Goal: Task Accomplishment & Management: Manage account settings

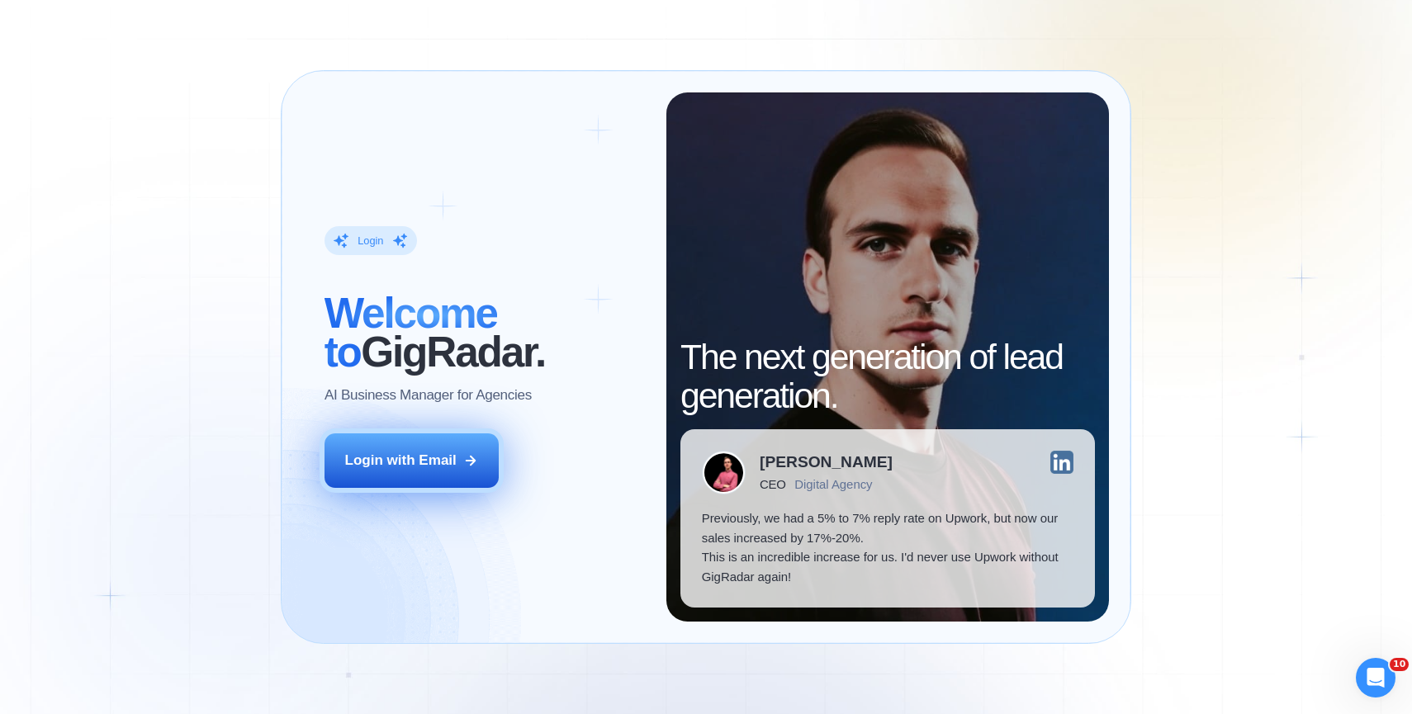
click at [355, 476] on button "Login with Email" at bounding box center [412, 461] width 175 height 55
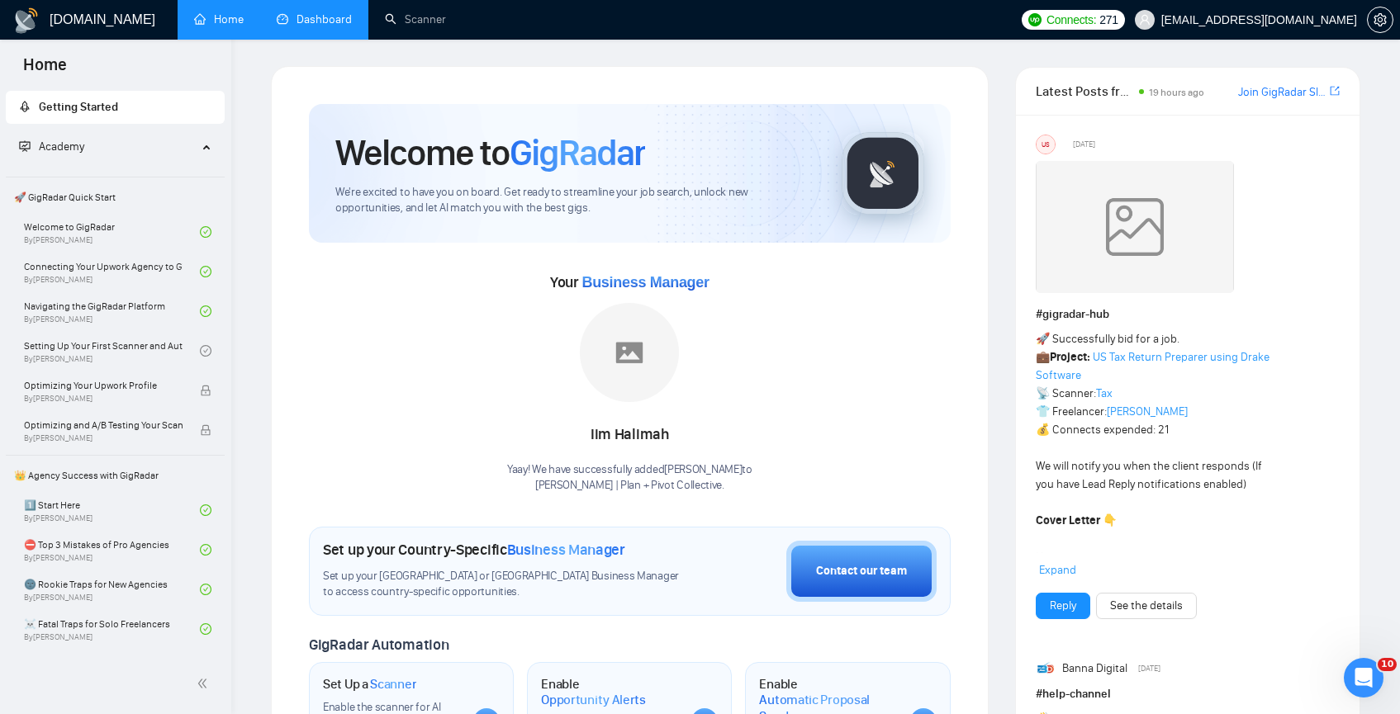
click at [339, 24] on link "Dashboard" at bounding box center [314, 19] width 75 height 14
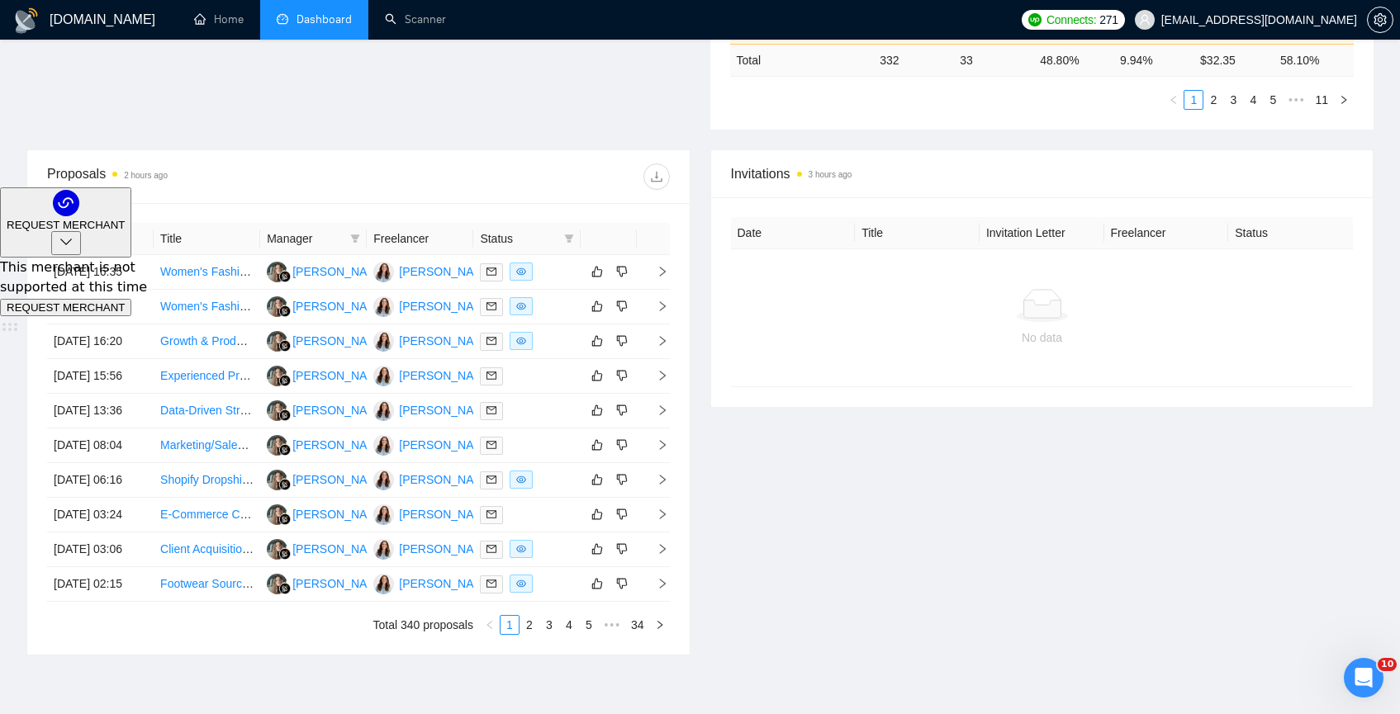
scroll to position [529, 0]
click at [250, 277] on link "Women's Fashion Stylist/Online Shopper" at bounding box center [265, 269] width 210 height 13
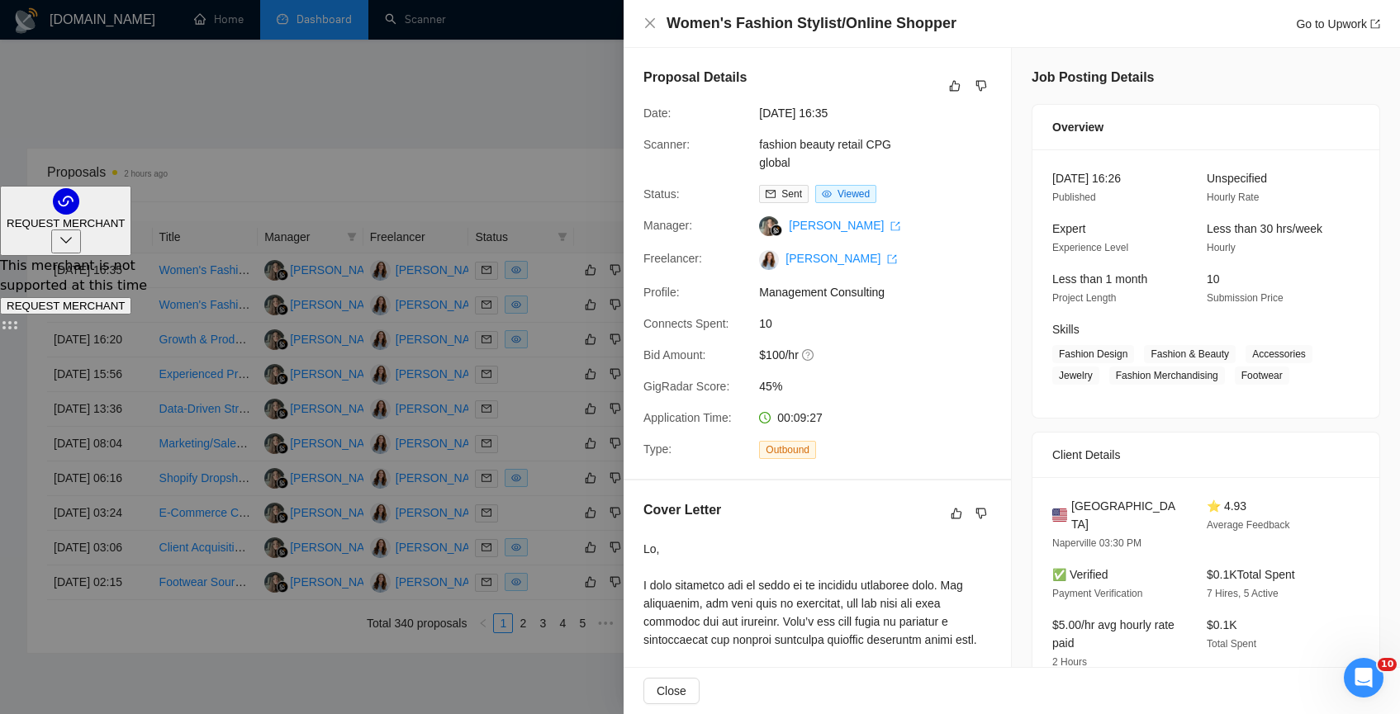
click at [453, 161] on div at bounding box center [700, 357] width 1400 height 714
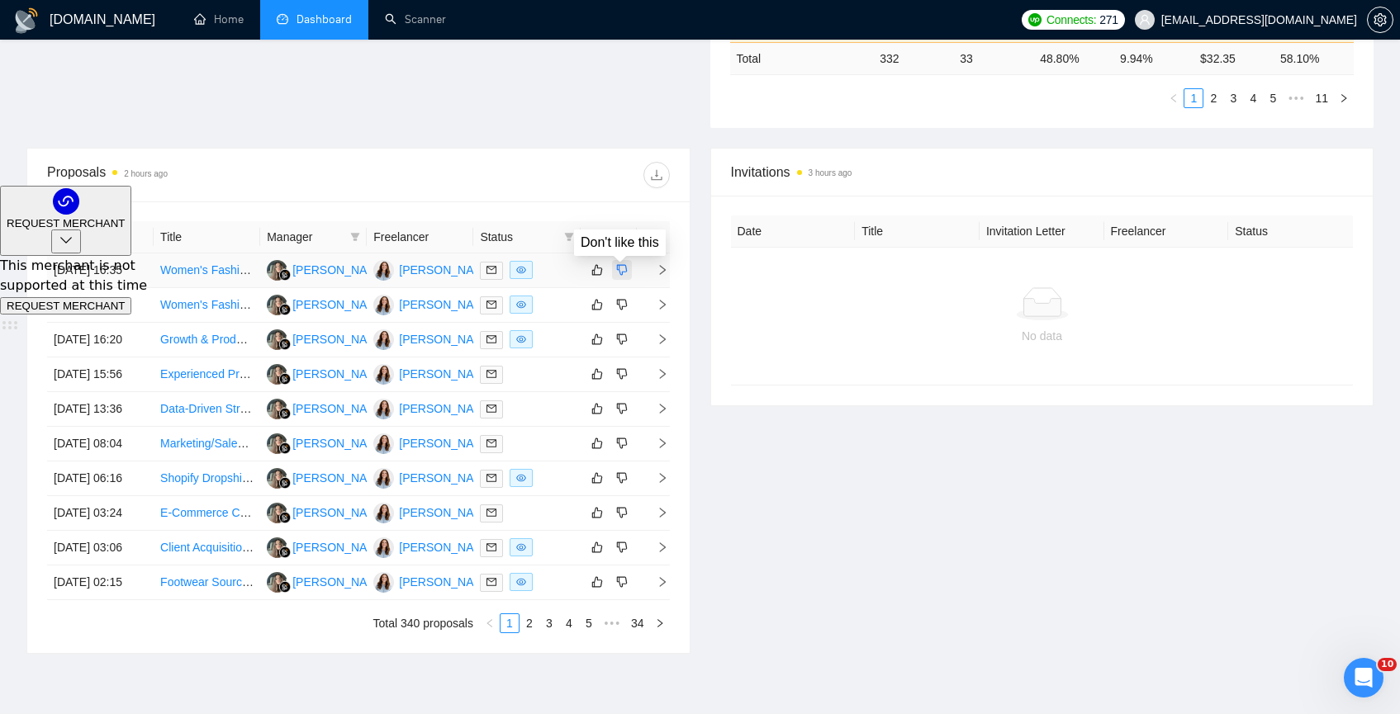
click at [613, 279] on button "button" at bounding box center [622, 270] width 20 height 20
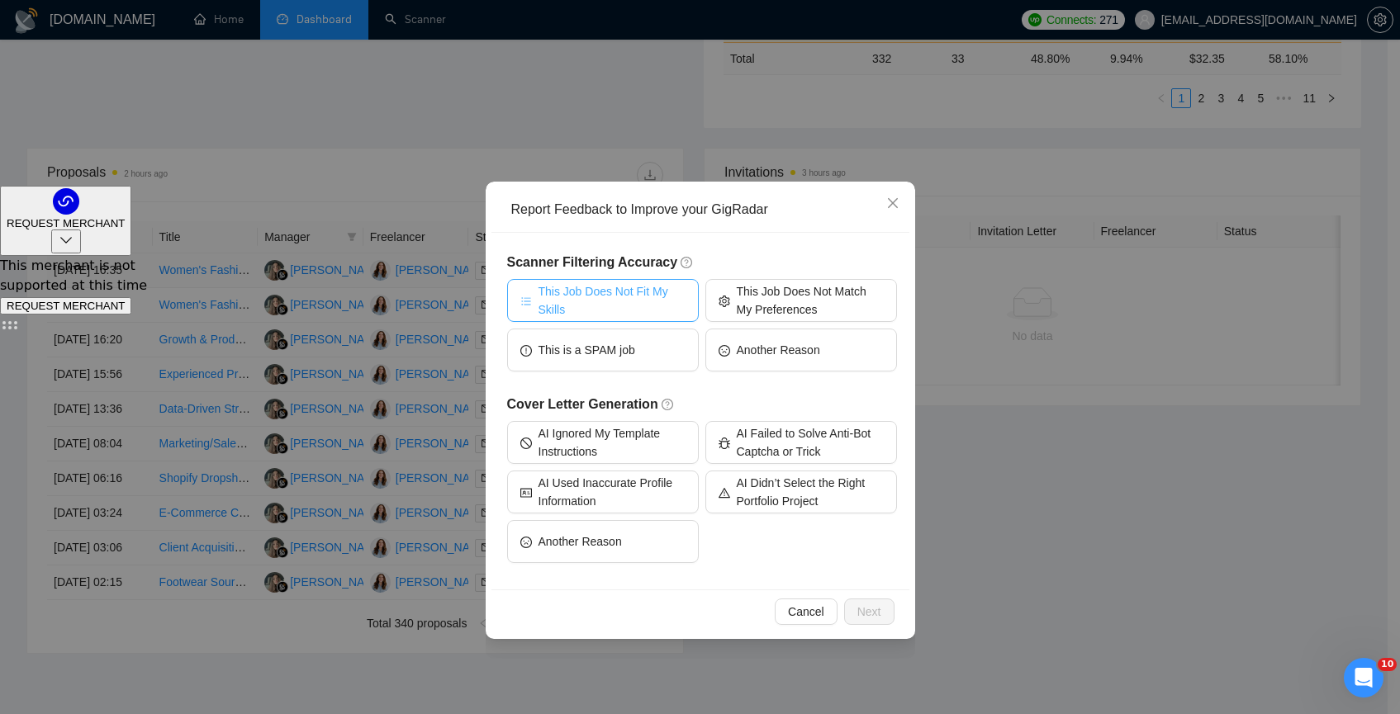
click at [614, 290] on span "This Job Does Not Fit My Skills" at bounding box center [611, 300] width 147 height 36
click at [851, 613] on button "Next" at bounding box center [869, 612] width 50 height 26
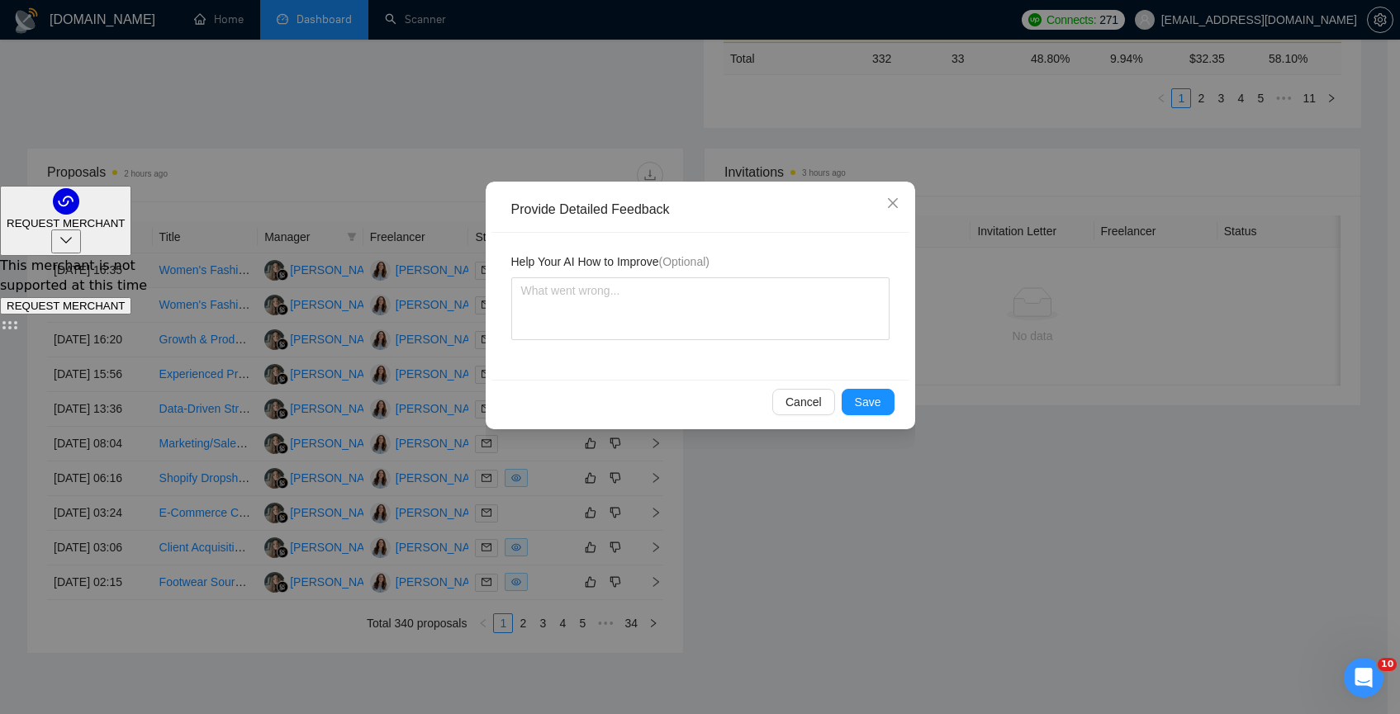
click at [804, 353] on div "Help Your AI How to Improve (Optional)" at bounding box center [700, 306] width 418 height 147
click at [867, 401] on span "Save" at bounding box center [868, 402] width 26 height 18
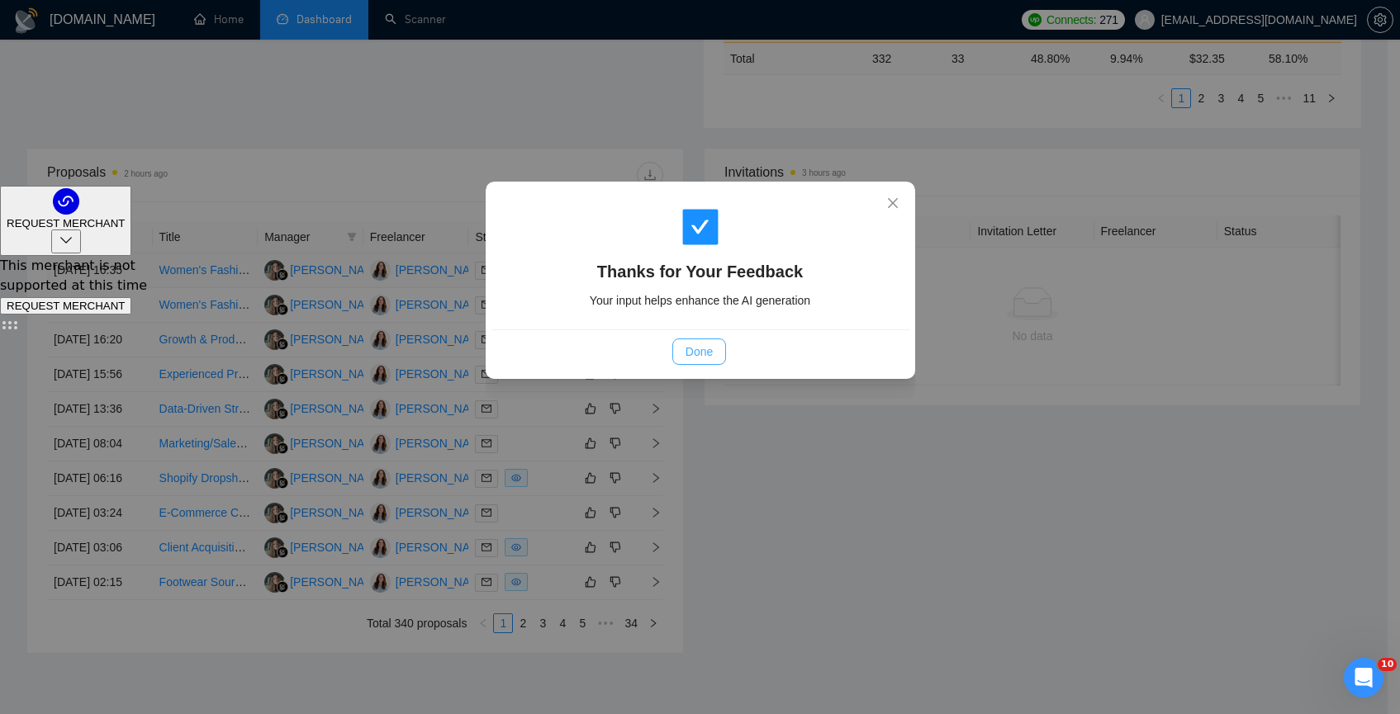
click at [680, 350] on button "Done" at bounding box center [699, 352] width 54 height 26
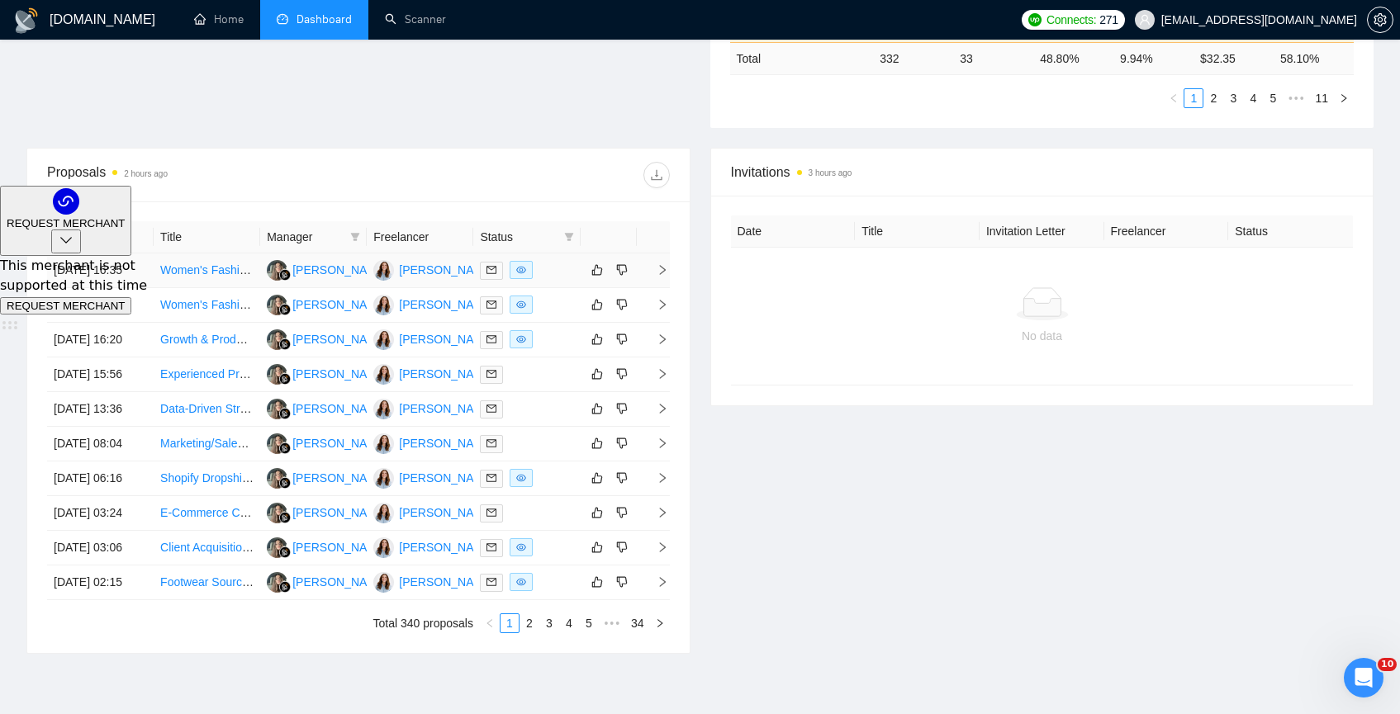
click at [261, 287] on td "[PERSON_NAME]" at bounding box center [313, 271] width 107 height 35
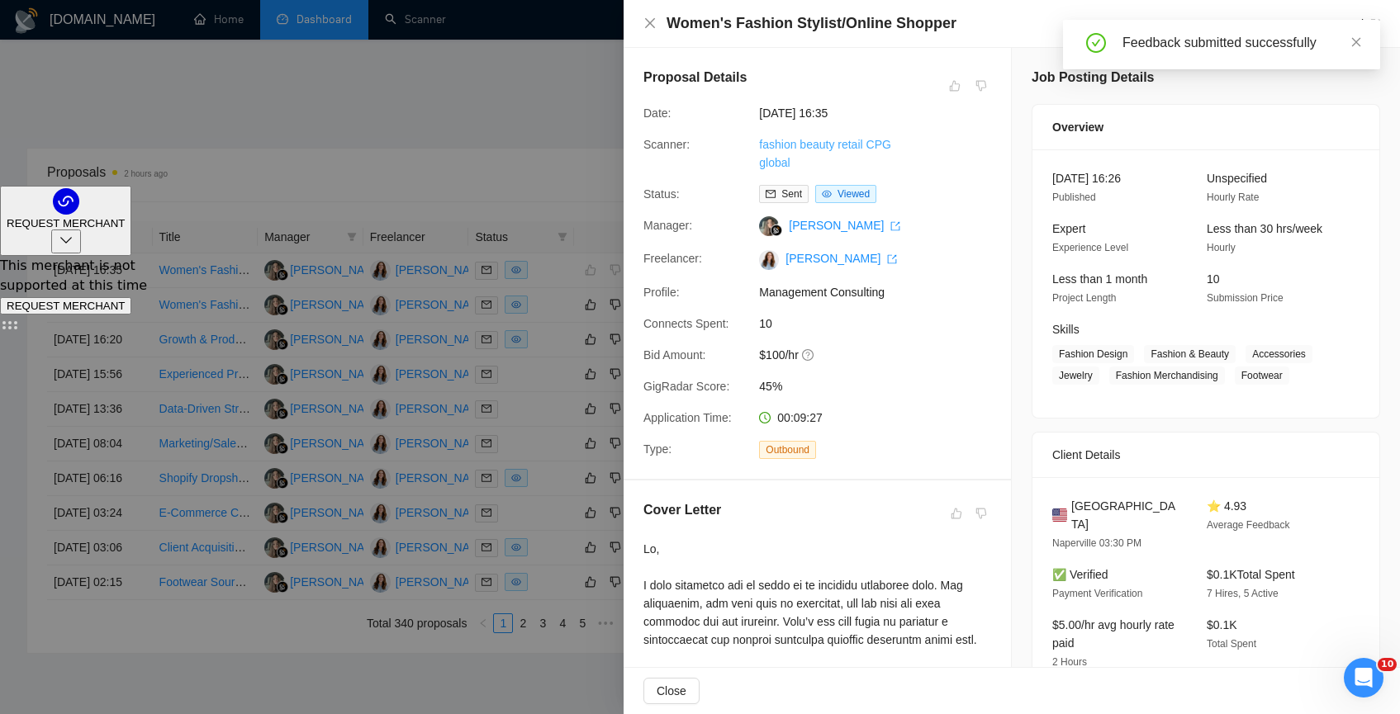
click at [847, 144] on link "fashion beauty retail CPG global" at bounding box center [825, 153] width 132 height 31
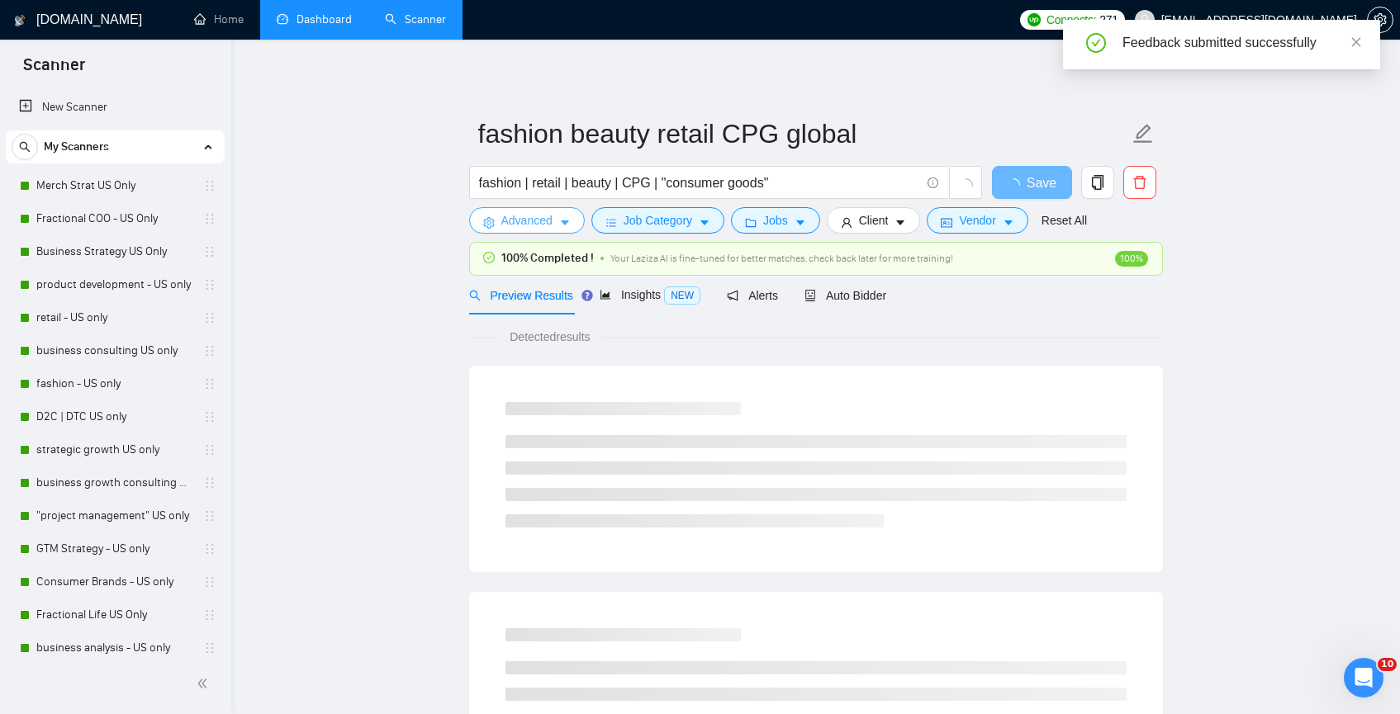
click at [565, 223] on icon "caret-down" at bounding box center [565, 223] width 8 height 5
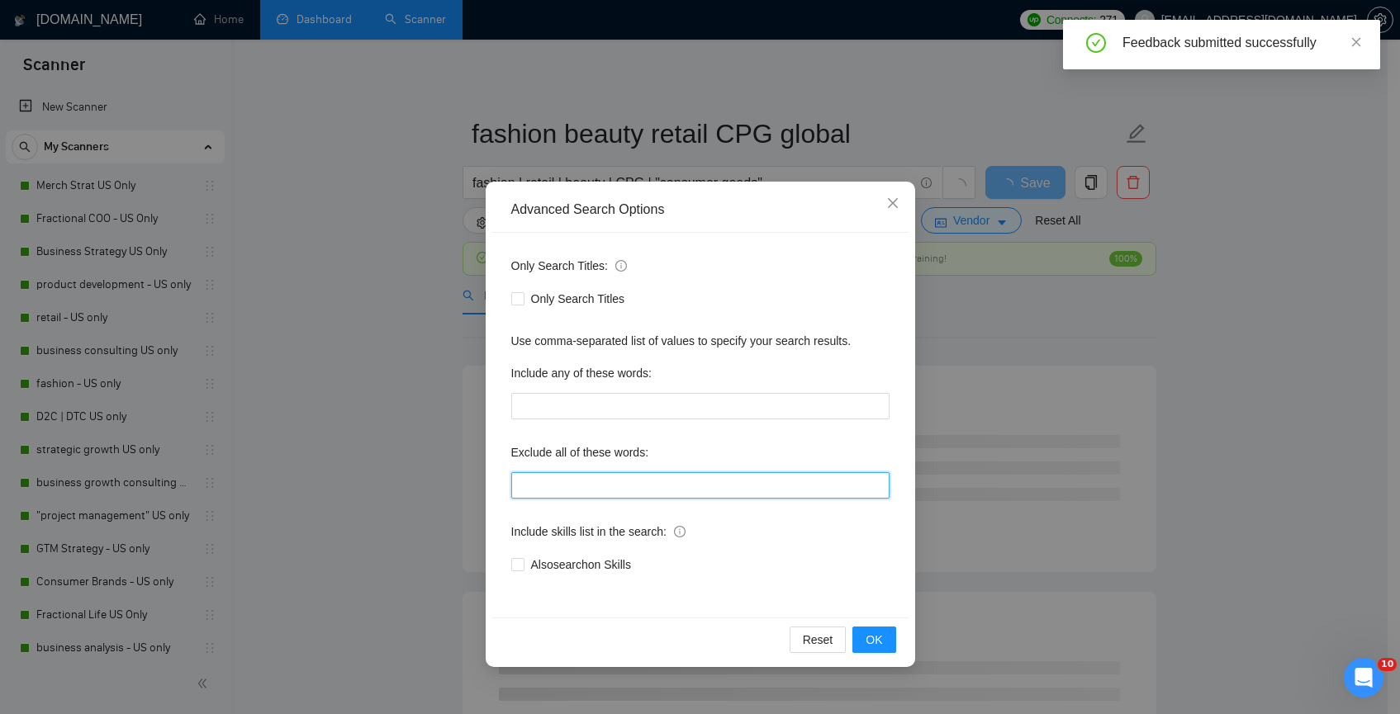
click at [581, 489] on input "text" at bounding box center [700, 485] width 378 height 26
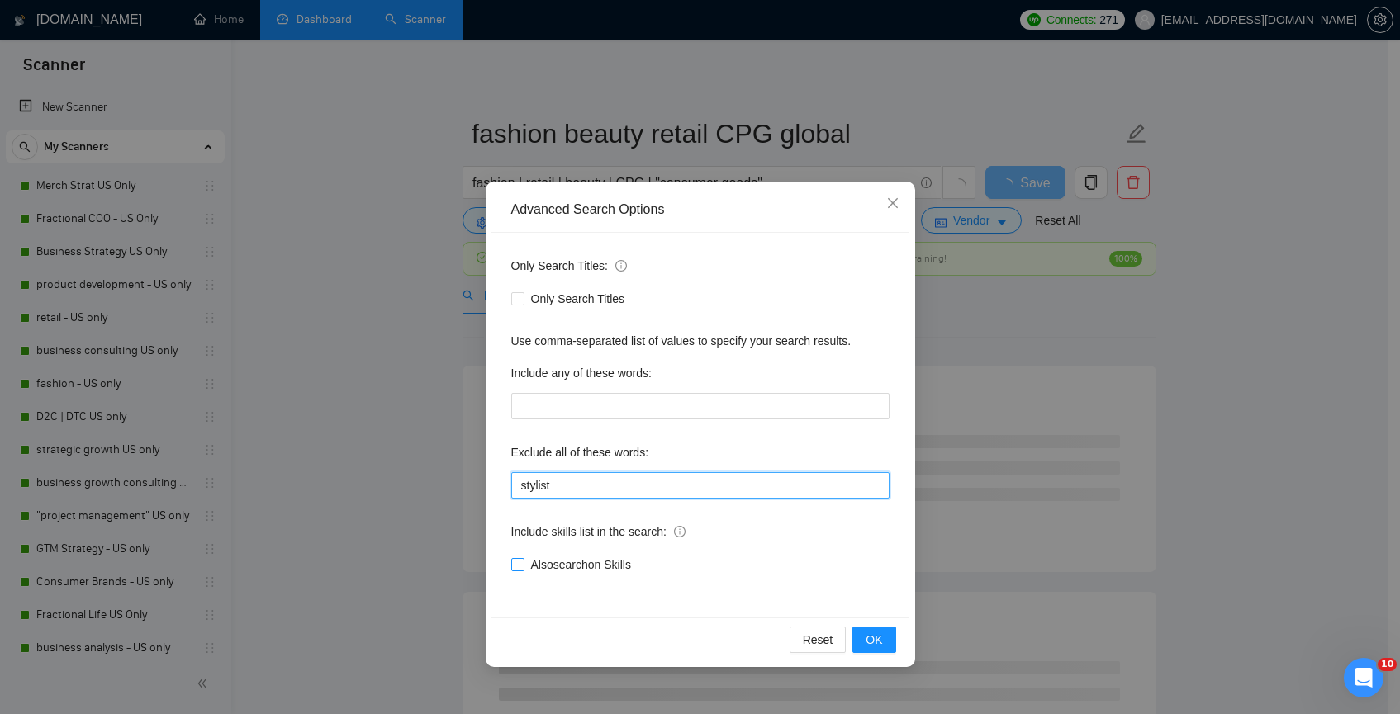
type input "stylist"
click at [586, 565] on span "Also search on Skills" at bounding box center [580, 565] width 113 height 18
click at [523, 565] on input "Also search on Skills" at bounding box center [517, 564] width 12 height 12
checkbox input "true"
click at [872, 642] on span "OK" at bounding box center [873, 640] width 17 height 18
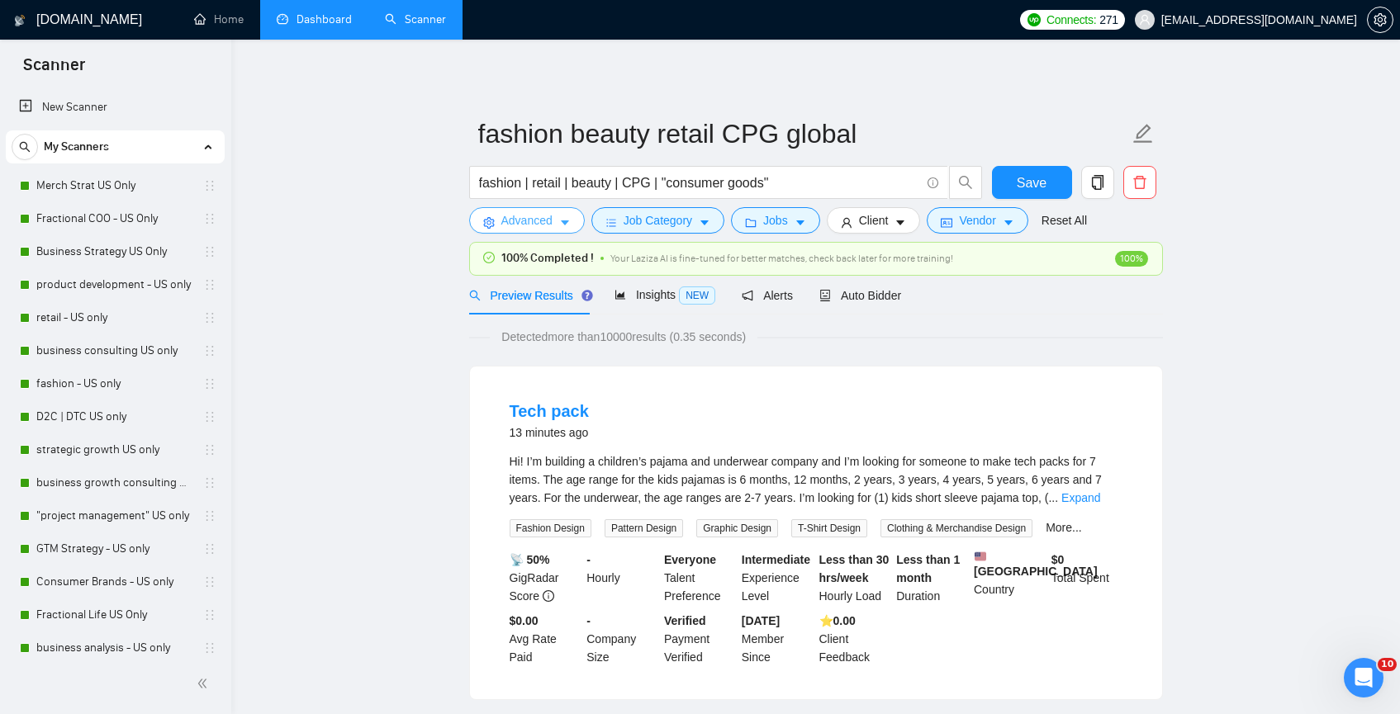
click at [521, 216] on span "Advanced" at bounding box center [526, 220] width 51 height 18
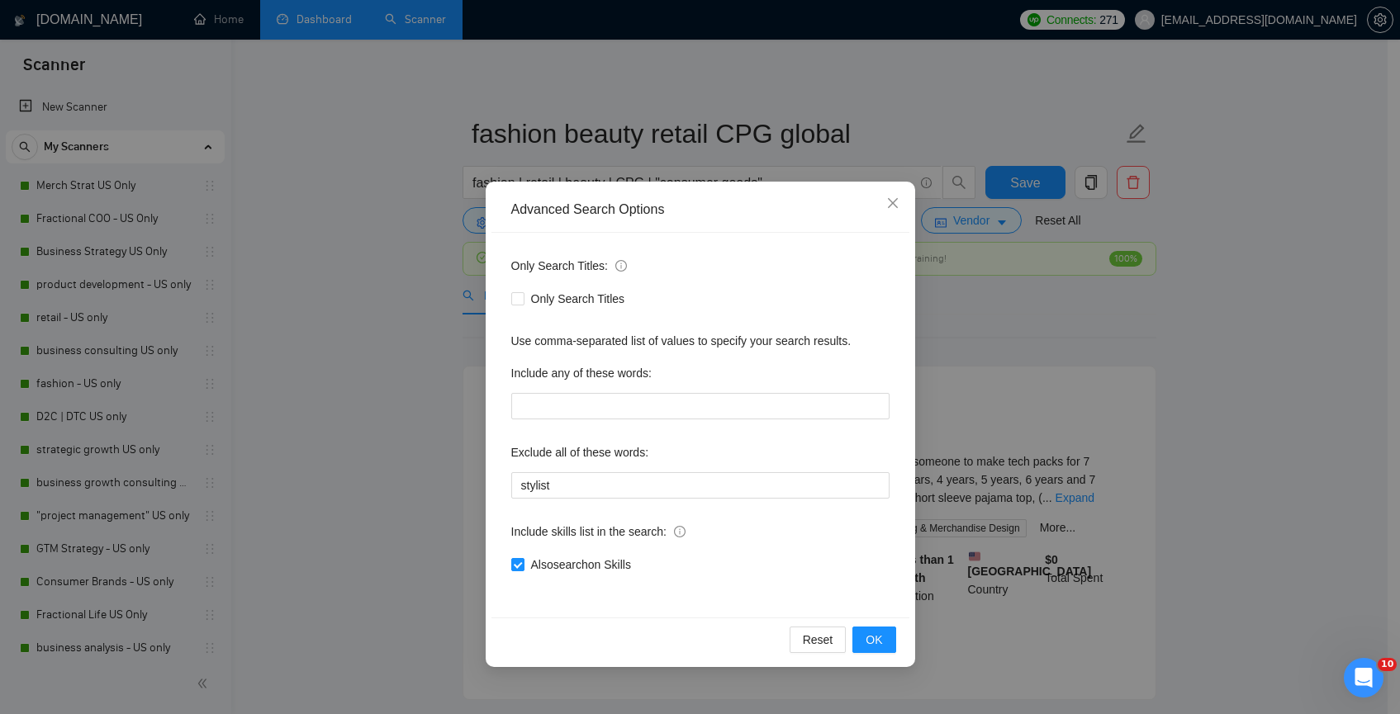
click at [643, 500] on div "Only Search Titles: Only Search Titles Use comma-separated list of values to sp…" at bounding box center [700, 425] width 418 height 385
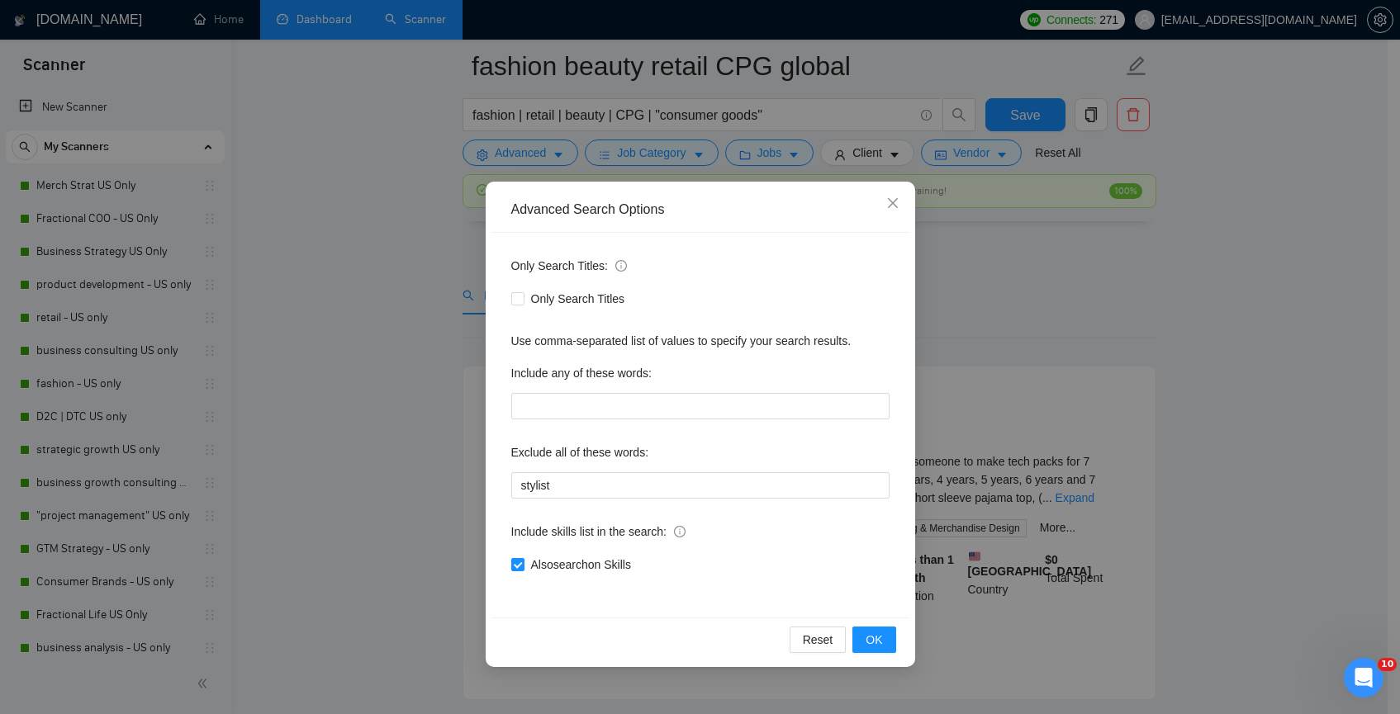
scroll to position [698, 0]
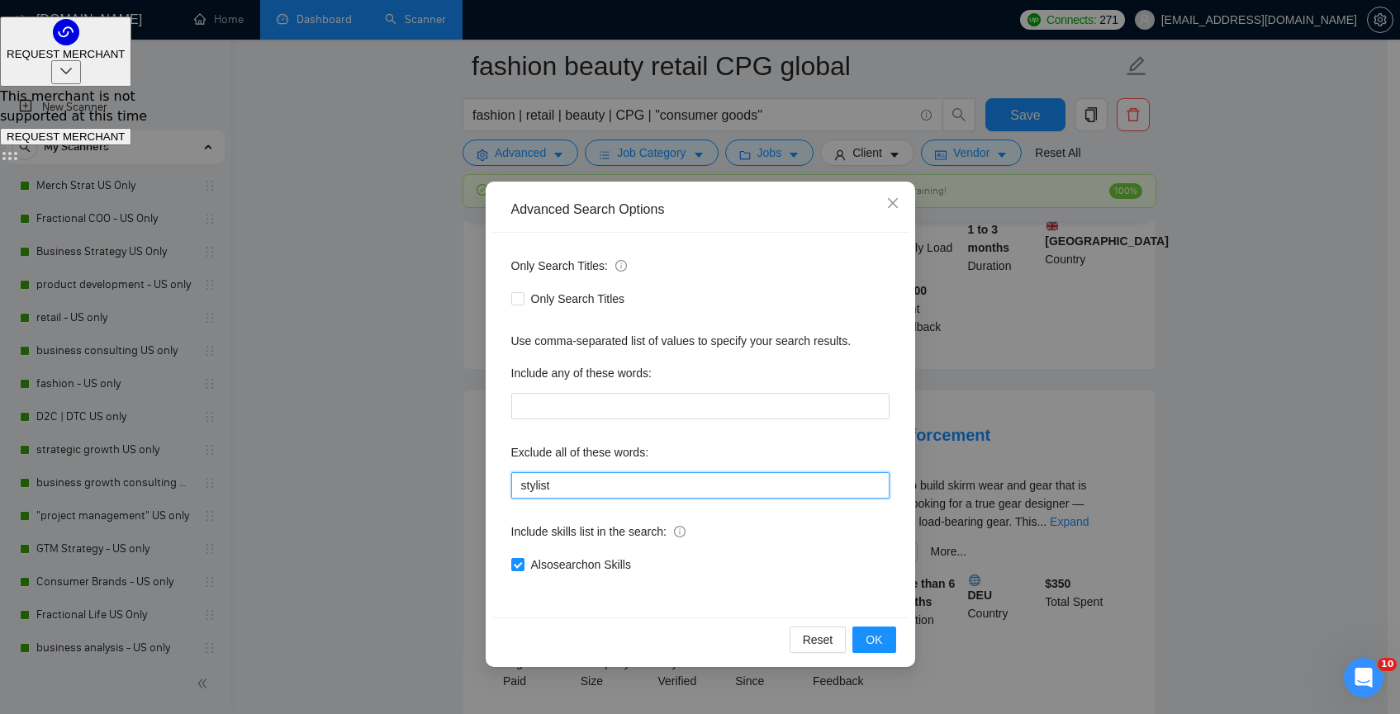
click at [647, 485] on input "stylist" at bounding box center [700, 485] width 378 height 26
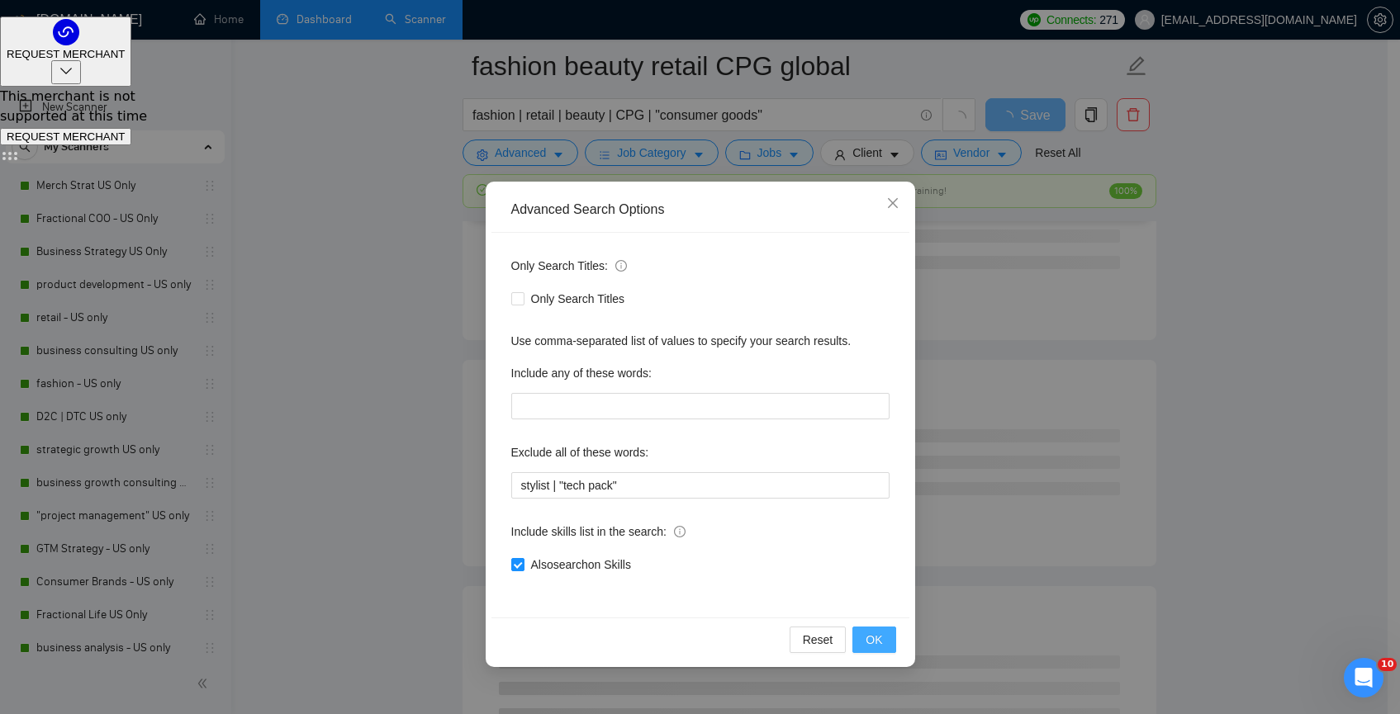
click at [883, 642] on button "OK" at bounding box center [873, 640] width 43 height 26
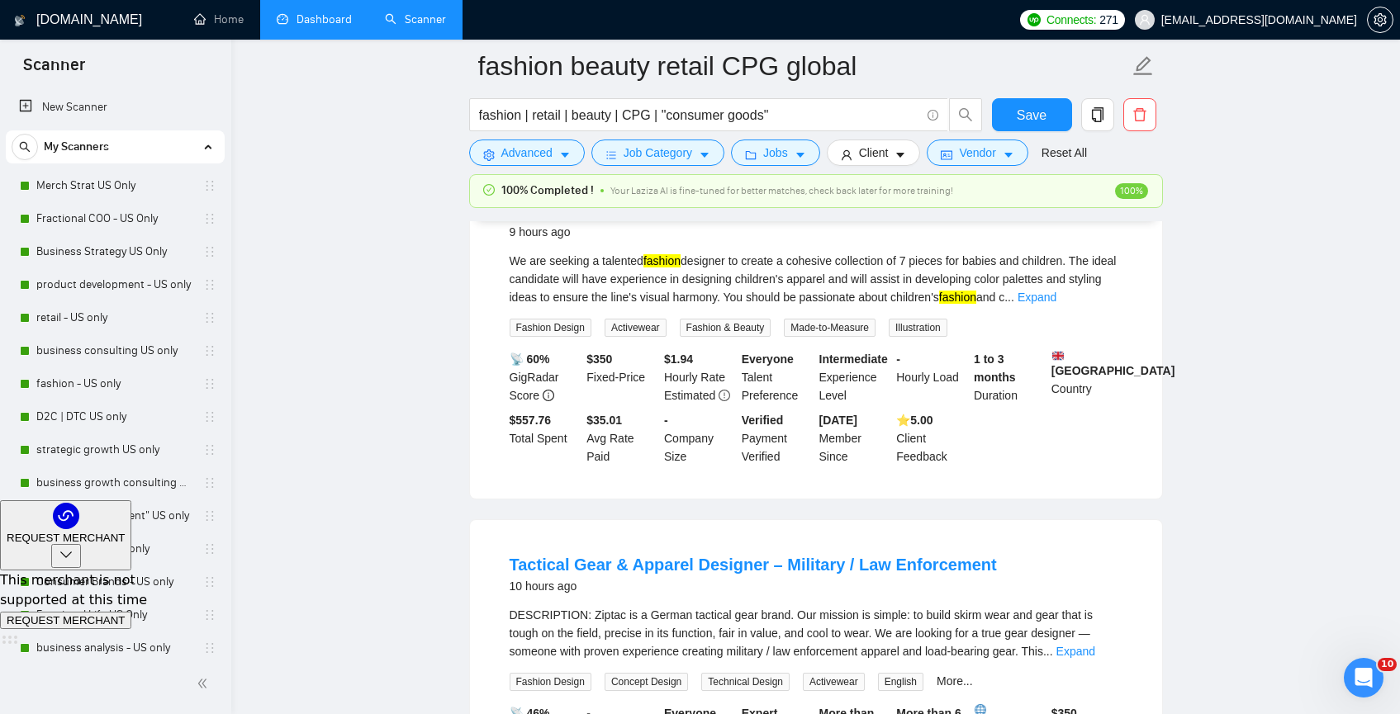
scroll to position [169, 0]
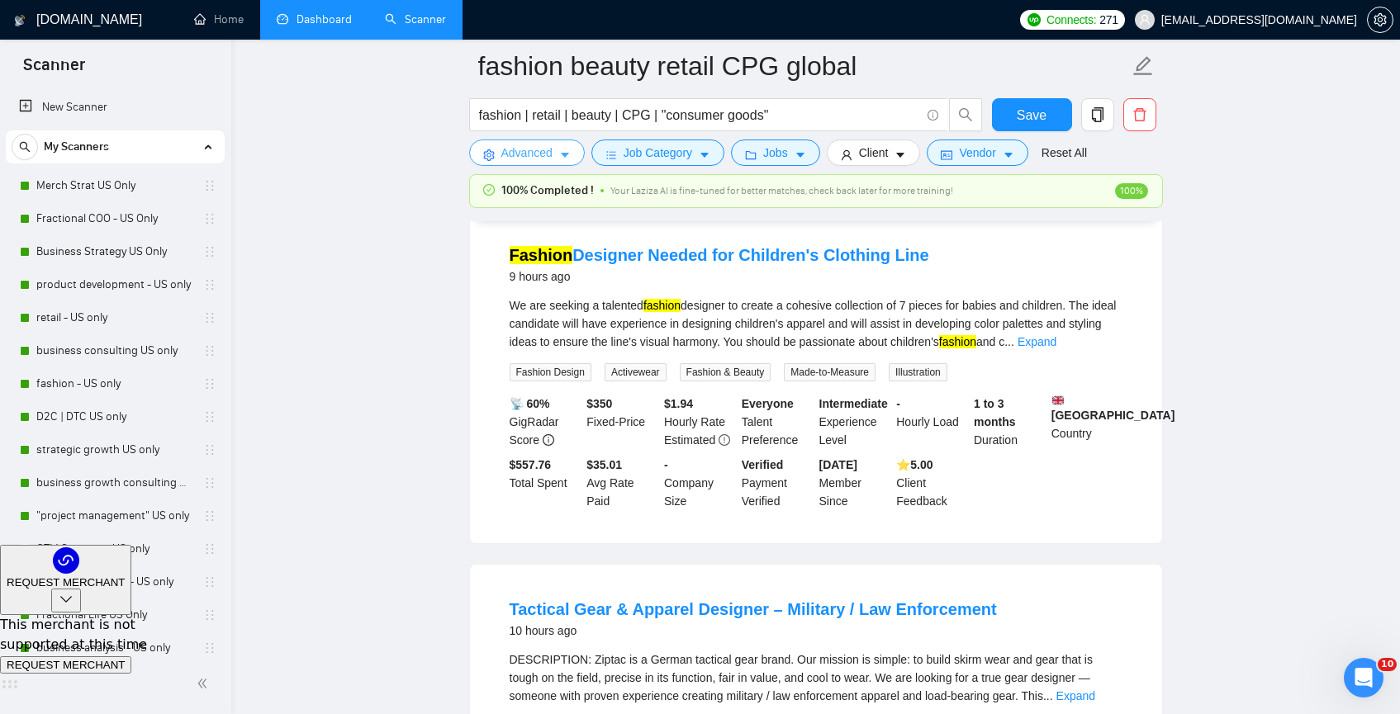
click at [530, 157] on span "Advanced" at bounding box center [526, 153] width 51 height 18
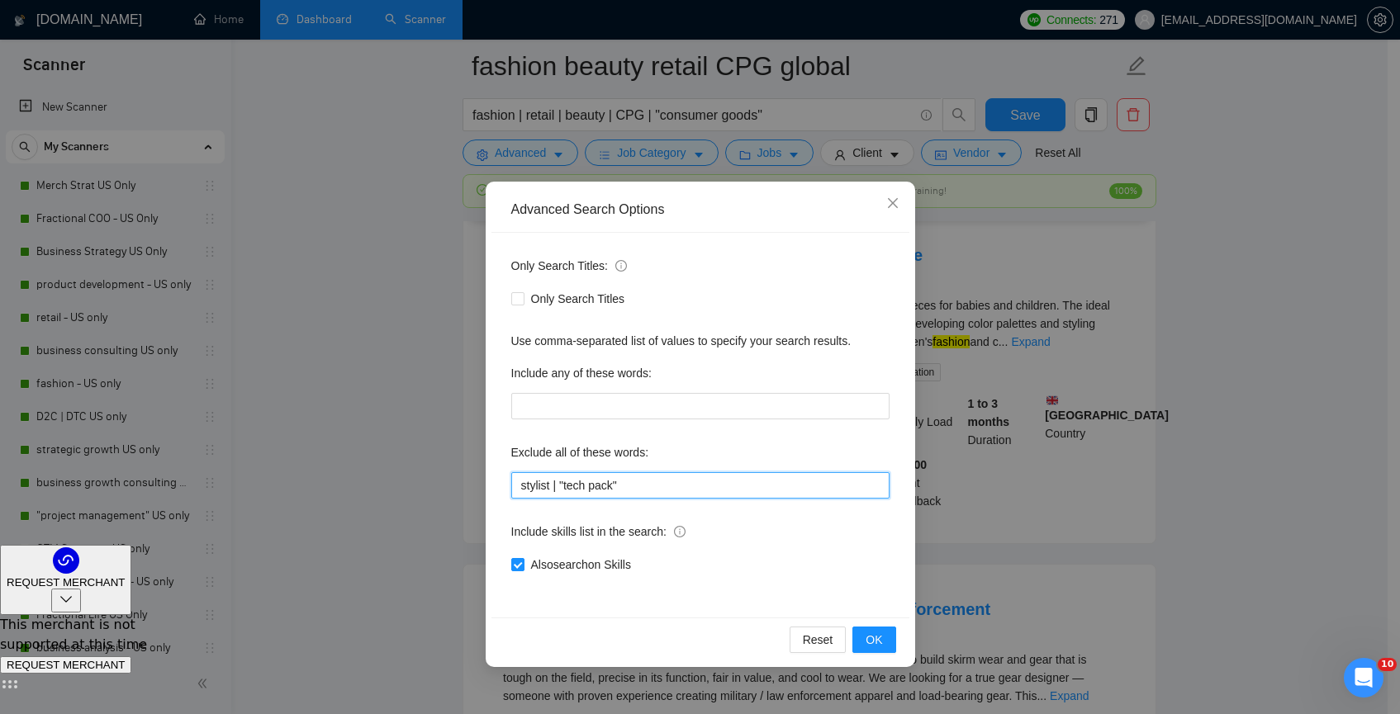
click at [647, 486] on input "stylist | "tech pack"" at bounding box center [700, 485] width 378 height 26
type input "stylist | "tech pack" | designer"
click at [872, 634] on span "OK" at bounding box center [873, 640] width 17 height 18
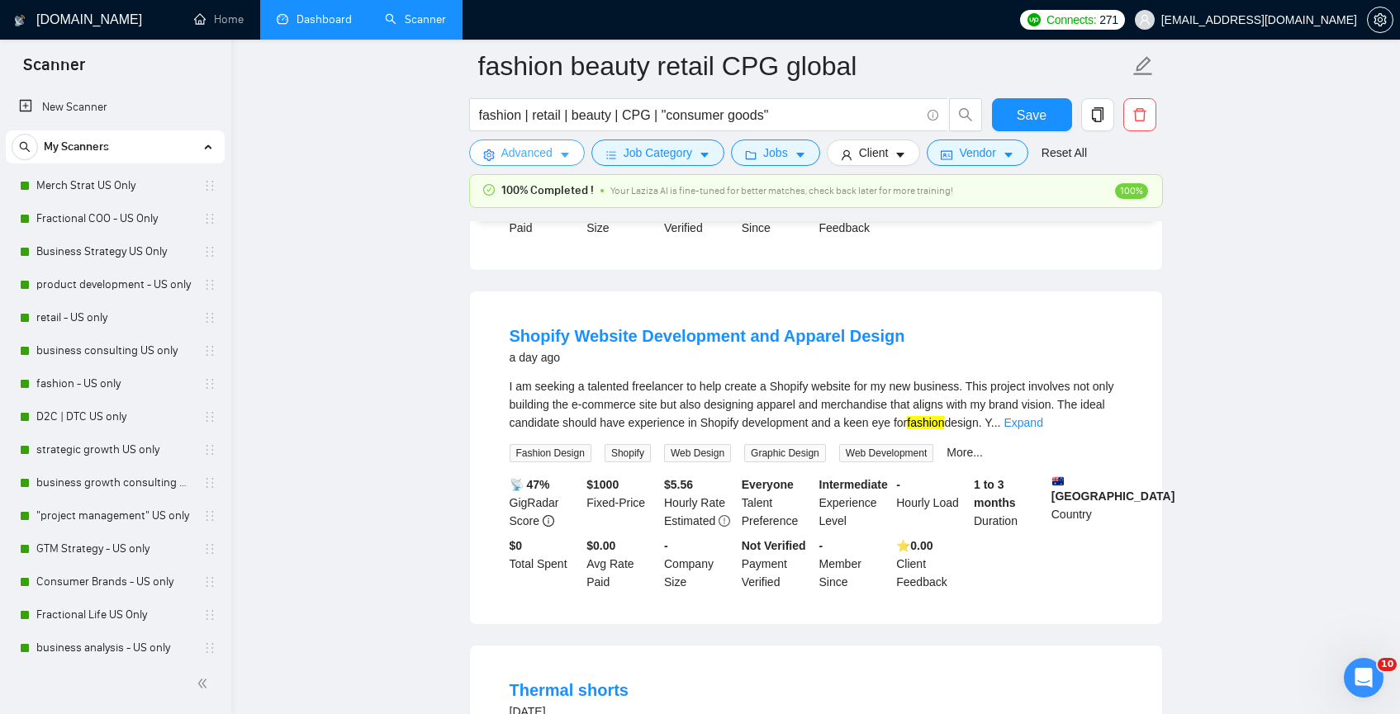
scroll to position [1189, 0]
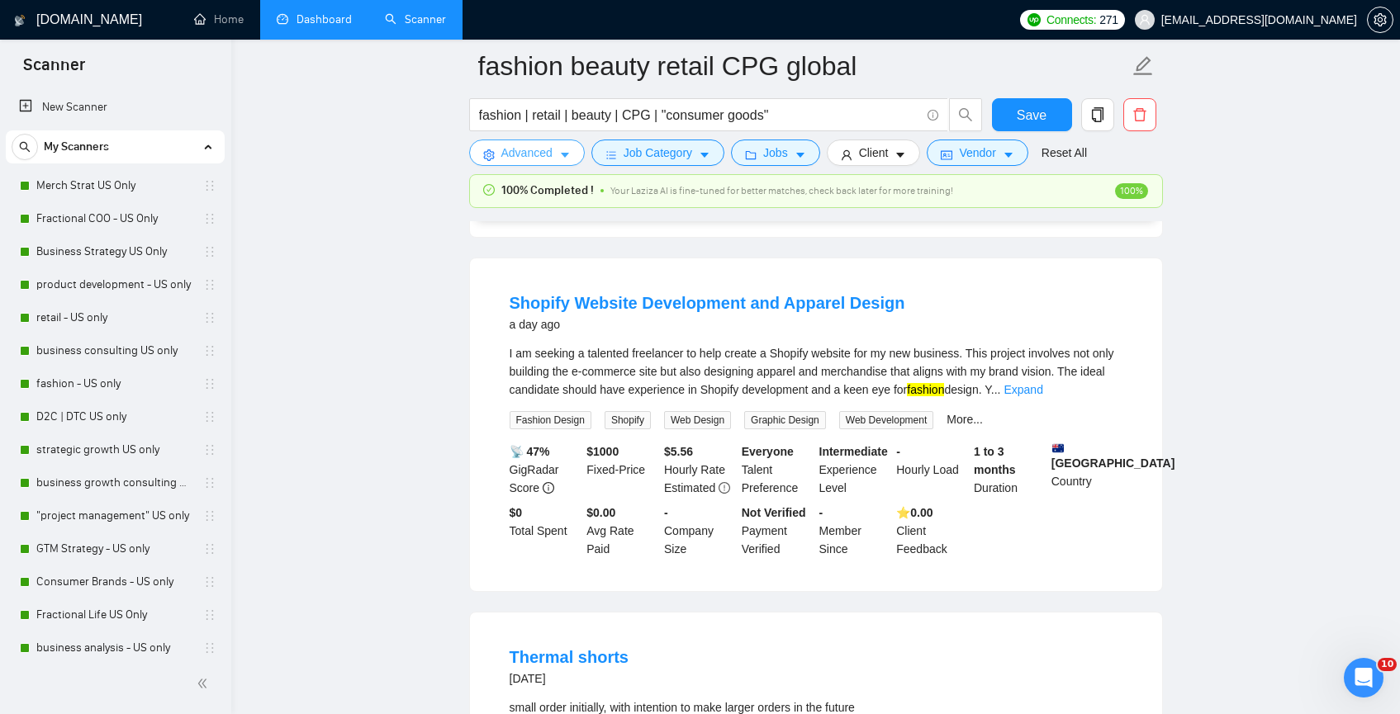
click at [520, 158] on span "Advanced" at bounding box center [526, 153] width 51 height 18
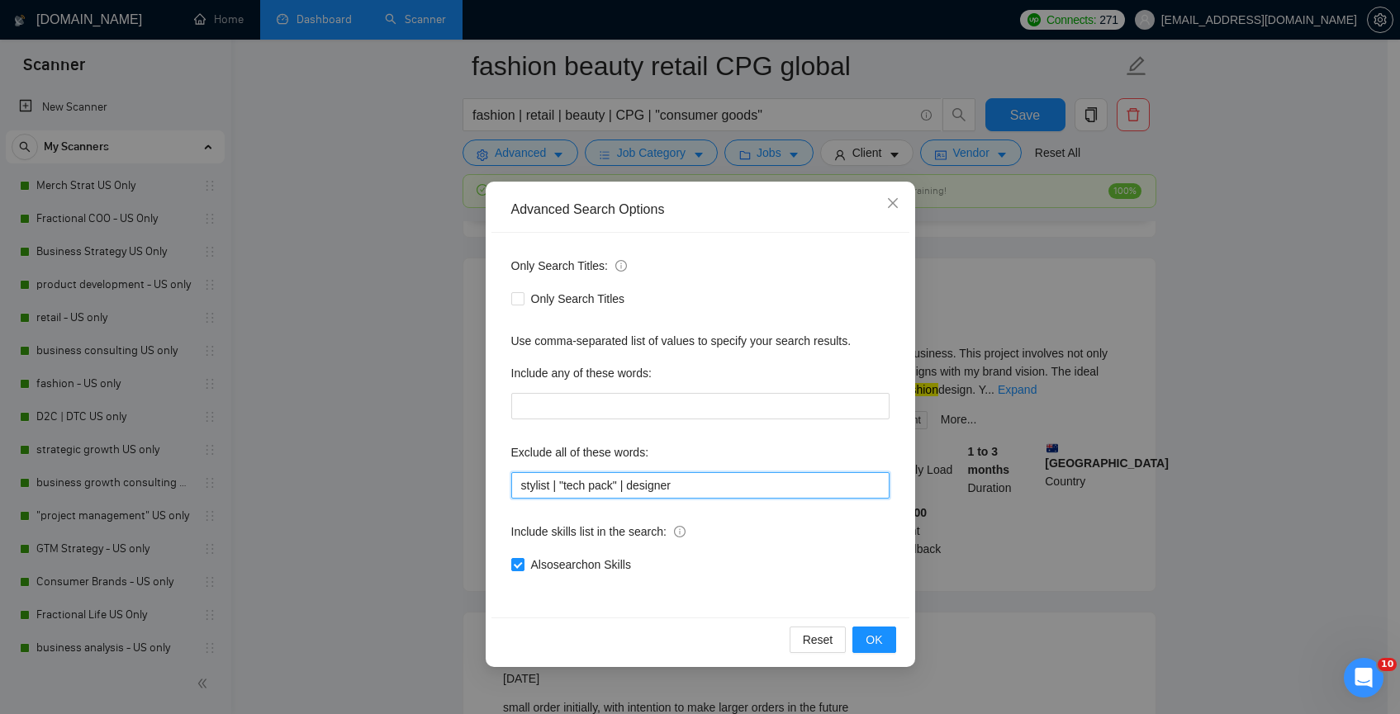
click at [790, 492] on input "stylist | "tech pack" | designer" at bounding box center [700, 485] width 378 height 26
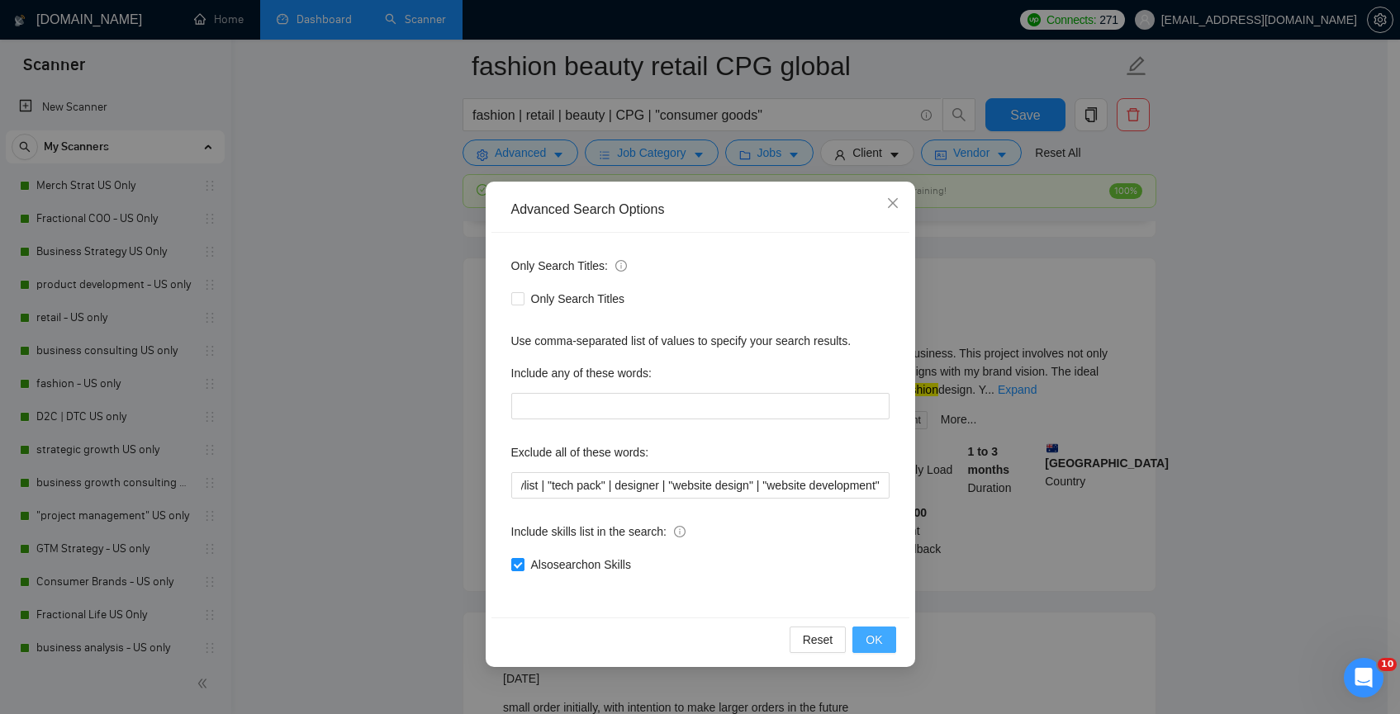
click at [878, 638] on span "OK" at bounding box center [873, 640] width 17 height 18
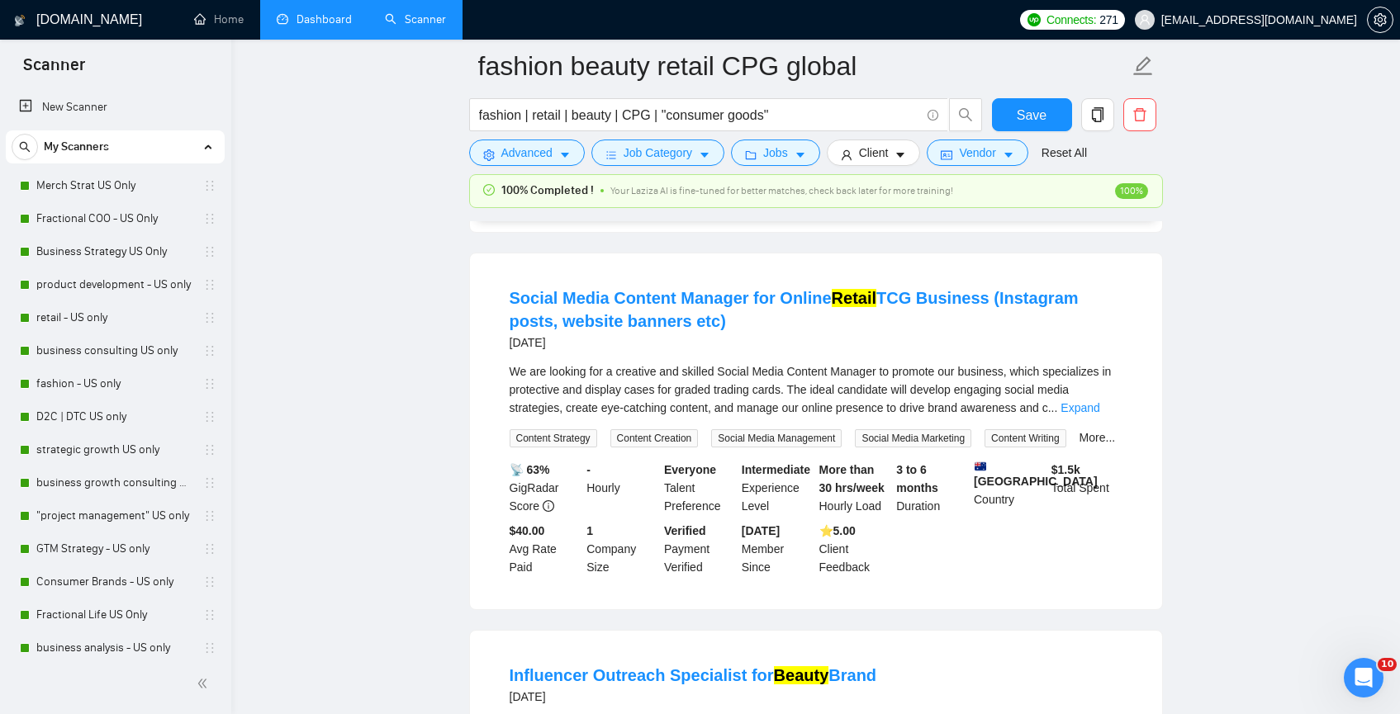
scroll to position [1520, 0]
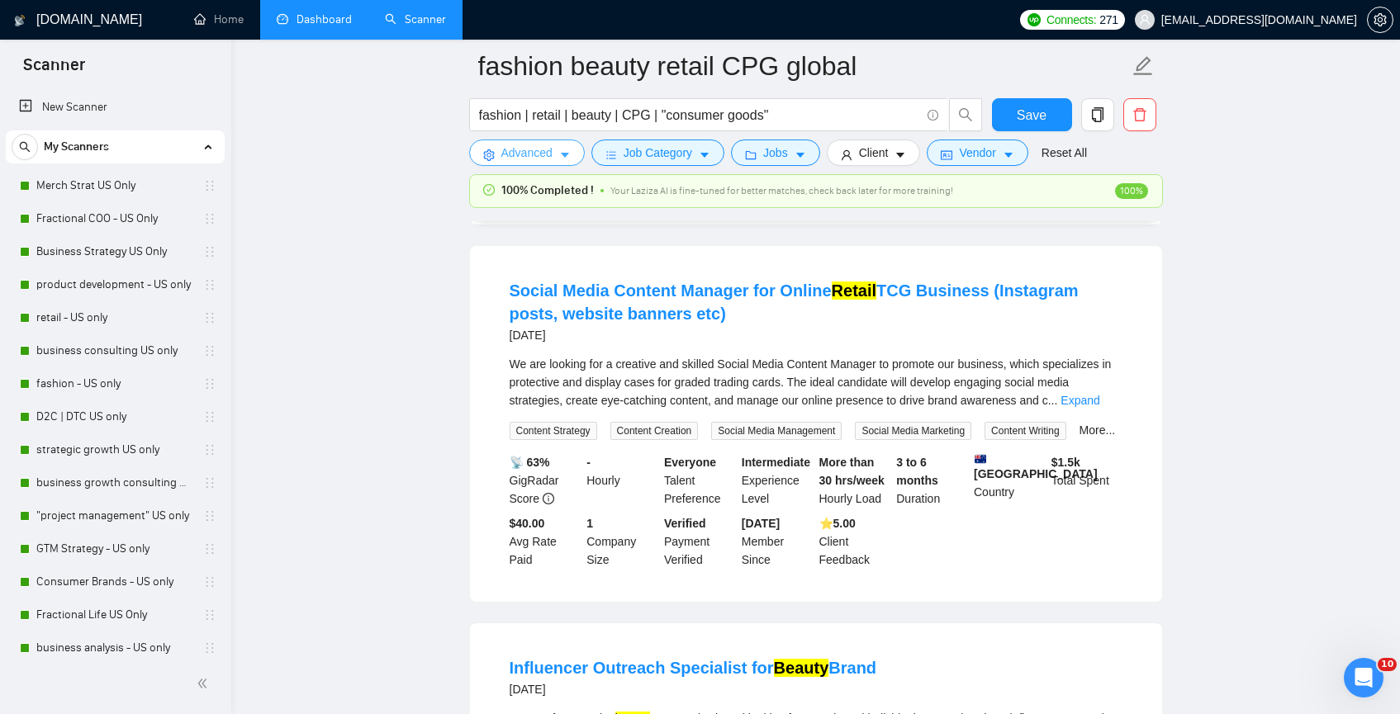
click at [524, 159] on span "Advanced" at bounding box center [526, 153] width 51 height 18
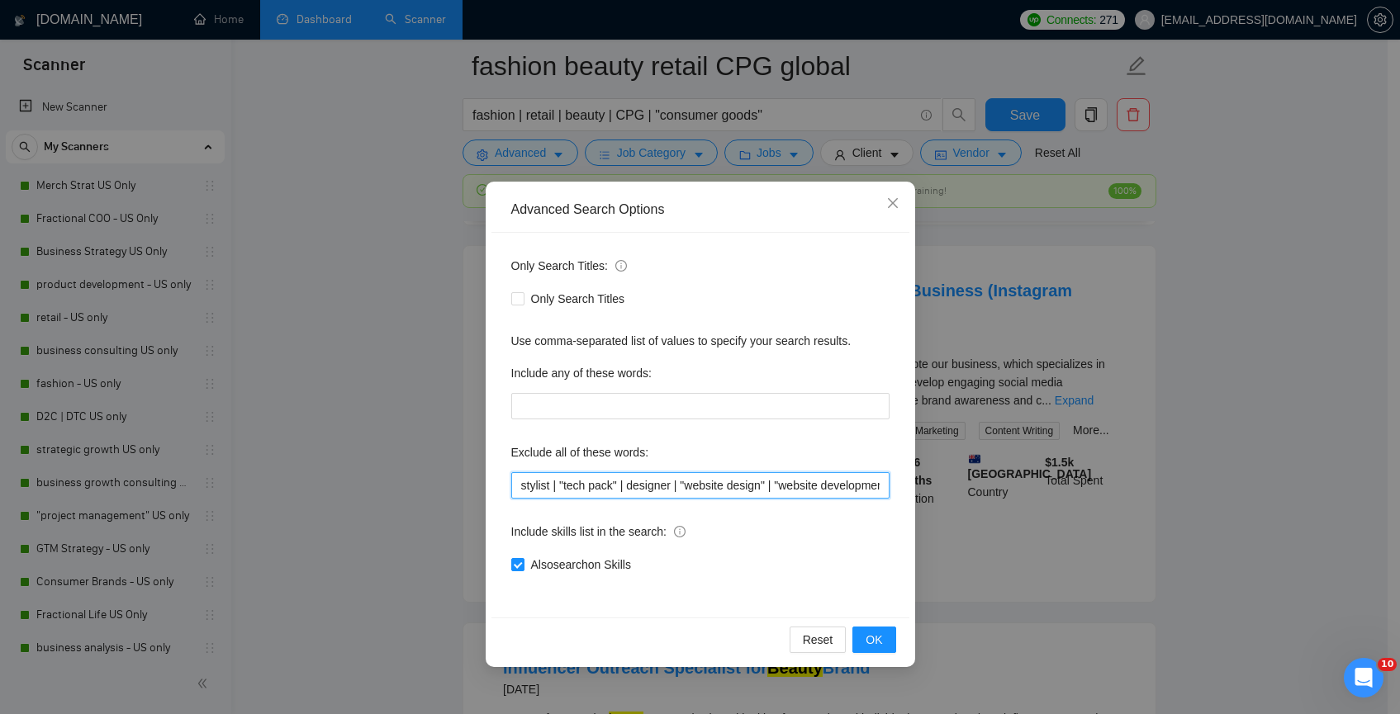
click at [866, 486] on input "stylist | "tech pack" | designer | "website design" | "website development"" at bounding box center [700, 485] width 378 height 26
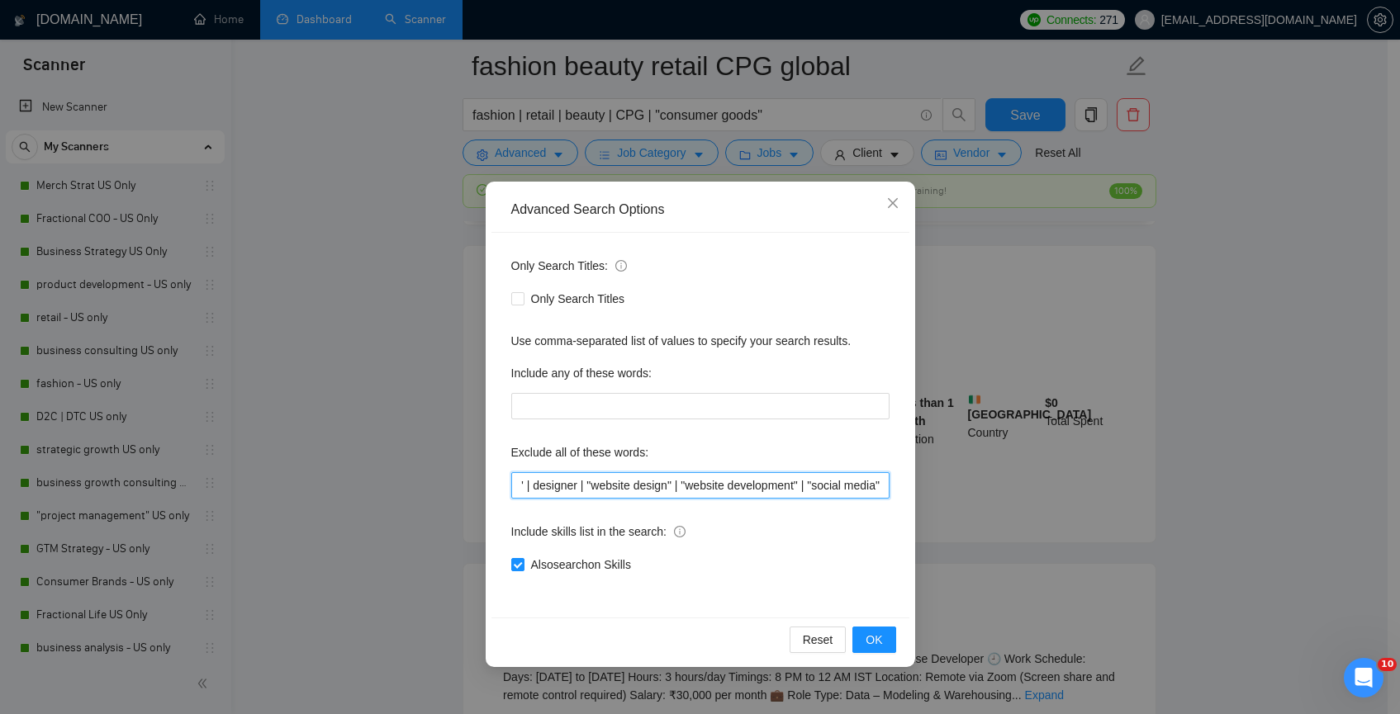
click at [874, 484] on input "stylist | "tech pack" | designer | "website design" | "website development" | "…" at bounding box center [700, 485] width 378 height 26
click at [885, 647] on button "OK" at bounding box center [873, 640] width 43 height 26
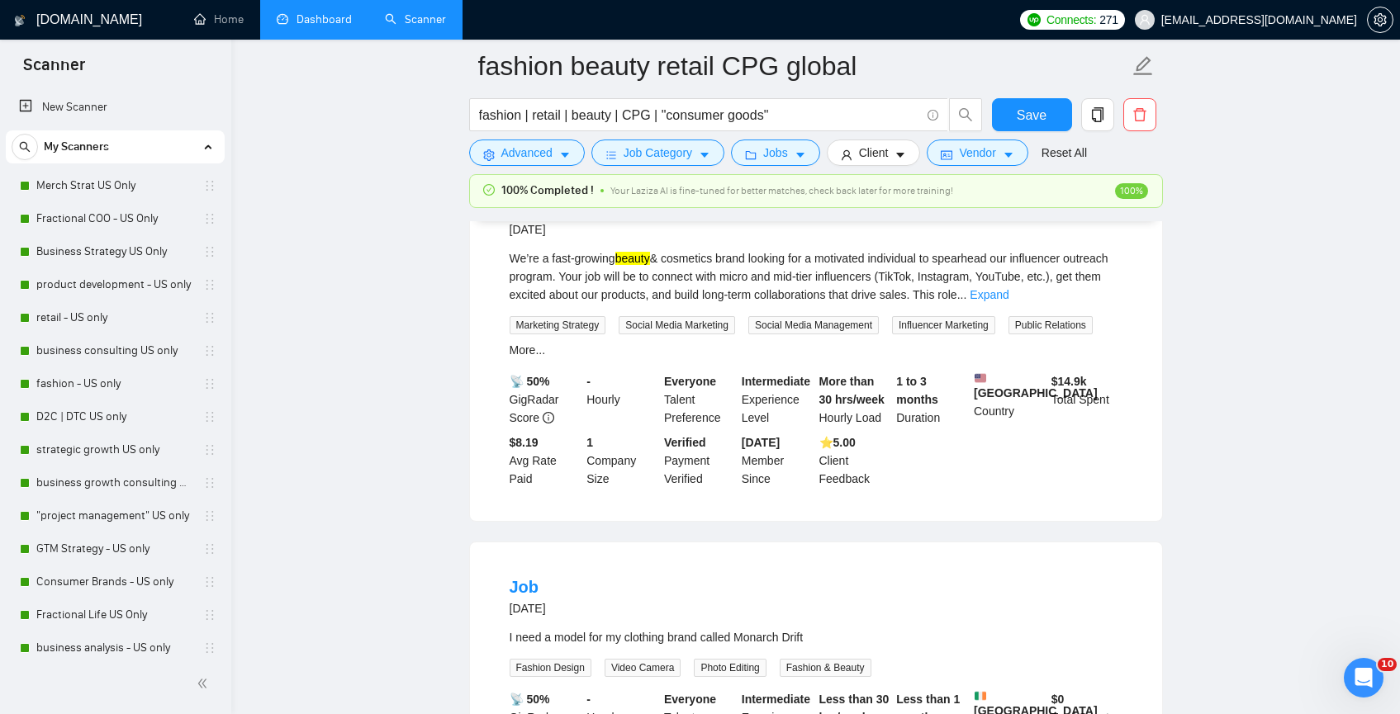
scroll to position [1982, 0]
click at [537, 160] on span "Advanced" at bounding box center [526, 153] width 51 height 18
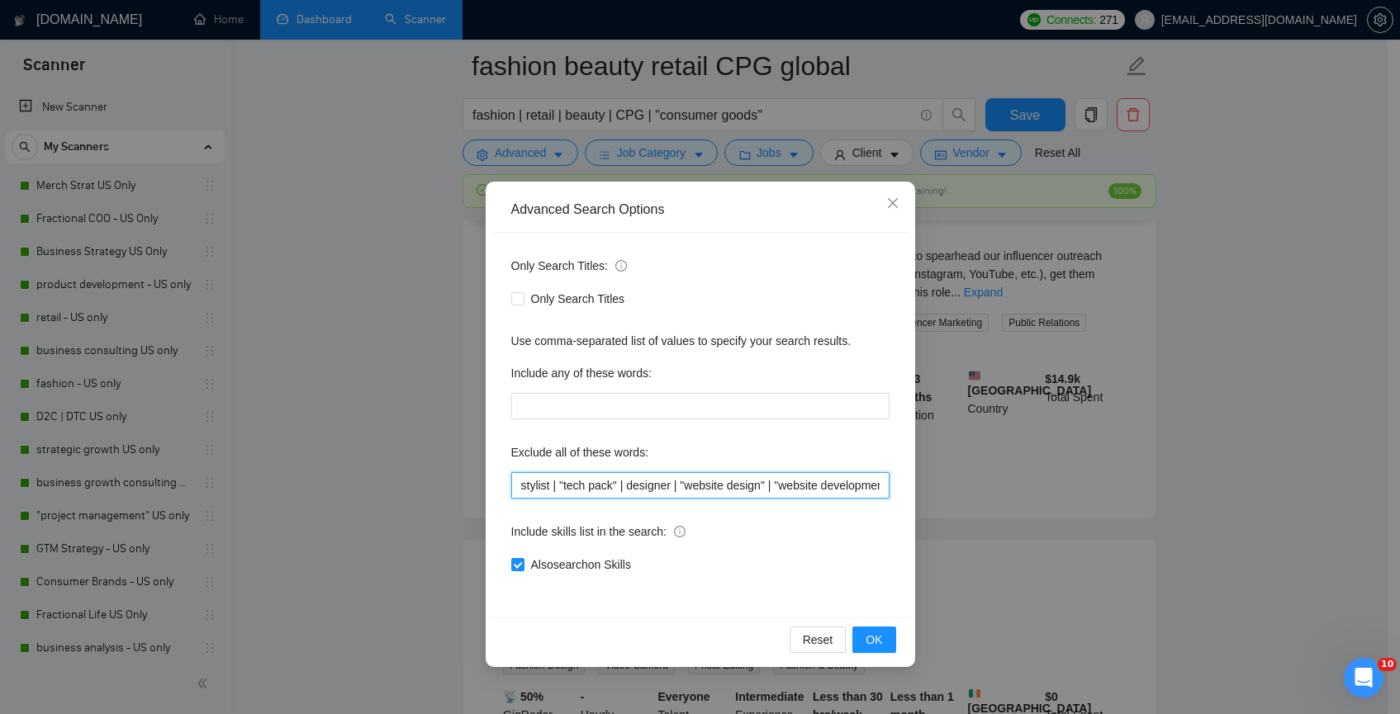
click at [824, 485] on input "stylist | "tech pack" | designer | "website design" | "website development" | "…" at bounding box center [700, 485] width 378 height 26
click at [878, 491] on input "stylist | "tech pack" | designer | "website design" | "website development" | "…" at bounding box center [700, 485] width 378 height 26
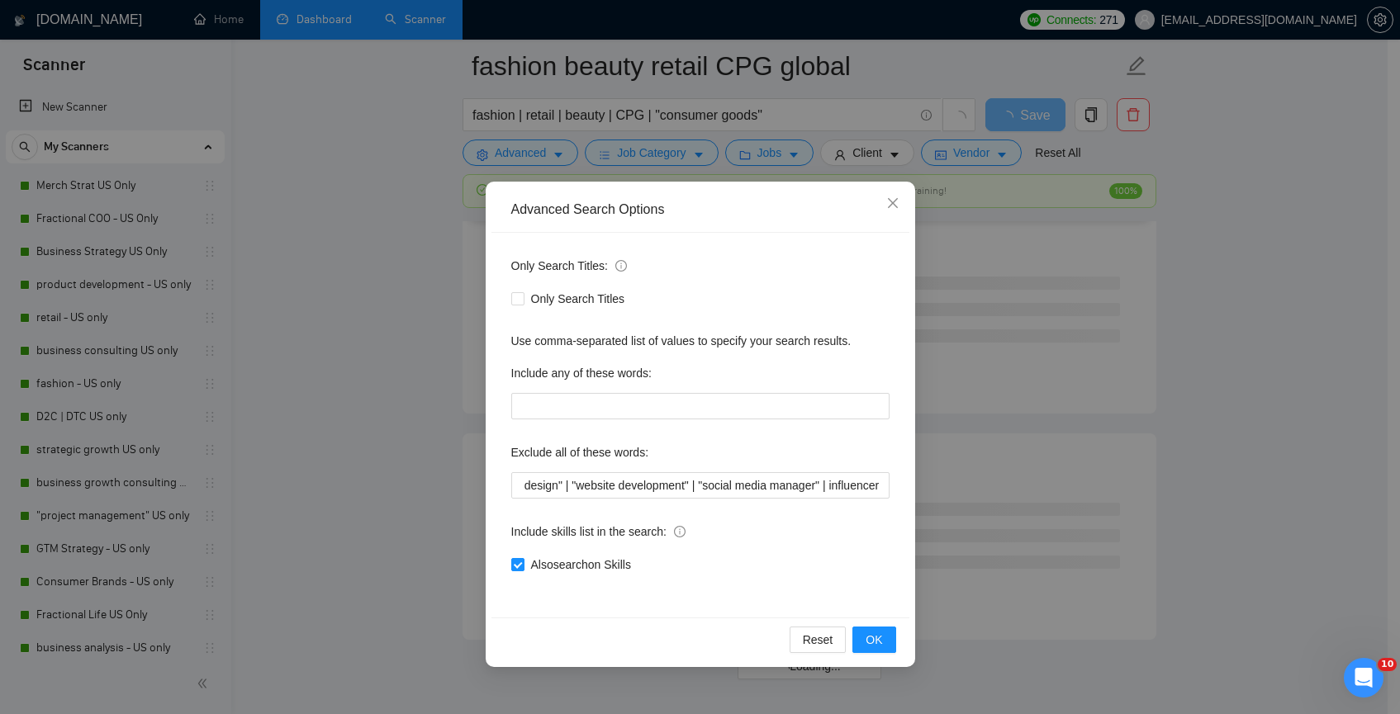
click at [880, 622] on div "Reset OK" at bounding box center [700, 640] width 418 height 44
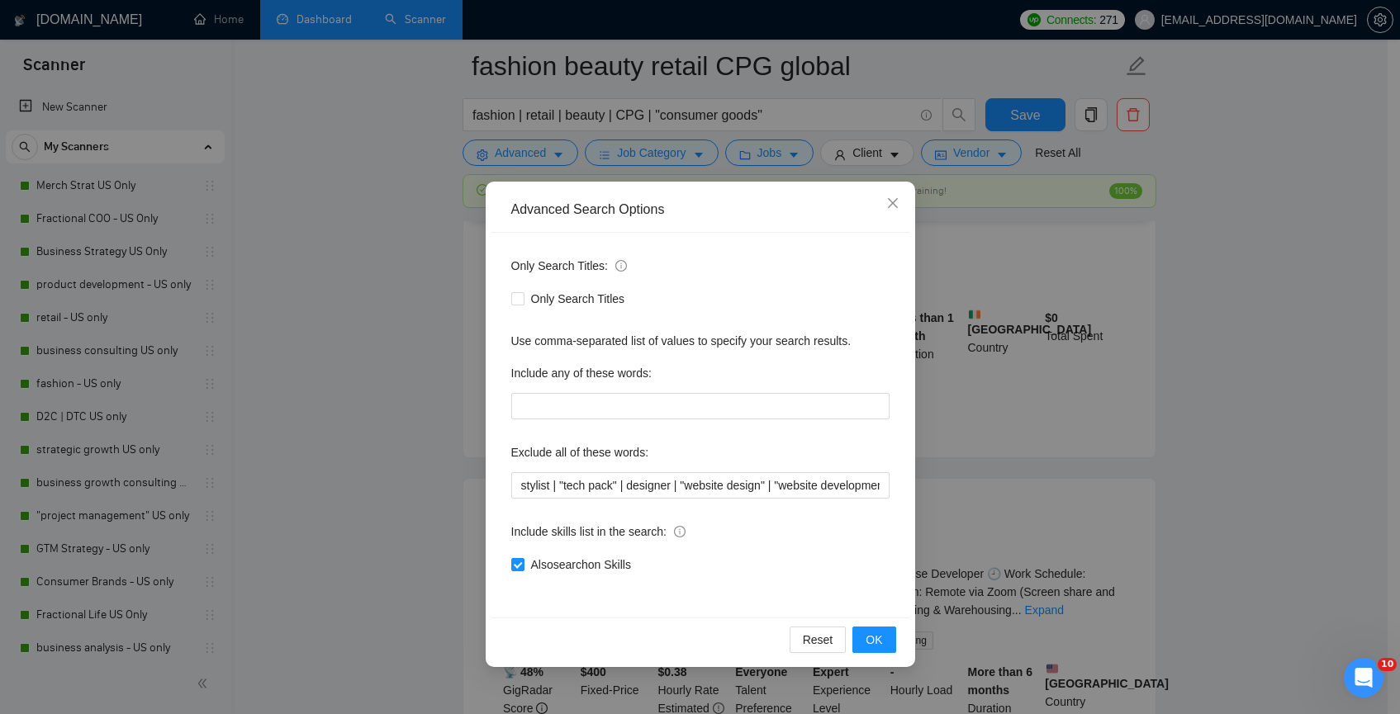
click at [1182, 400] on div "Advanced Search Options Only Search Titles: Only Search Titles Use comma-separa…" at bounding box center [700, 357] width 1400 height 714
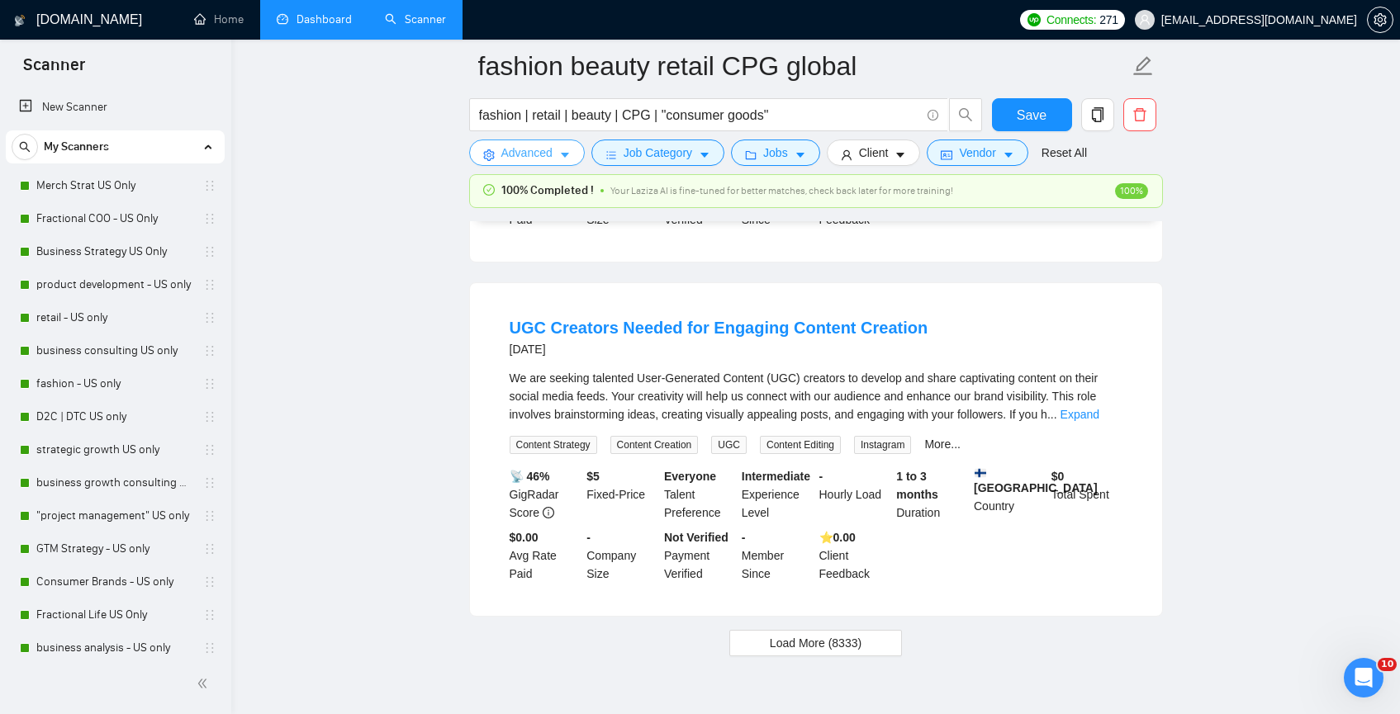
scroll to position [3303, 0]
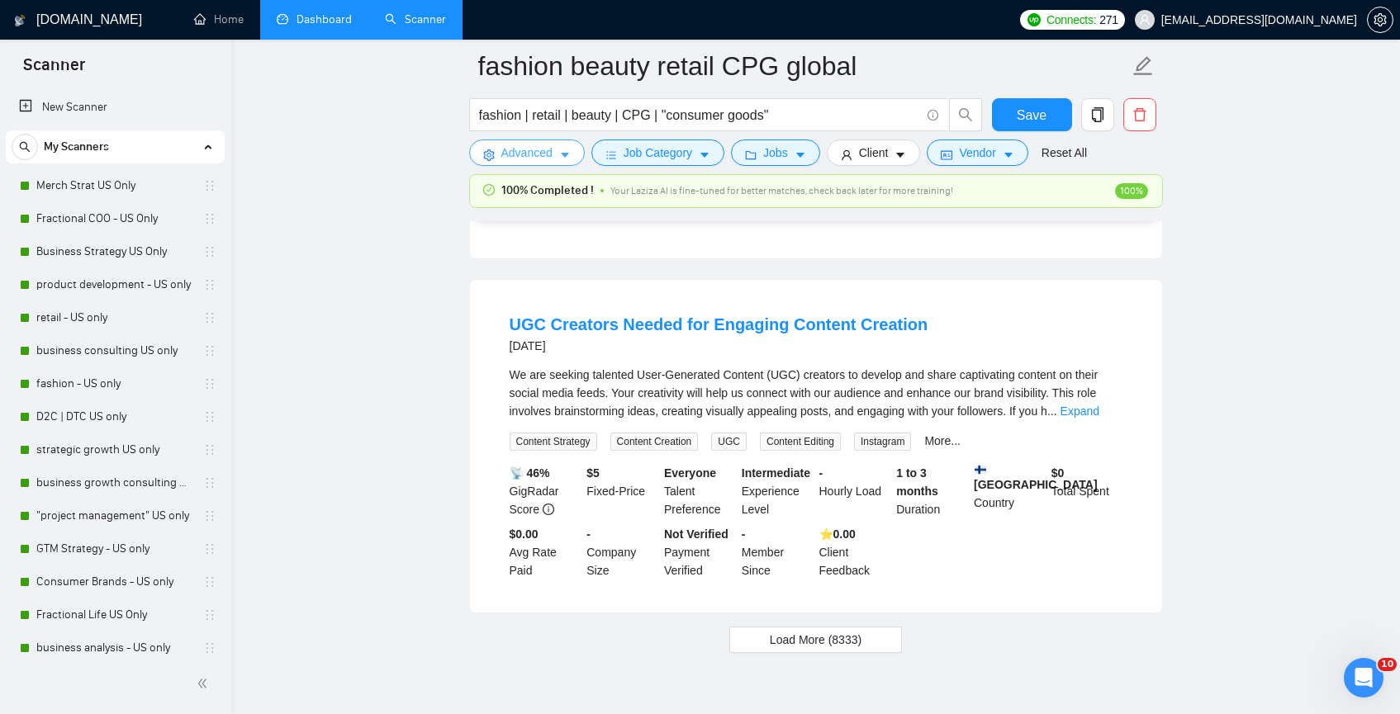
click at [529, 149] on span "Advanced" at bounding box center [526, 153] width 51 height 18
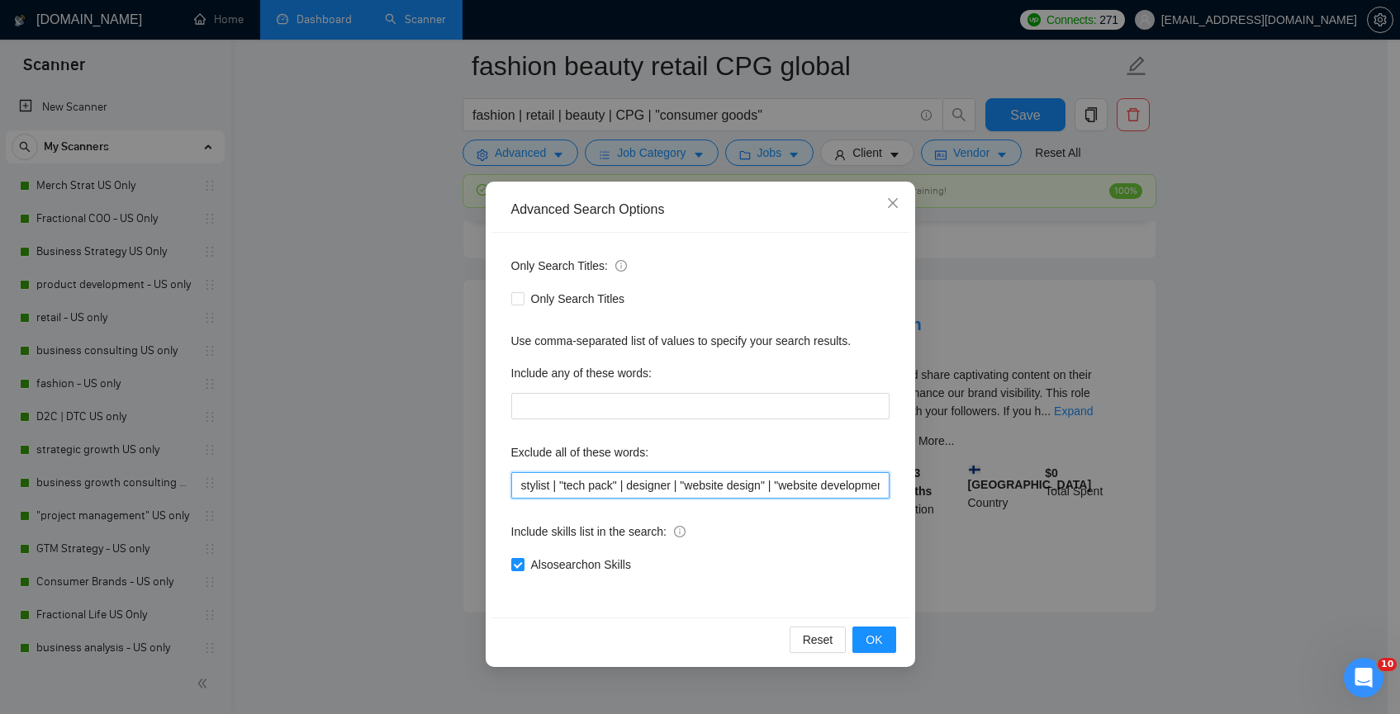
click at [559, 484] on input "stylist | "tech pack" | designer | "website design" | "website development" | "…" at bounding box center [700, 485] width 378 height 26
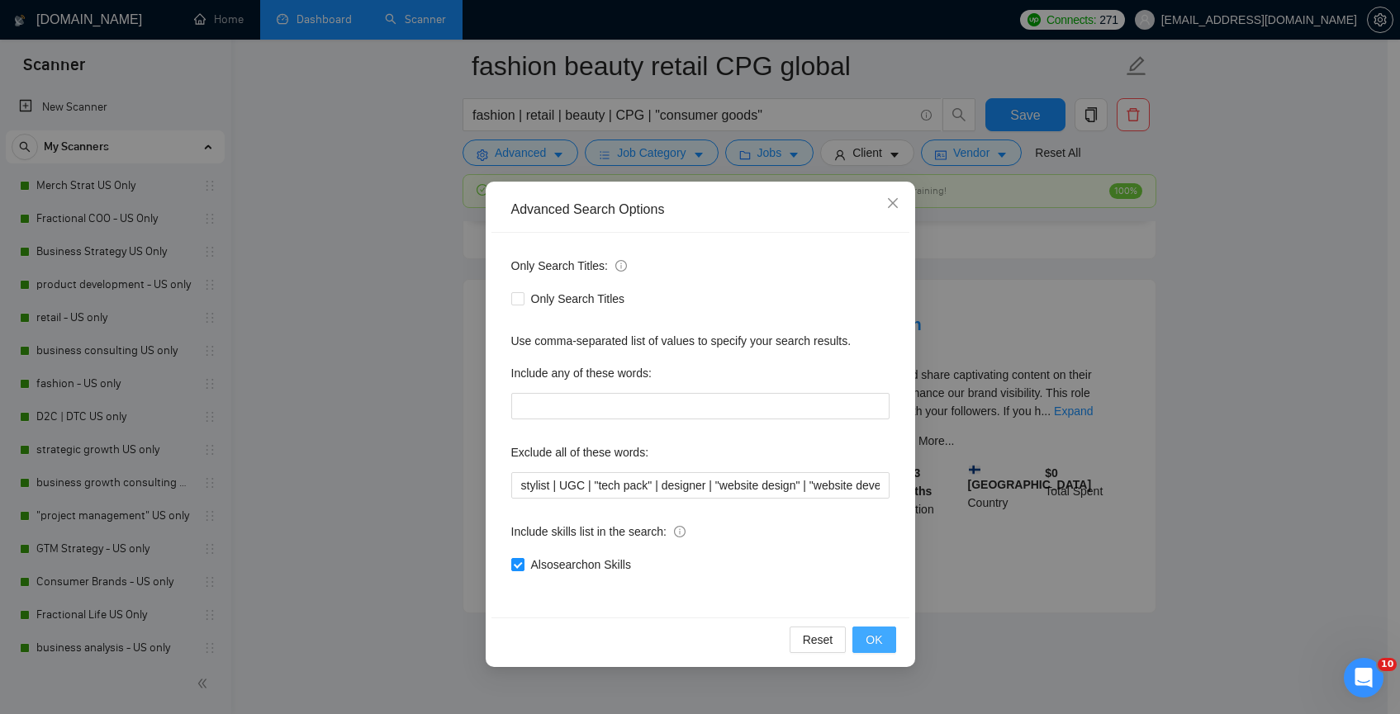
click at [884, 638] on button "OK" at bounding box center [873, 640] width 43 height 26
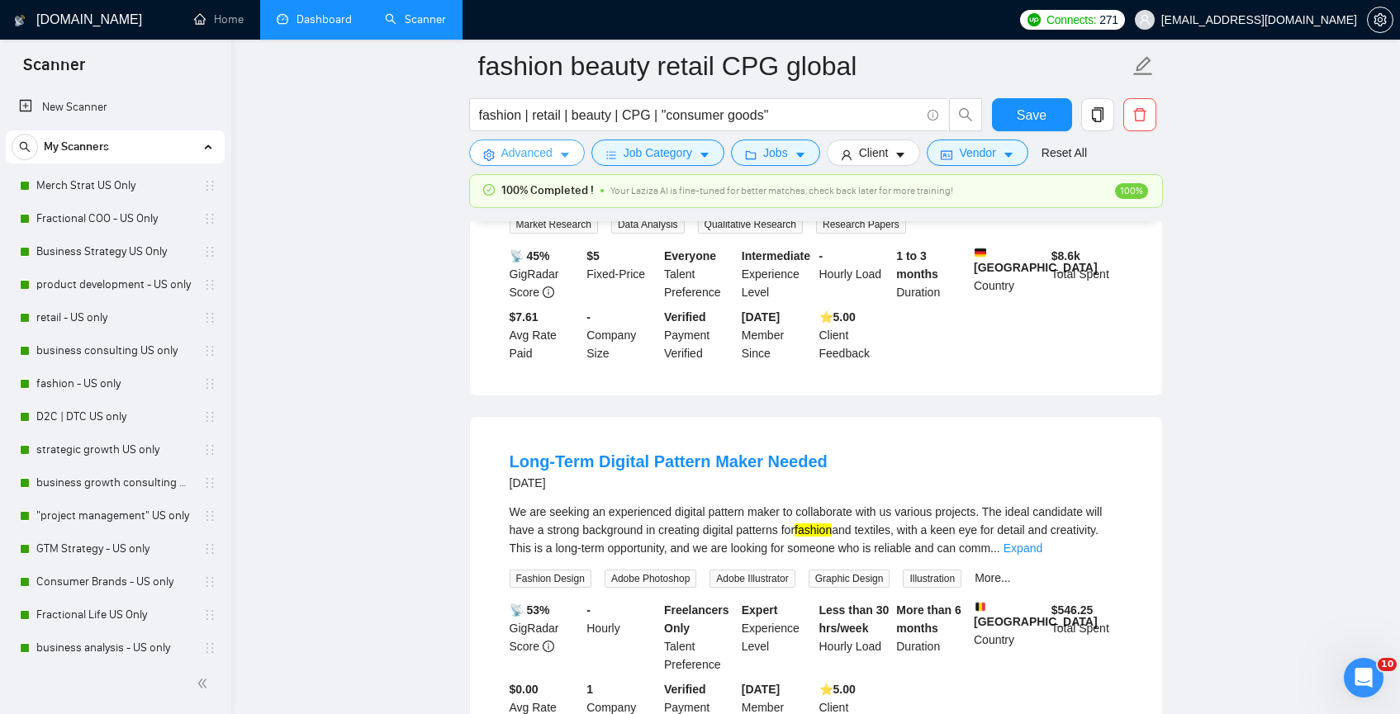
scroll to position [3160, 0]
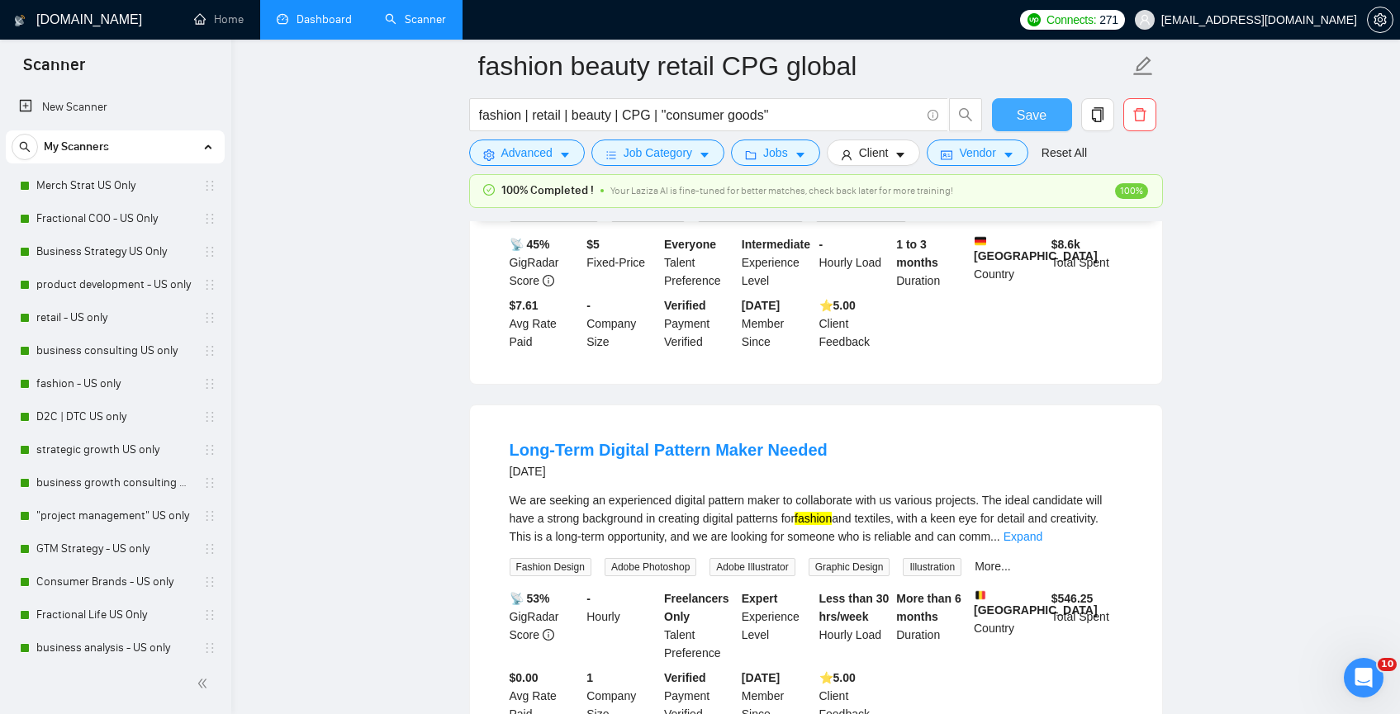
click at [1030, 120] on span "Save" at bounding box center [1032, 115] width 30 height 21
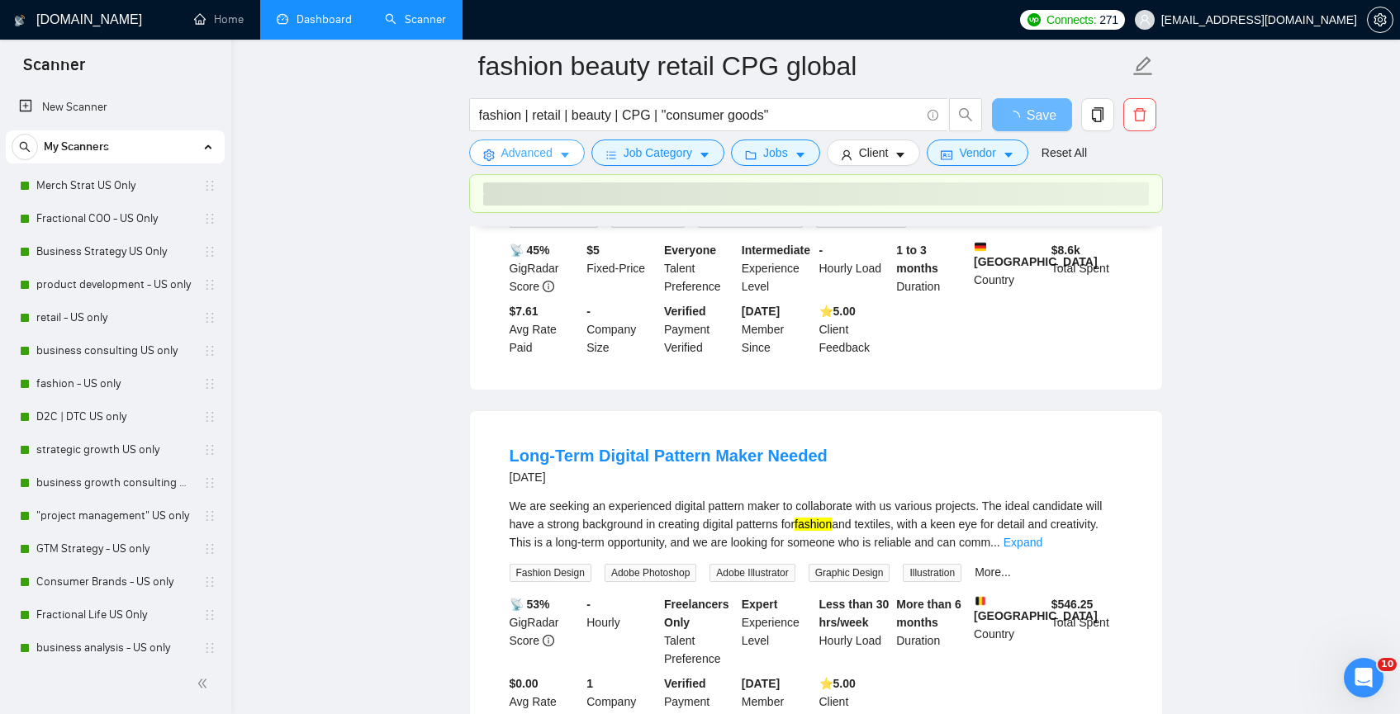
click at [544, 159] on span "Advanced" at bounding box center [526, 153] width 51 height 18
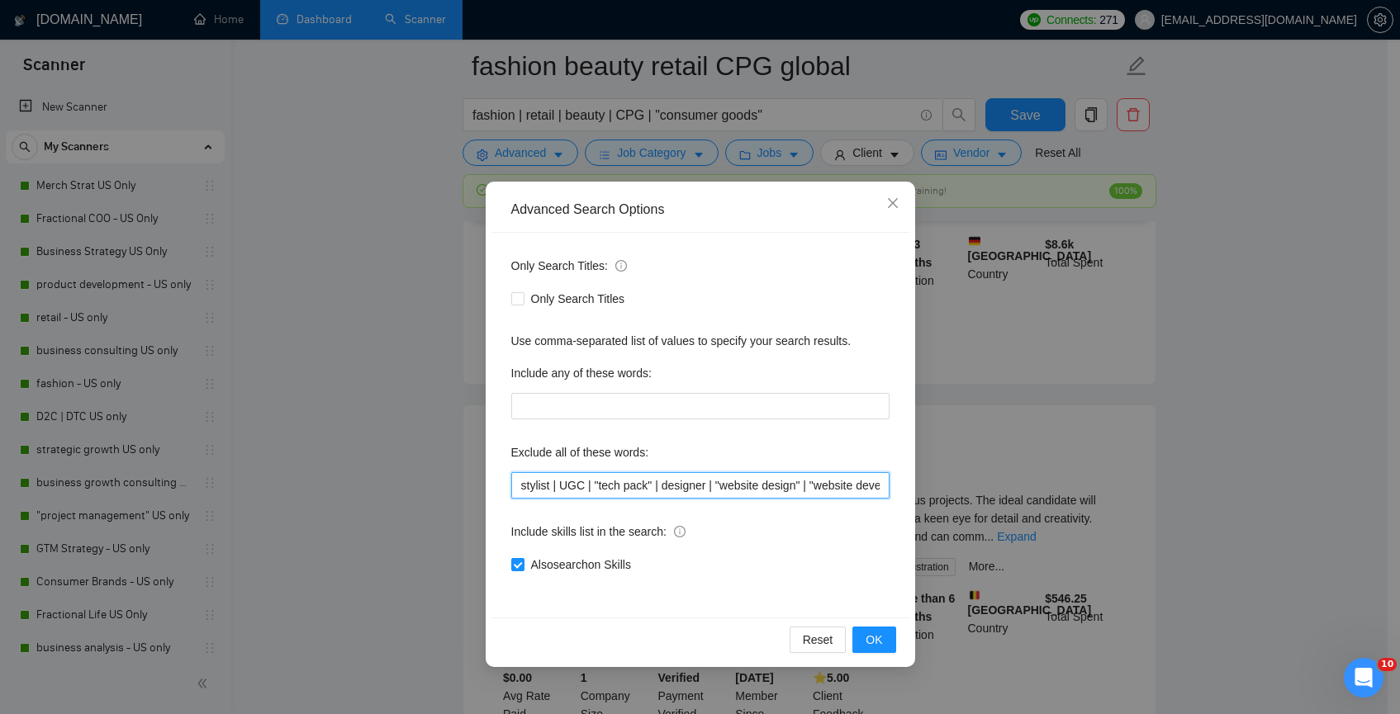
click at [595, 481] on input "stylist | UGC | "tech pack" | designer | "website design" | "website developmen…" at bounding box center [700, 485] width 378 height 26
type input "stylist | UGC | "pattern maker" | "tech pack" | designer | "website design" | "…"
click at [865, 650] on button "OK" at bounding box center [873, 640] width 43 height 26
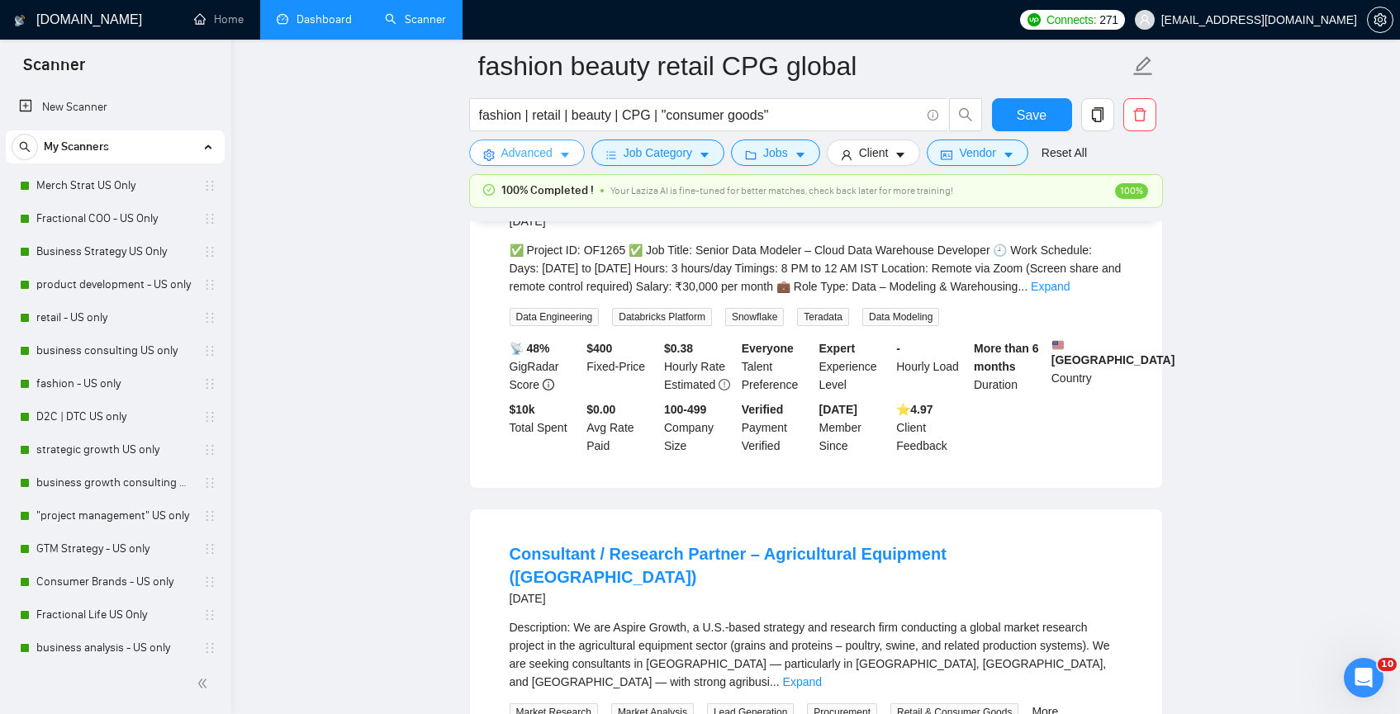
scroll to position [2339, 0]
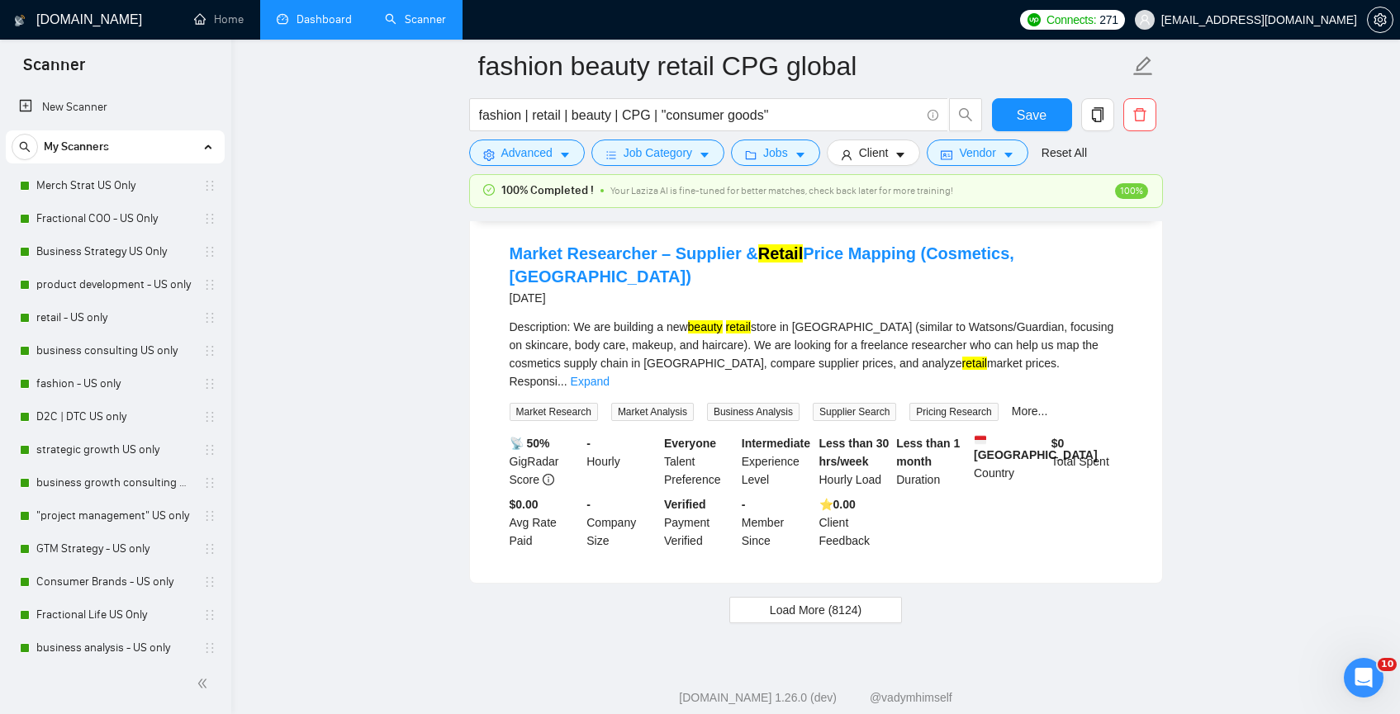
scroll to position [3367, 0]
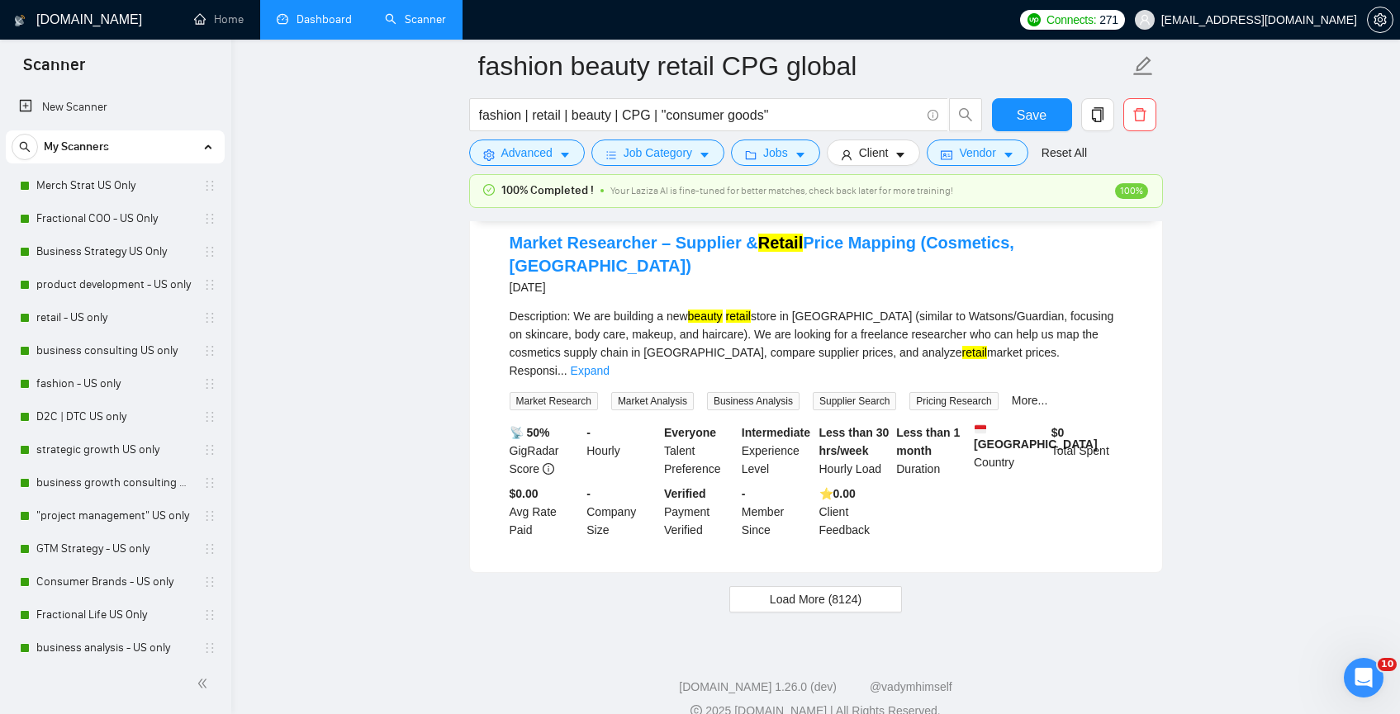
click at [770, 586] on button "Load More (8124)" at bounding box center [815, 599] width 173 height 26
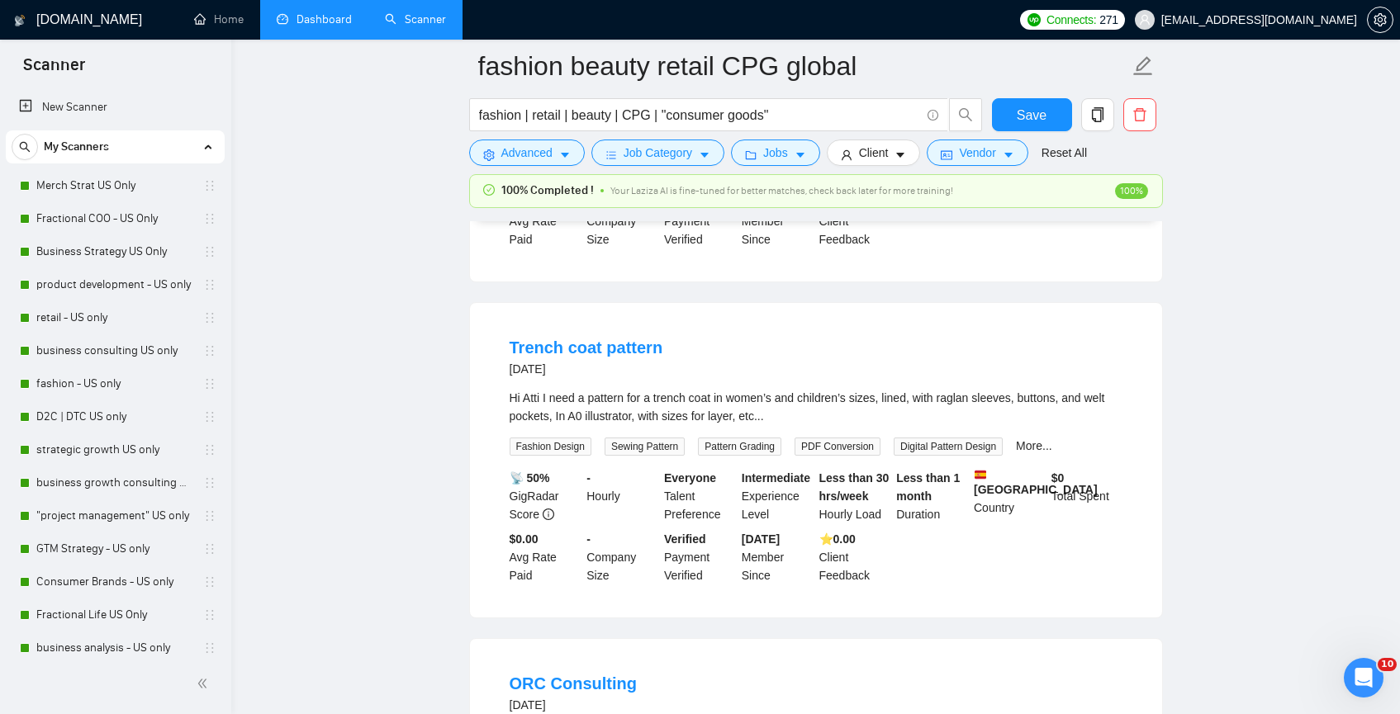
scroll to position [3664, 0]
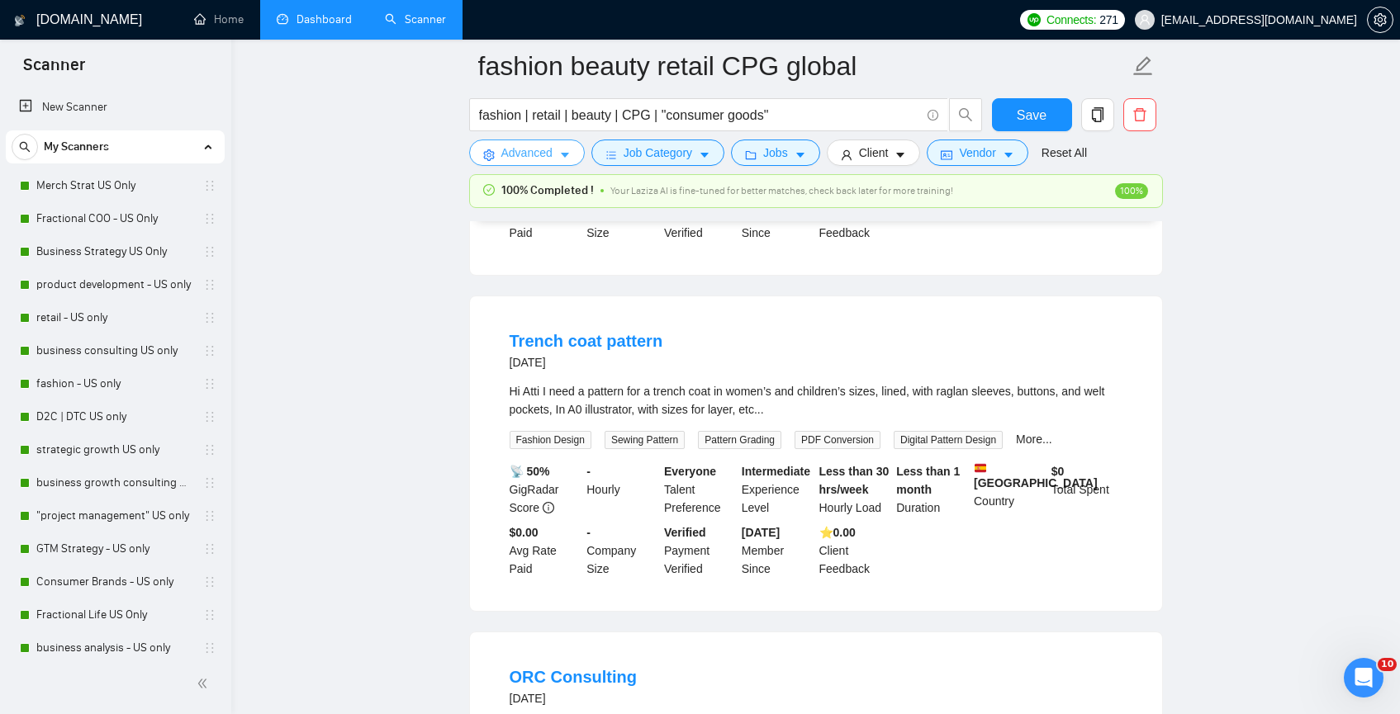
click at [536, 151] on span "Advanced" at bounding box center [526, 153] width 51 height 18
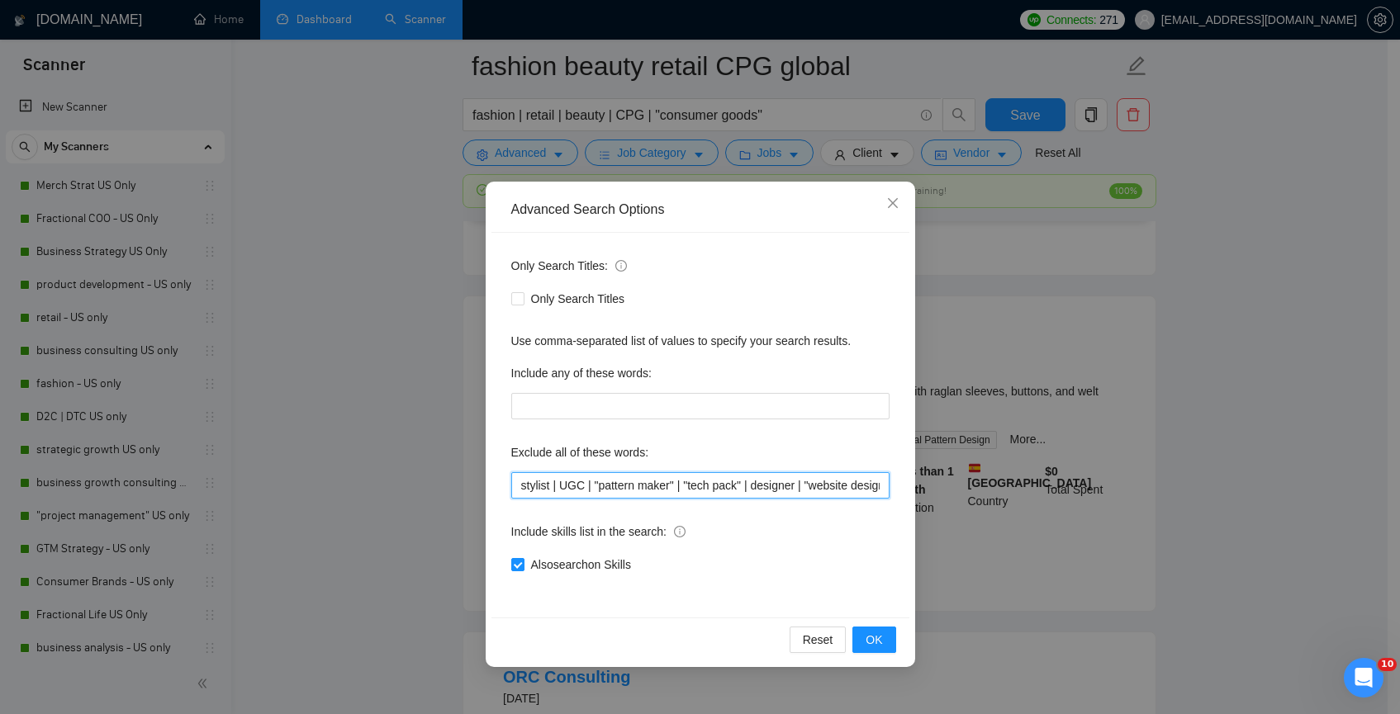
click at [680, 479] on input "stylist | UGC | "pattern maker" | "tech pack" | designer | "website design" | "…" at bounding box center [700, 485] width 378 height 26
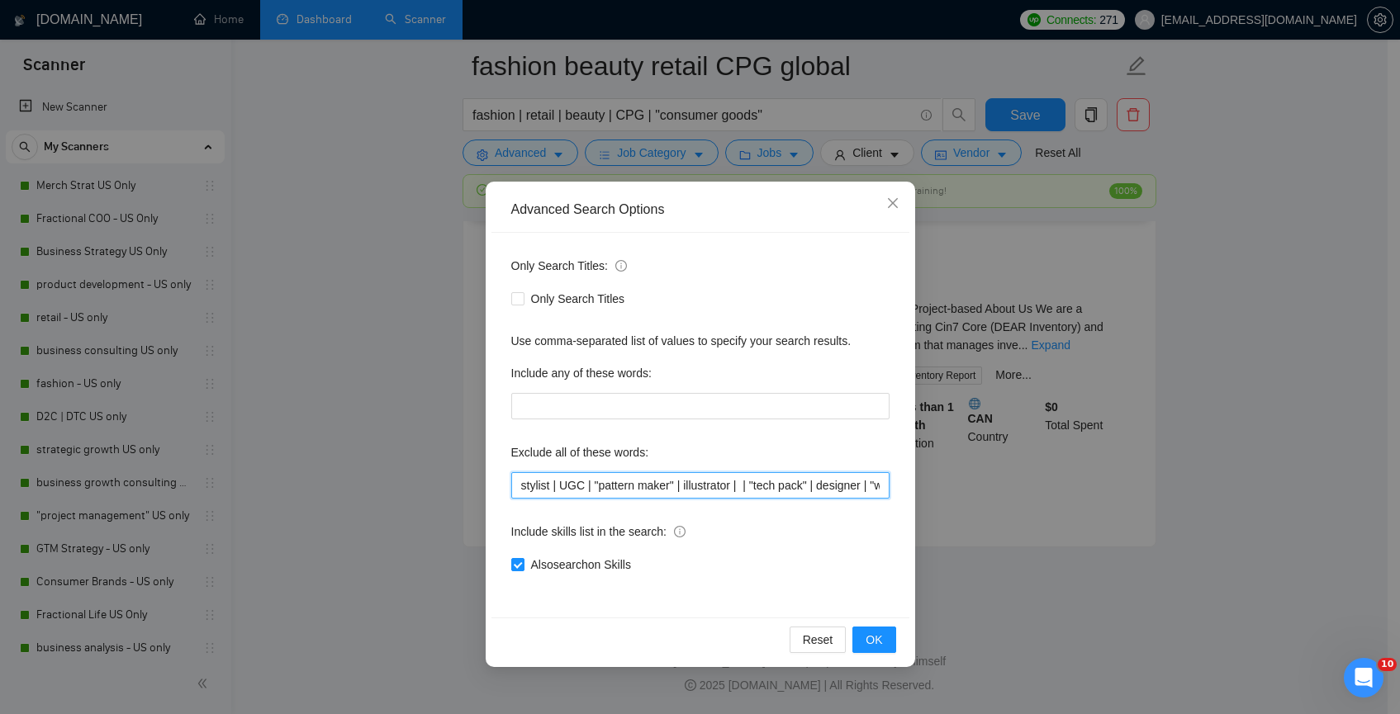
scroll to position [3411, 0]
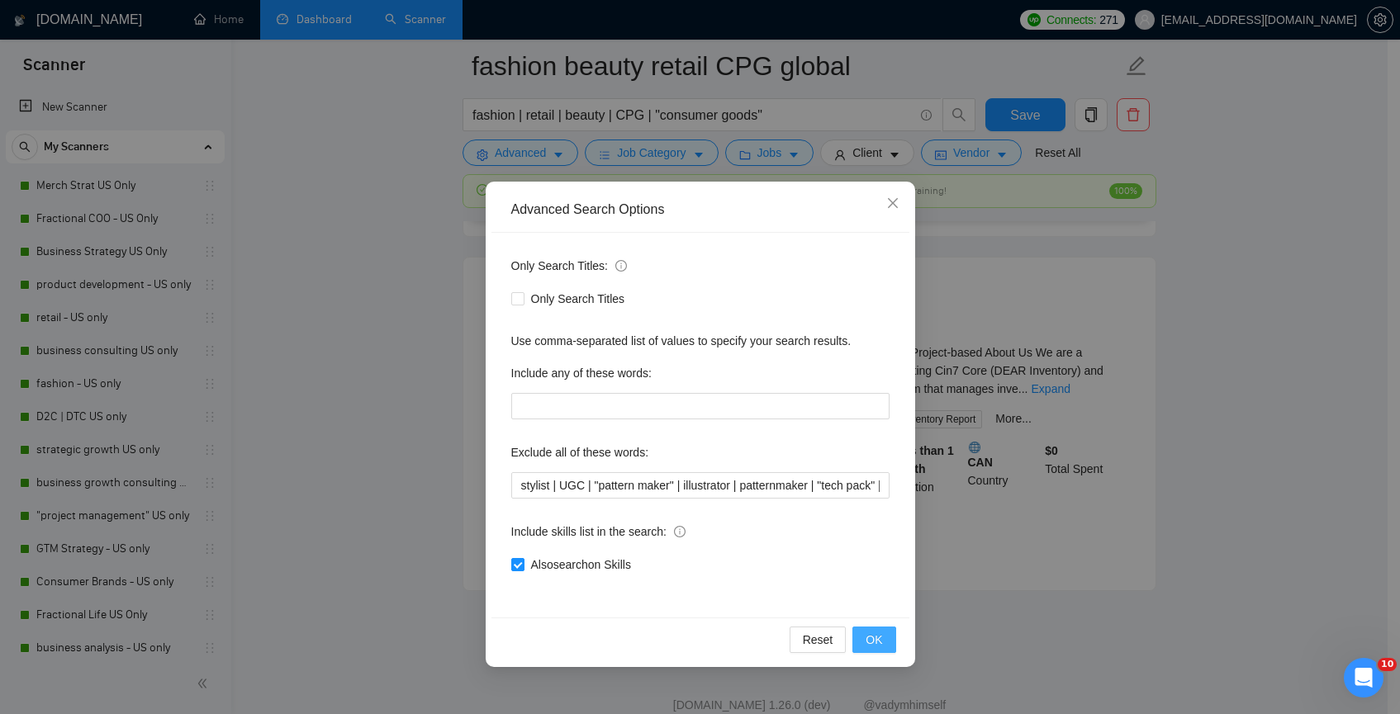
click at [878, 641] on span "OK" at bounding box center [873, 640] width 17 height 18
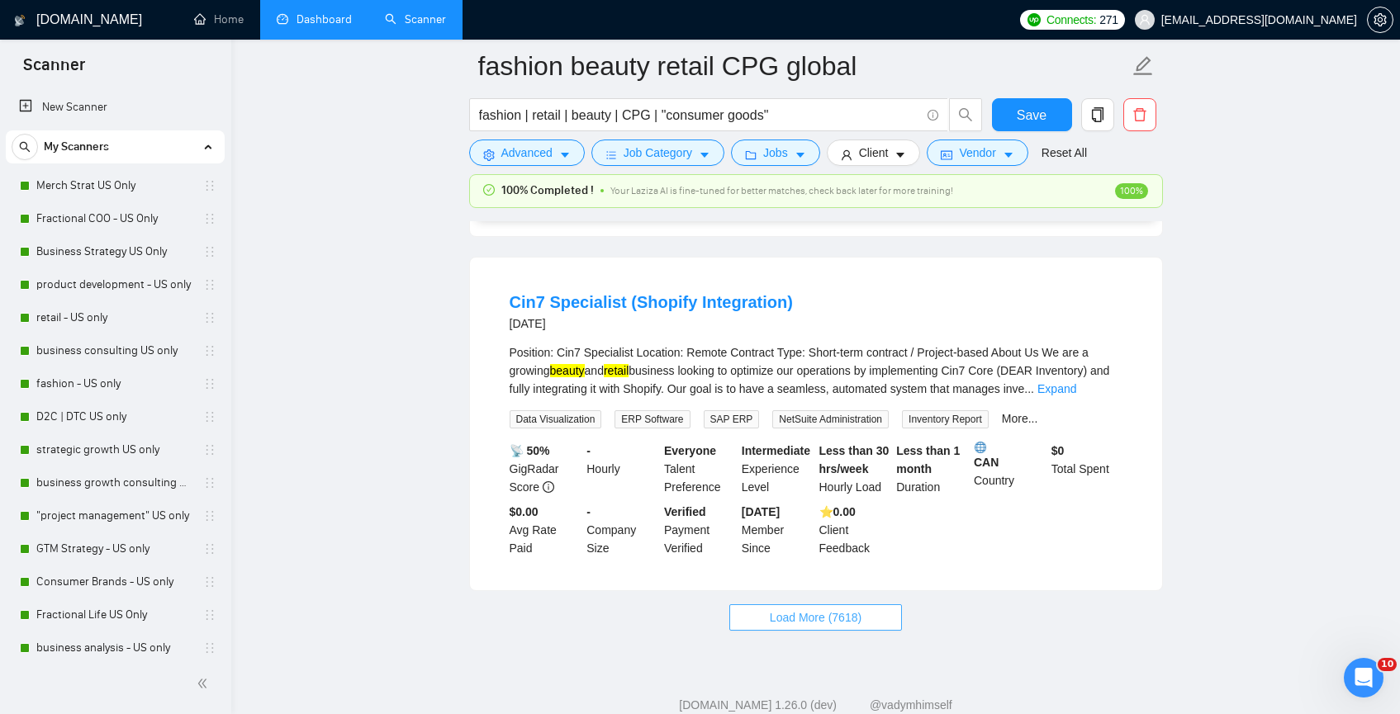
click at [811, 609] on span "Load More (7618)" at bounding box center [816, 618] width 92 height 18
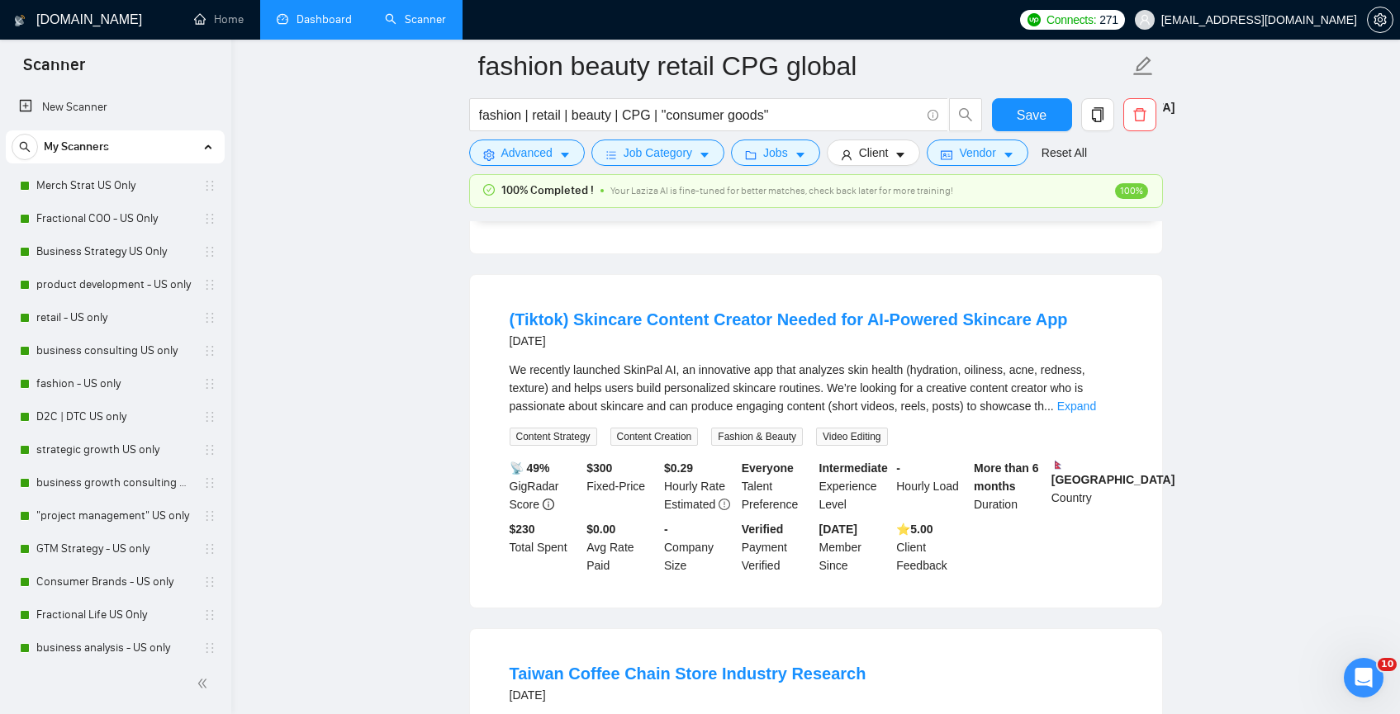
scroll to position [4831, 0]
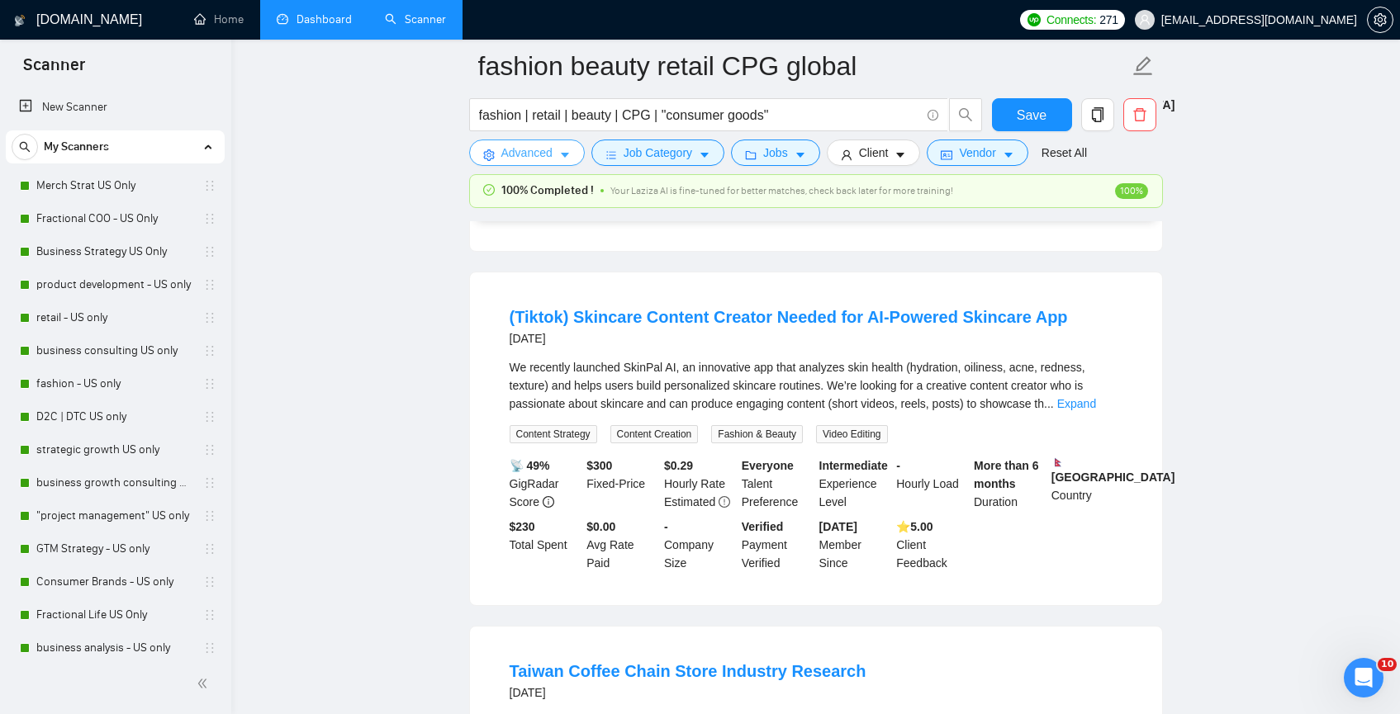
click at [519, 153] on span "Advanced" at bounding box center [526, 153] width 51 height 18
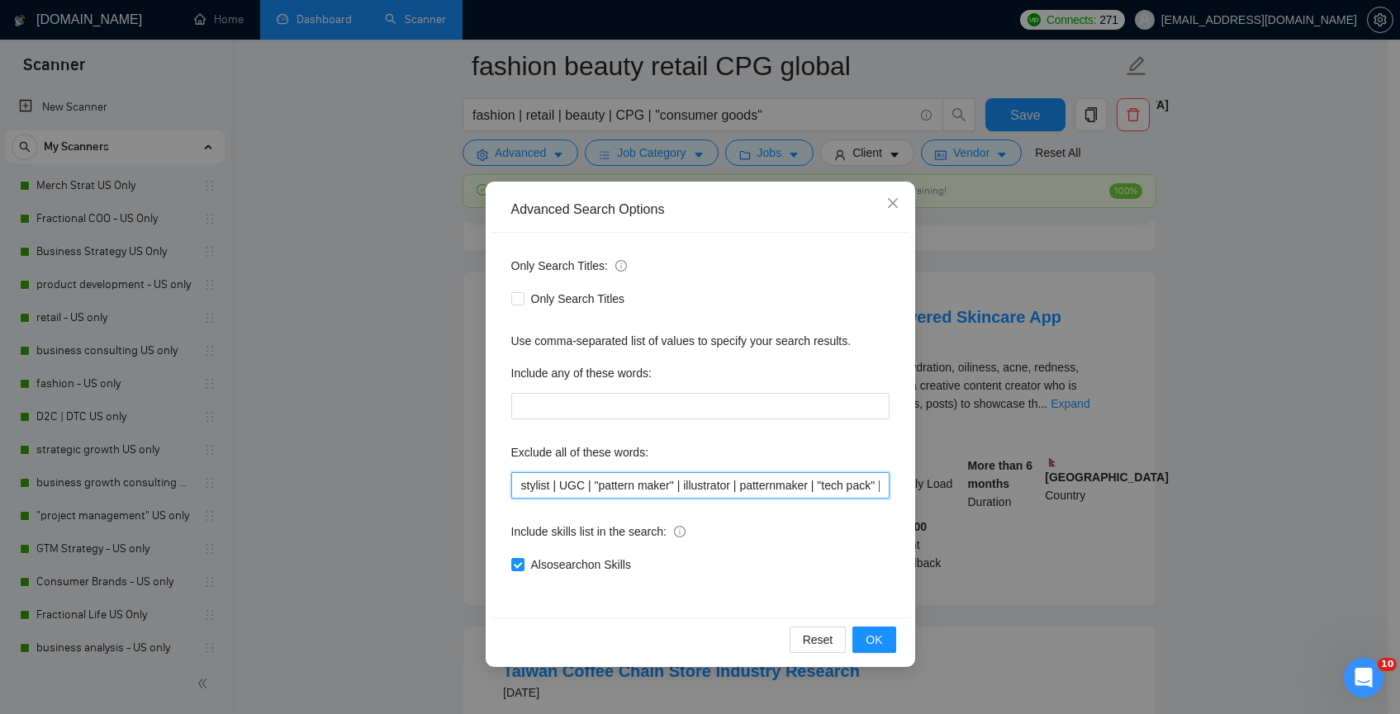
click at [599, 482] on input "stylist | UGC | "pattern maker" | illustrator | patternmaker | "tech pack" | de…" at bounding box center [700, 485] width 378 height 26
click at [598, 484] on input "stylist | UGC | "pattern maker" | illustrator | patternmaker | "tech pack" | de…" at bounding box center [700, 485] width 378 height 26
type input "stylist | UGC | "content creator" | "pattern maker" | illustrator | patternmake…"
click at [880, 647] on span "OK" at bounding box center [873, 640] width 17 height 18
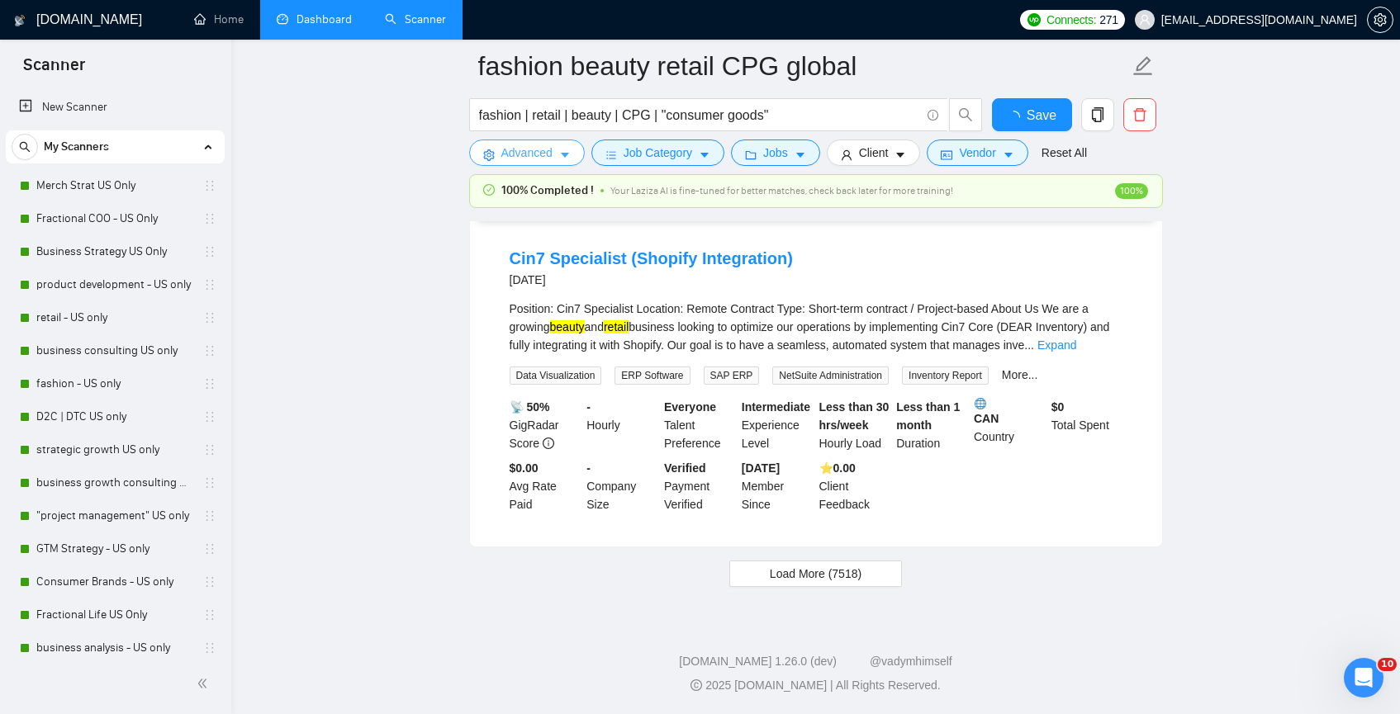
scroll to position [3411, 0]
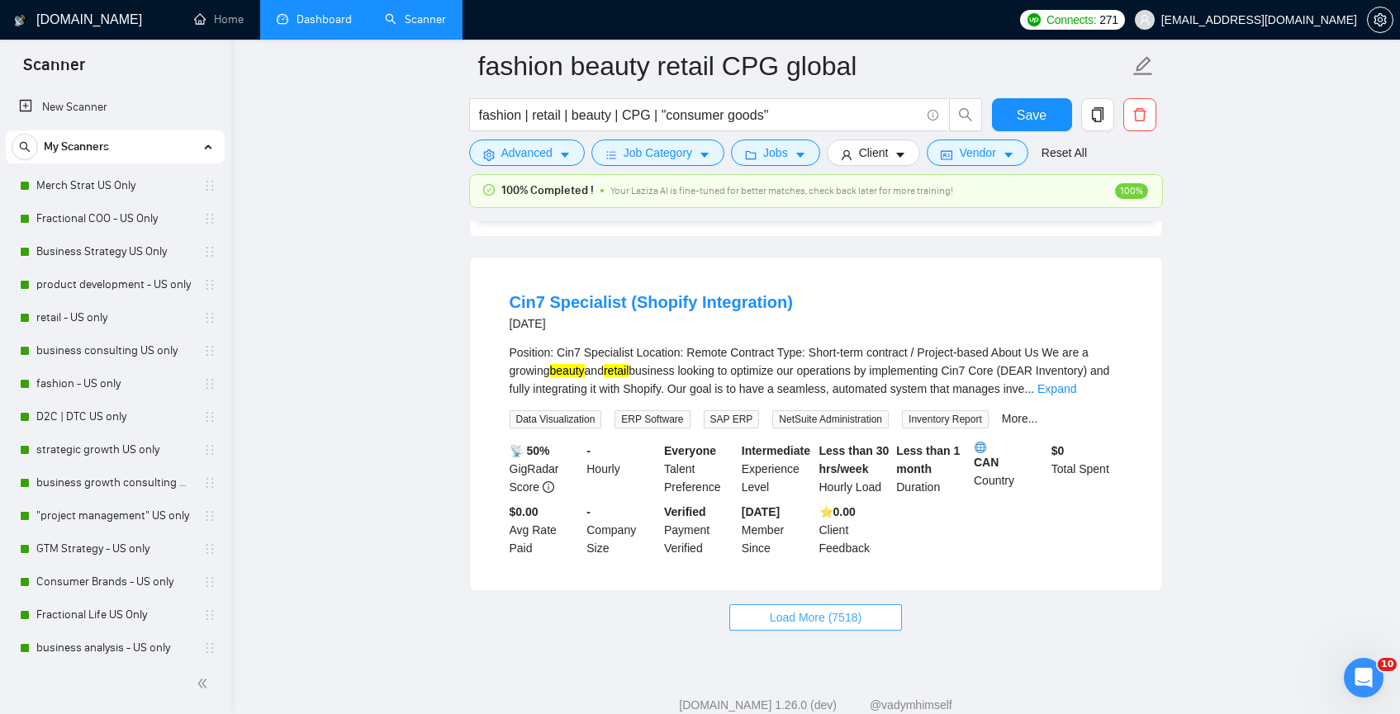
click at [861, 609] on span "Load More (7518)" at bounding box center [816, 618] width 92 height 18
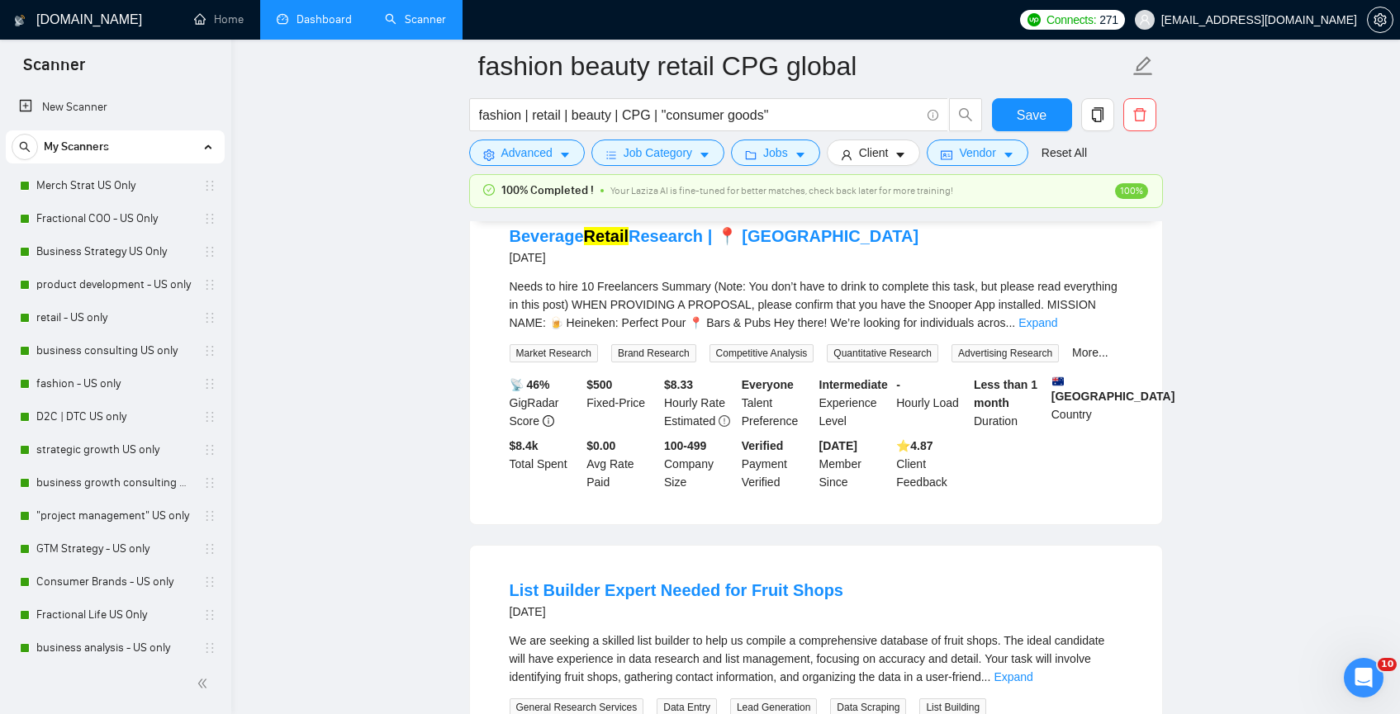
scroll to position [5690, 0]
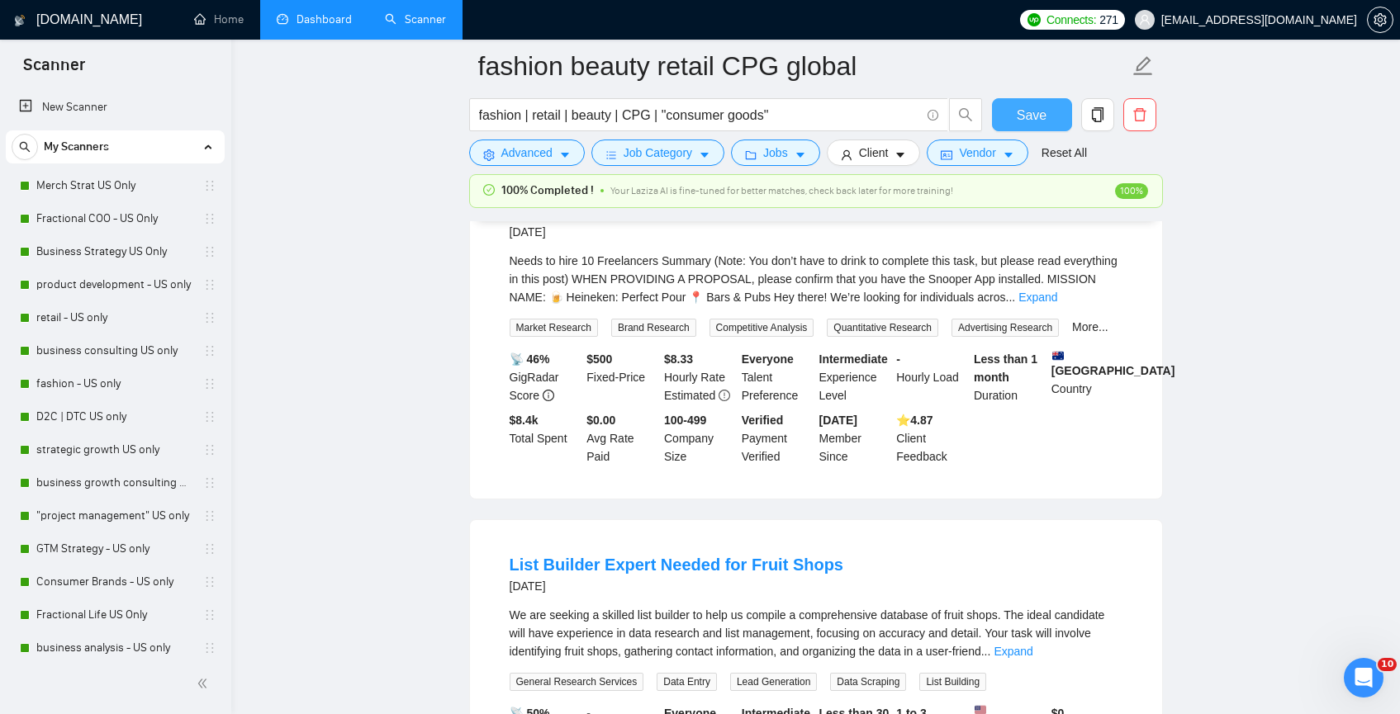
click at [1023, 120] on span "Save" at bounding box center [1032, 115] width 30 height 21
click at [307, 25] on link "Dashboard" at bounding box center [314, 19] width 75 height 14
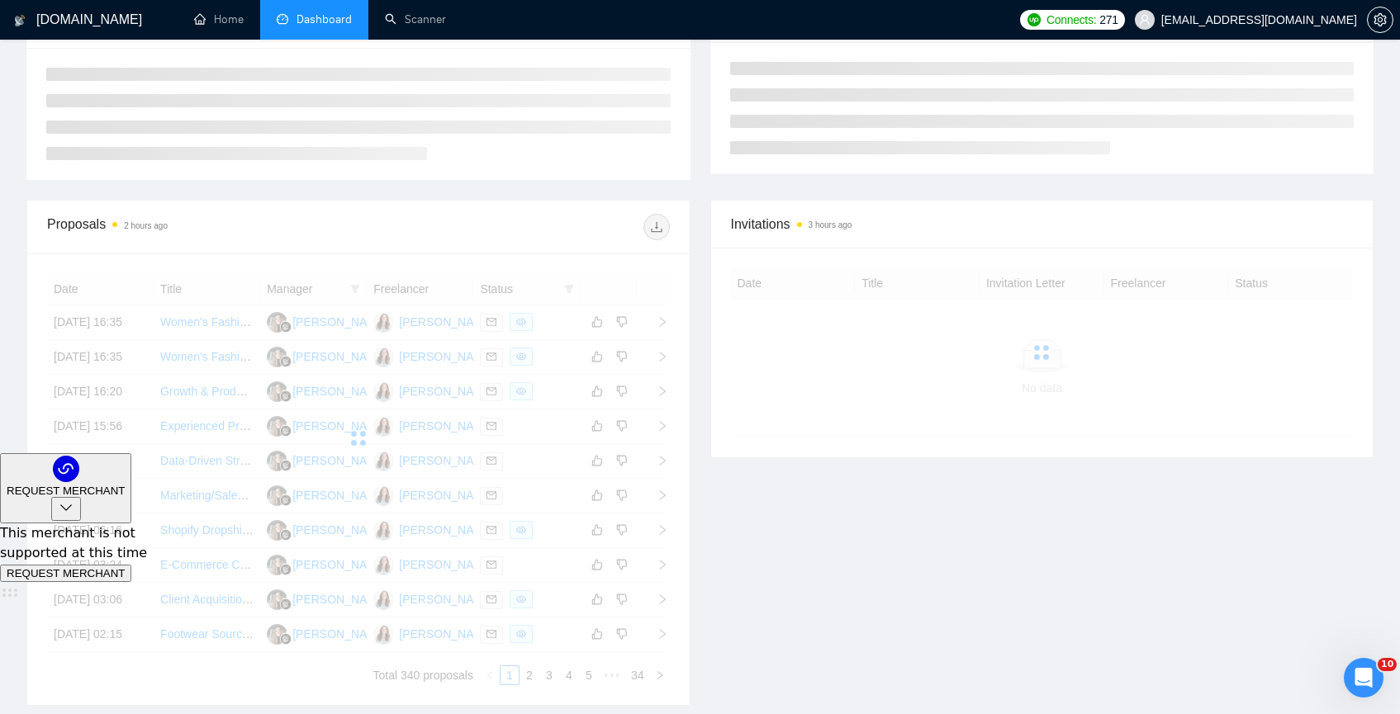
scroll to position [296, 0]
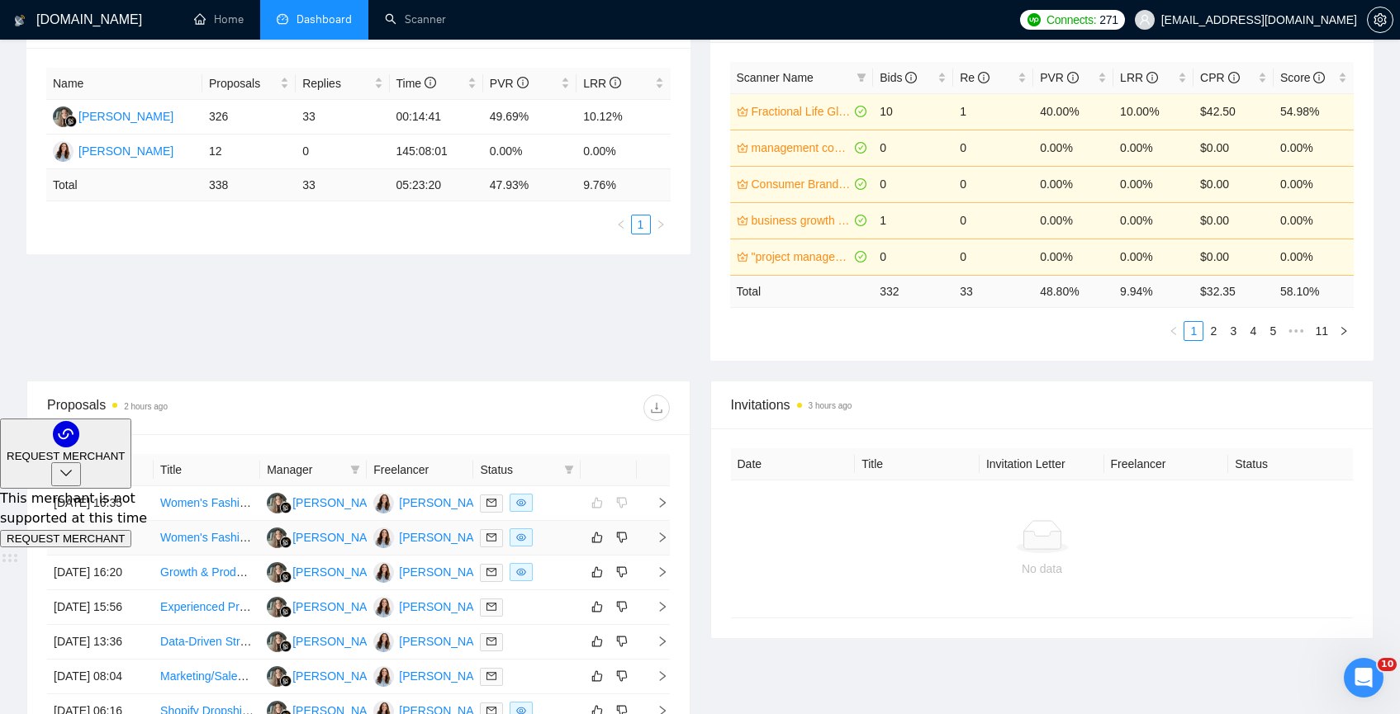
click at [202, 544] on link "Women's Fashion Stylist/Online Shopper" at bounding box center [265, 537] width 210 height 13
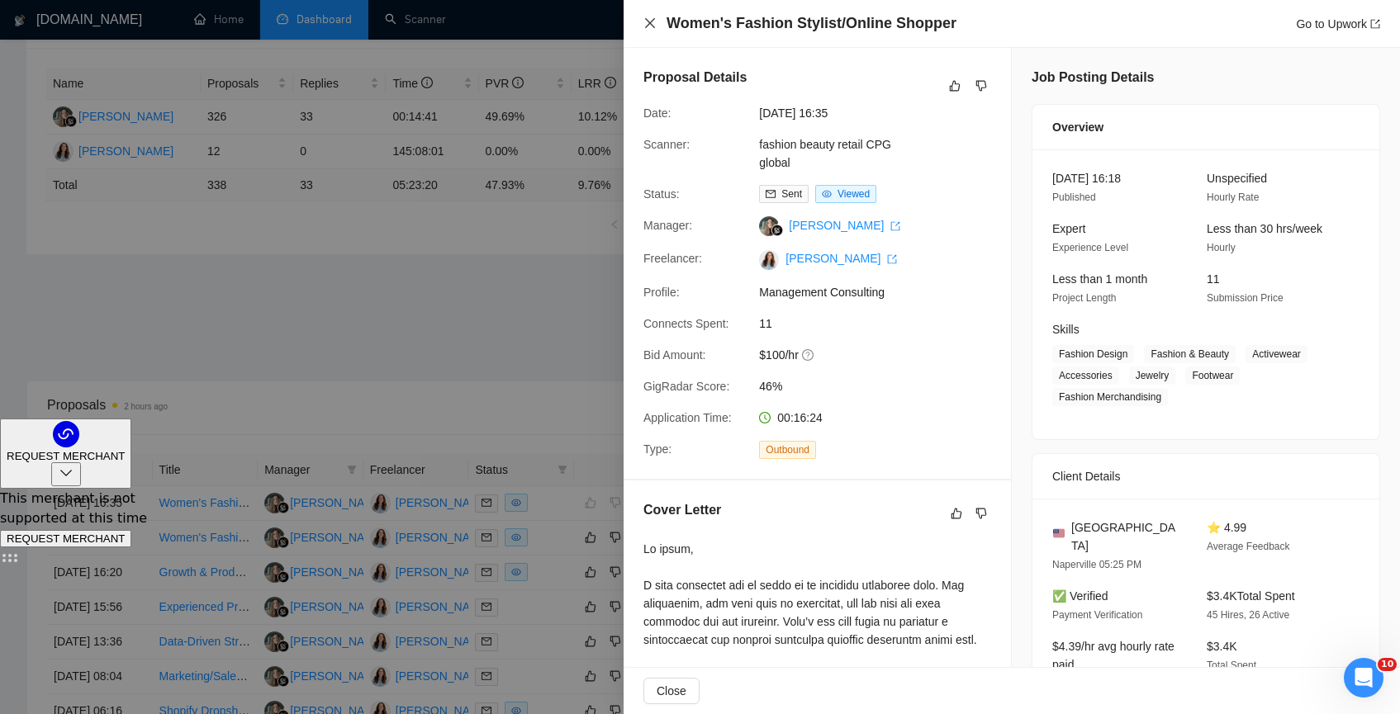
click at [651, 25] on icon "close" at bounding box center [650, 23] width 10 height 10
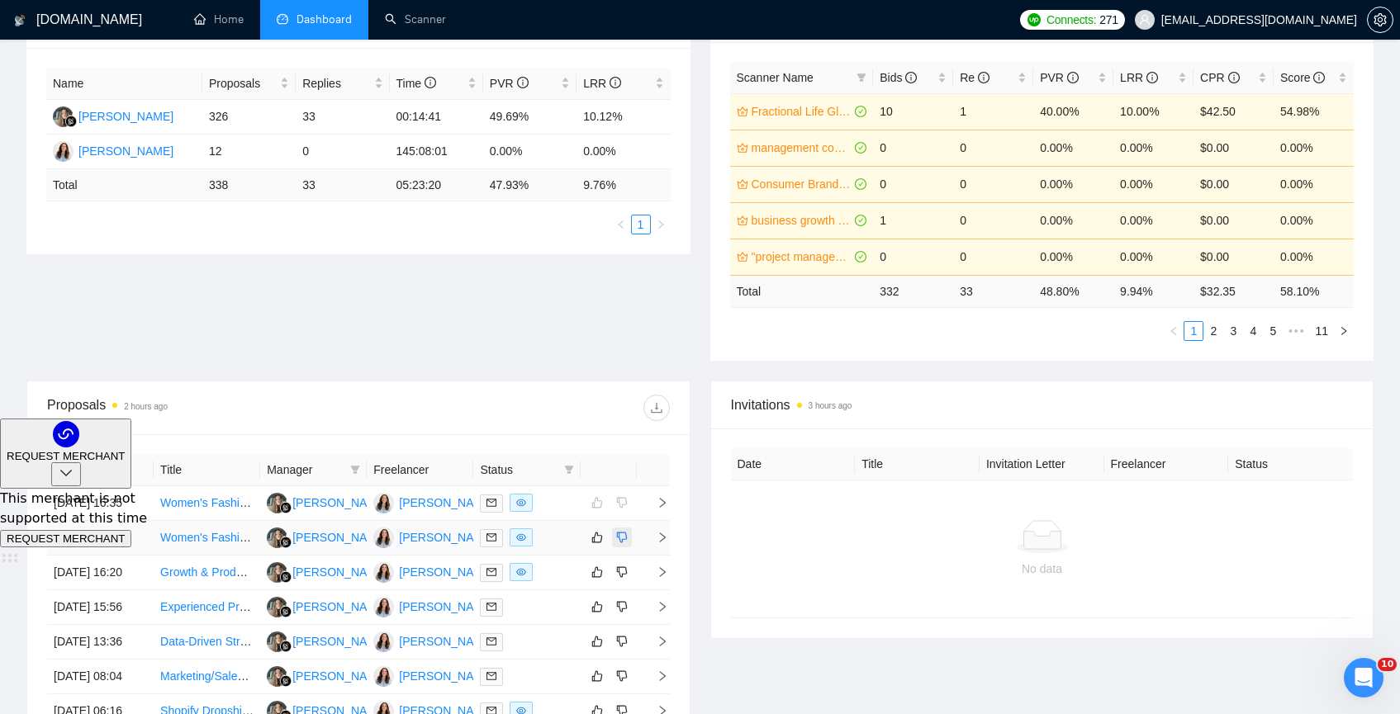
click at [621, 543] on icon "dislike" at bounding box center [621, 538] width 11 height 11
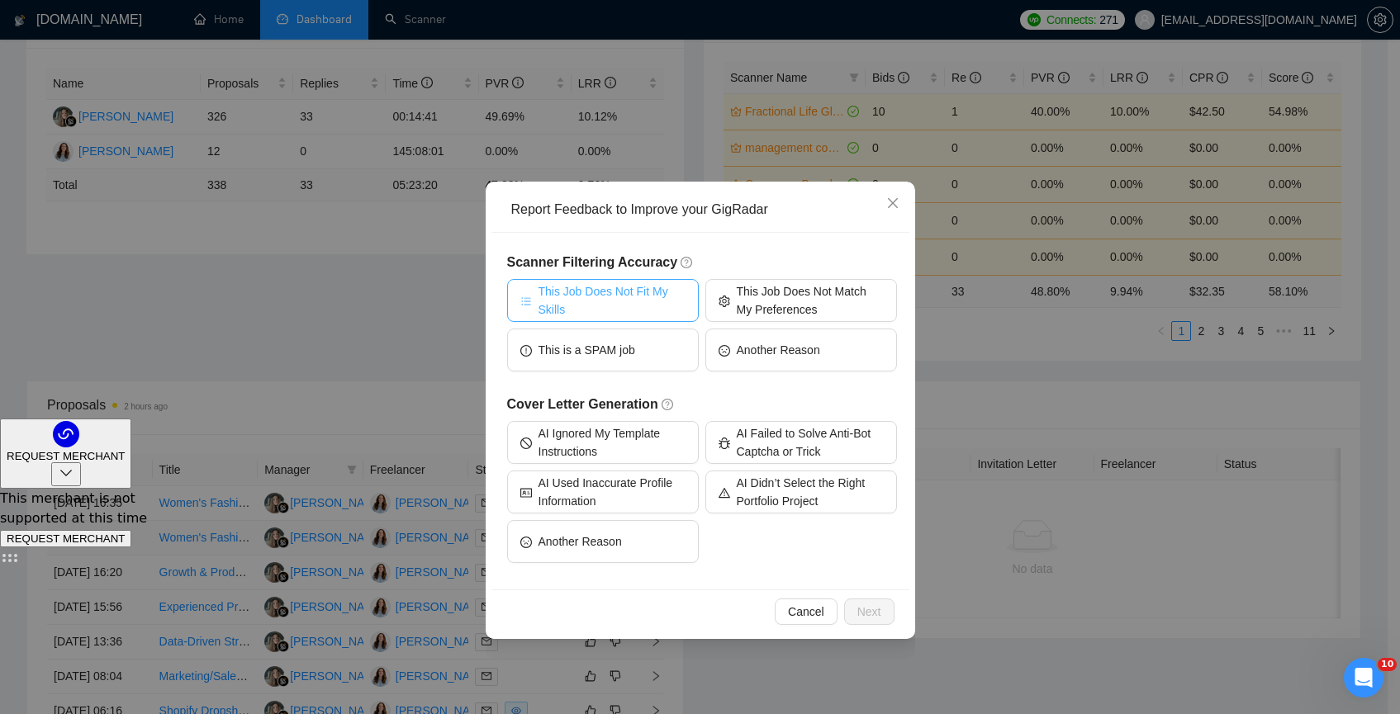
click at [600, 298] on span "This Job Does Not Fit My Skills" at bounding box center [611, 300] width 147 height 36
click at [872, 611] on span "Next" at bounding box center [869, 612] width 24 height 18
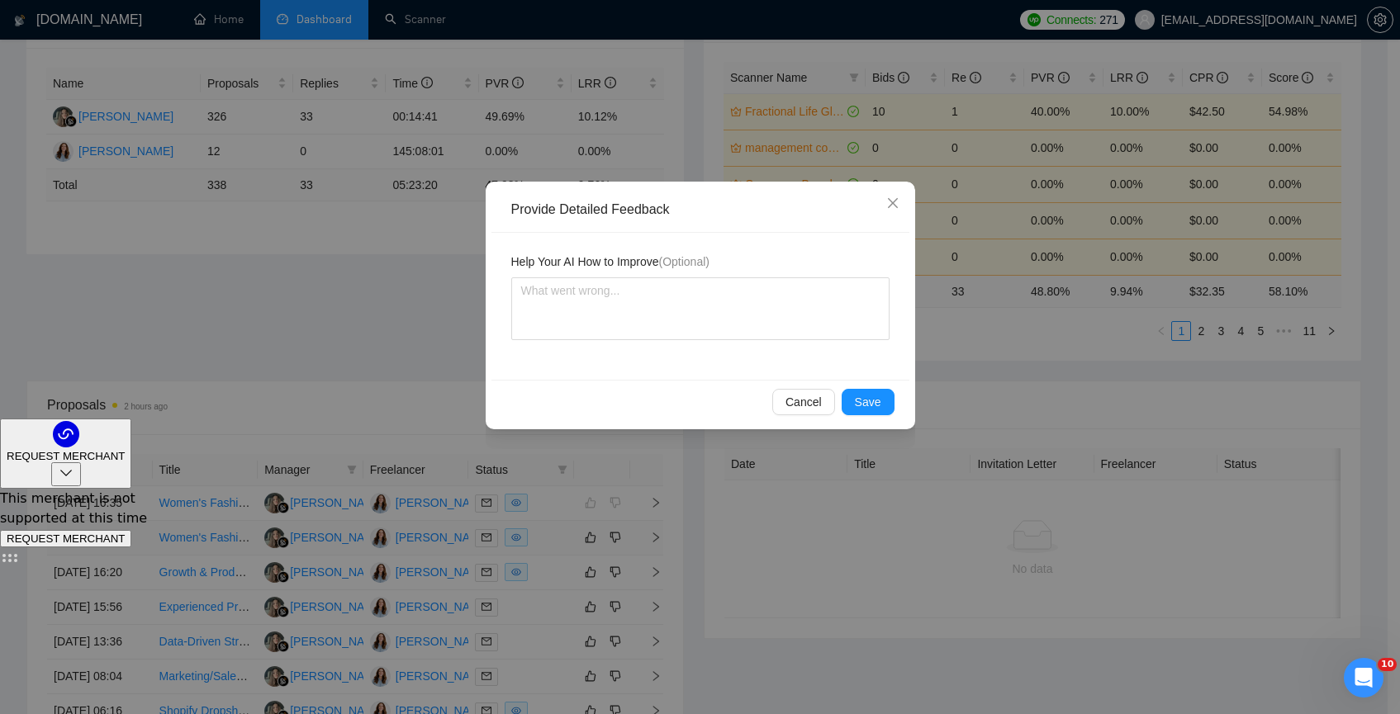
click at [841, 405] on div "Cancel Save" at bounding box center [700, 402] width 390 height 26
click at [846, 401] on button "Save" at bounding box center [868, 402] width 53 height 26
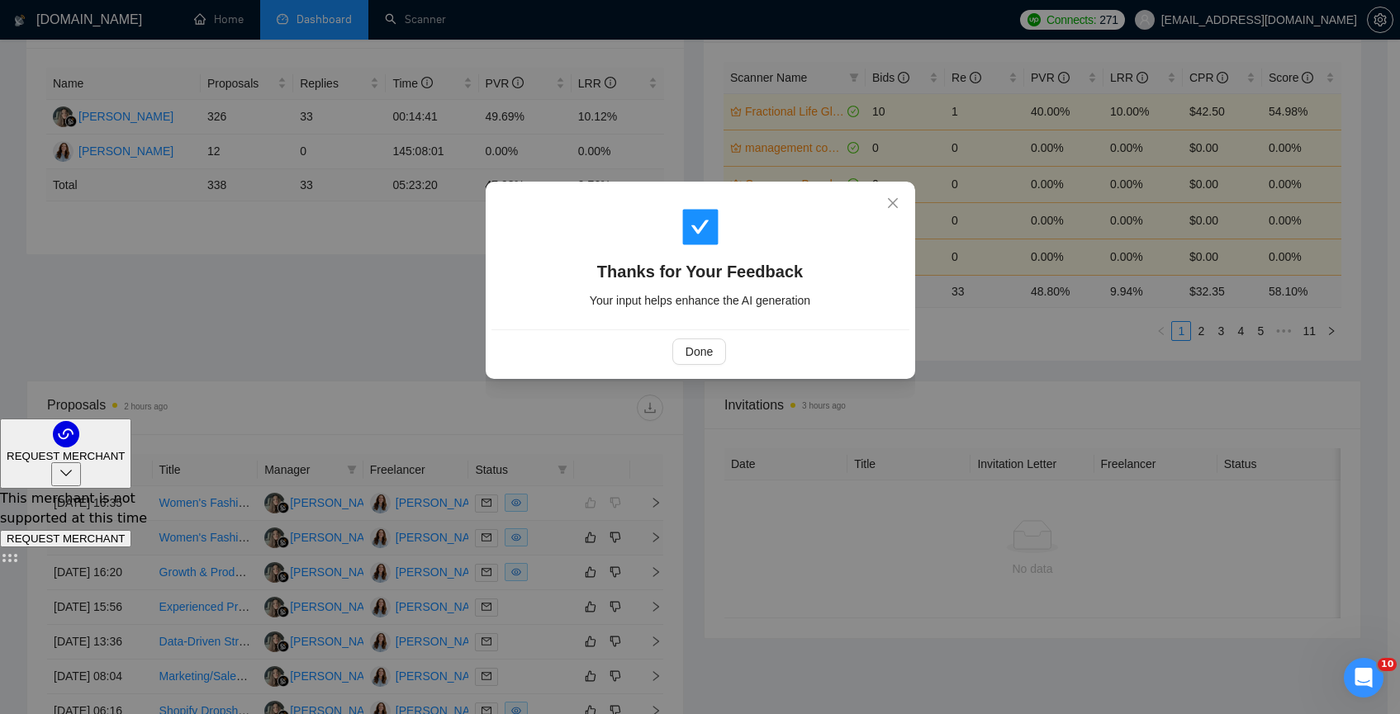
click at [853, 405] on div "Thanks for Your Feedback Your input helps enhance the AI generation Done" at bounding box center [700, 357] width 1400 height 714
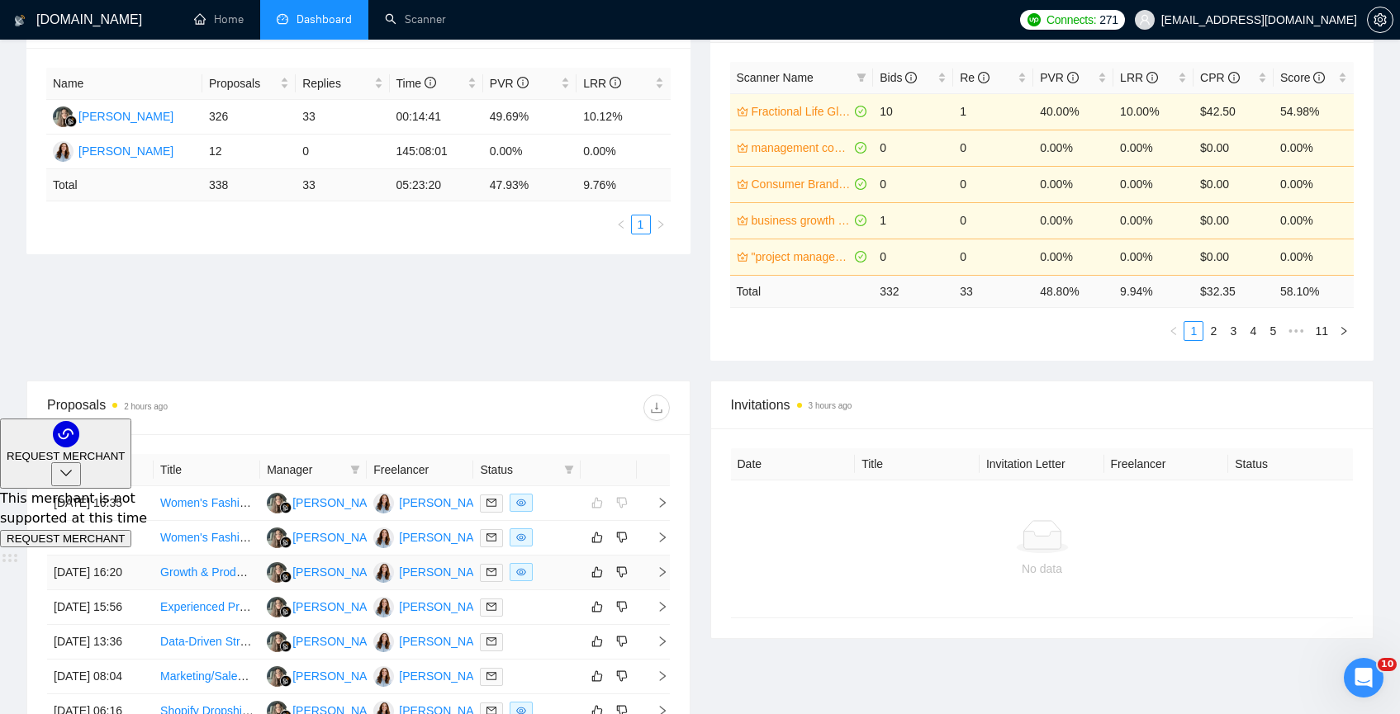
click at [207, 590] on td "Growth & Product Lead for Early-Stage Health Startup (0→1 Role)" at bounding box center [207, 573] width 107 height 35
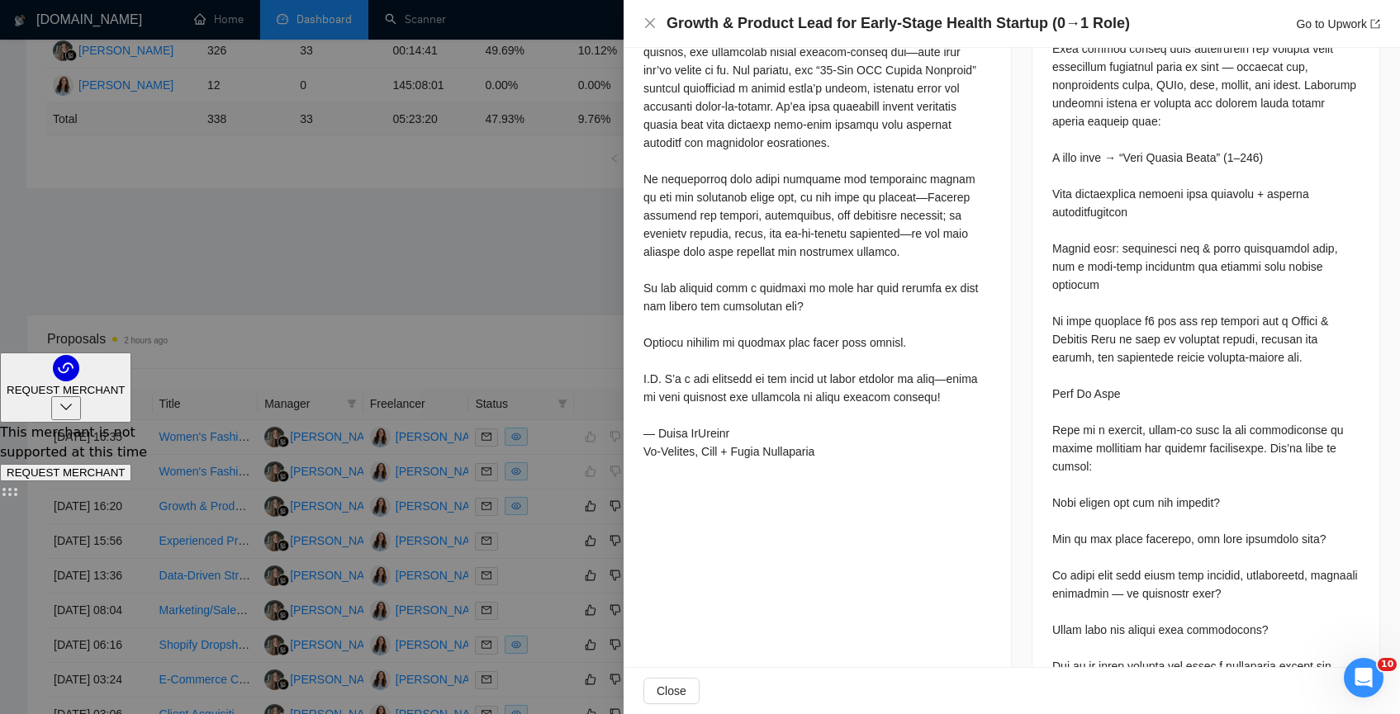
scroll to position [949, 0]
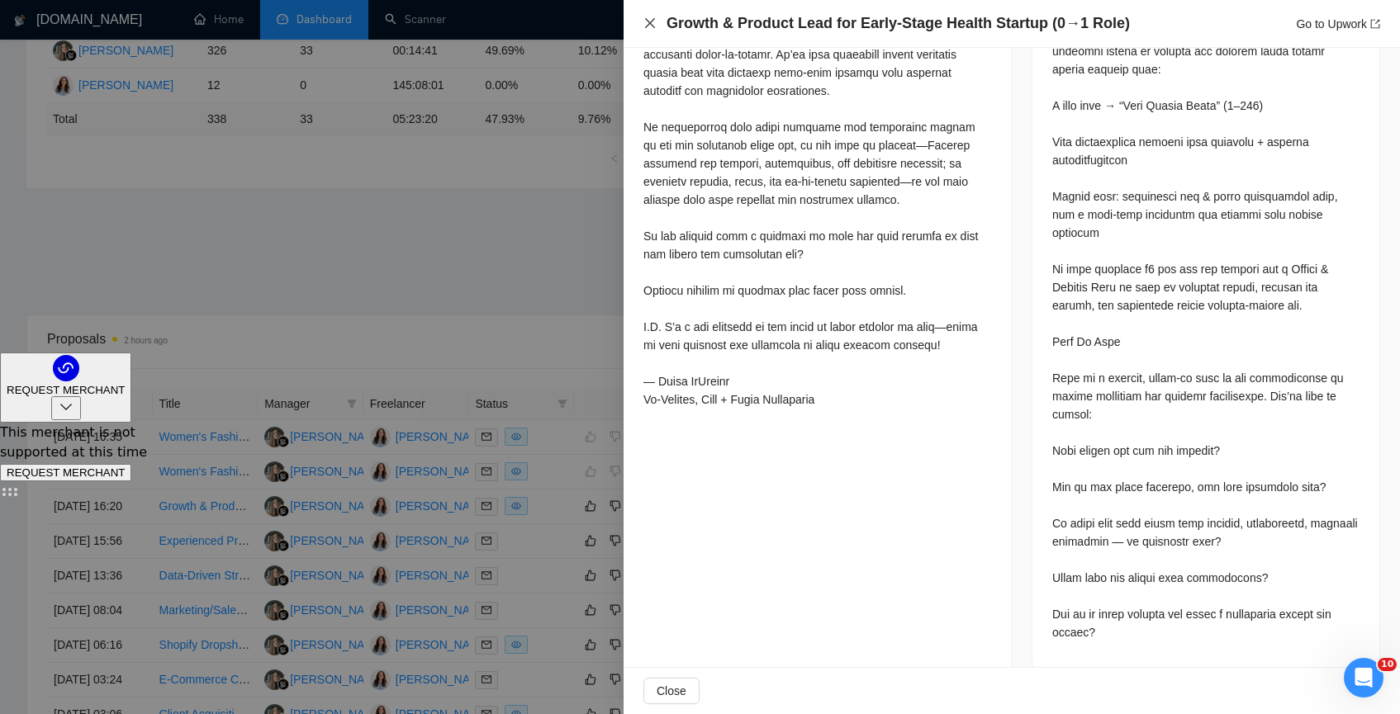
click at [643, 23] on icon "close" at bounding box center [649, 23] width 13 height 13
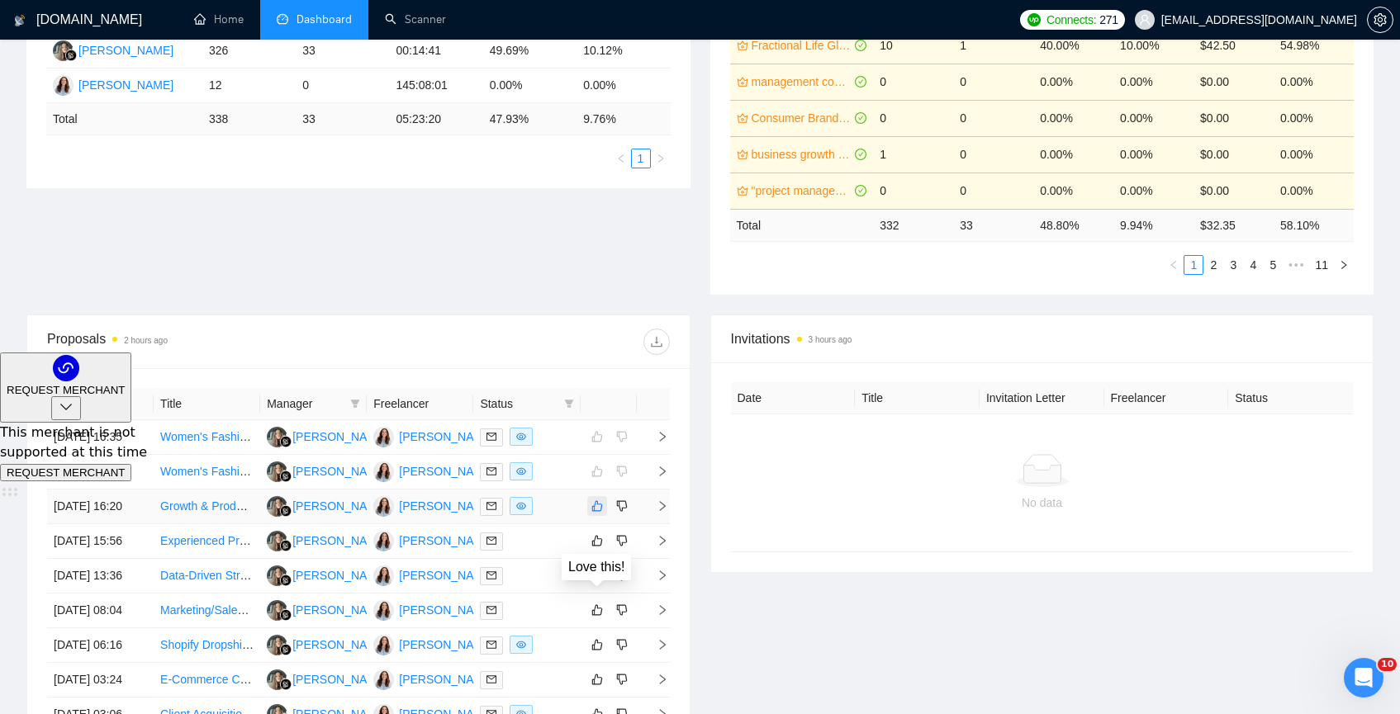
click at [600, 512] on icon "like" at bounding box center [596, 506] width 11 height 11
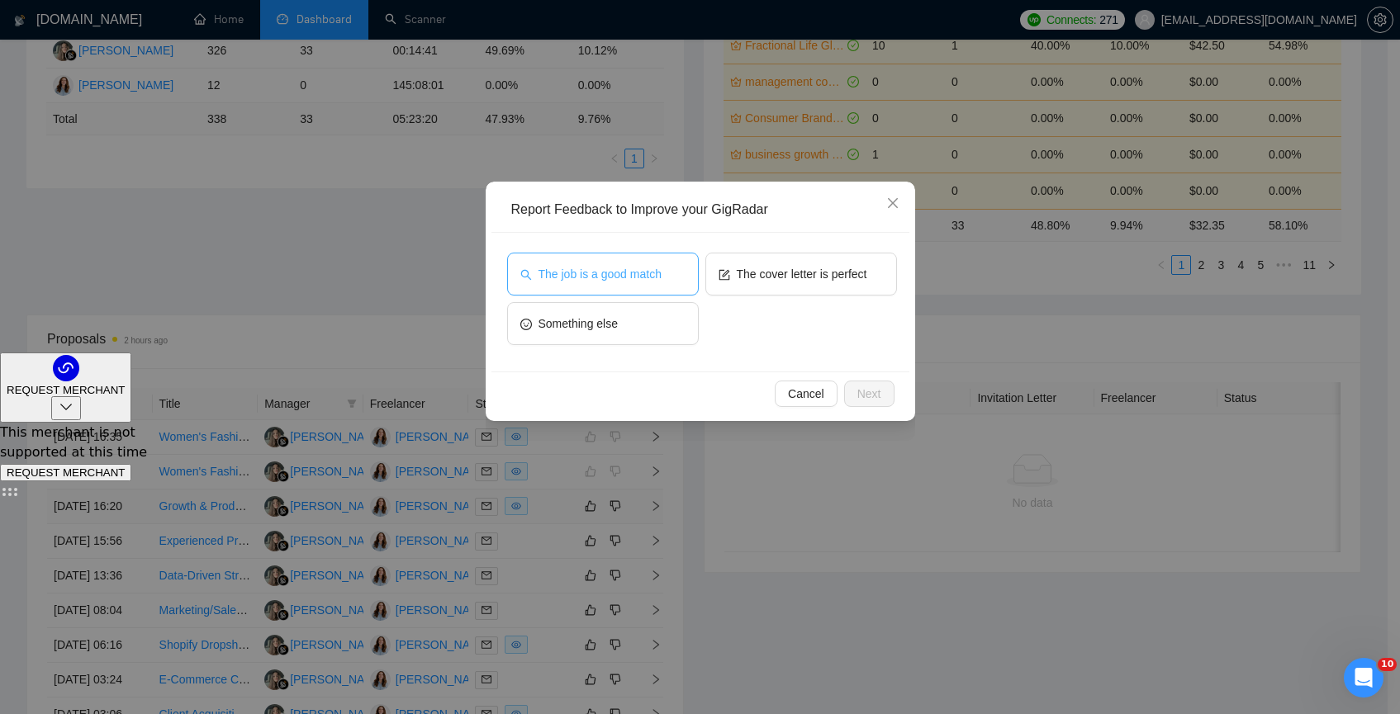
click at [593, 287] on button "The job is a good match" at bounding box center [603, 274] width 192 height 43
click at [865, 386] on span "Next" at bounding box center [869, 394] width 24 height 18
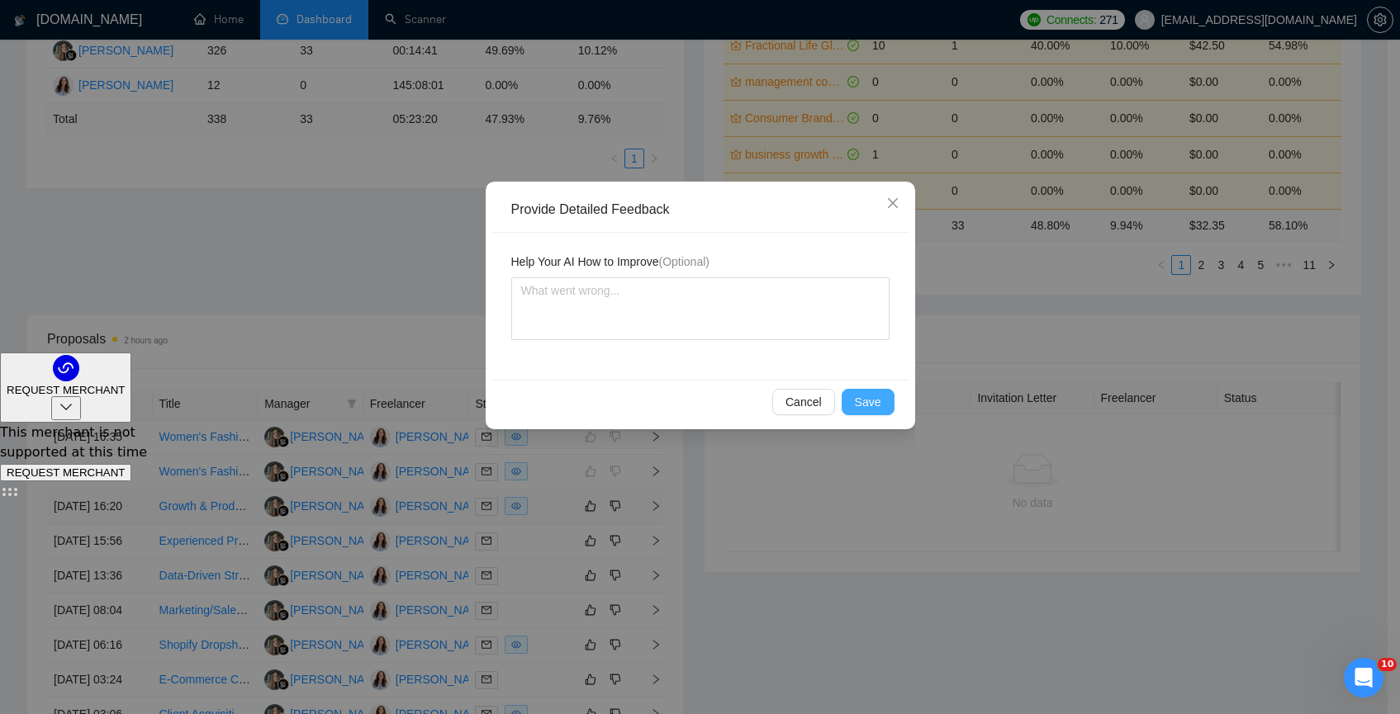
click at [871, 408] on span "Save" at bounding box center [868, 402] width 26 height 18
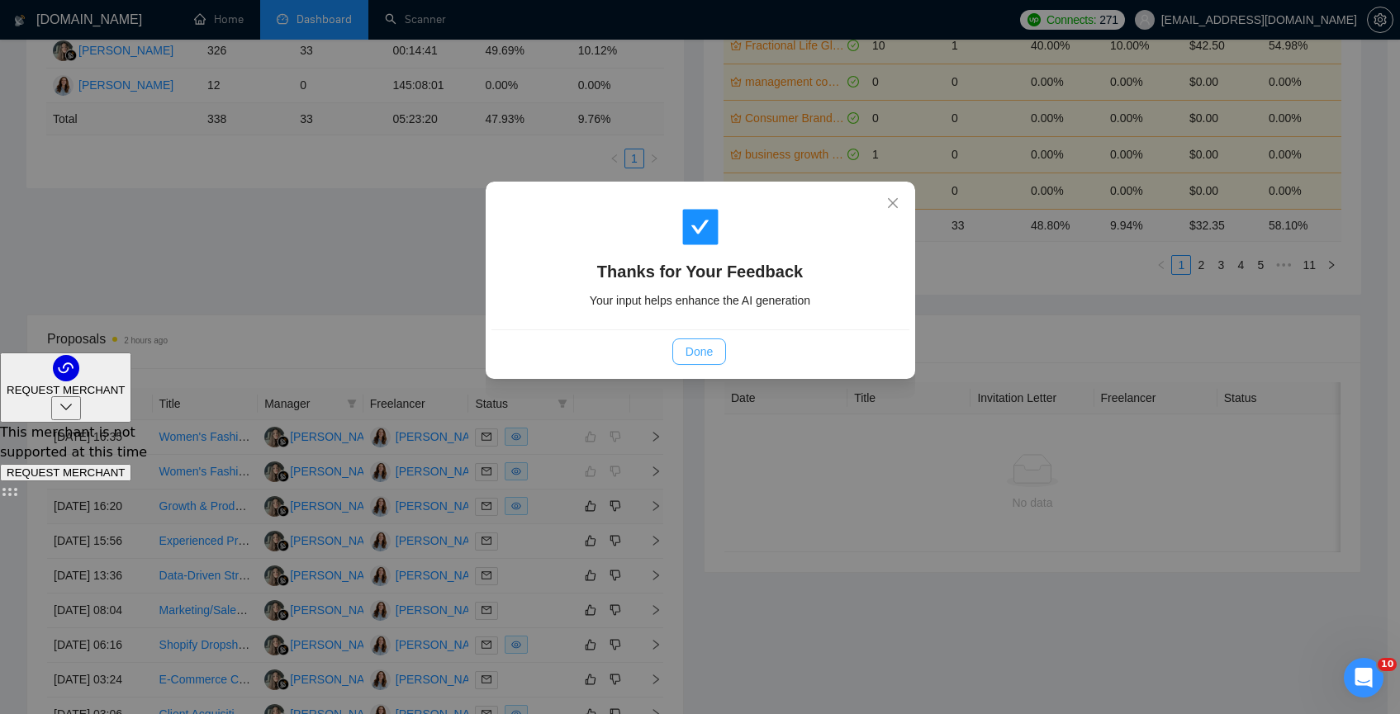
click at [697, 347] on span "Done" at bounding box center [698, 352] width 27 height 18
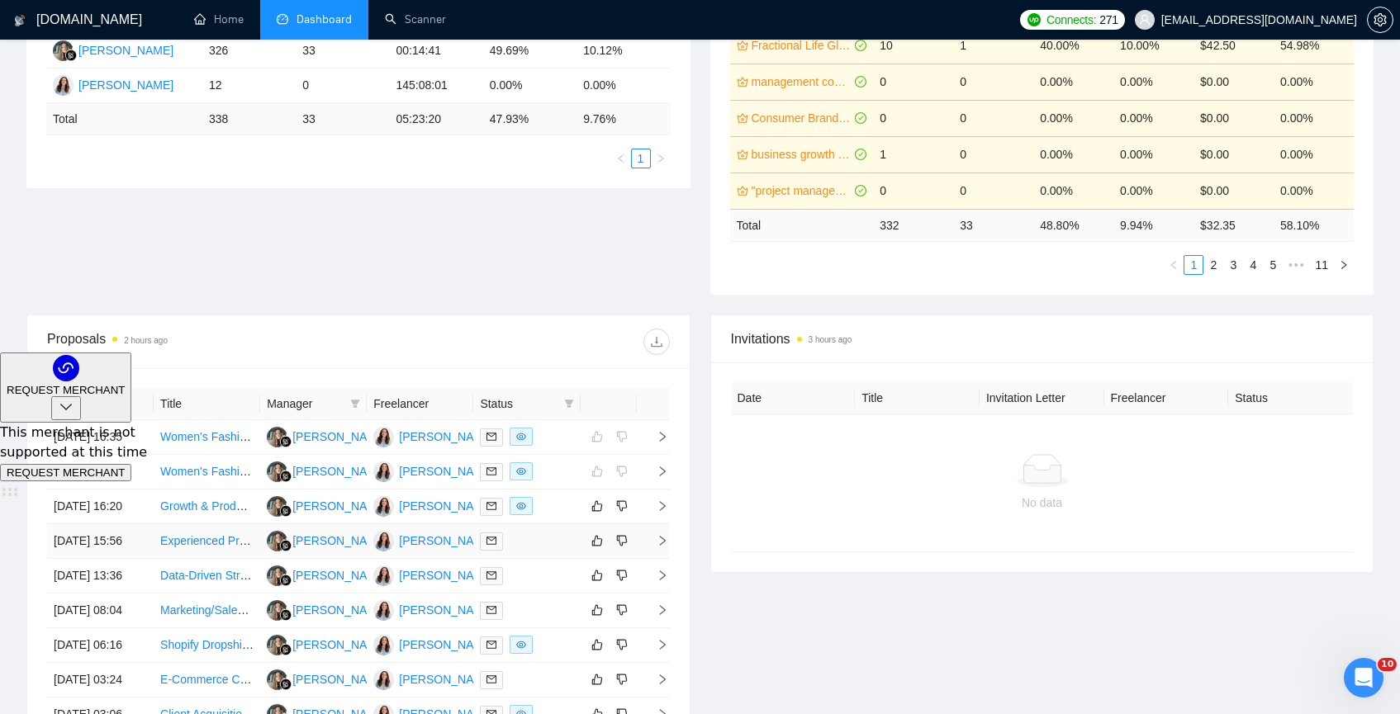
click at [231, 548] on link "Experienced Project Manager for Luxury Marketing Agency" at bounding box center [311, 540] width 302 height 13
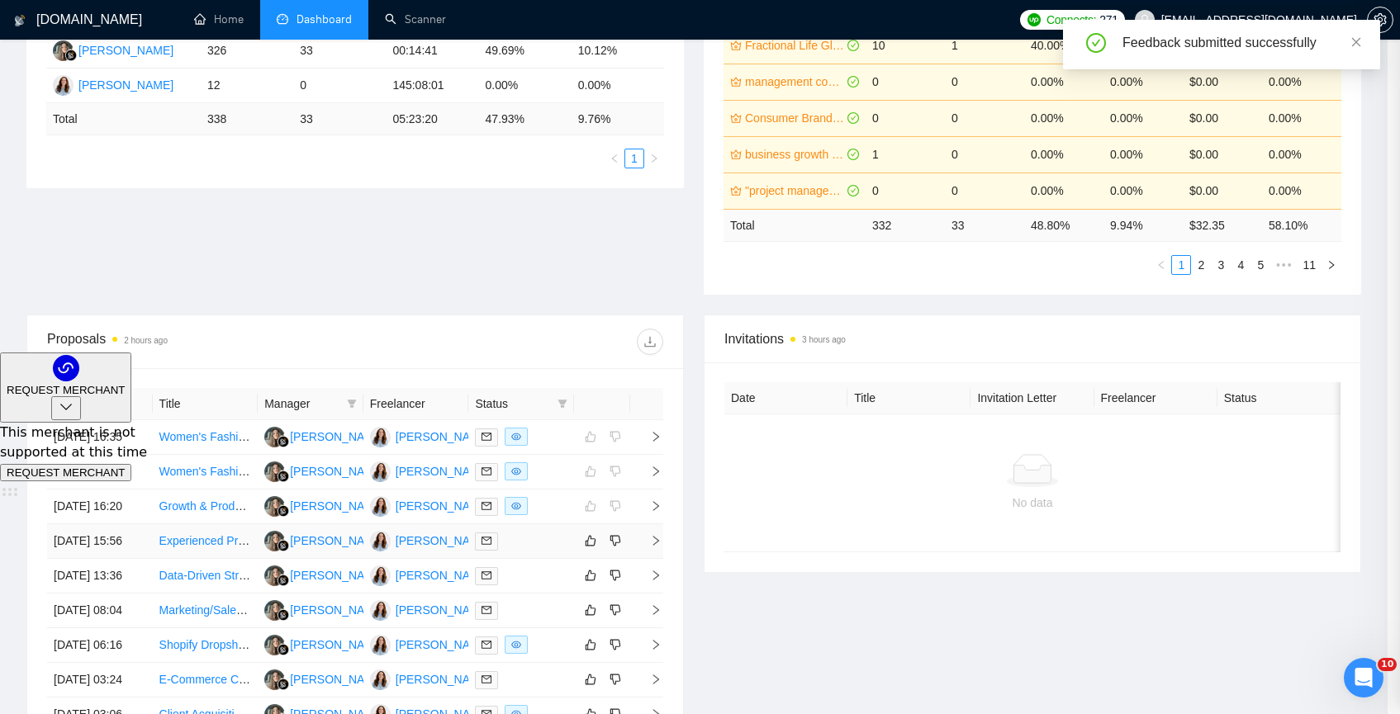
scroll to position [661, 0]
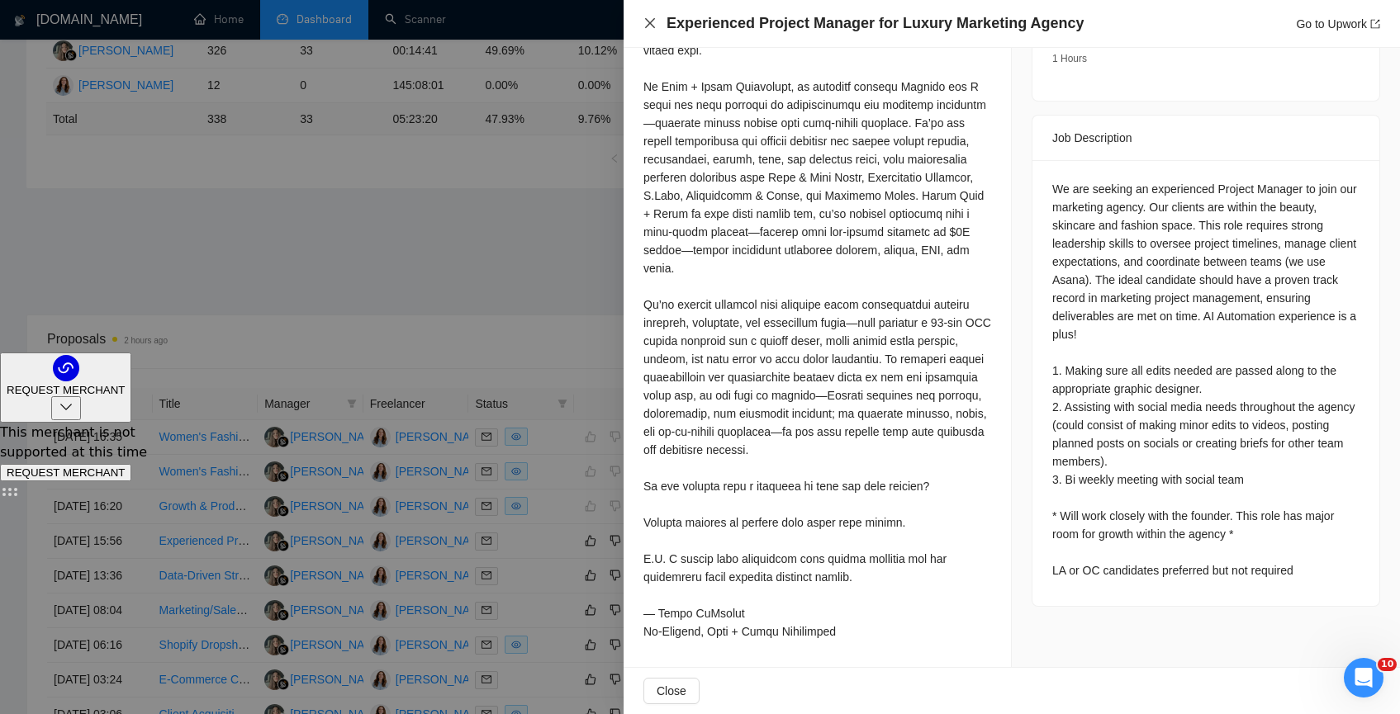
click at [652, 21] on icon "close" at bounding box center [650, 23] width 10 height 10
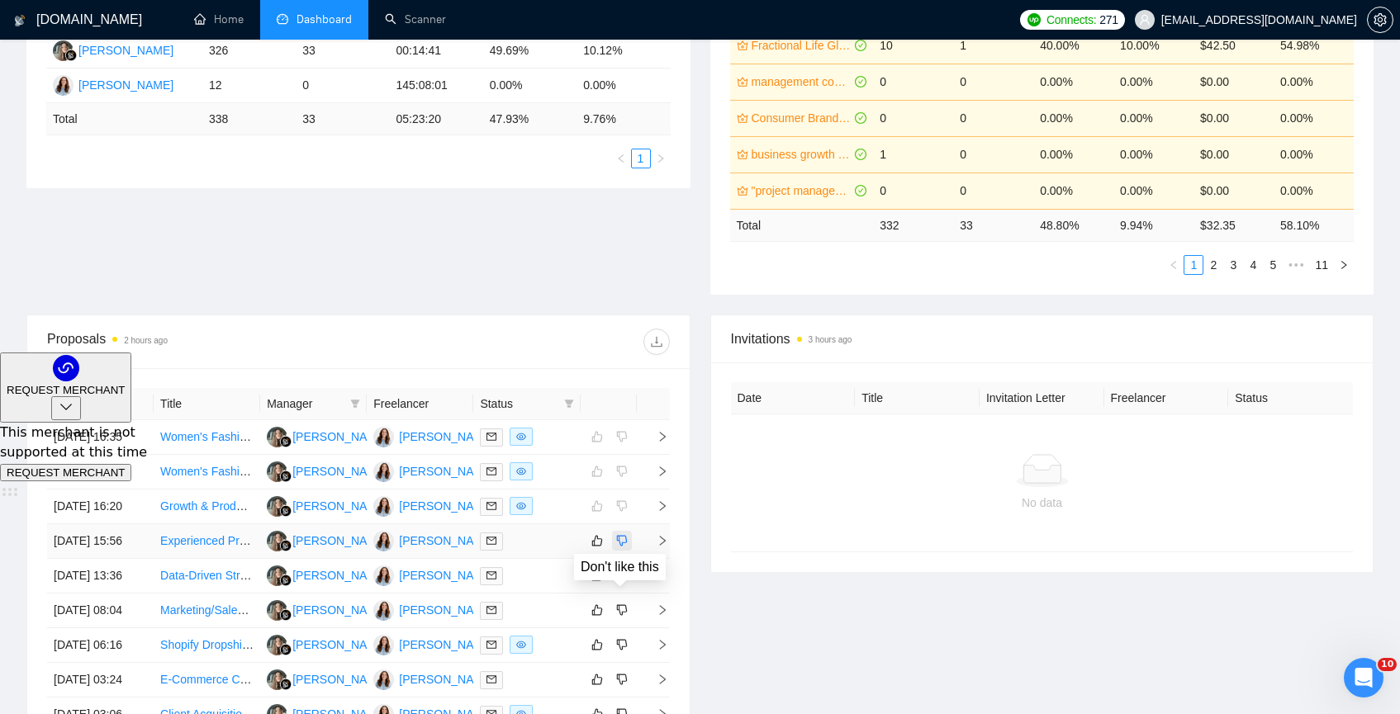
click at [625, 548] on icon "dislike" at bounding box center [622, 540] width 12 height 13
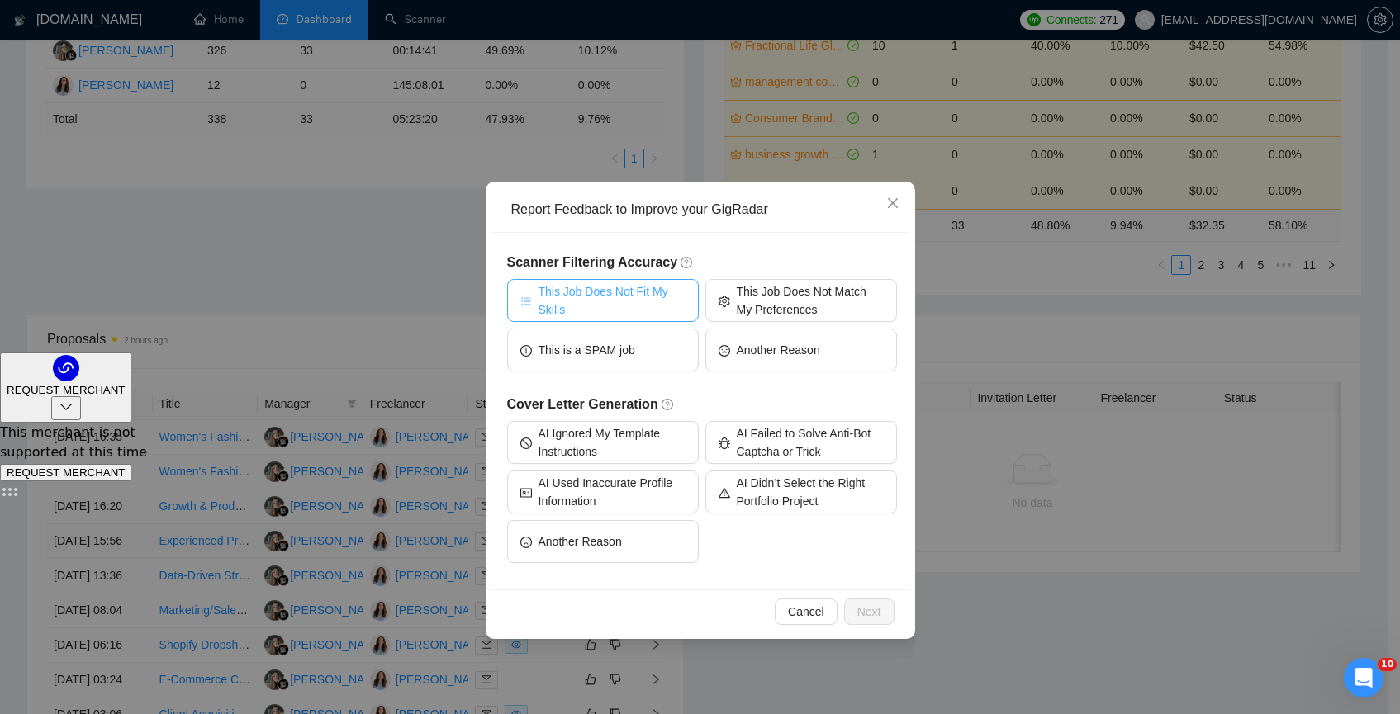
click at [596, 297] on span "This Job Does Not Fit My Skills" at bounding box center [611, 300] width 147 height 36
click at [870, 617] on span "Next" at bounding box center [869, 612] width 24 height 18
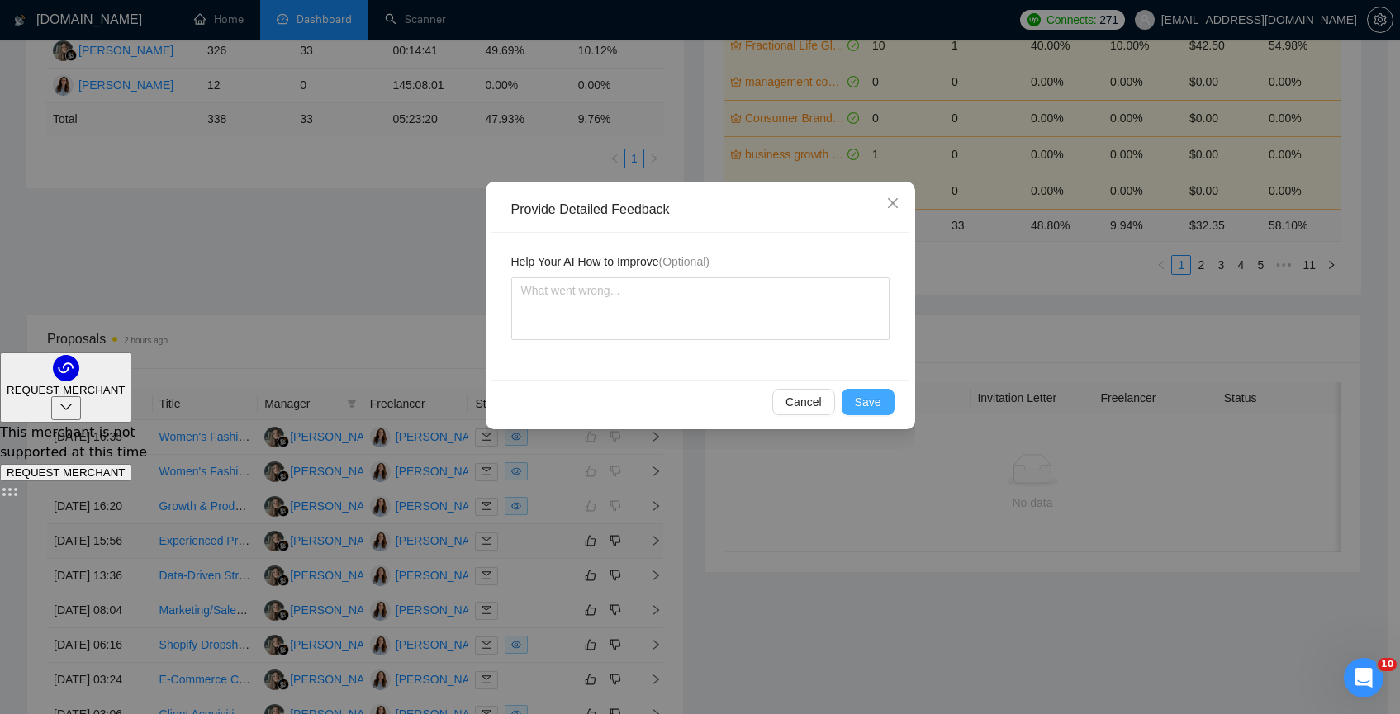
click at [870, 405] on span "Save" at bounding box center [868, 402] width 26 height 18
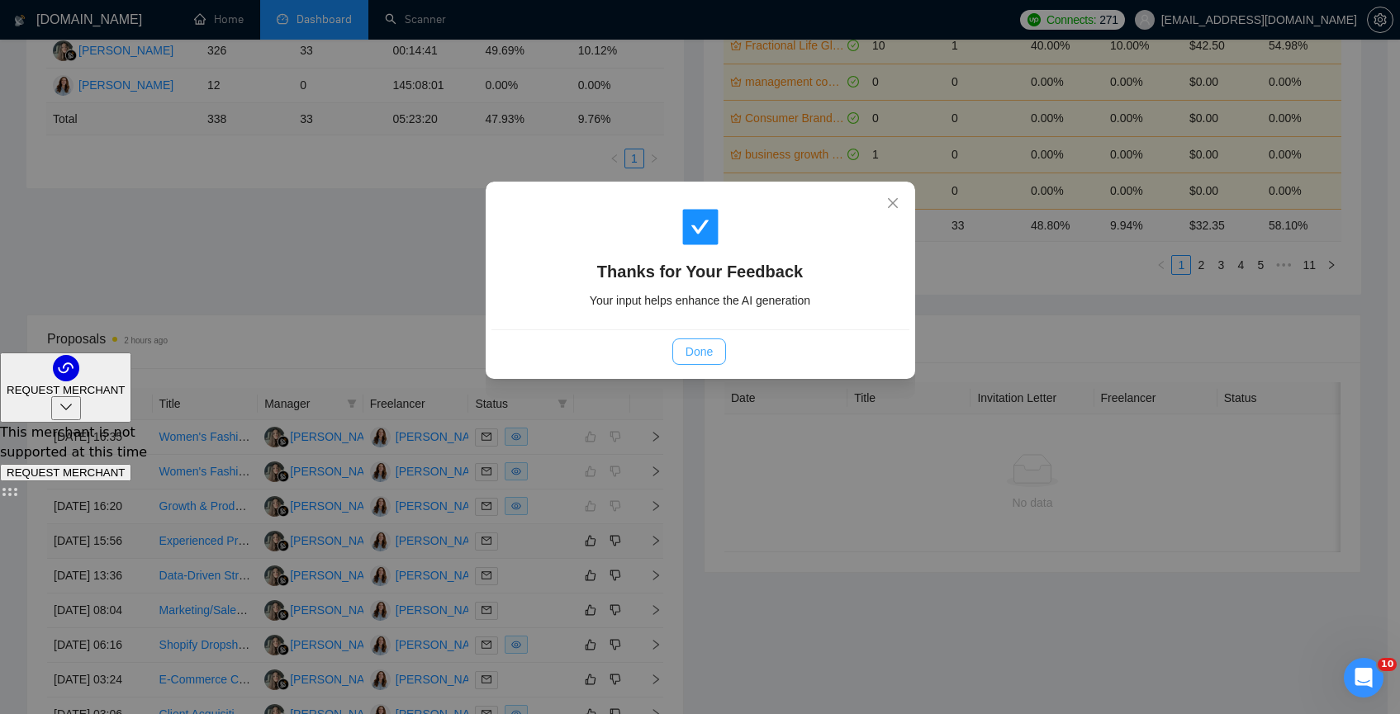
click at [682, 347] on button "Done" at bounding box center [699, 352] width 54 height 26
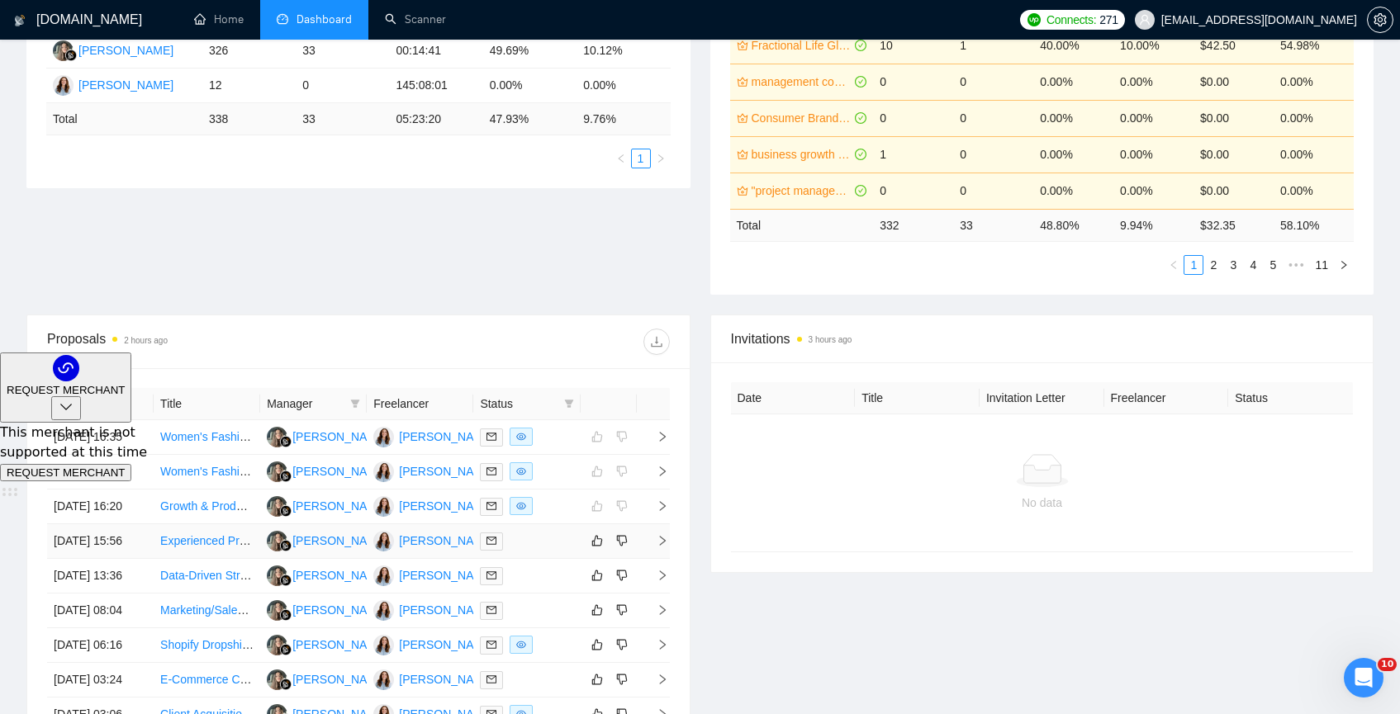
click at [253, 559] on td "Experienced Project Manager for Luxury Marketing Agency" at bounding box center [207, 541] width 107 height 35
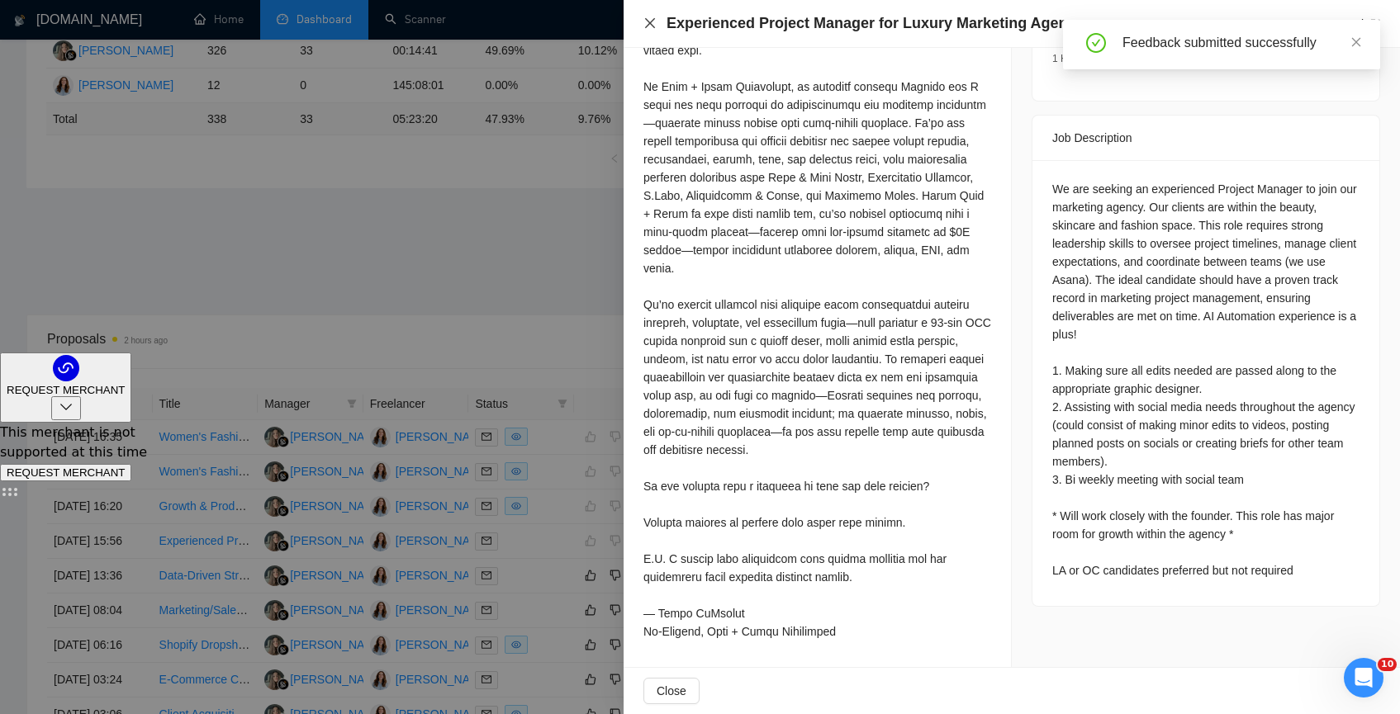
click at [647, 18] on icon "close" at bounding box center [649, 23] width 13 height 13
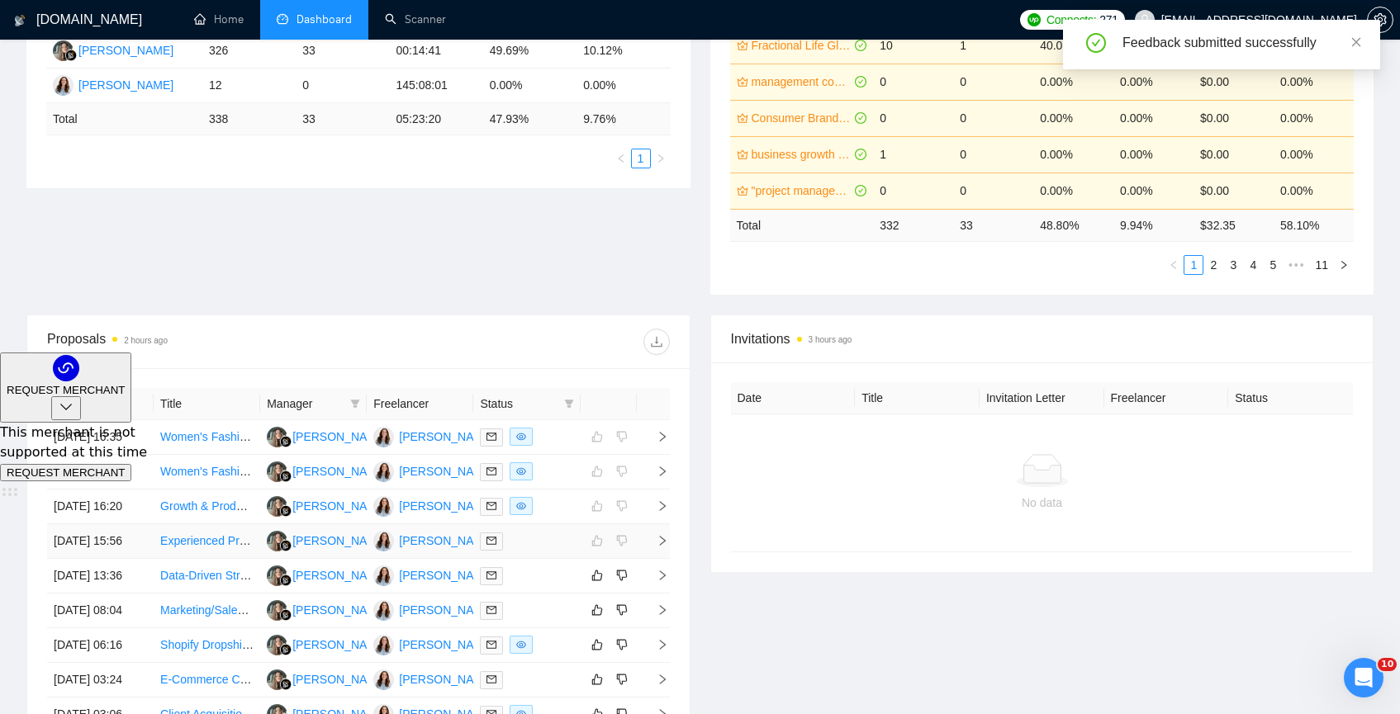
click at [258, 559] on td "Experienced Project Manager for Luxury Marketing Agency" at bounding box center [207, 541] width 107 height 35
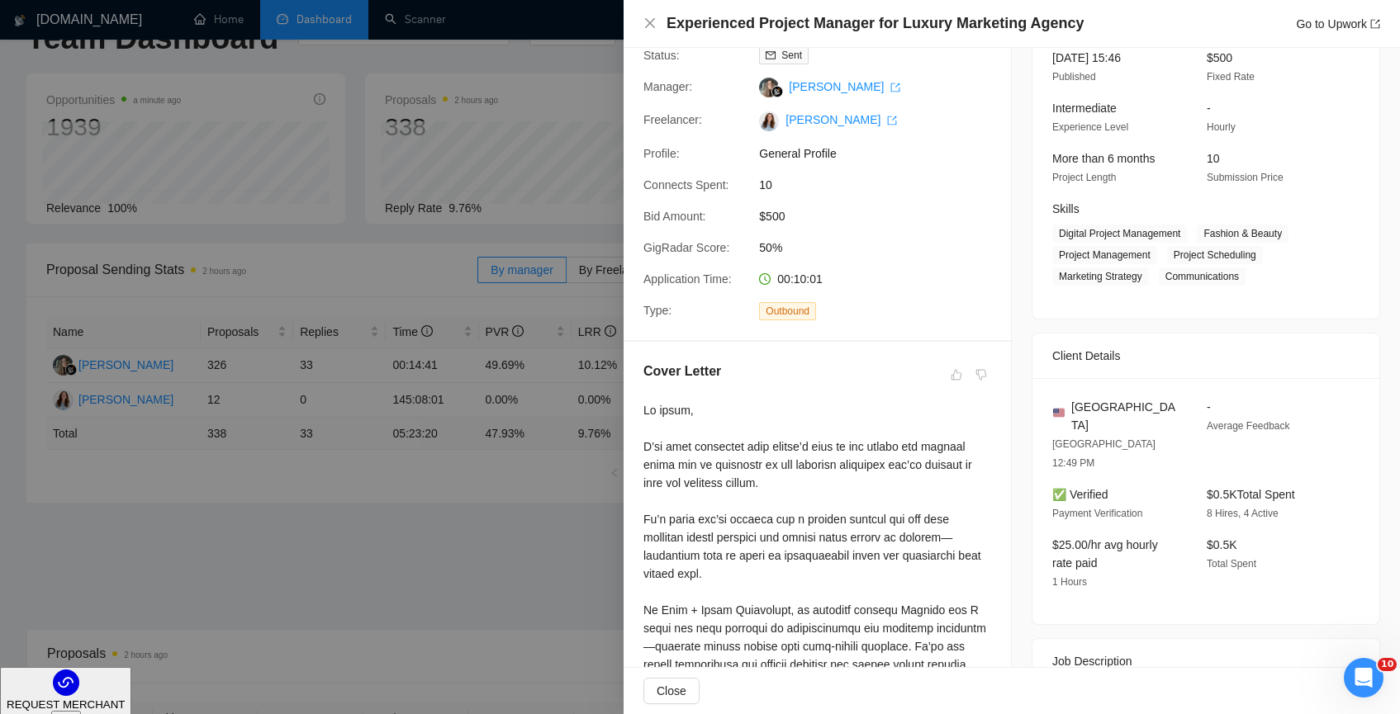
scroll to position [0, 0]
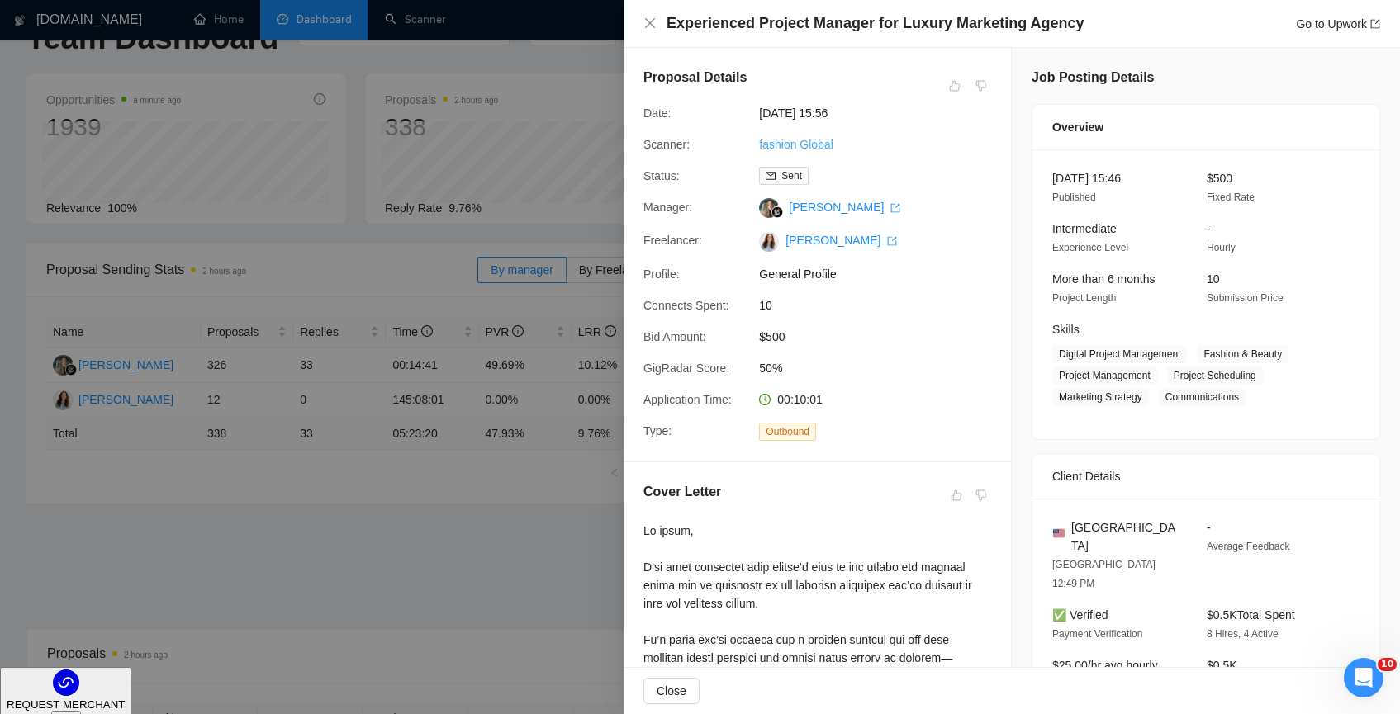
click at [829, 140] on link "fashion Global" at bounding box center [796, 144] width 74 height 13
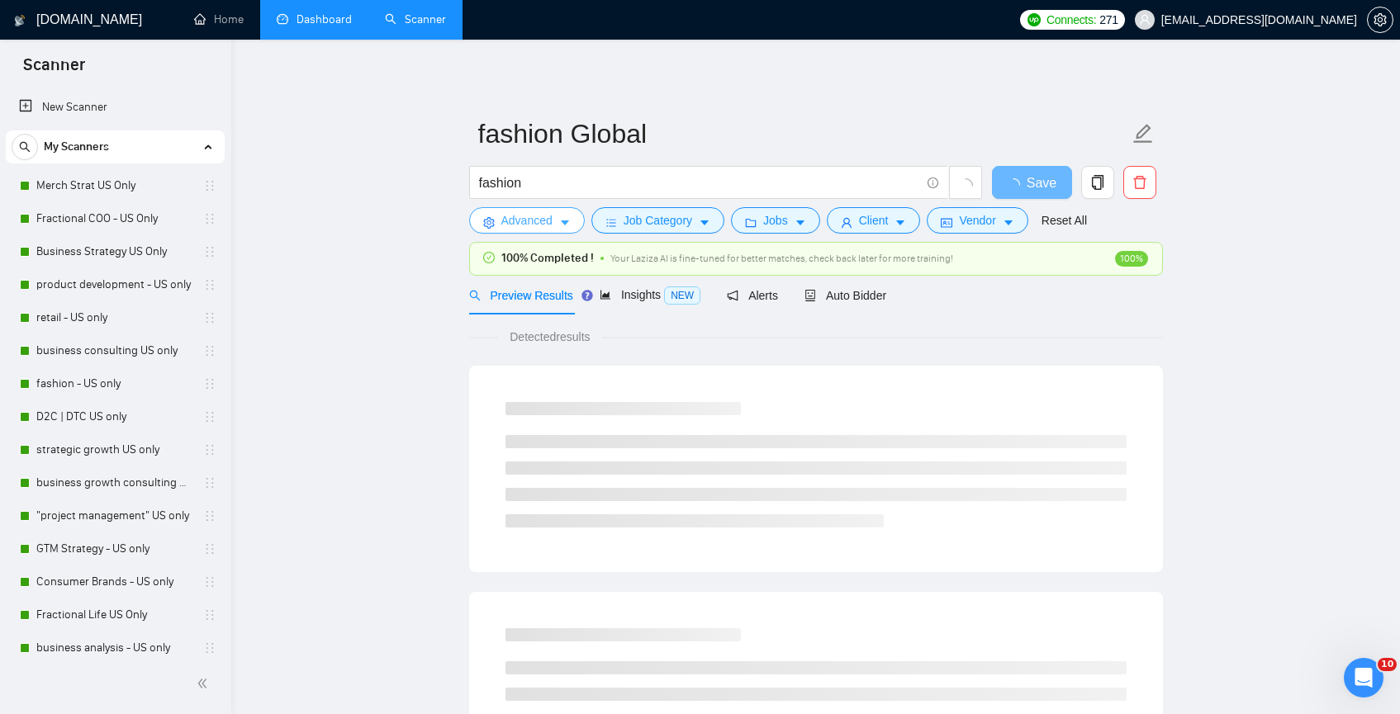
click at [540, 221] on span "Advanced" at bounding box center [526, 220] width 51 height 18
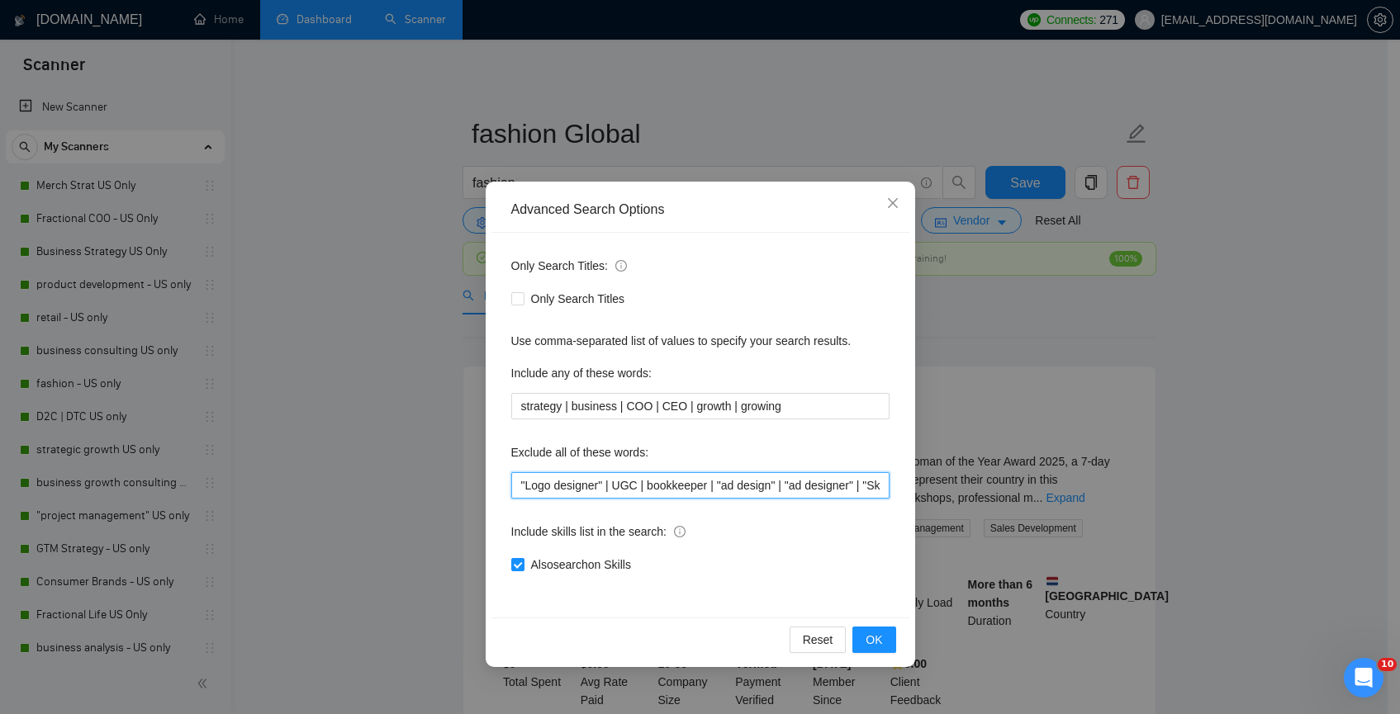
click at [618, 486] on input ""Logo designer" | UGC | bookkeeper | "ad design" | "ad designer" | "Sketch" | "…" at bounding box center [700, 485] width 378 height 26
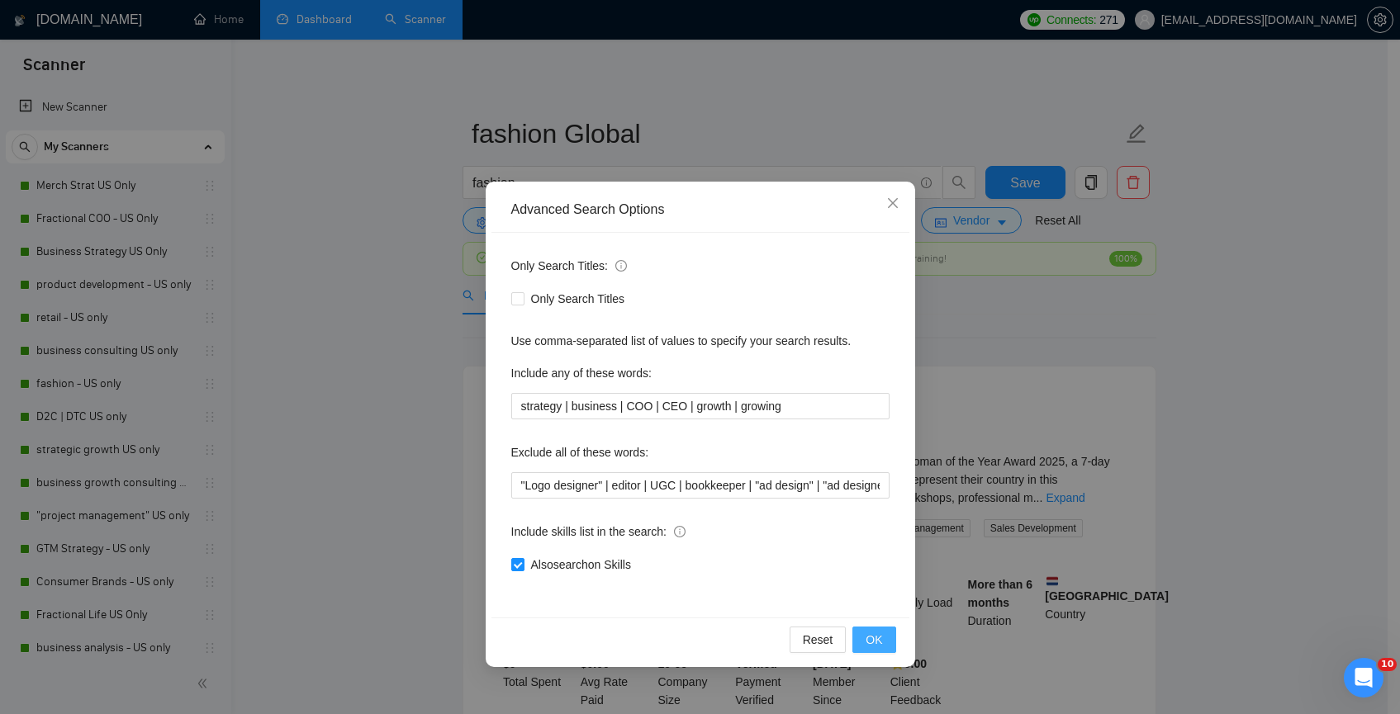
click at [875, 632] on span "OK" at bounding box center [873, 640] width 17 height 18
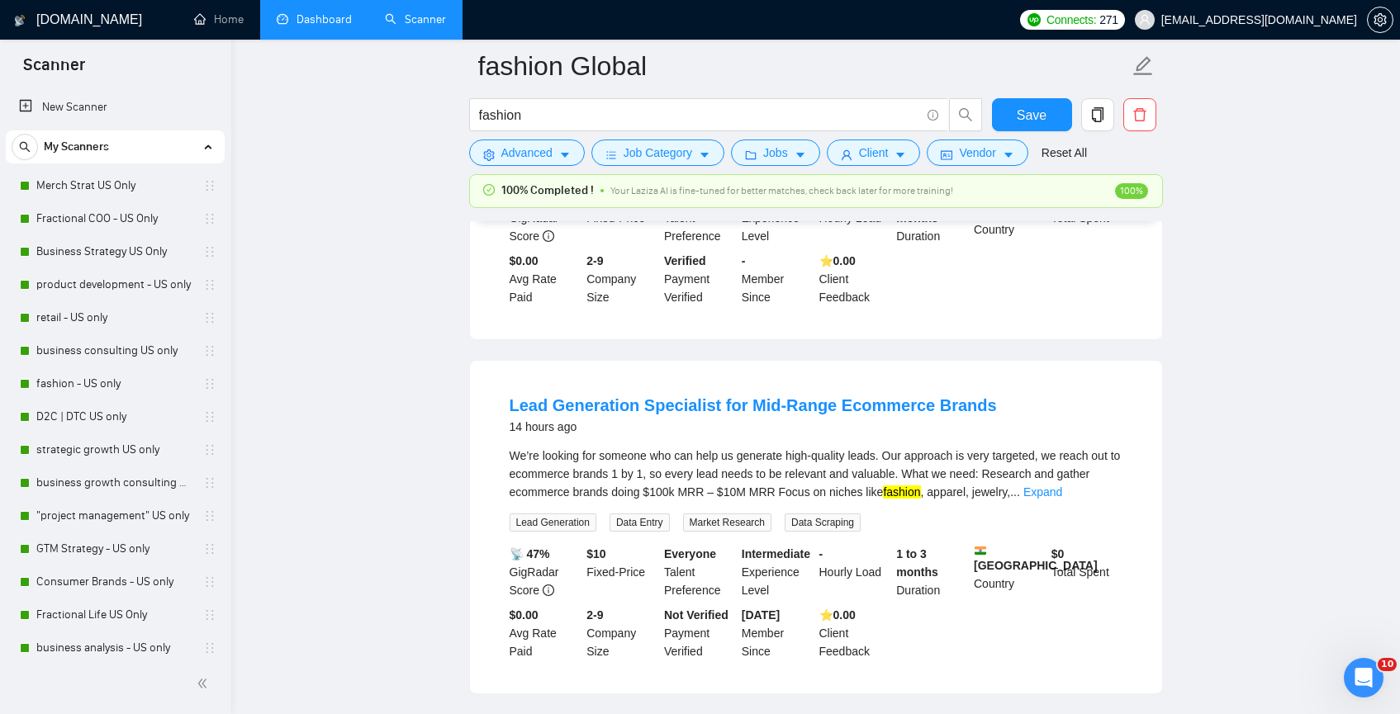
scroll to position [1156, 0]
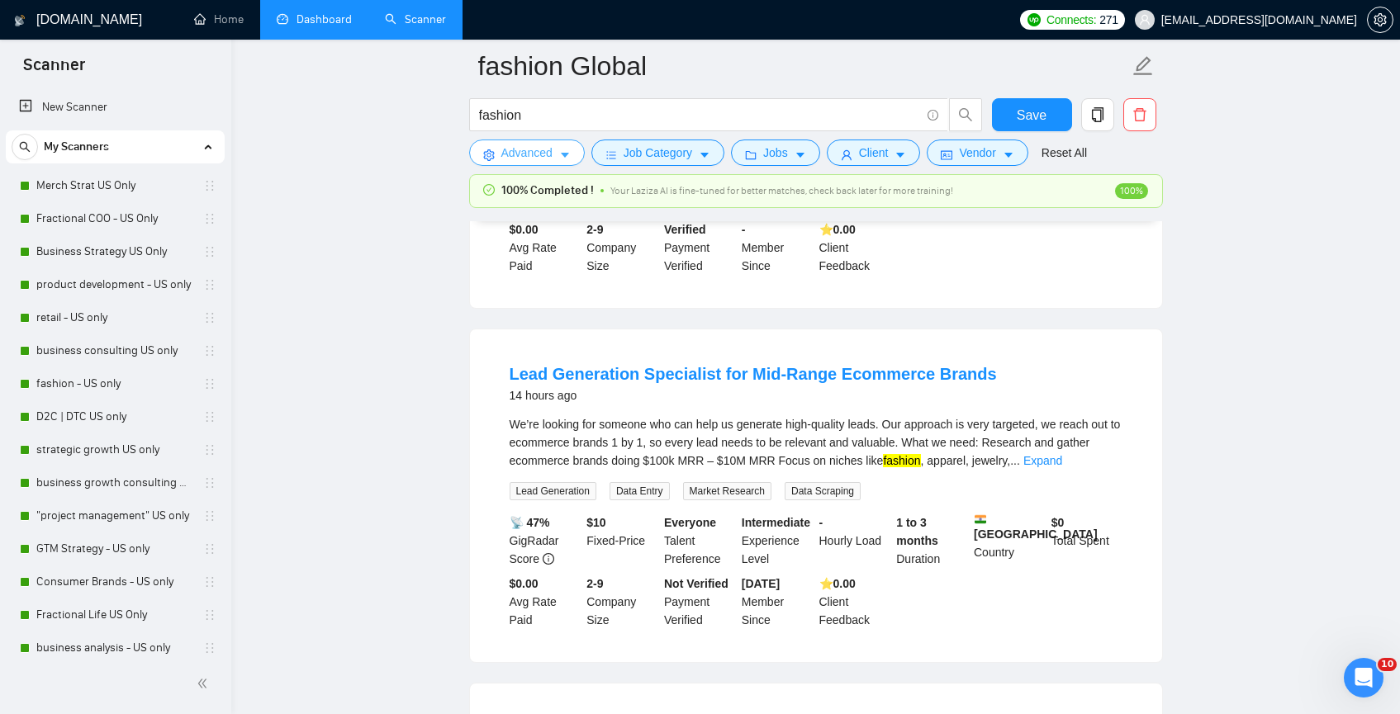
click at [548, 161] on span "Advanced" at bounding box center [526, 153] width 51 height 18
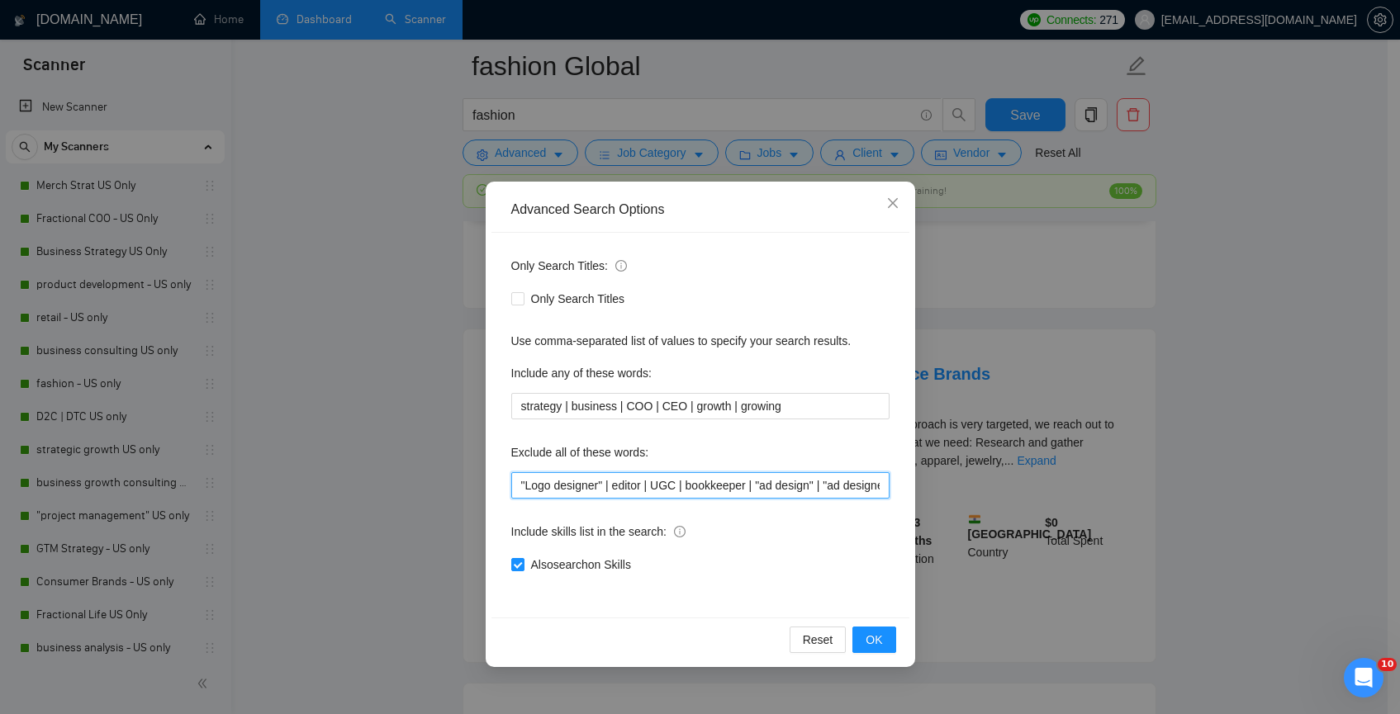
click at [619, 483] on input ""Logo designer" | editor | UGC | bookkeeper | "ad design" | "ad designer" | "Sk…" at bounding box center [700, 485] width 378 height 26
click at [880, 638] on span "OK" at bounding box center [873, 640] width 17 height 18
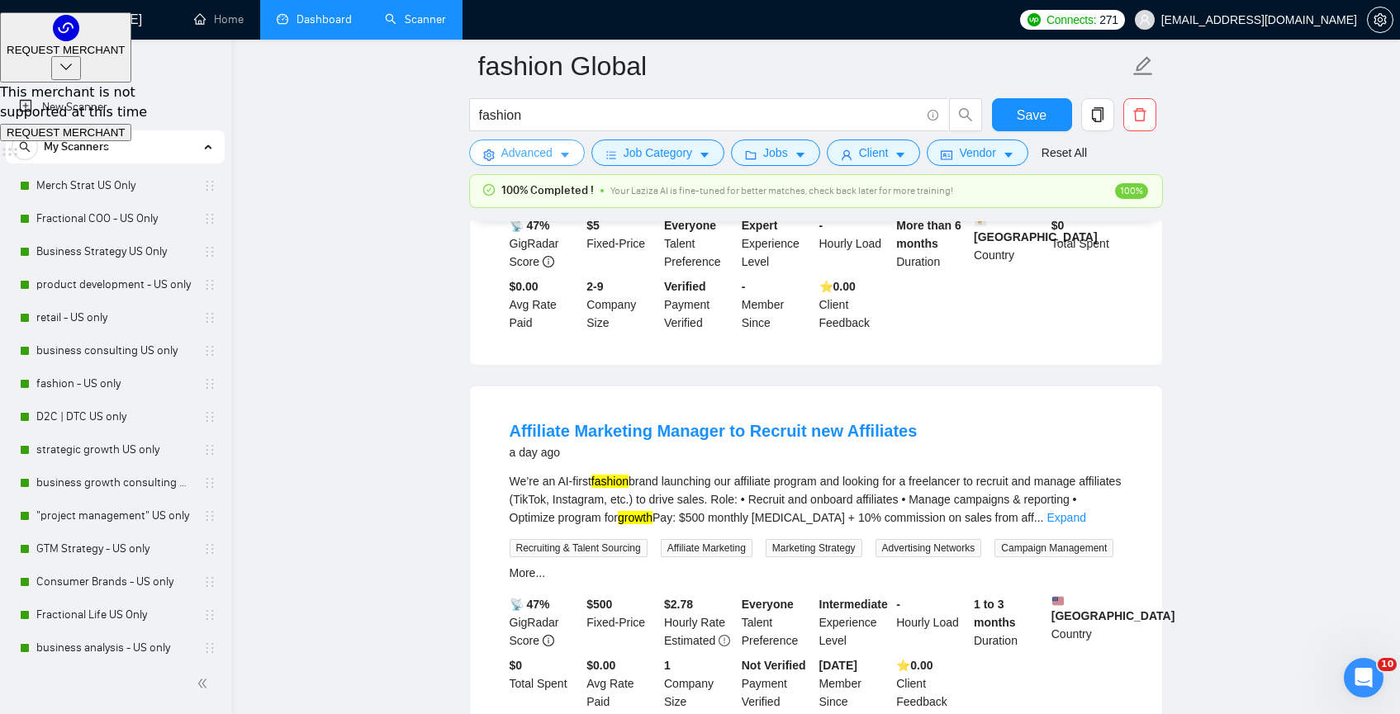
scroll to position [707, 0]
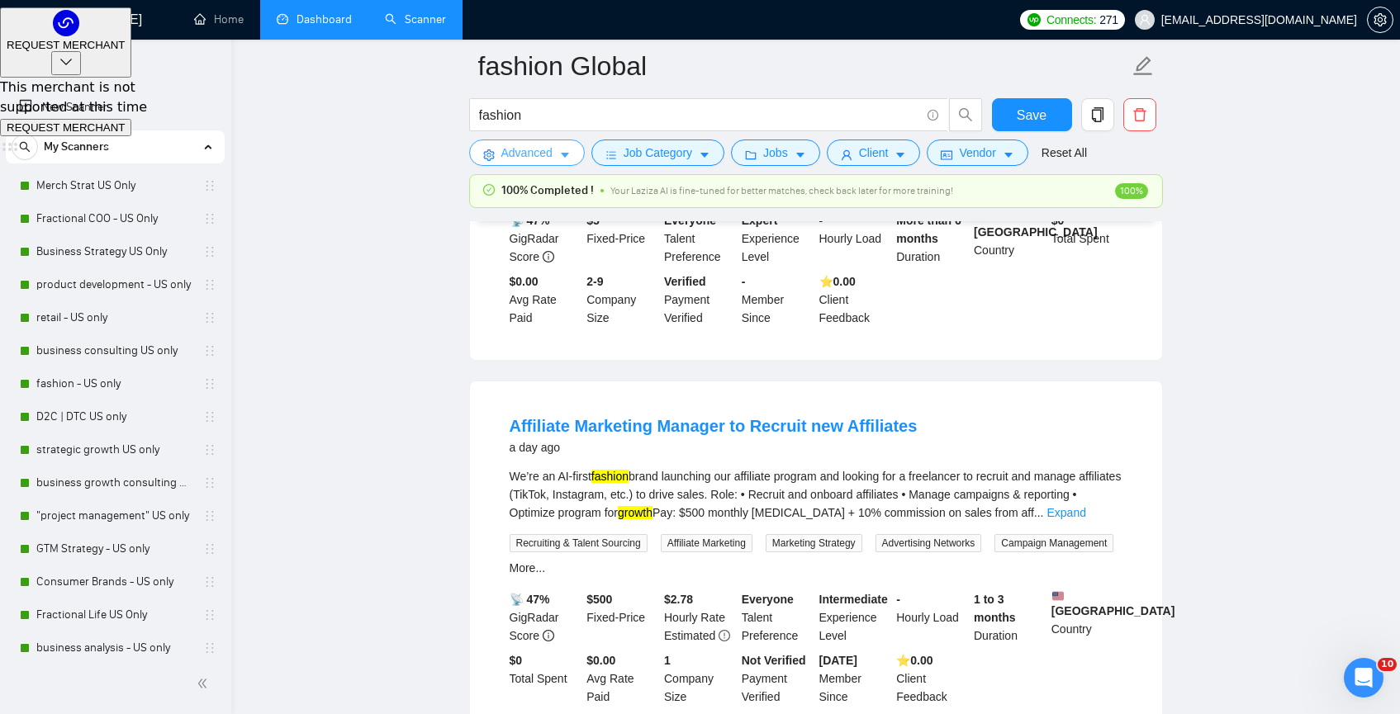
click at [557, 155] on button "Advanced" at bounding box center [527, 153] width 116 height 26
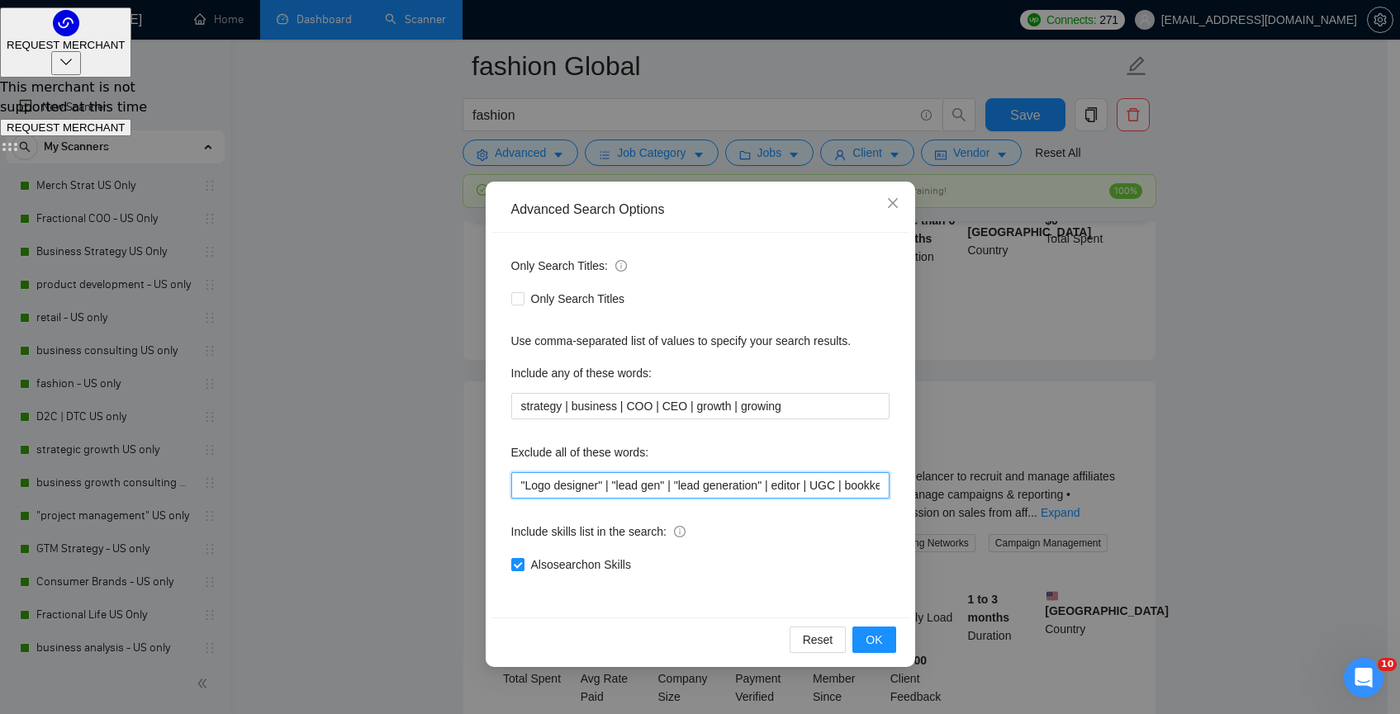
click at [519, 482] on input ""Logo designer" | "lead gen" | "lead generation" | editor | UGC | bookkeeper | …" at bounding box center [700, 485] width 378 height 26
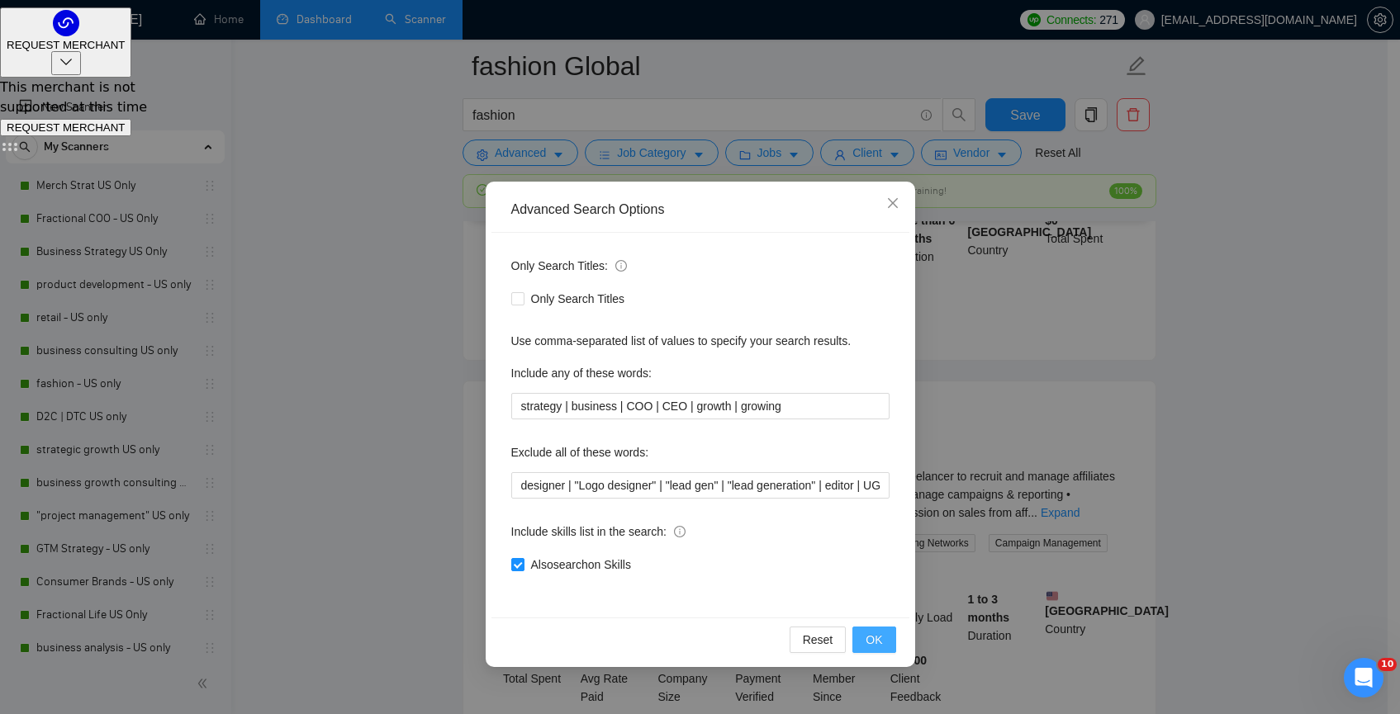
click at [873, 652] on button "OK" at bounding box center [873, 640] width 43 height 26
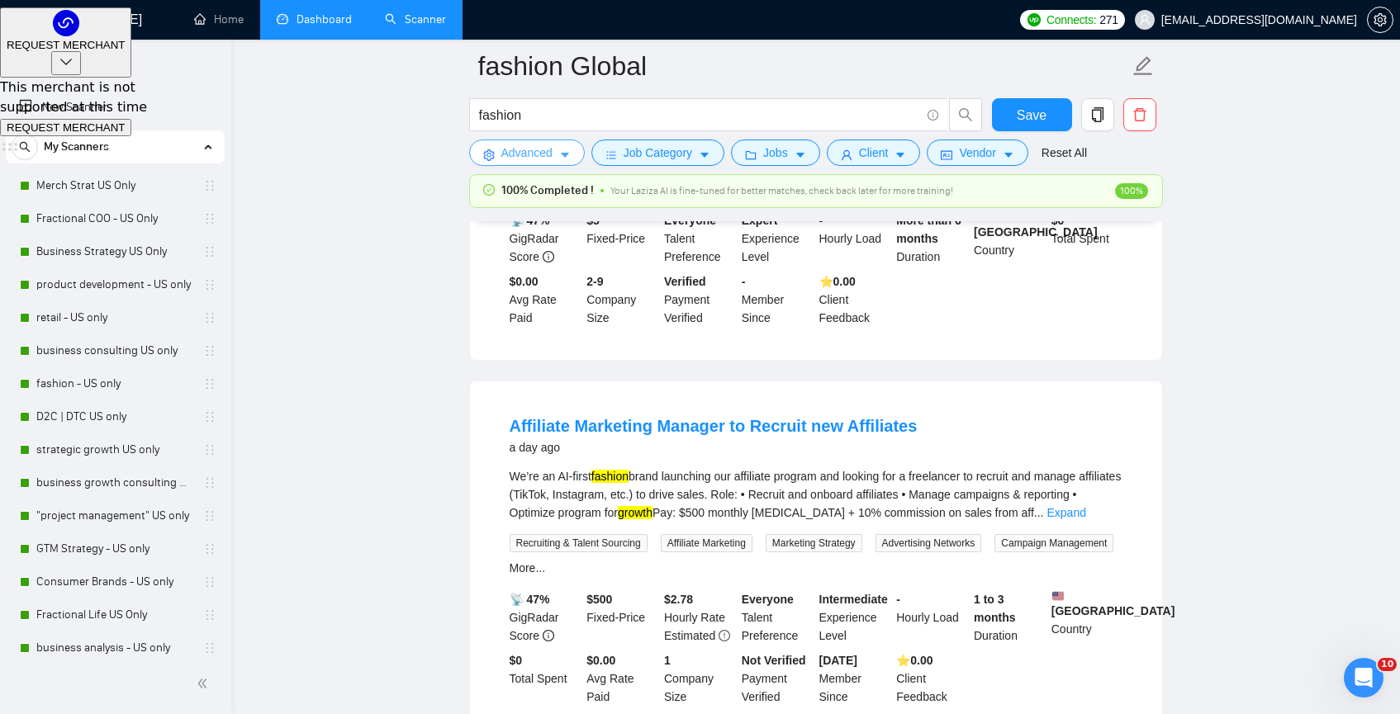
click at [548, 155] on span "Advanced" at bounding box center [526, 153] width 51 height 18
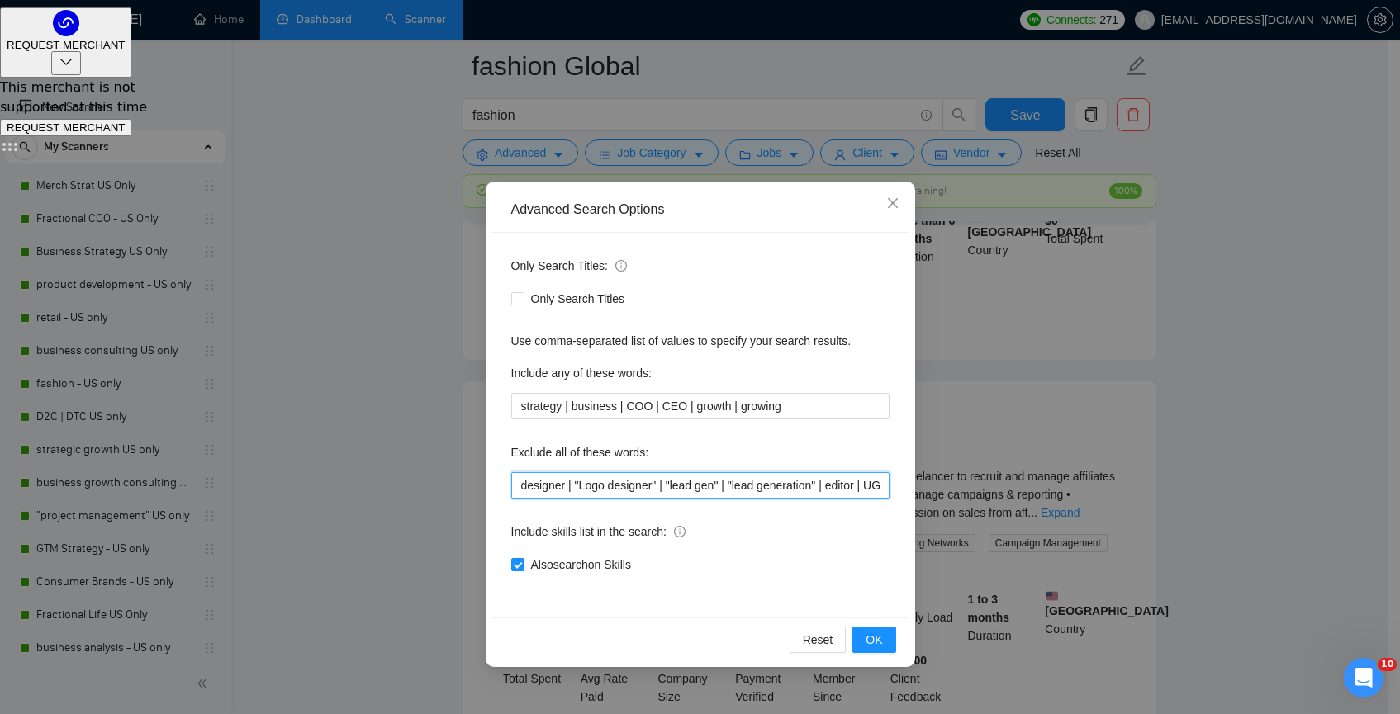
click at [520, 485] on input "designer | "Logo designer" | "lead gen" | "lead generation" | editor | UGC | bo…" at bounding box center [700, 485] width 378 height 26
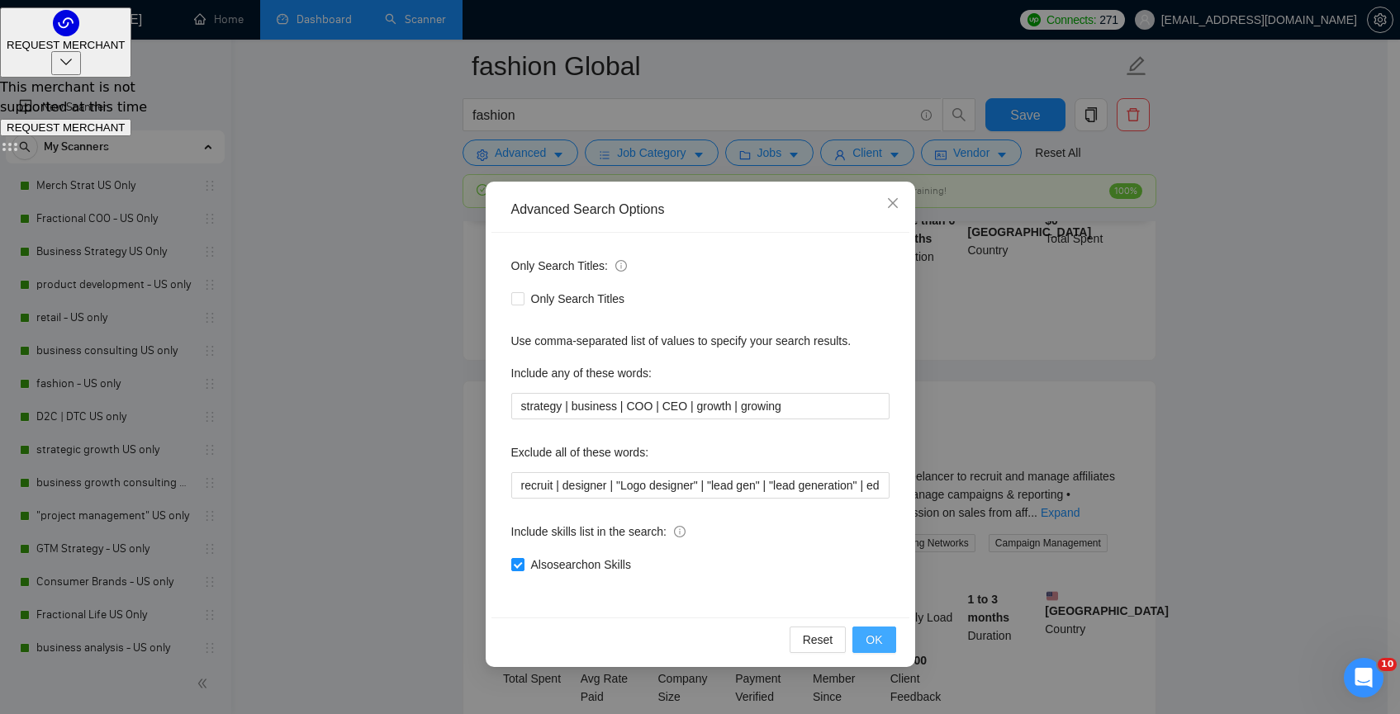
click at [880, 643] on span "OK" at bounding box center [873, 640] width 17 height 18
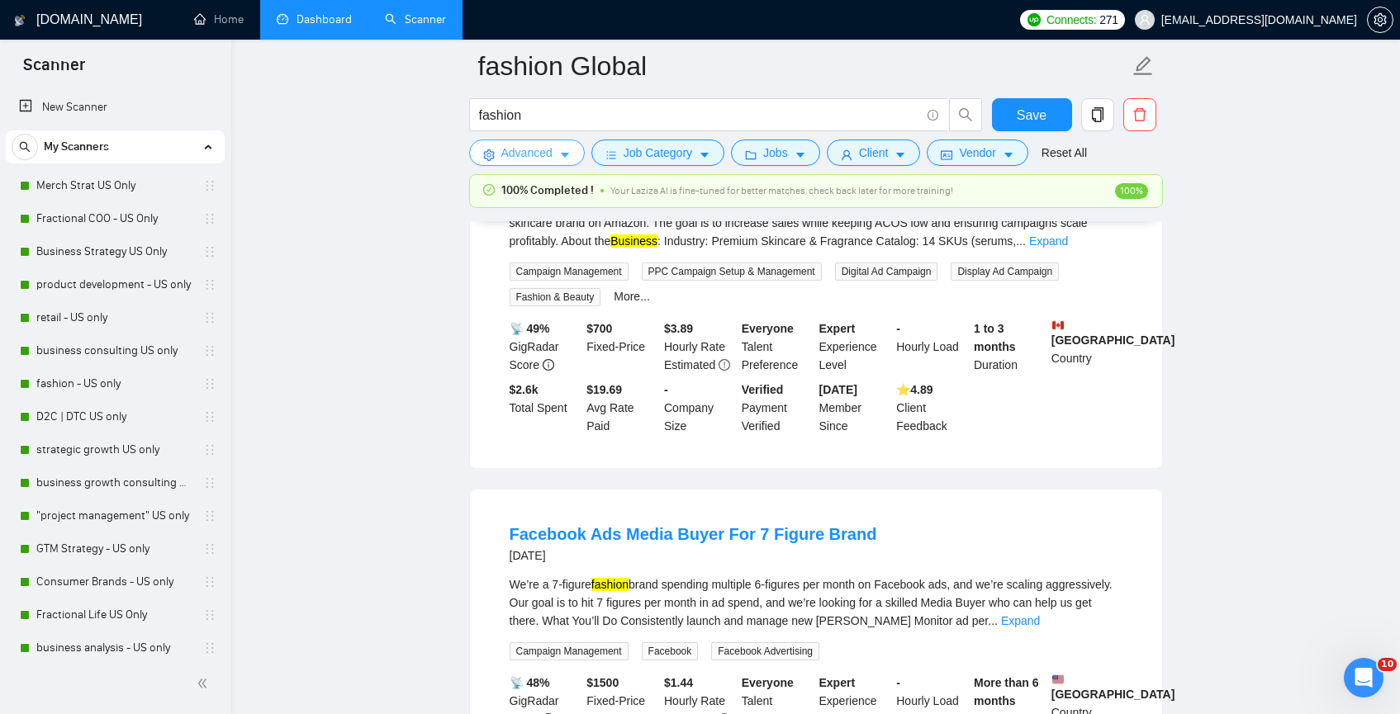
scroll to position [1833, 0]
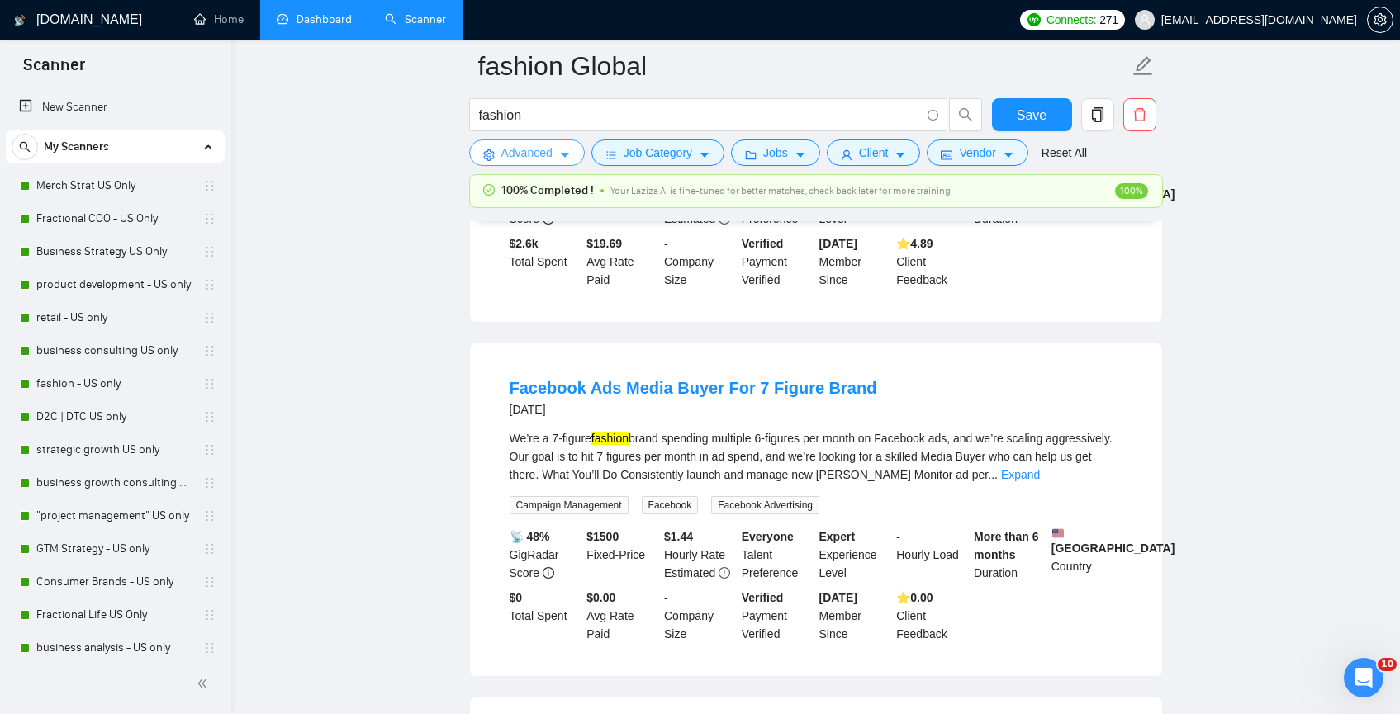
click at [501, 148] on span "Advanced" at bounding box center [526, 153] width 51 height 18
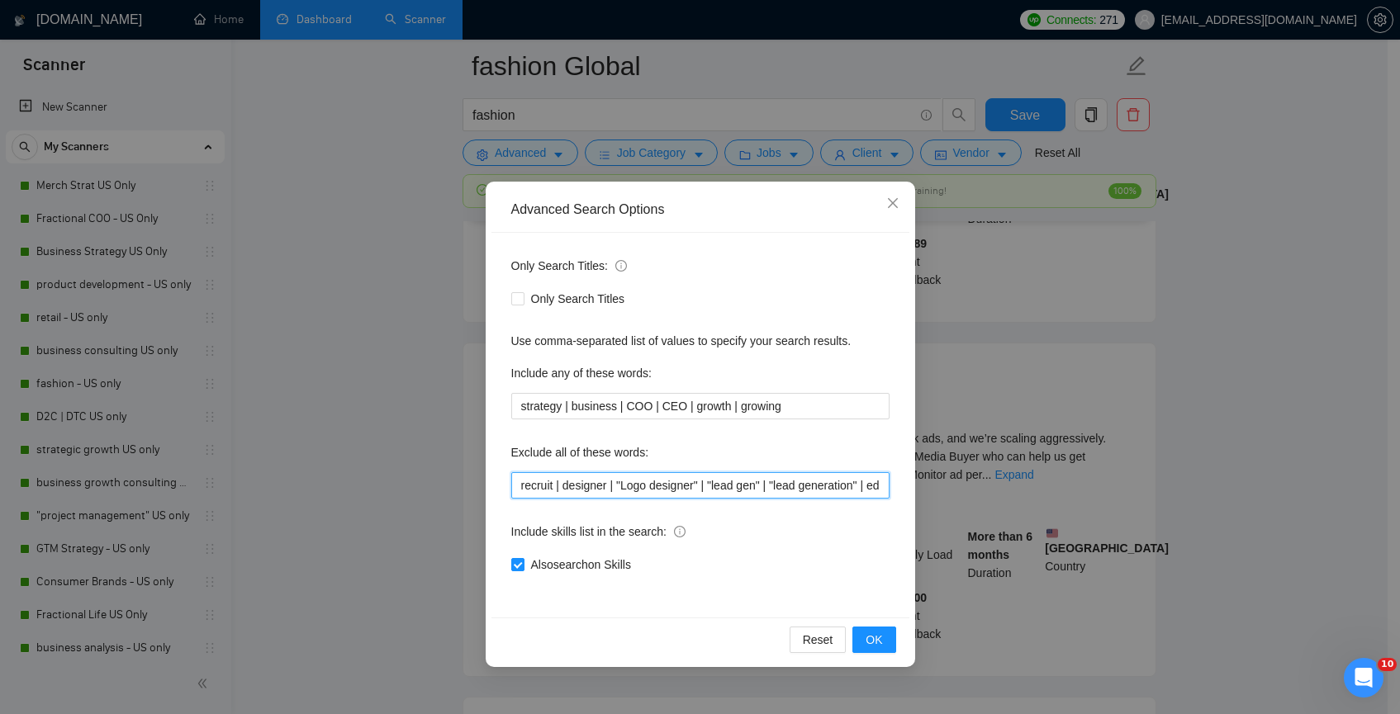
click at [516, 490] on input "recruit | designer | "Logo designer" | "lead gen" | "lead generation" | editor …" at bounding box center [700, 485] width 378 height 26
click at [894, 644] on button "OK" at bounding box center [873, 640] width 43 height 26
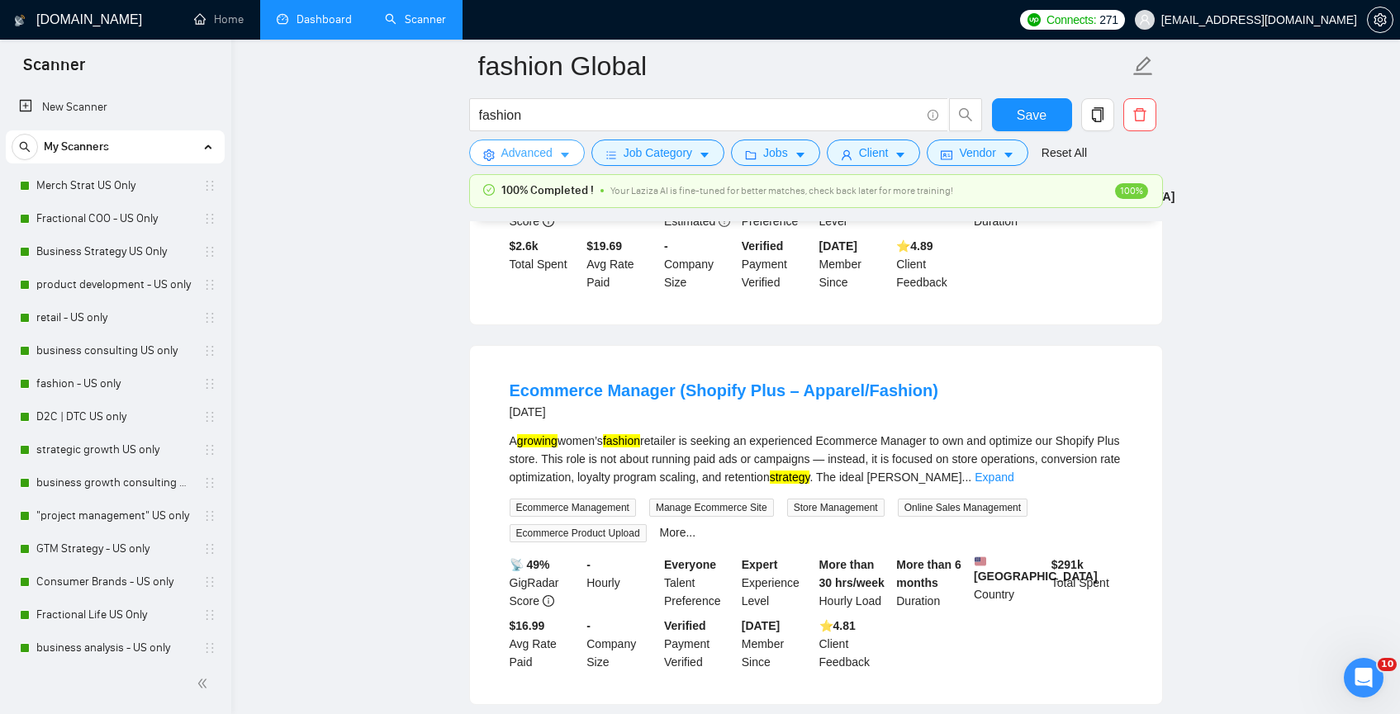
scroll to position [2220, 0]
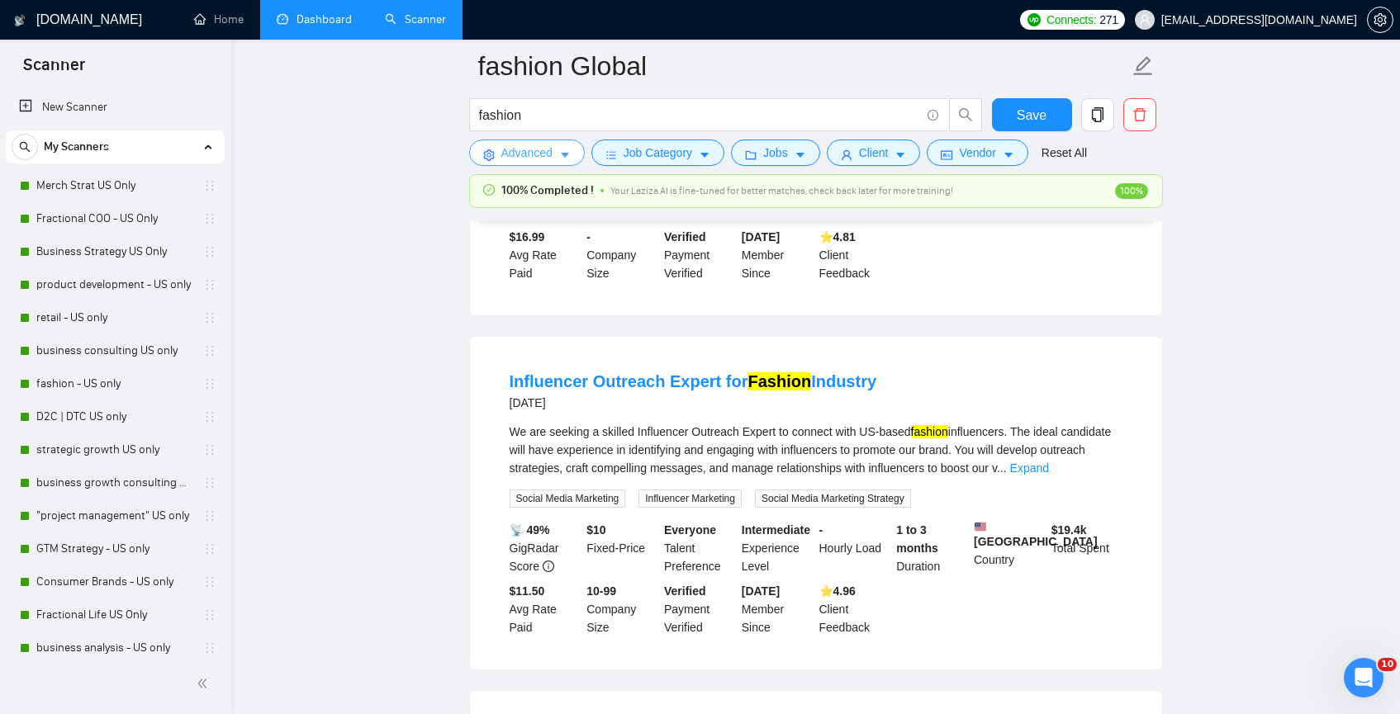
click at [508, 158] on span "Advanced" at bounding box center [526, 153] width 51 height 18
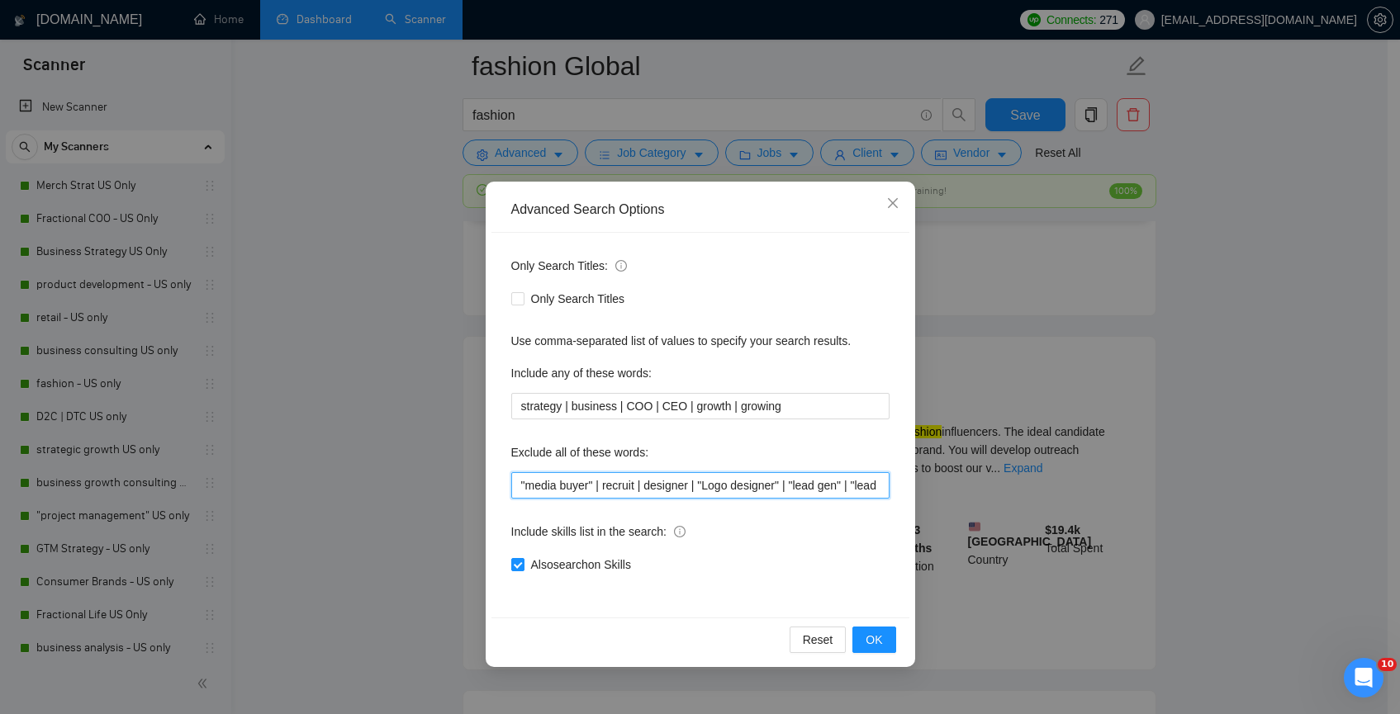
click at [517, 482] on input ""media buyer" | recruit | designer | "Logo designer" | "lead gen" | "lead gener…" at bounding box center [700, 485] width 378 height 26
click at [875, 637] on span "OK" at bounding box center [873, 640] width 17 height 18
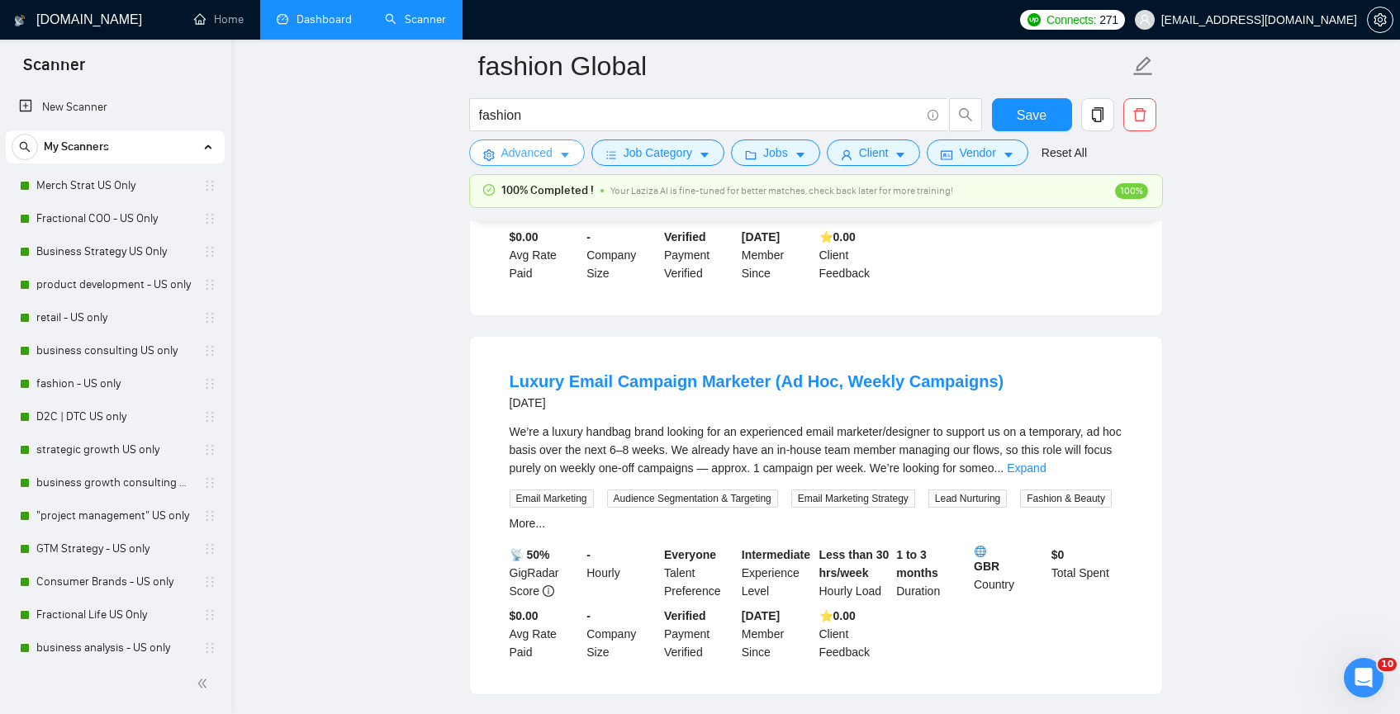
click at [486, 158] on icon "setting" at bounding box center [489, 155] width 12 height 12
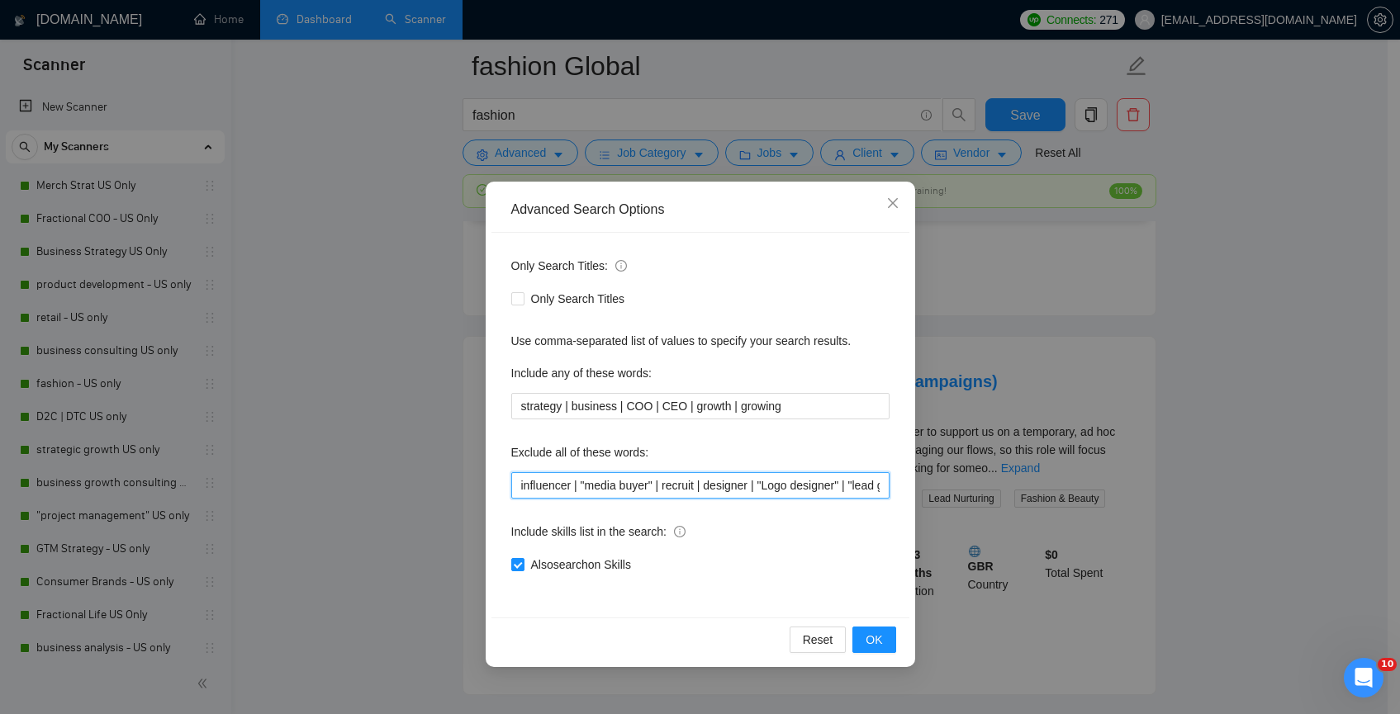
click at [517, 484] on input "influencer | "media buyer" | recruit | designer | "Logo designer" | "lead gen" …" at bounding box center [700, 485] width 378 height 26
type input ""email campaign" | influencer | "media buyer" | recruit | designer | "Logo desi…"
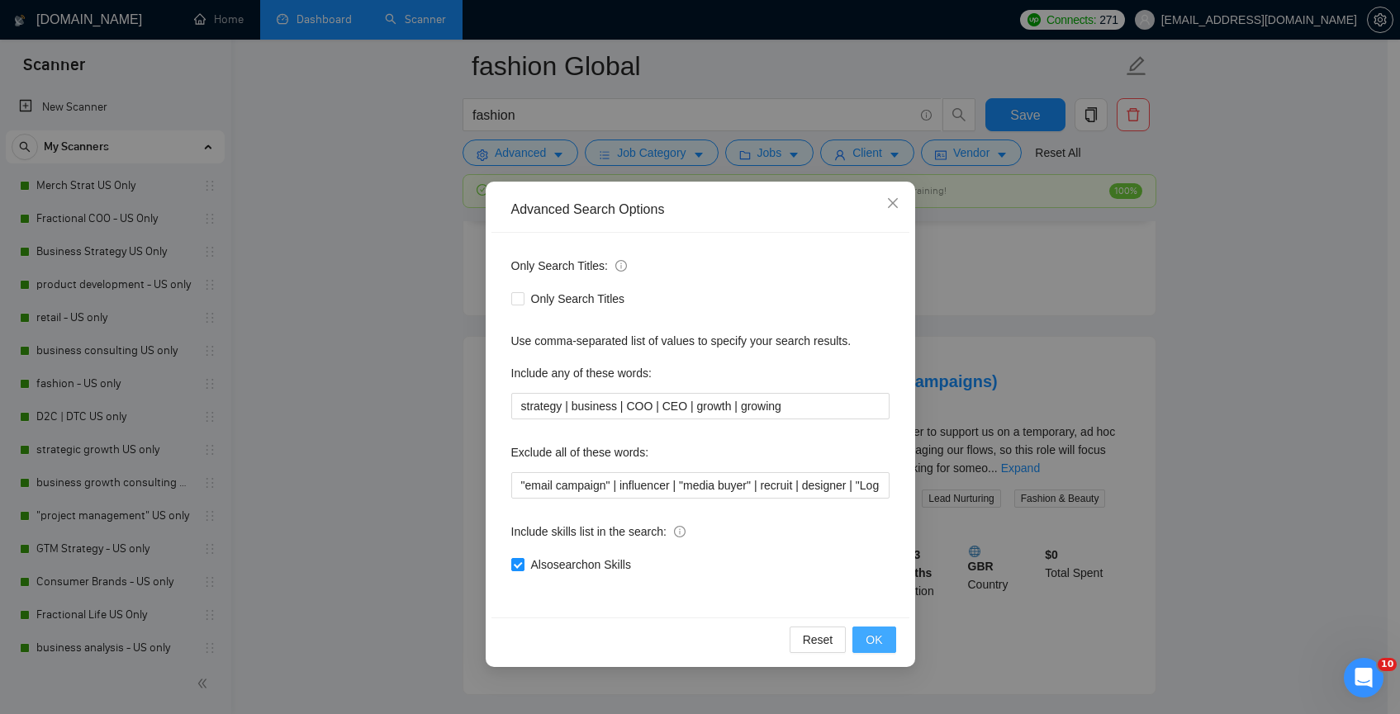
click at [875, 633] on span "OK" at bounding box center [873, 640] width 17 height 18
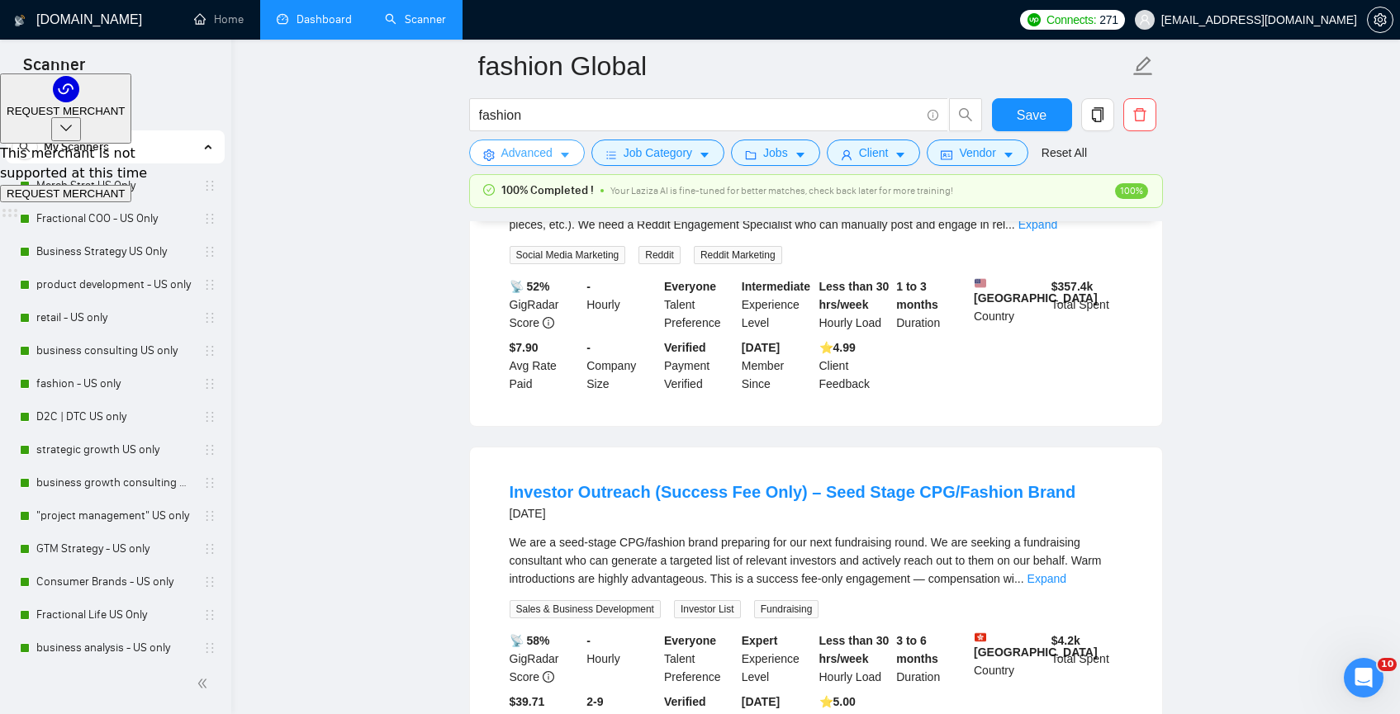
scroll to position [656, 0]
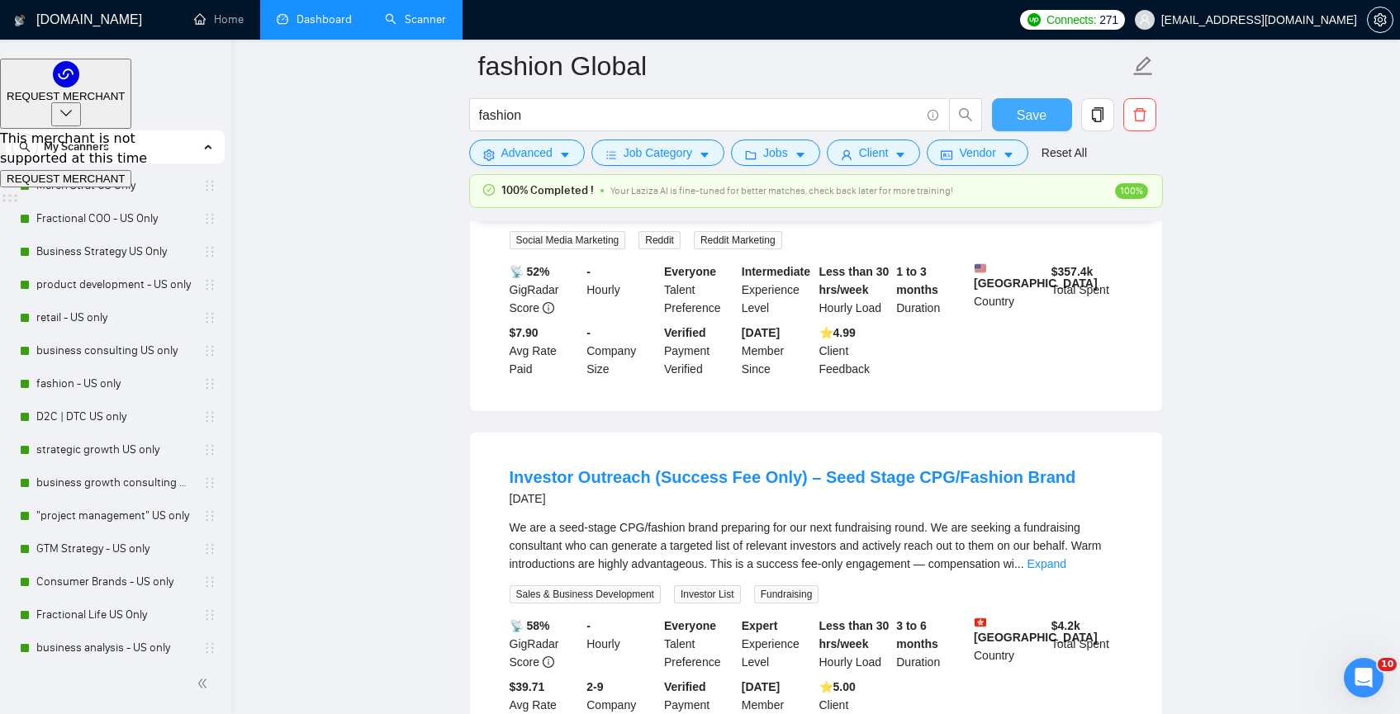
click at [1017, 116] on span "Save" at bounding box center [1032, 115] width 30 height 21
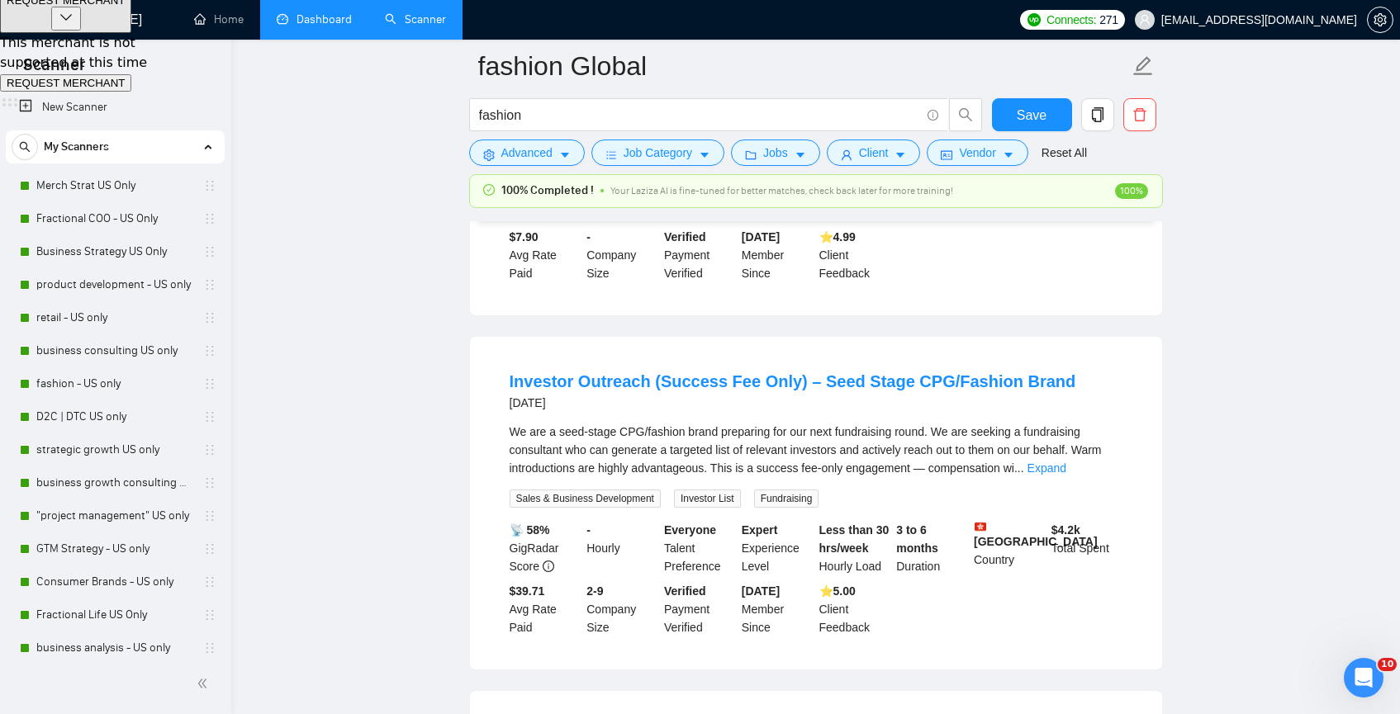
click at [334, 14] on link "Dashboard" at bounding box center [314, 19] width 75 height 14
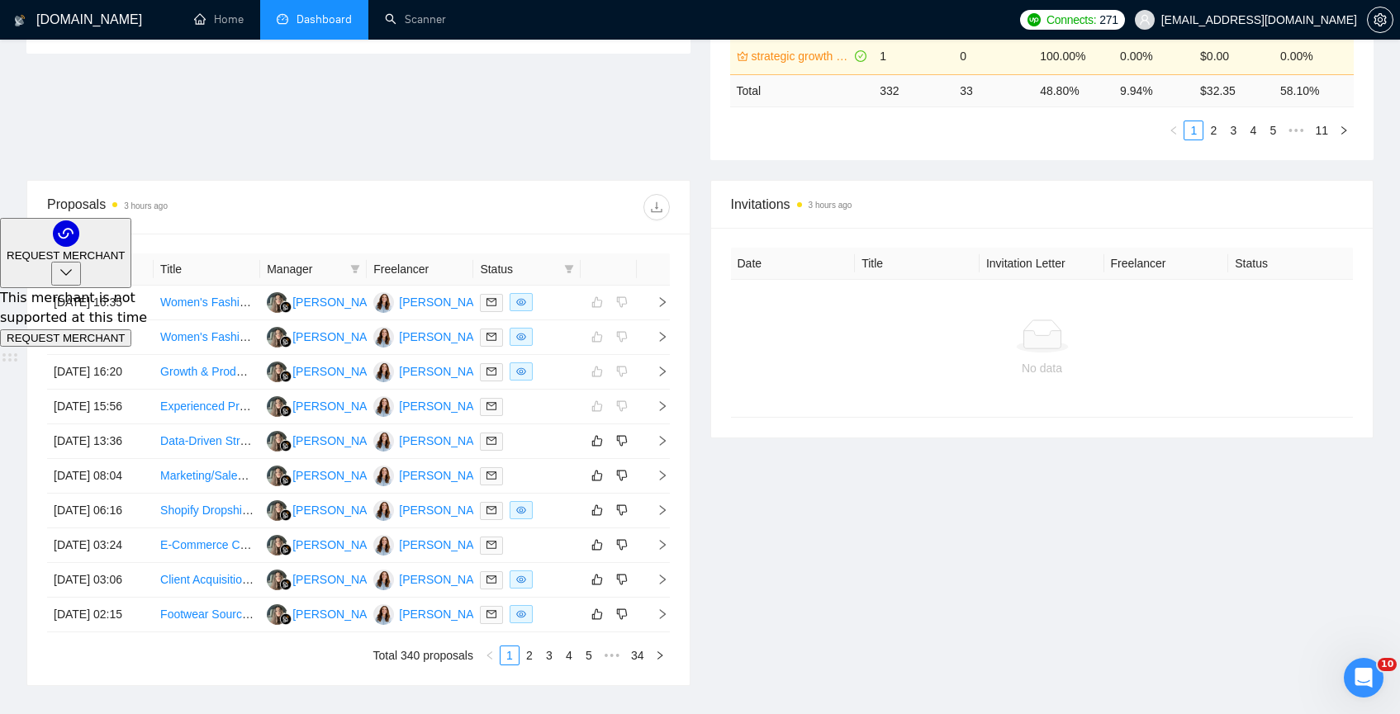
scroll to position [519, 0]
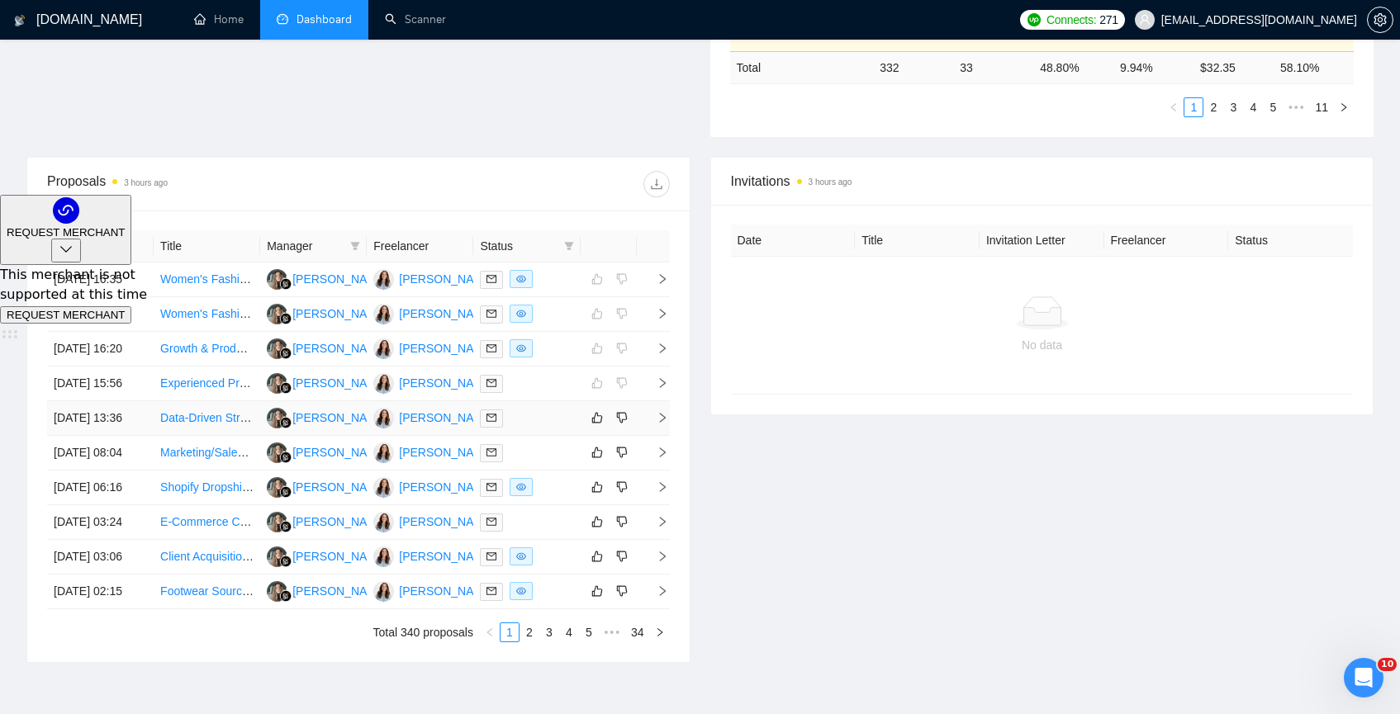
click at [231, 436] on td "Data-Driven Strategy Analyst" at bounding box center [207, 418] width 107 height 35
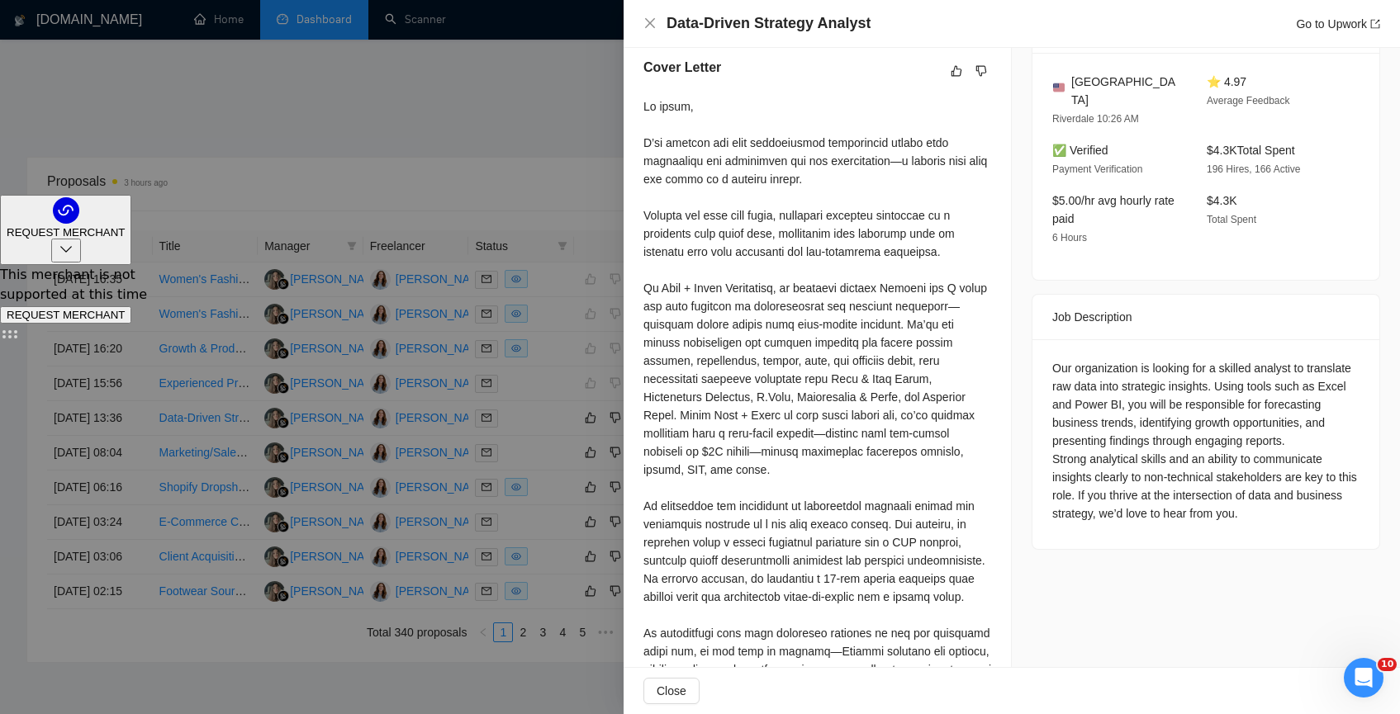
scroll to position [0, 0]
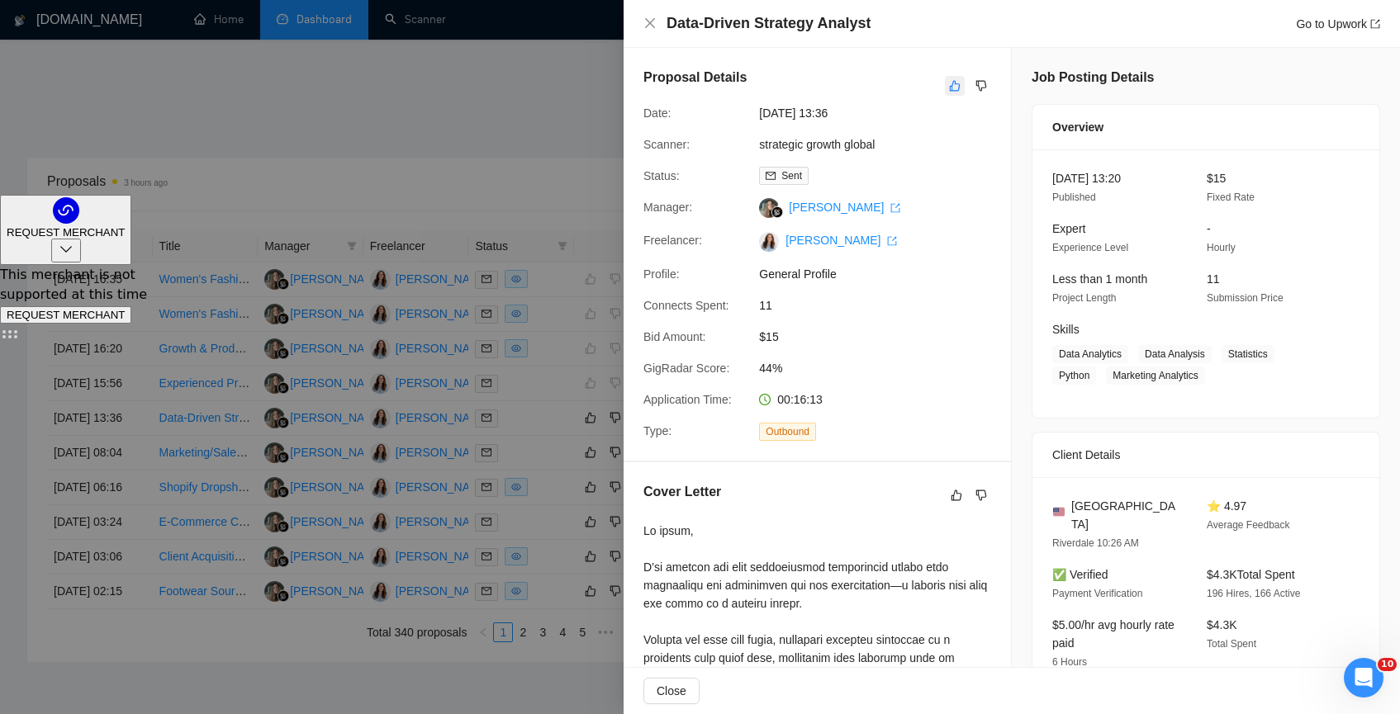
click at [949, 83] on icon "like" at bounding box center [955, 85] width 12 height 13
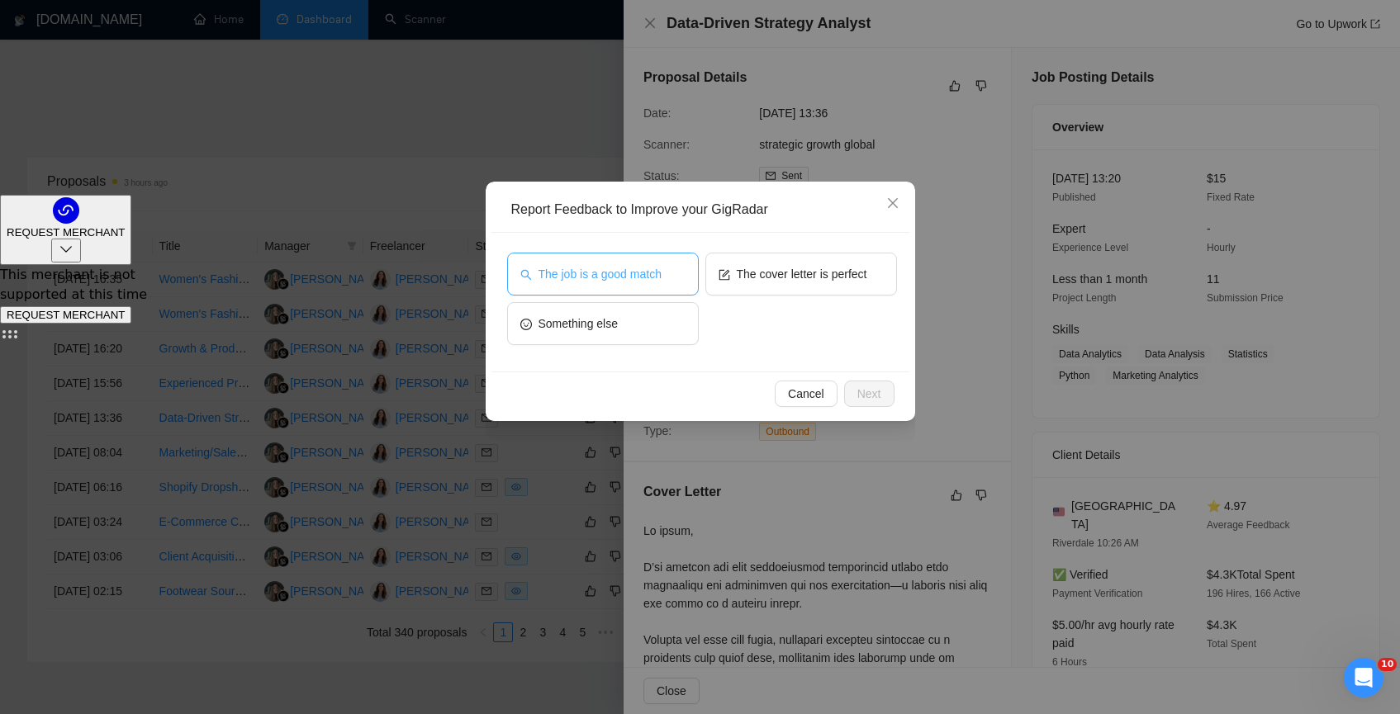
click at [618, 277] on span "The job is a good match" at bounding box center [599, 274] width 123 height 18
click at [881, 393] on button "Next" at bounding box center [869, 394] width 50 height 26
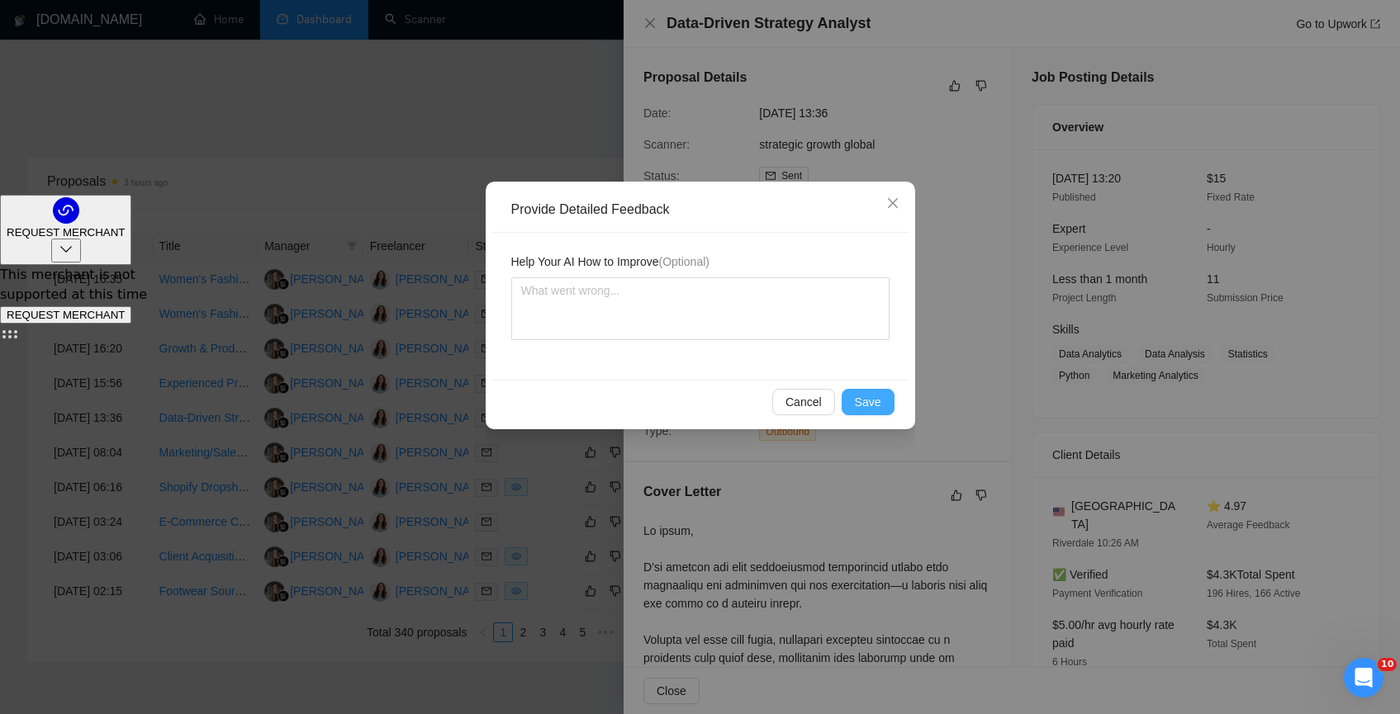
click at [865, 401] on span "Save" at bounding box center [868, 402] width 26 height 18
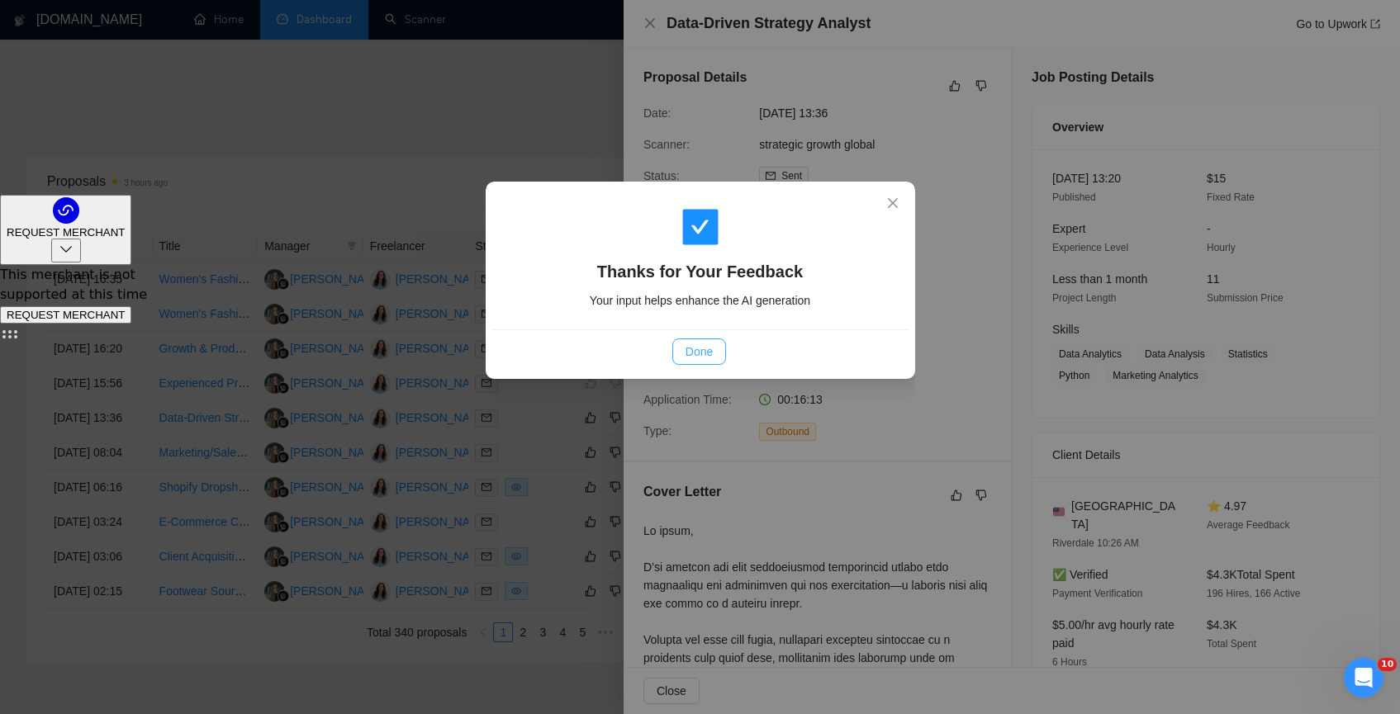
click at [716, 353] on button "Done" at bounding box center [699, 352] width 54 height 26
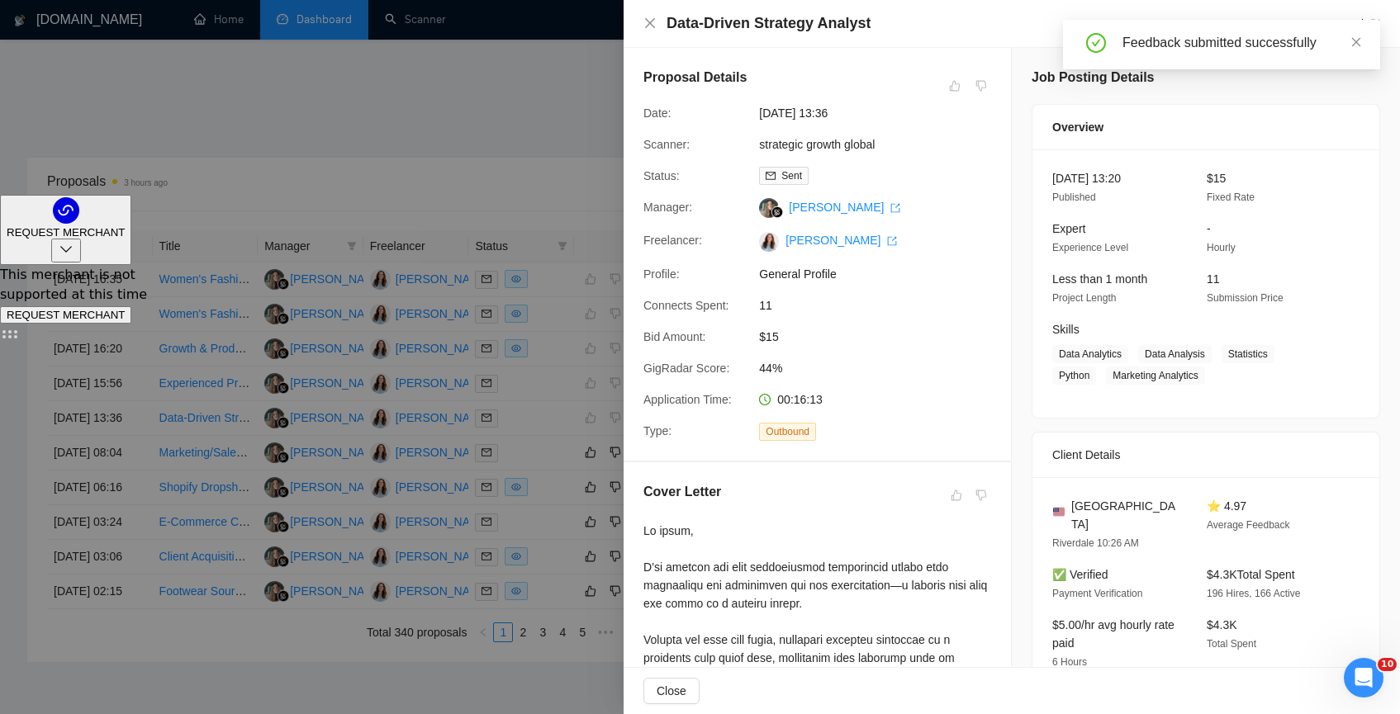
click at [649, 31] on div "Data-Driven Strategy Analyst Go to Upwork" at bounding box center [1011, 23] width 737 height 21
click at [643, 22] on icon "close" at bounding box center [649, 23] width 13 height 13
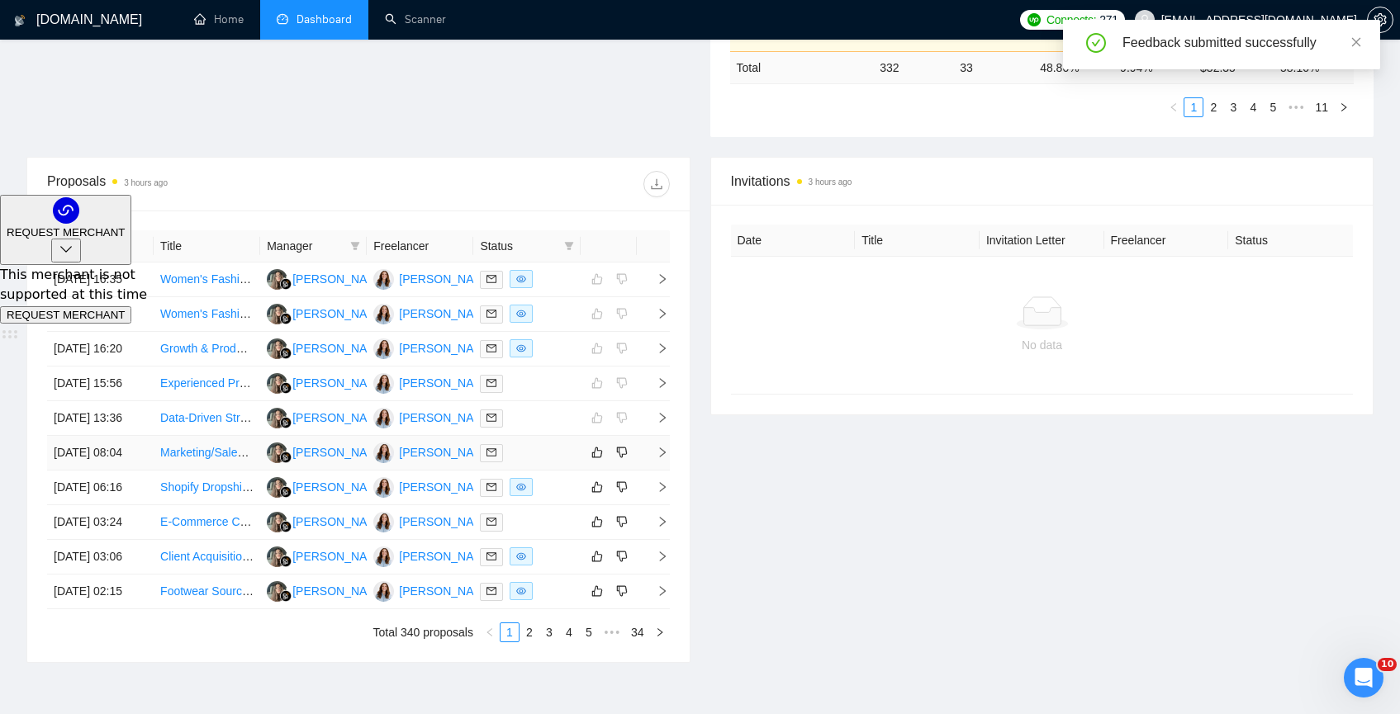
click at [235, 459] on link "Marketing/Sales early stage project" at bounding box center [250, 452] width 181 height 13
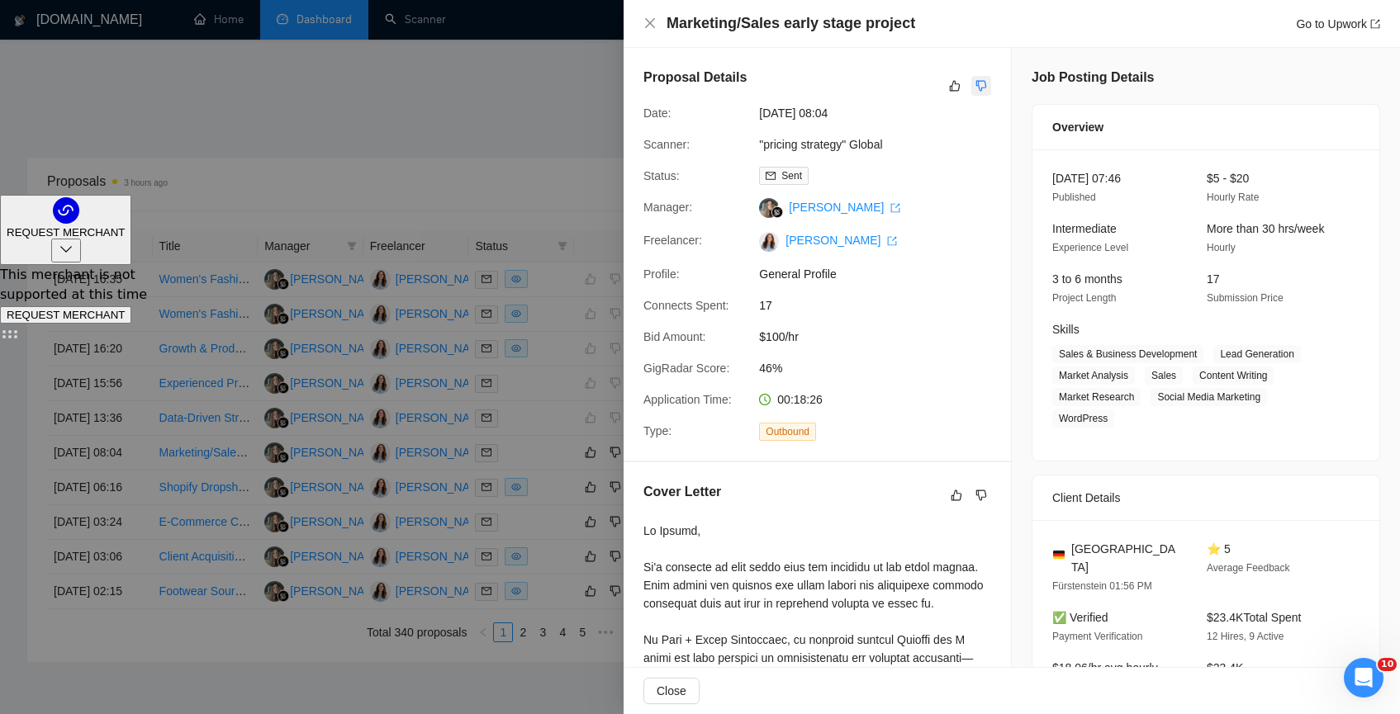
click at [978, 87] on icon "dislike" at bounding box center [981, 85] width 12 height 13
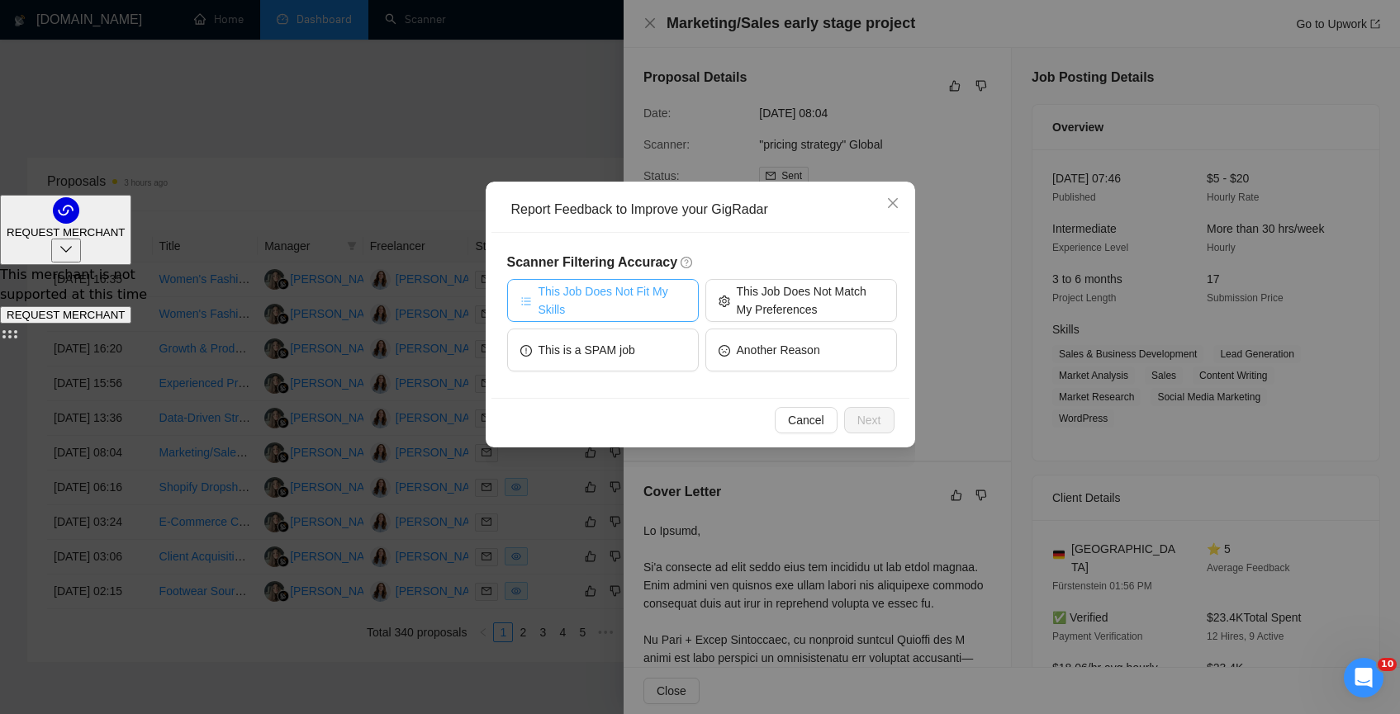
click at [557, 301] on span "This Job Does Not Fit My Skills" at bounding box center [611, 300] width 147 height 36
click at [865, 418] on span "Next" at bounding box center [869, 420] width 24 height 18
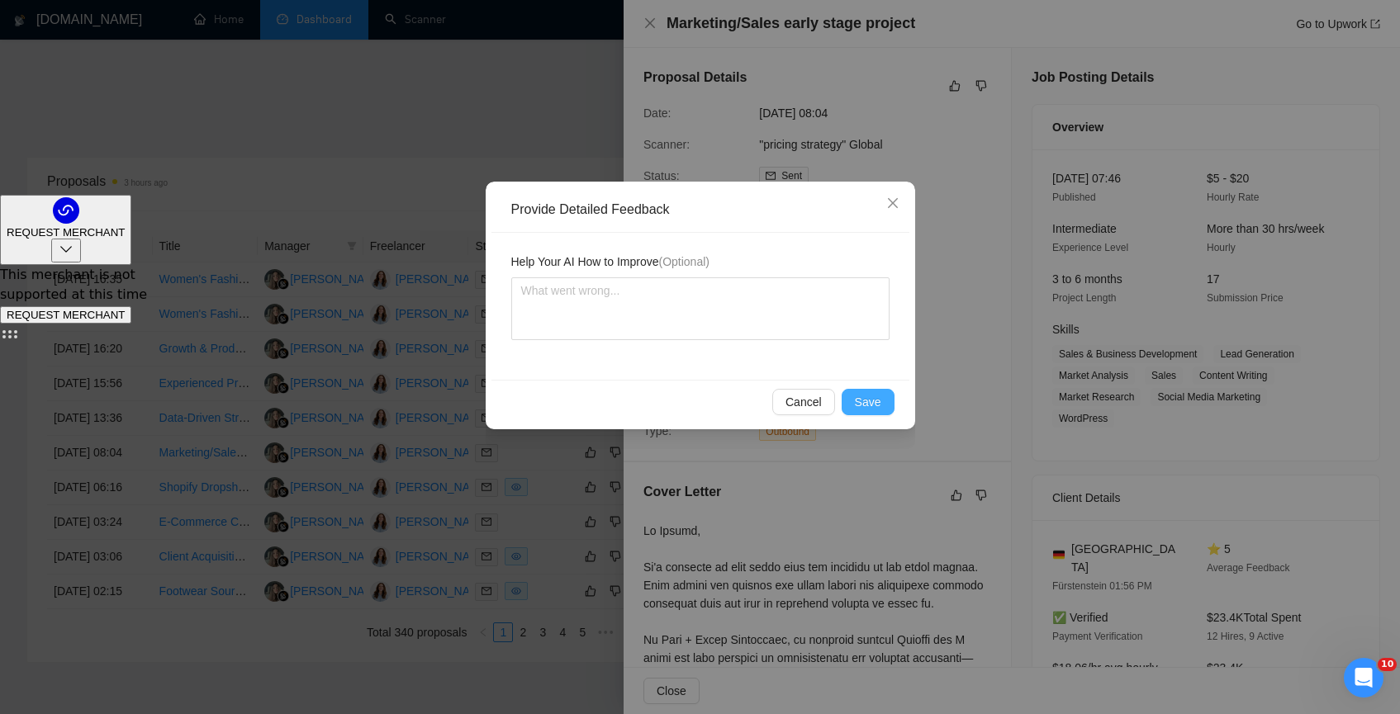
click at [863, 412] on div "Cancel Save" at bounding box center [700, 402] width 418 height 44
click at [863, 408] on span "Save" at bounding box center [868, 402] width 26 height 18
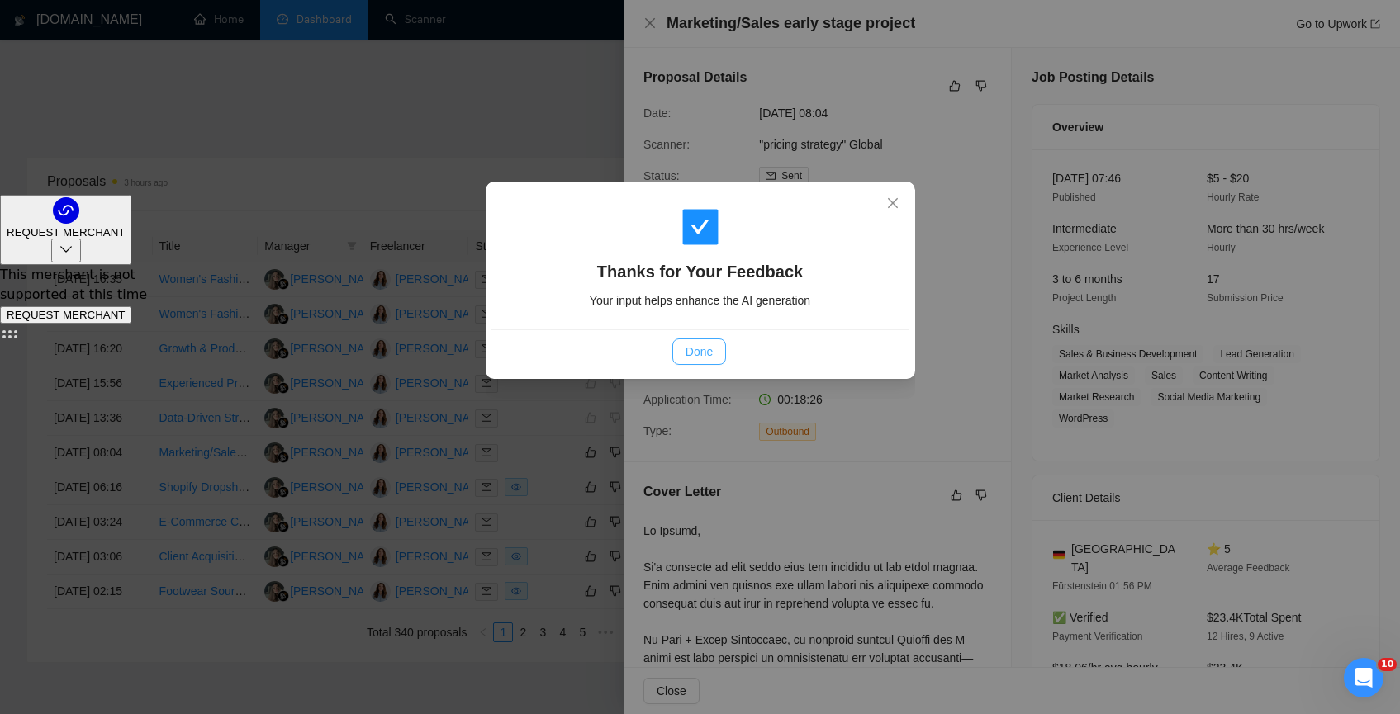
click at [709, 353] on span "Done" at bounding box center [698, 352] width 27 height 18
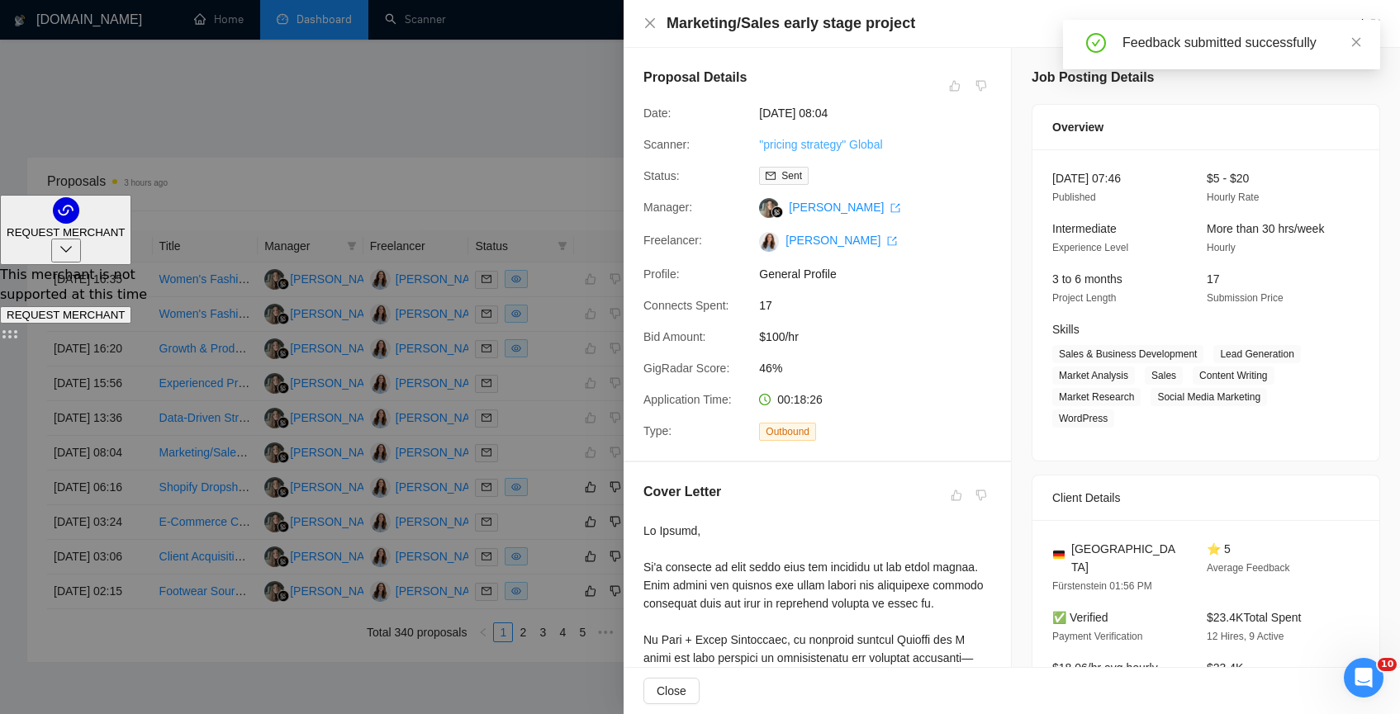
click at [815, 140] on link ""pricing strategy" Global" at bounding box center [820, 144] width 123 height 13
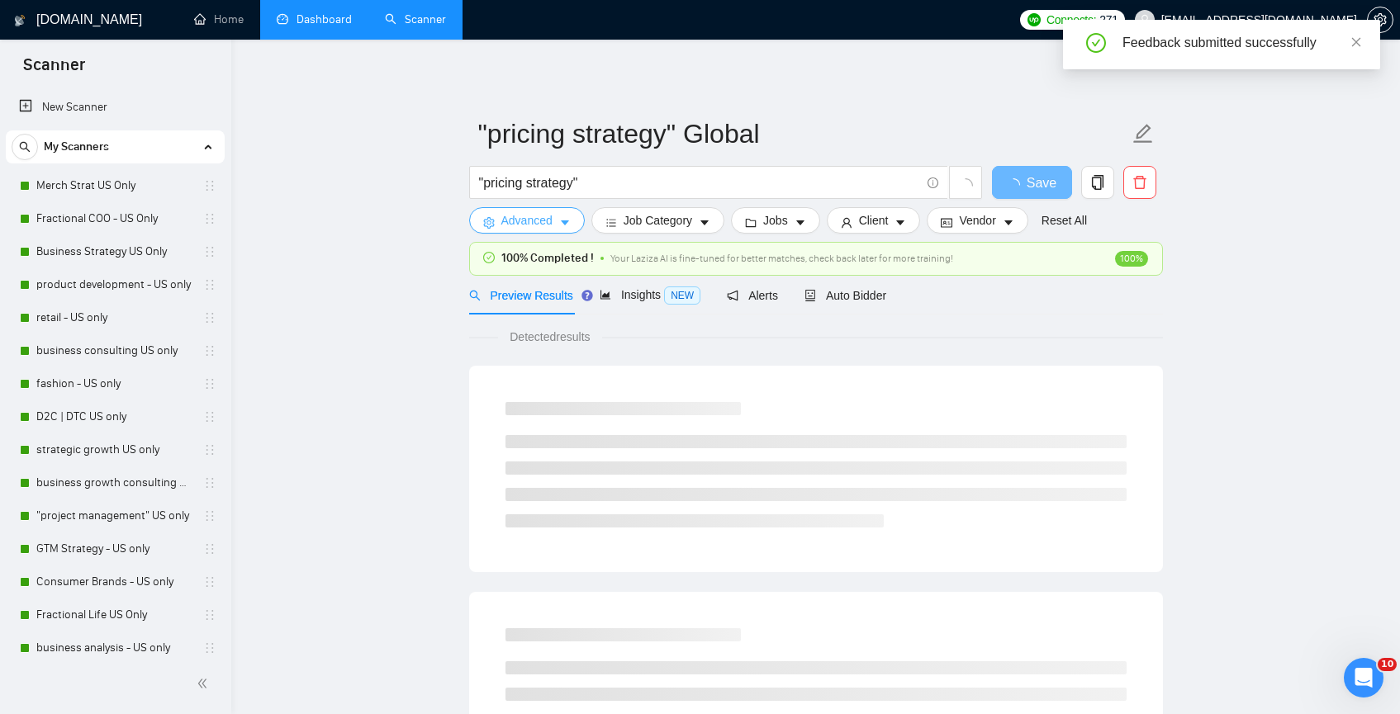
click at [539, 229] on span "Advanced" at bounding box center [526, 220] width 51 height 18
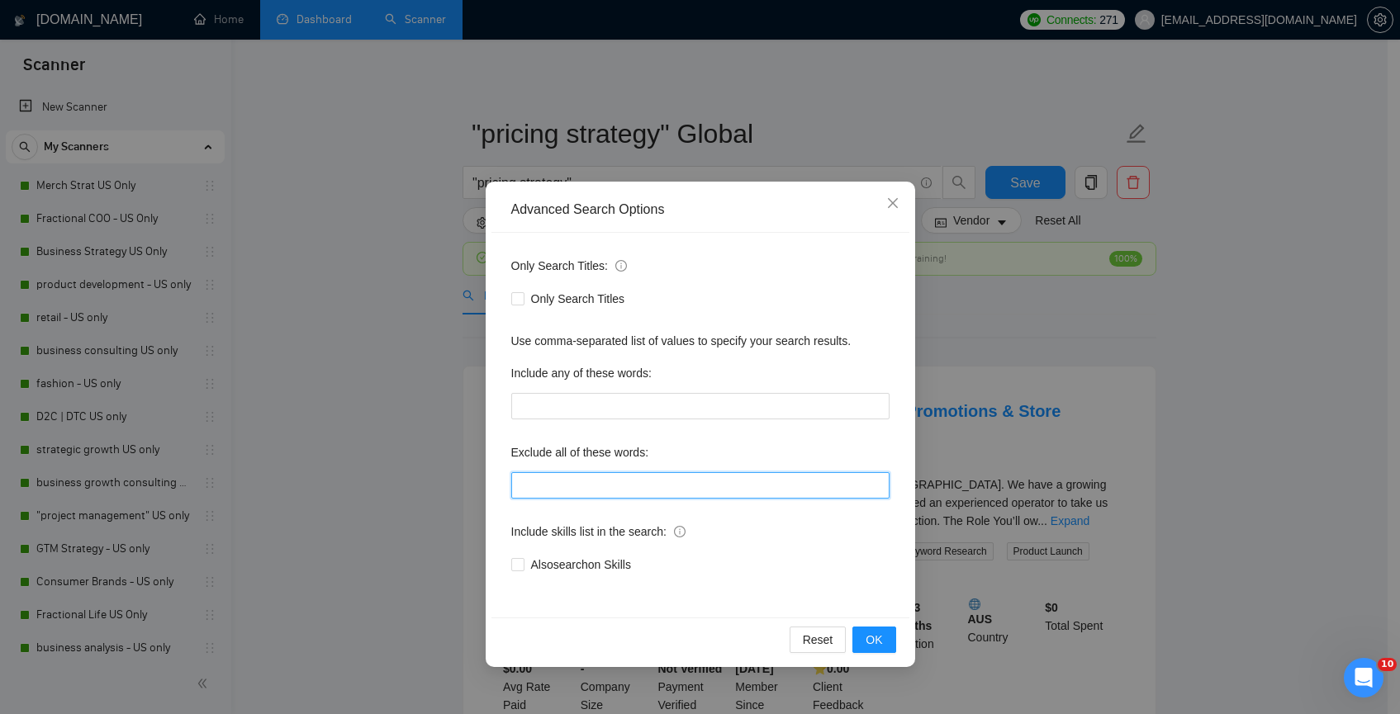
click at [636, 482] on input "text" at bounding box center [700, 485] width 378 height 26
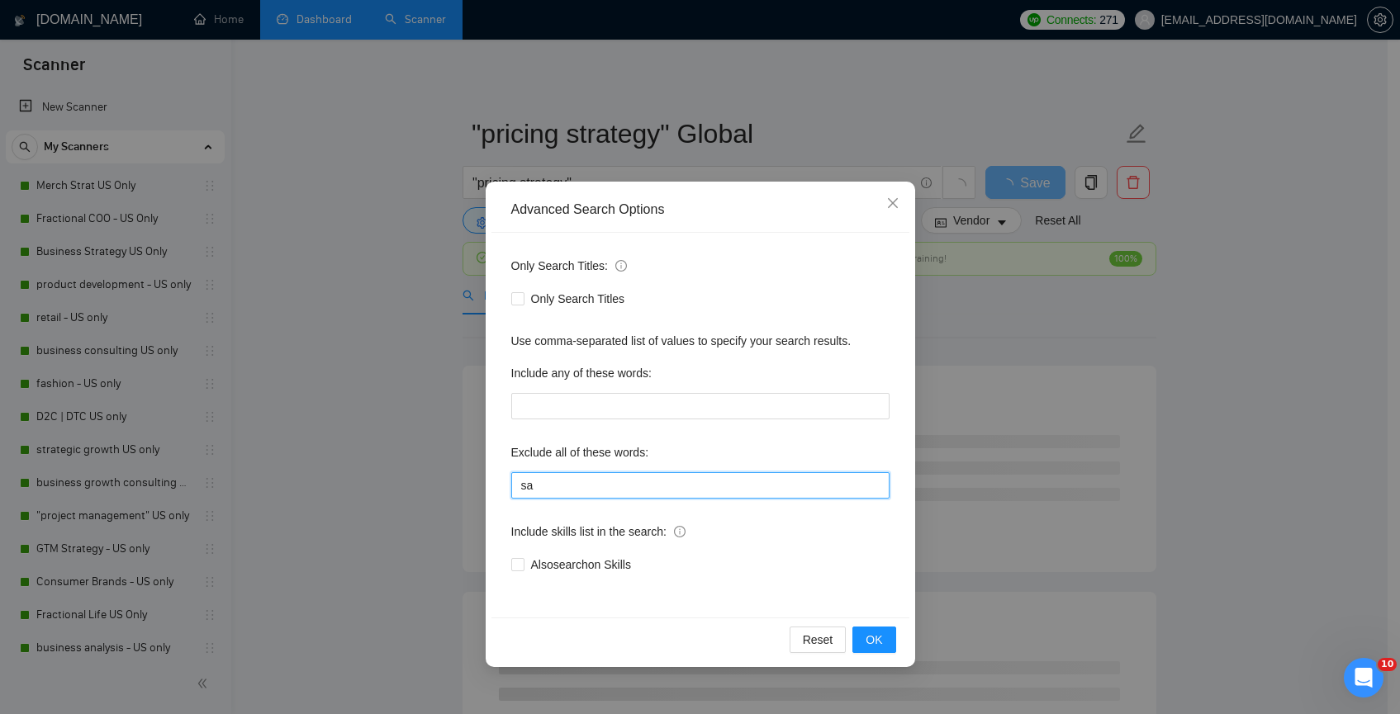
type input "s"
click at [889, 637] on button "OK" at bounding box center [873, 640] width 43 height 26
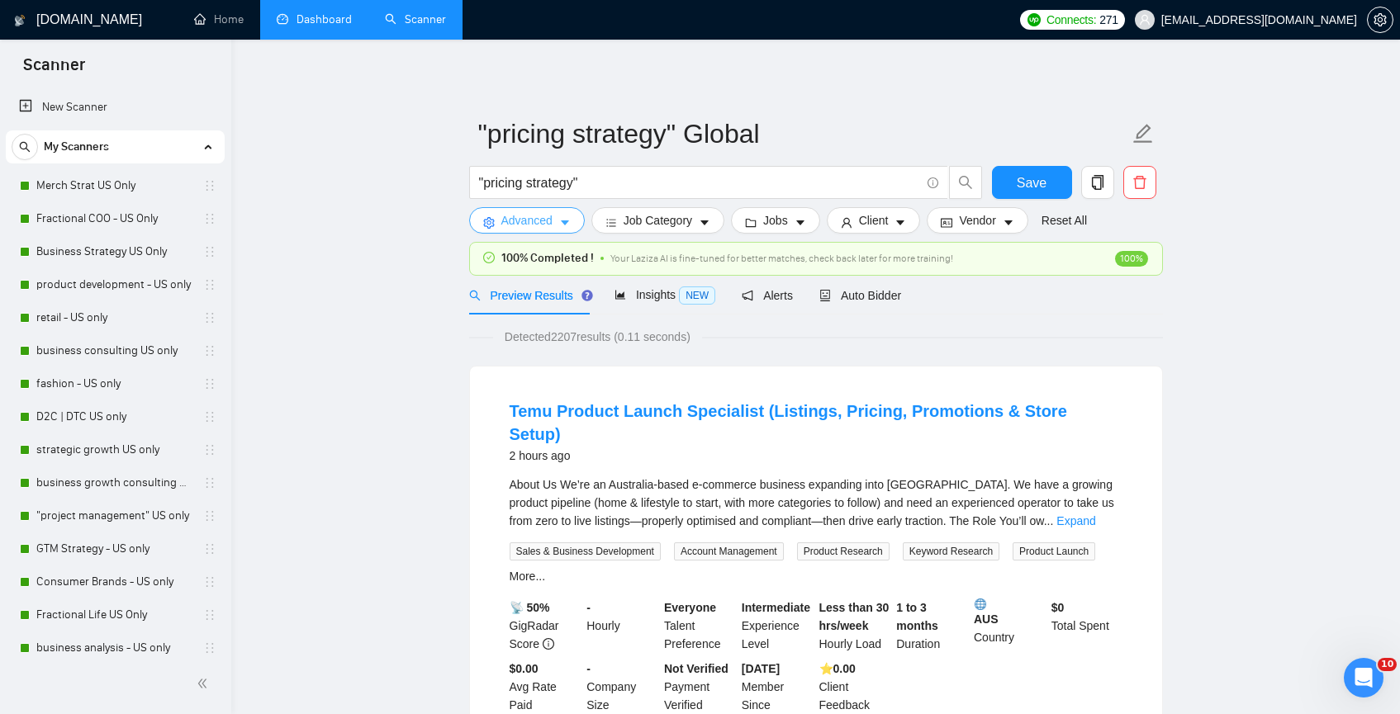
click at [529, 227] on span "Advanced" at bounding box center [526, 220] width 51 height 18
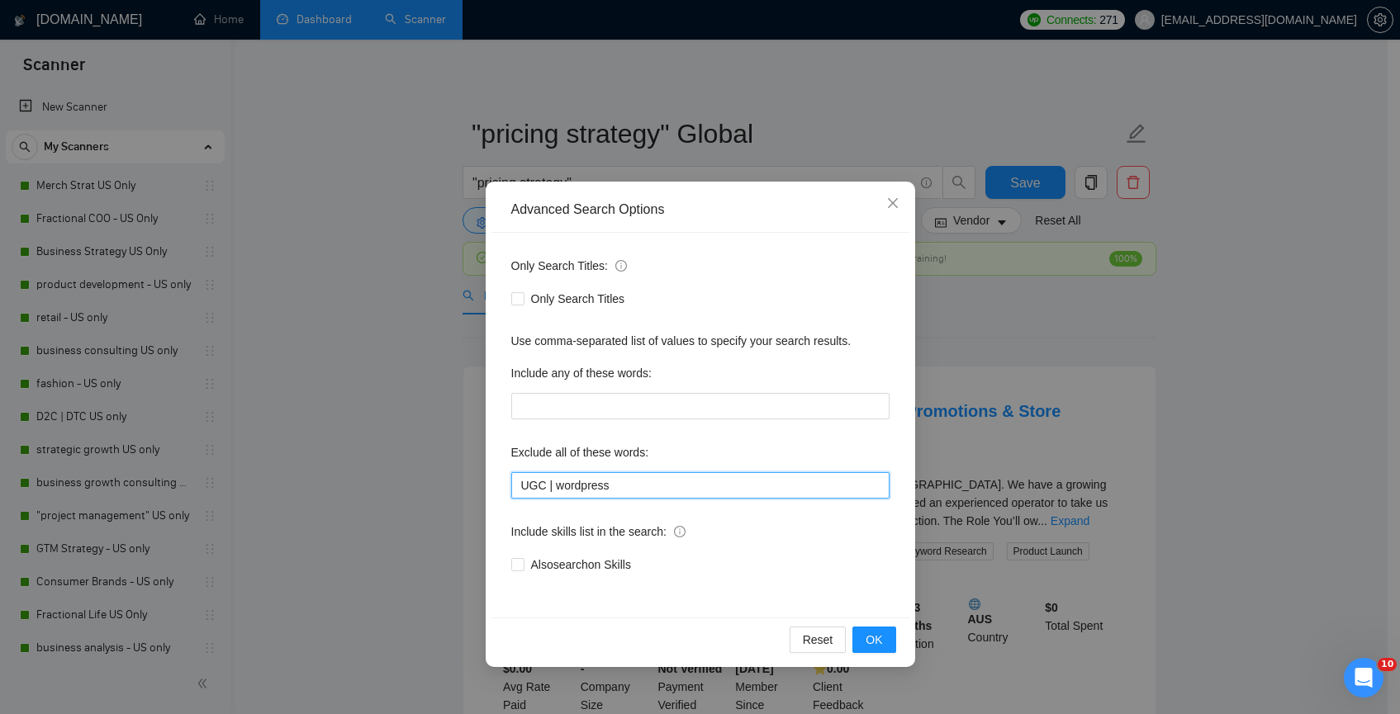
click at [659, 485] on input "UGC | wordpress" at bounding box center [700, 485] width 378 height 26
click at [873, 639] on span "OK" at bounding box center [873, 640] width 17 height 18
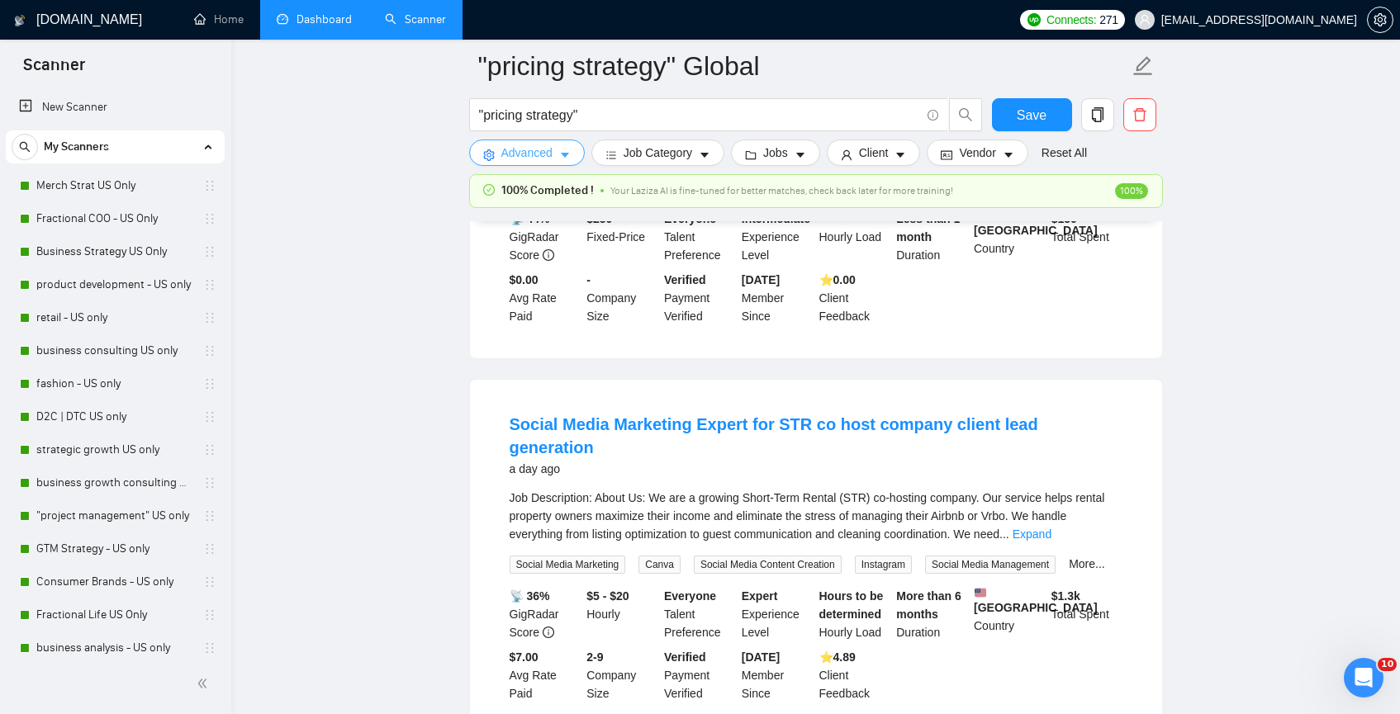
scroll to position [2186, 0]
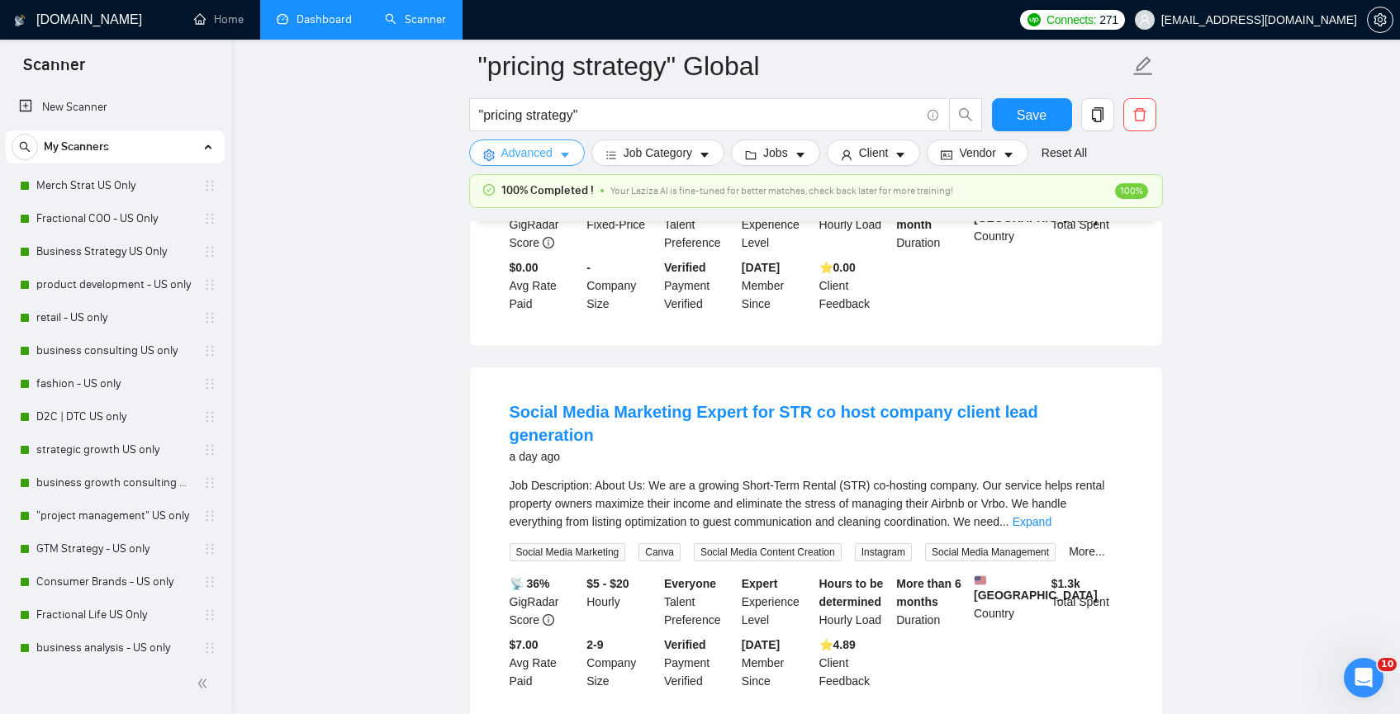
click at [524, 145] on span "Advanced" at bounding box center [526, 153] width 51 height 18
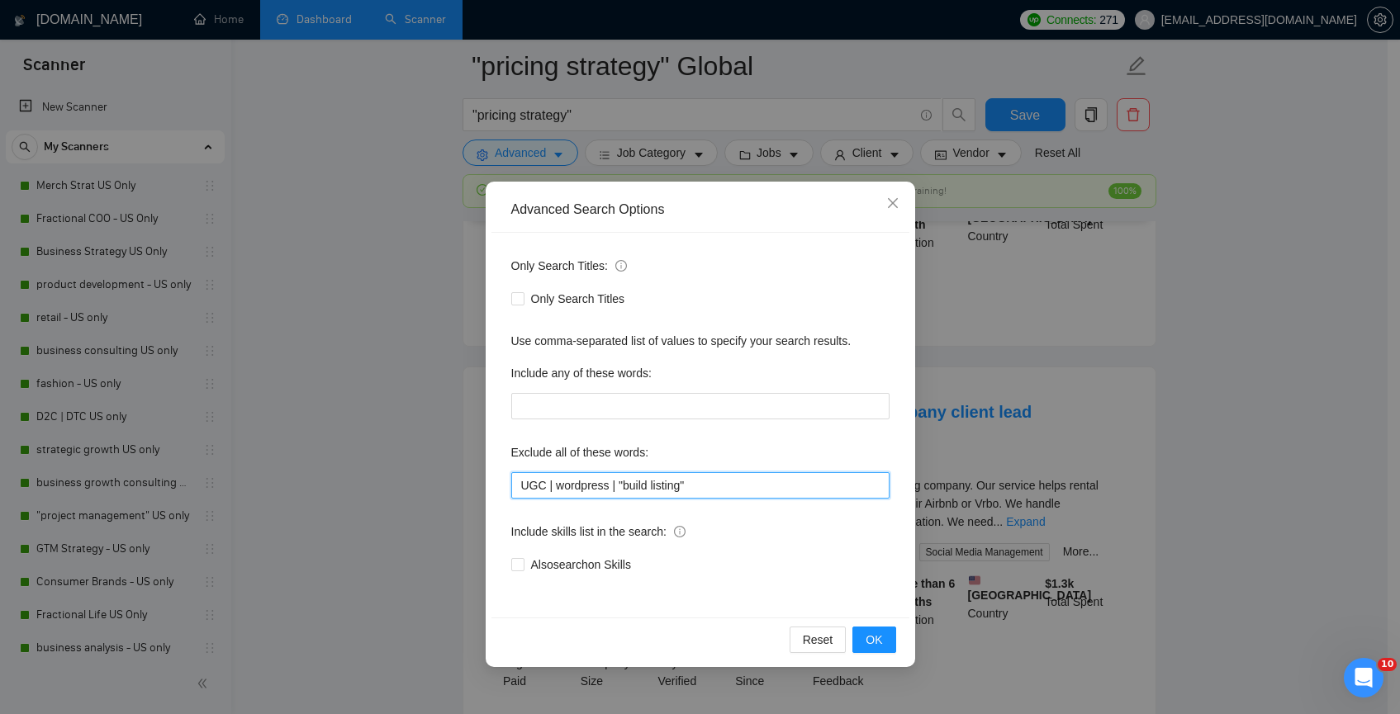
click at [790, 490] on input "UGC | wordpress | "build listing"" at bounding box center [700, 485] width 378 height 26
click at [855, 628] on button "OK" at bounding box center [873, 640] width 43 height 26
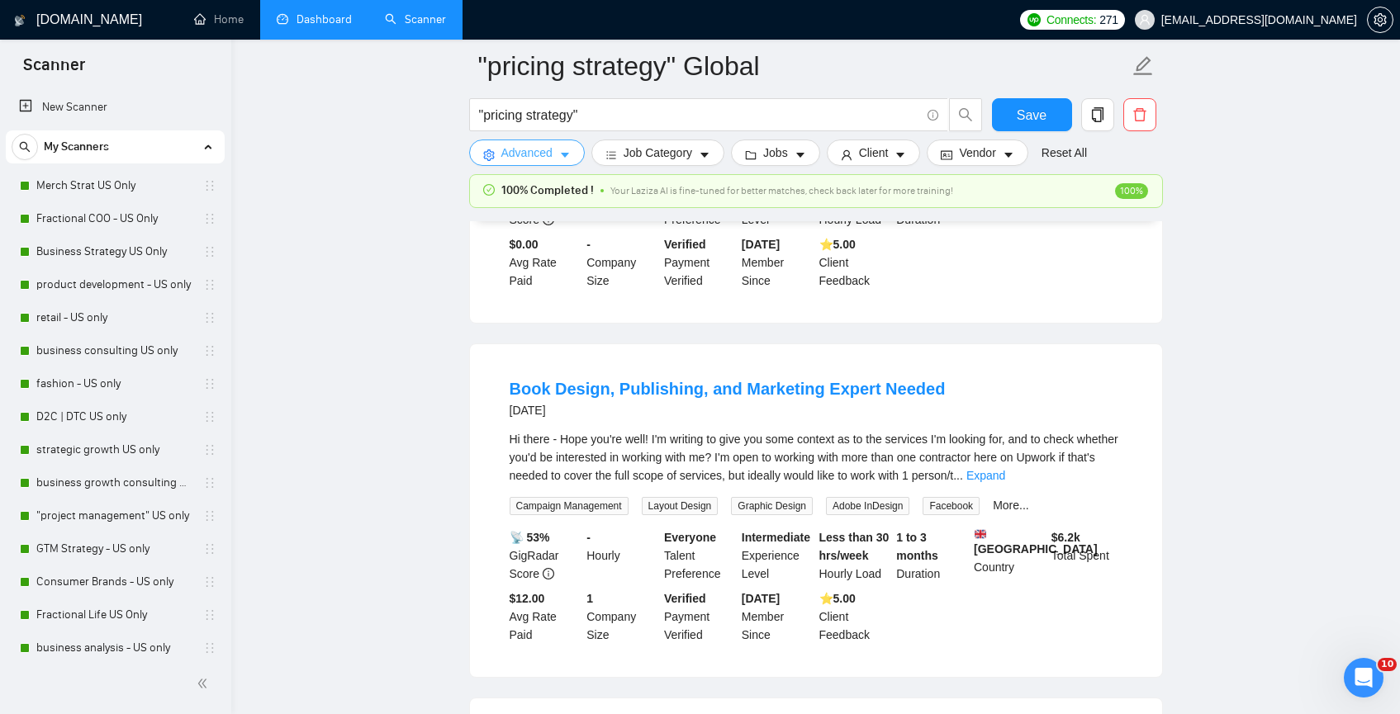
scroll to position [2627, 0]
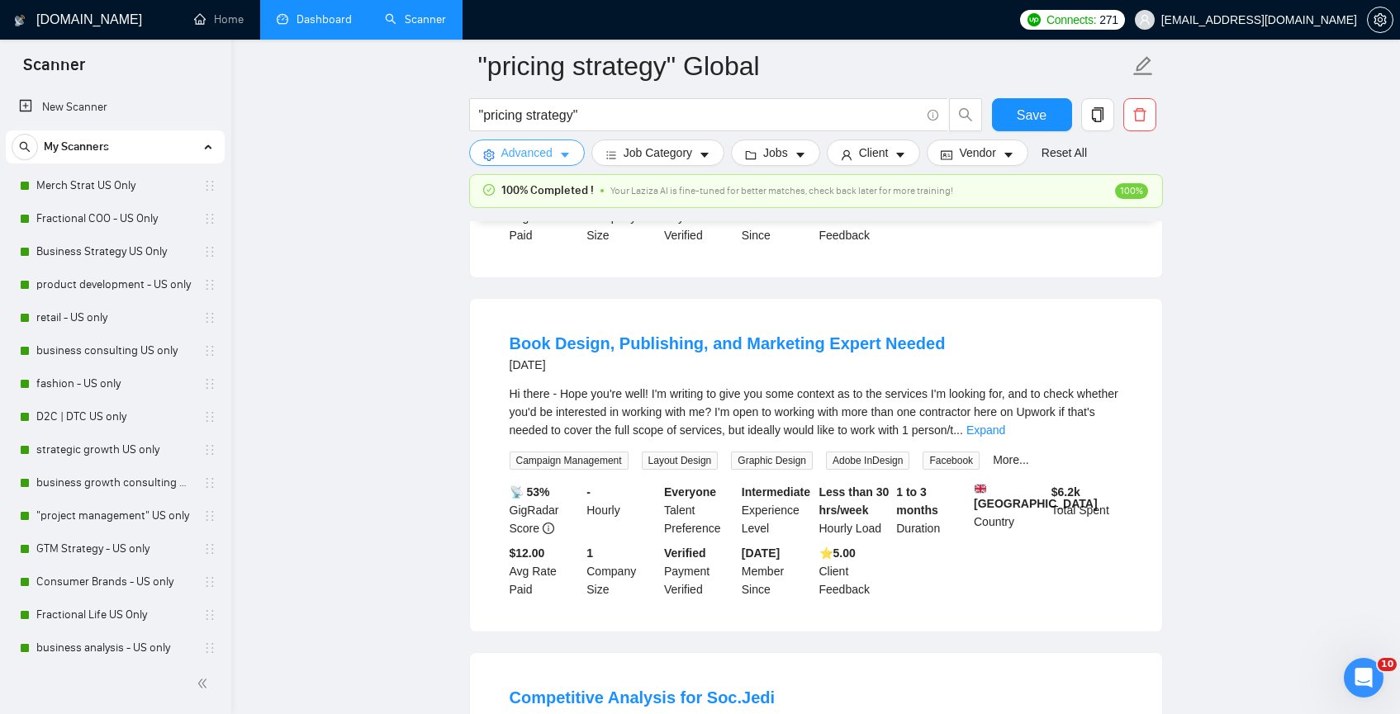
click at [524, 157] on span "Advanced" at bounding box center [526, 153] width 51 height 18
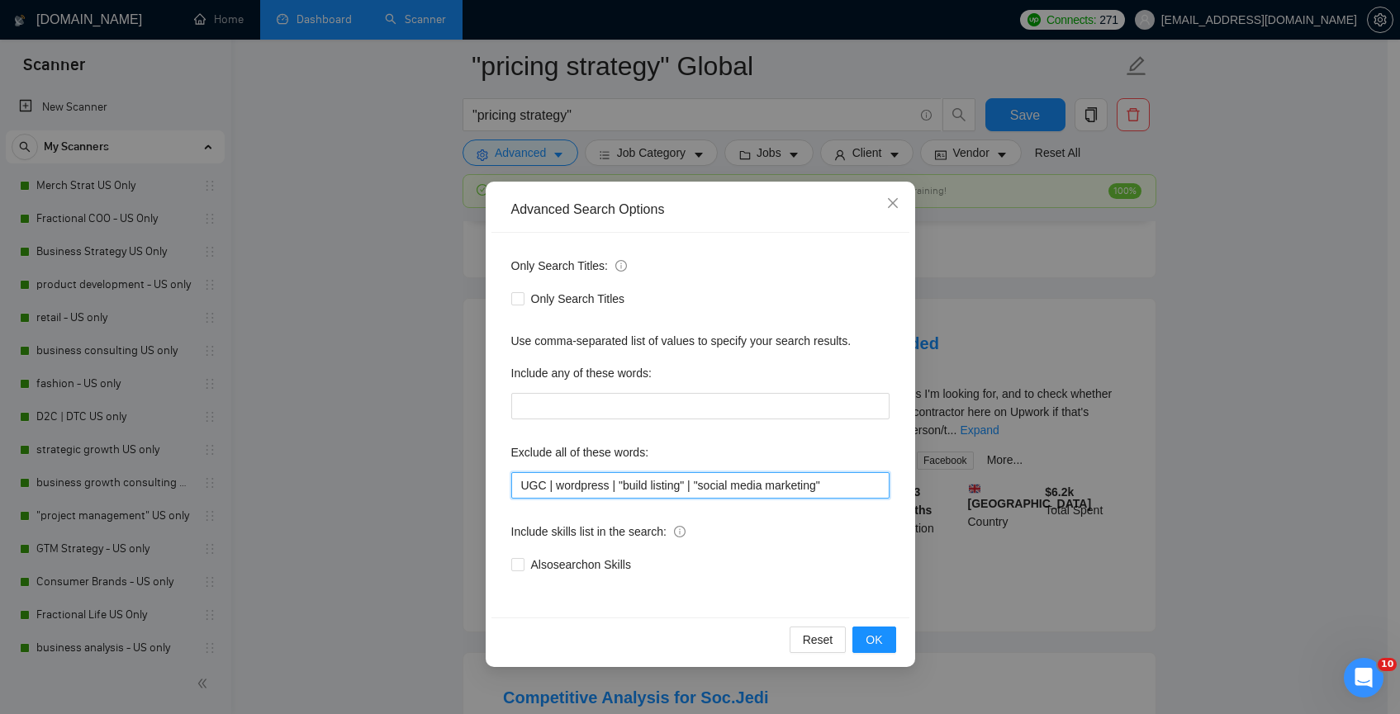
click at [859, 481] on input "UGC | wordpress | "build listing" | "social media marketing"" at bounding box center [700, 485] width 378 height 26
type input "UGC | wordpress | "build listing" | "social media marketing" | design | designer"
click at [873, 639] on span "OK" at bounding box center [873, 640] width 17 height 18
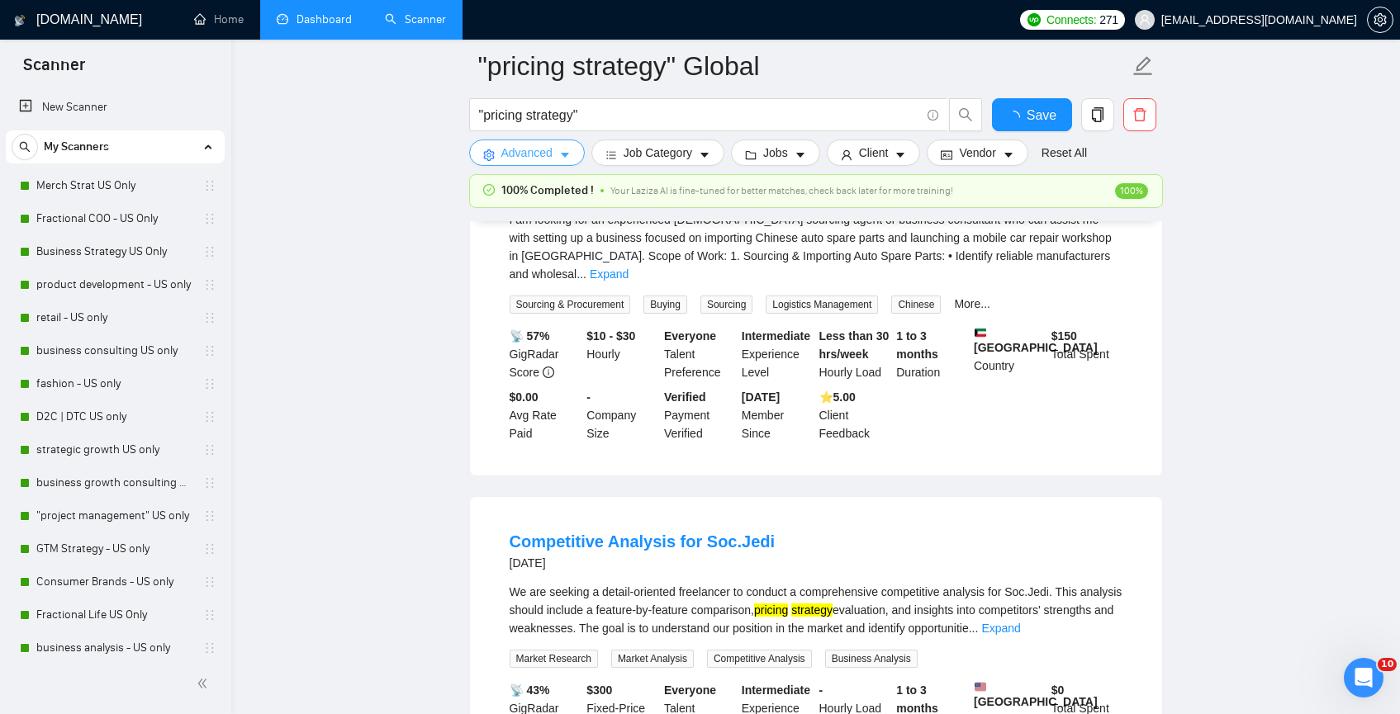
scroll to position [2627, 0]
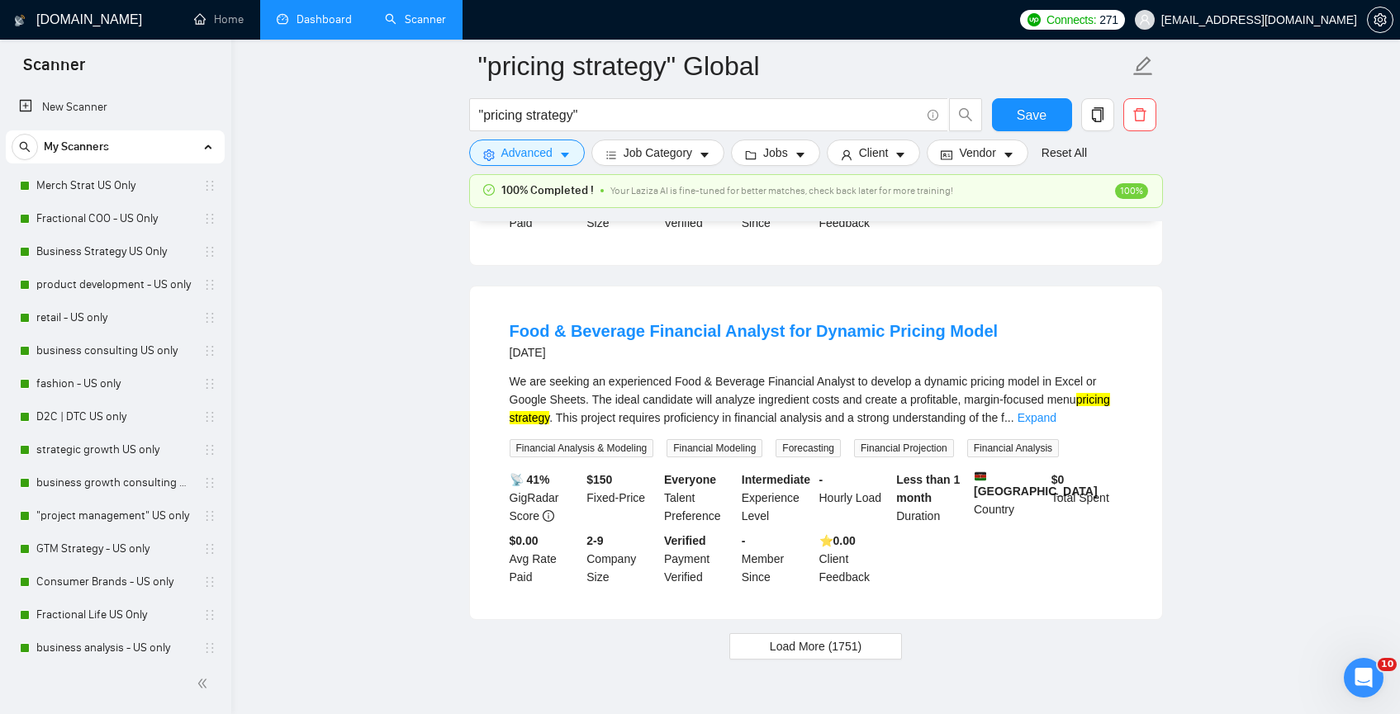
scroll to position [3448, 0]
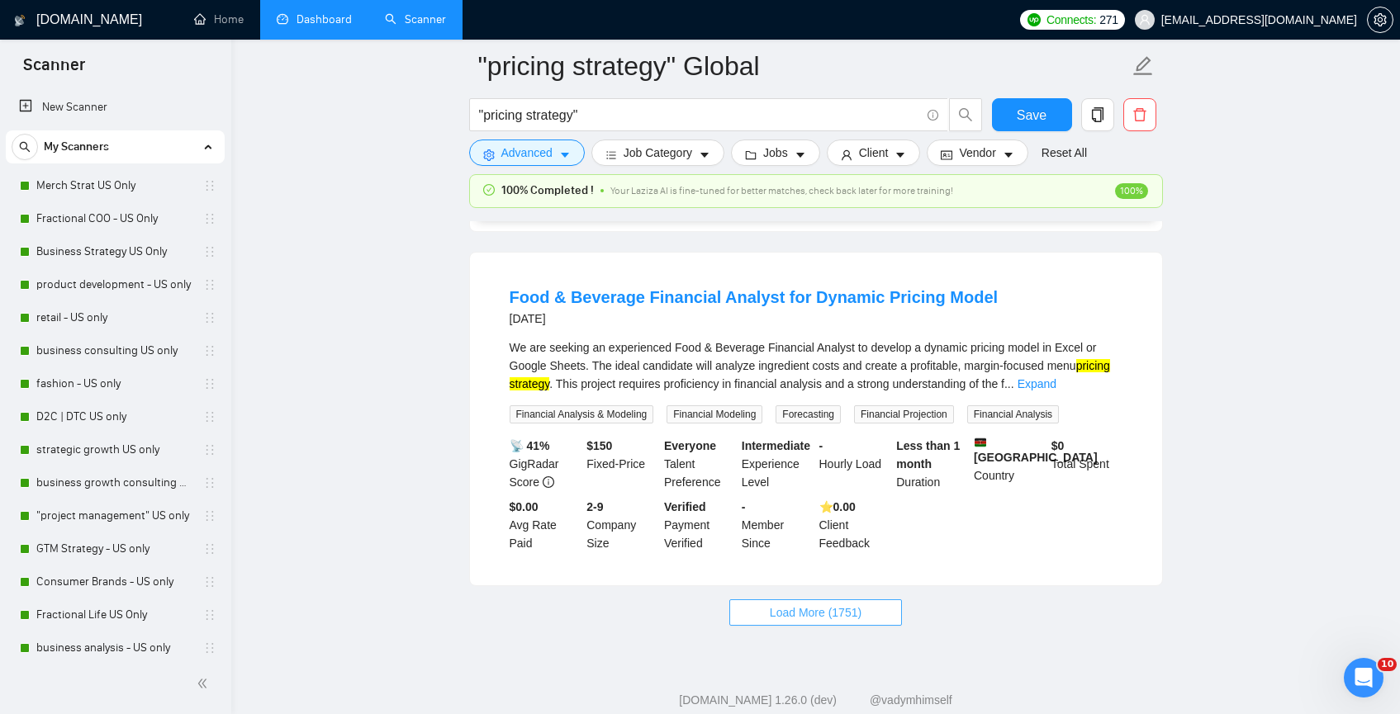
click at [822, 604] on span "Load More (1751)" at bounding box center [816, 613] width 92 height 18
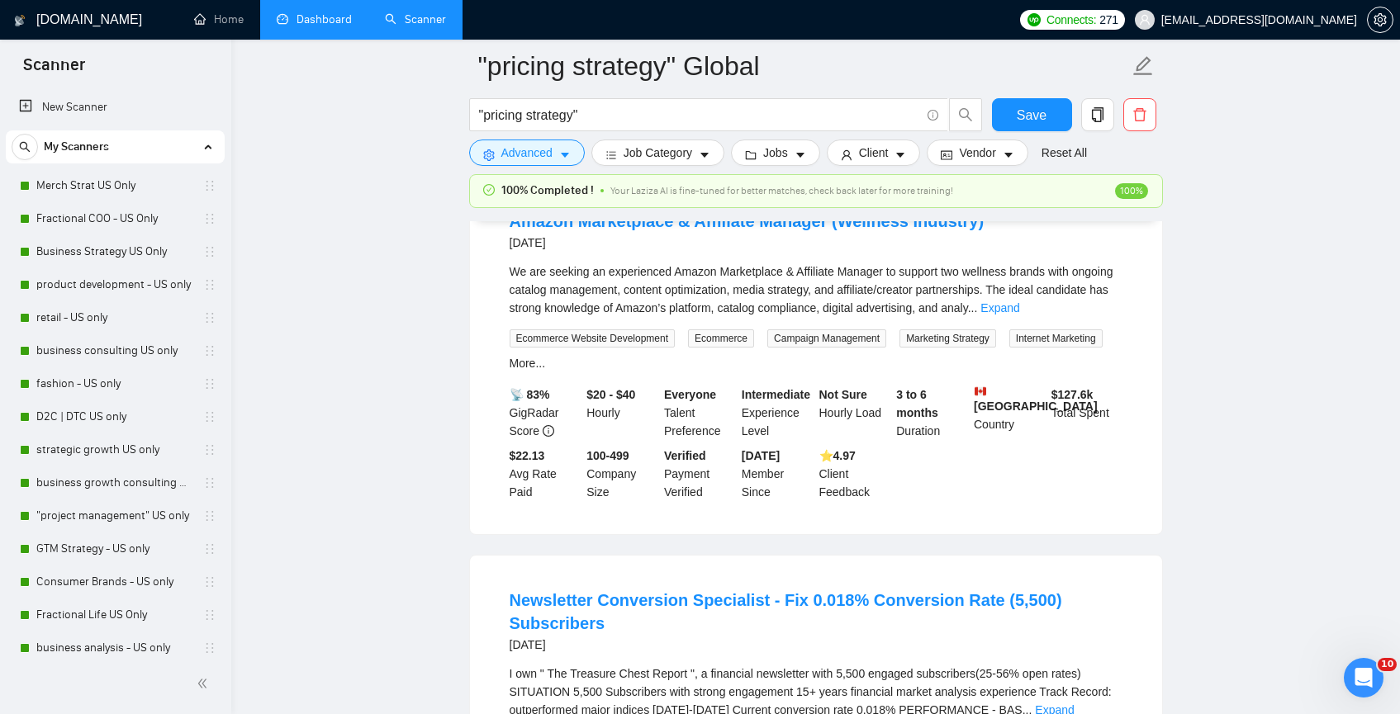
scroll to position [3910, 0]
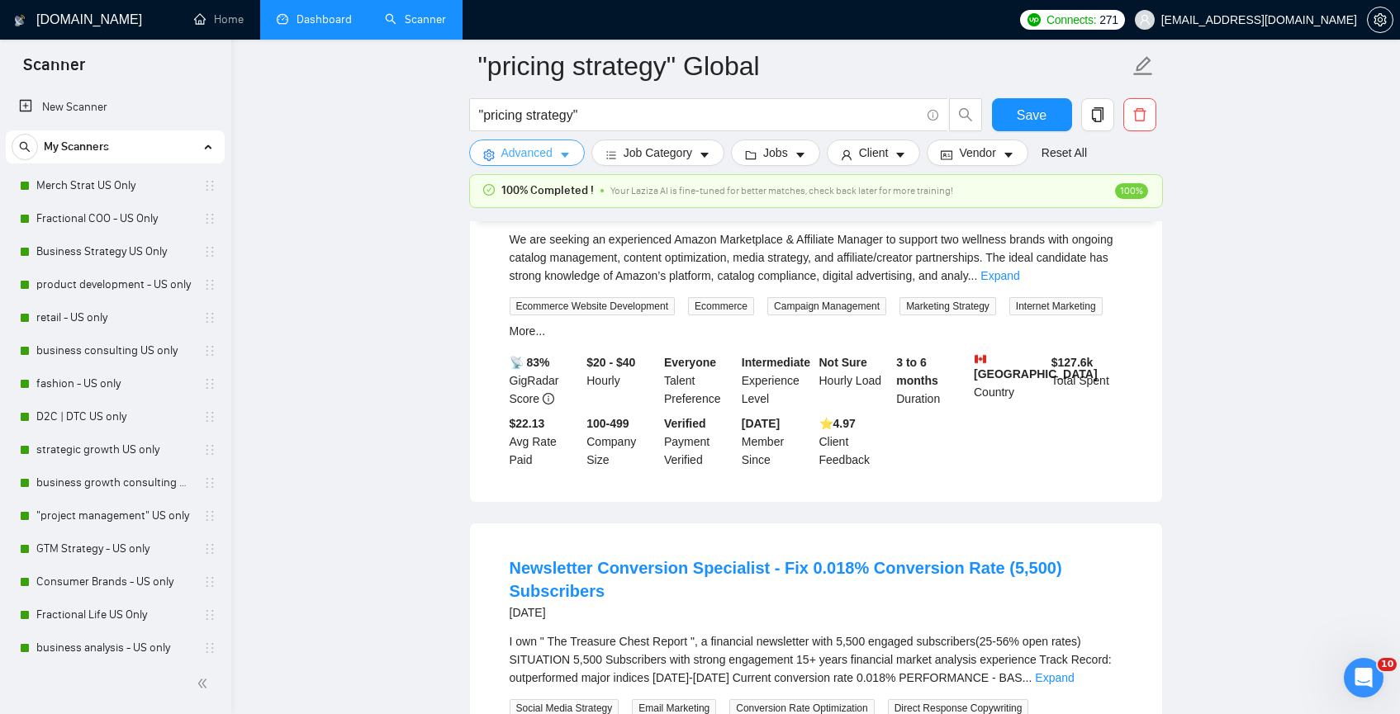
click at [539, 150] on span "Advanced" at bounding box center [526, 153] width 51 height 18
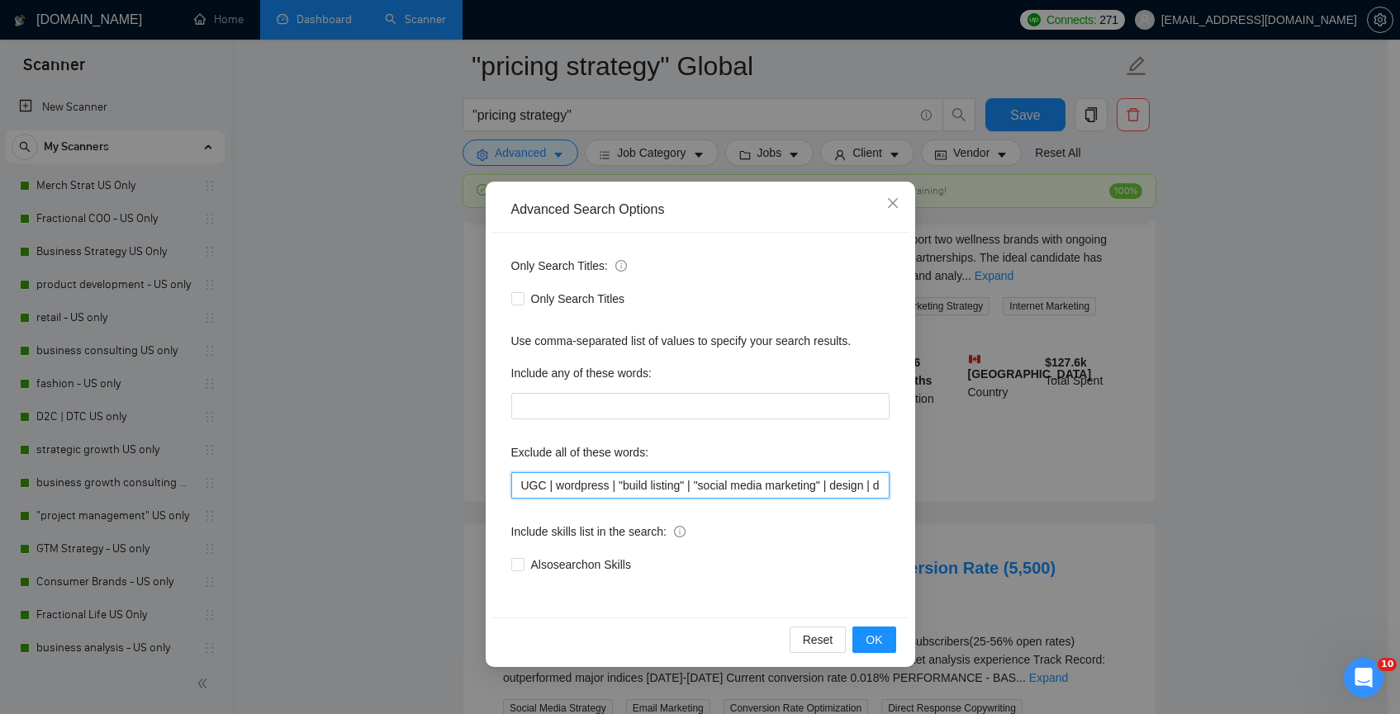
click at [517, 490] on input "UGC | wordpress | "build listing" | "social media marketing" | design | designer" at bounding box center [700, 485] width 378 height 26
type input ""affiliate marketing" | UGC | wordpress | "build listing" | "social media marke…"
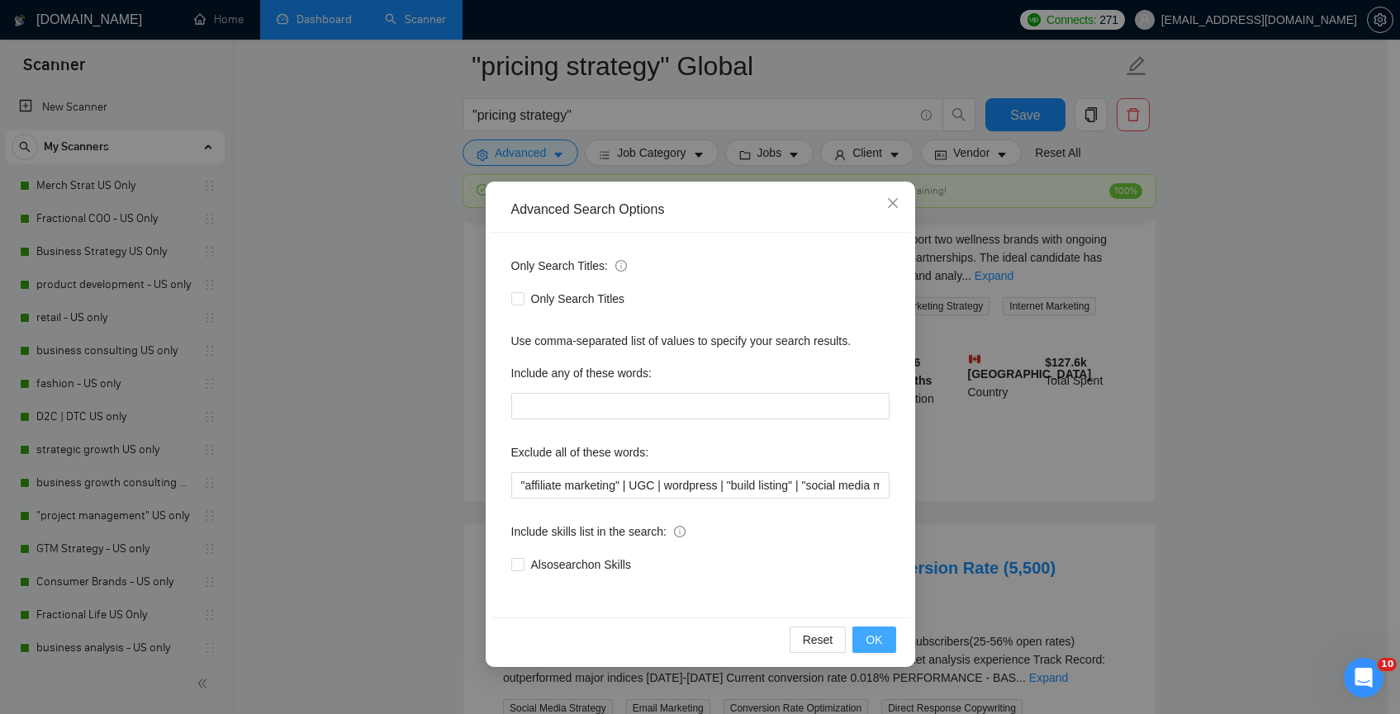
click at [880, 640] on span "OK" at bounding box center [873, 640] width 17 height 18
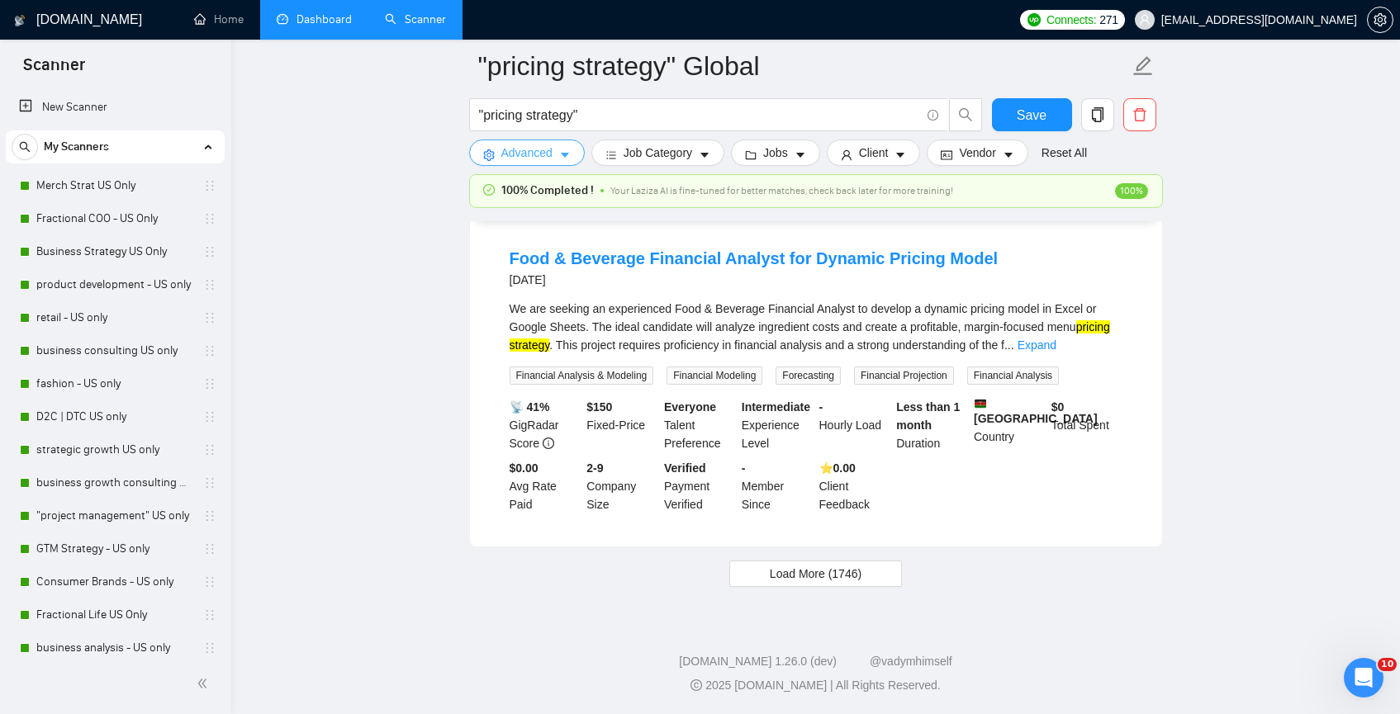
scroll to position [3448, 0]
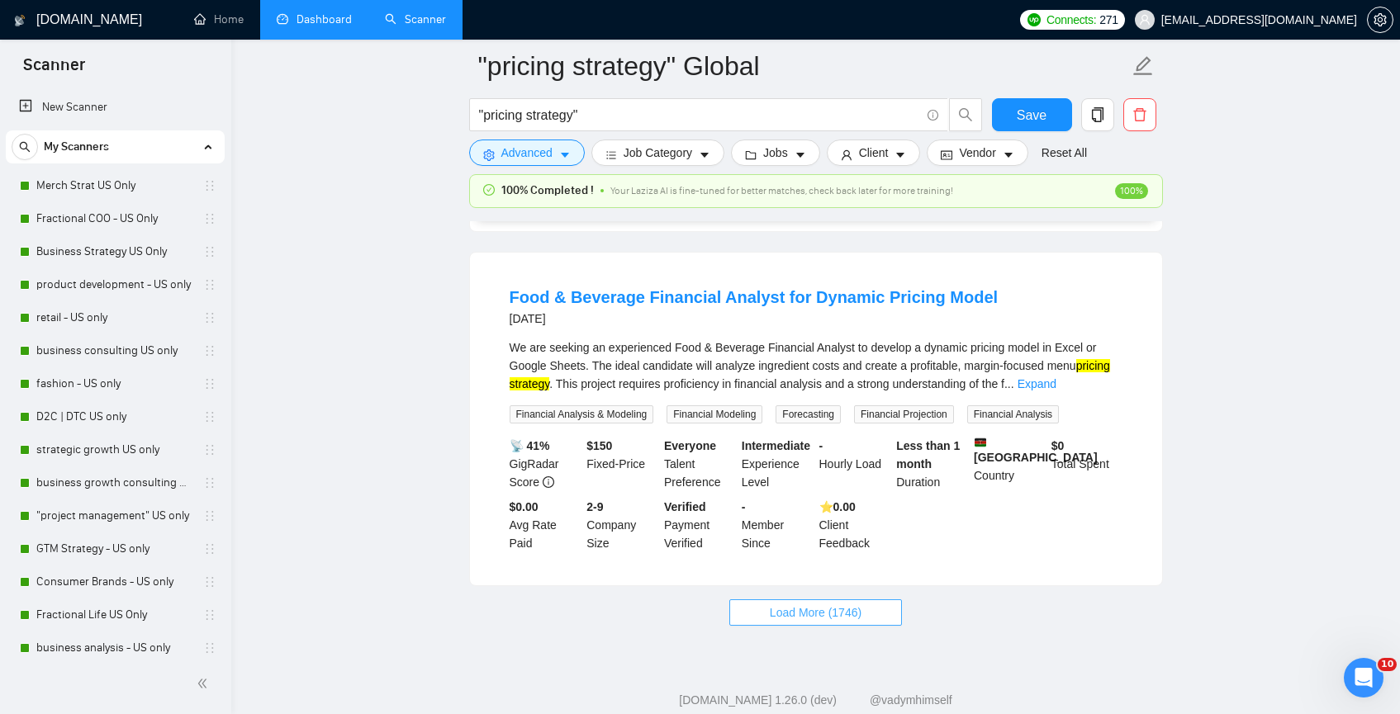
click at [825, 604] on span "Load More (1746)" at bounding box center [816, 613] width 92 height 18
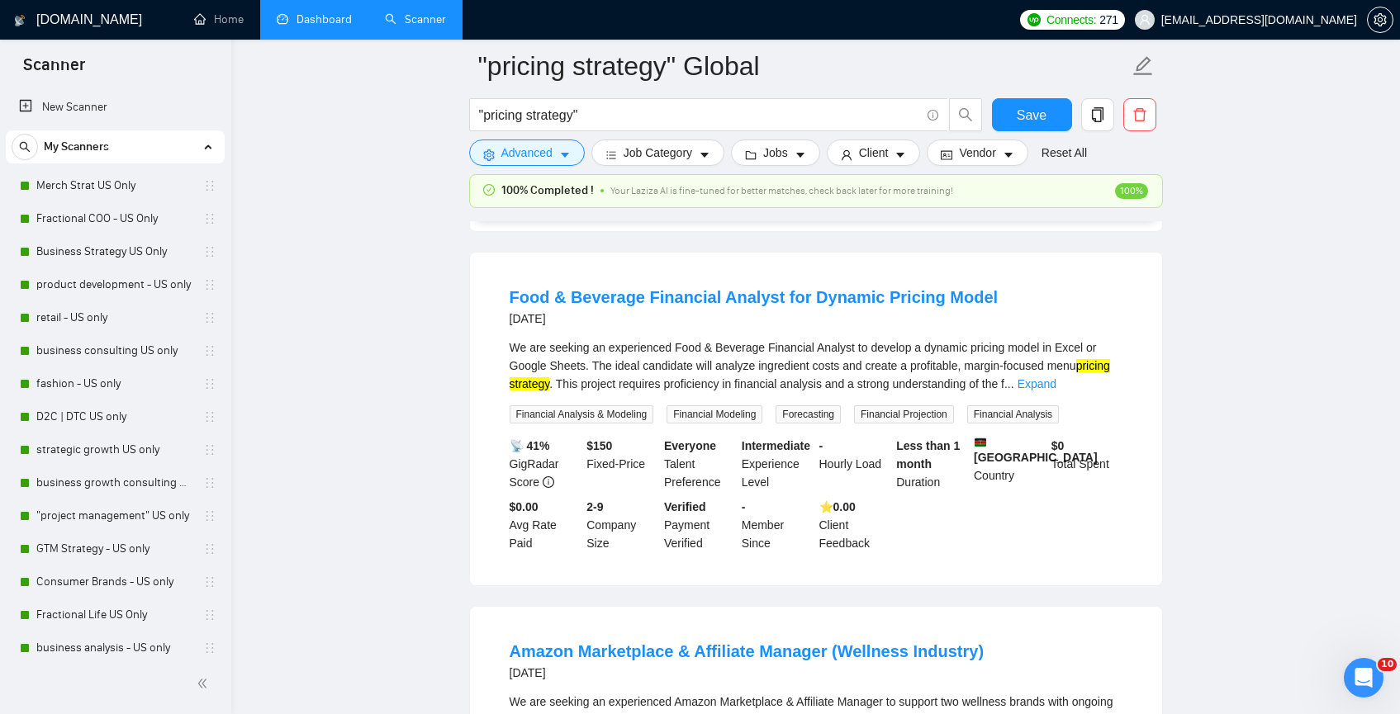
click at [1271, 401] on main ""pricing strategy" Global "pricing strategy" Save Advanced Job Category Jobs Cl…" at bounding box center [816, 496] width 1116 height 7757
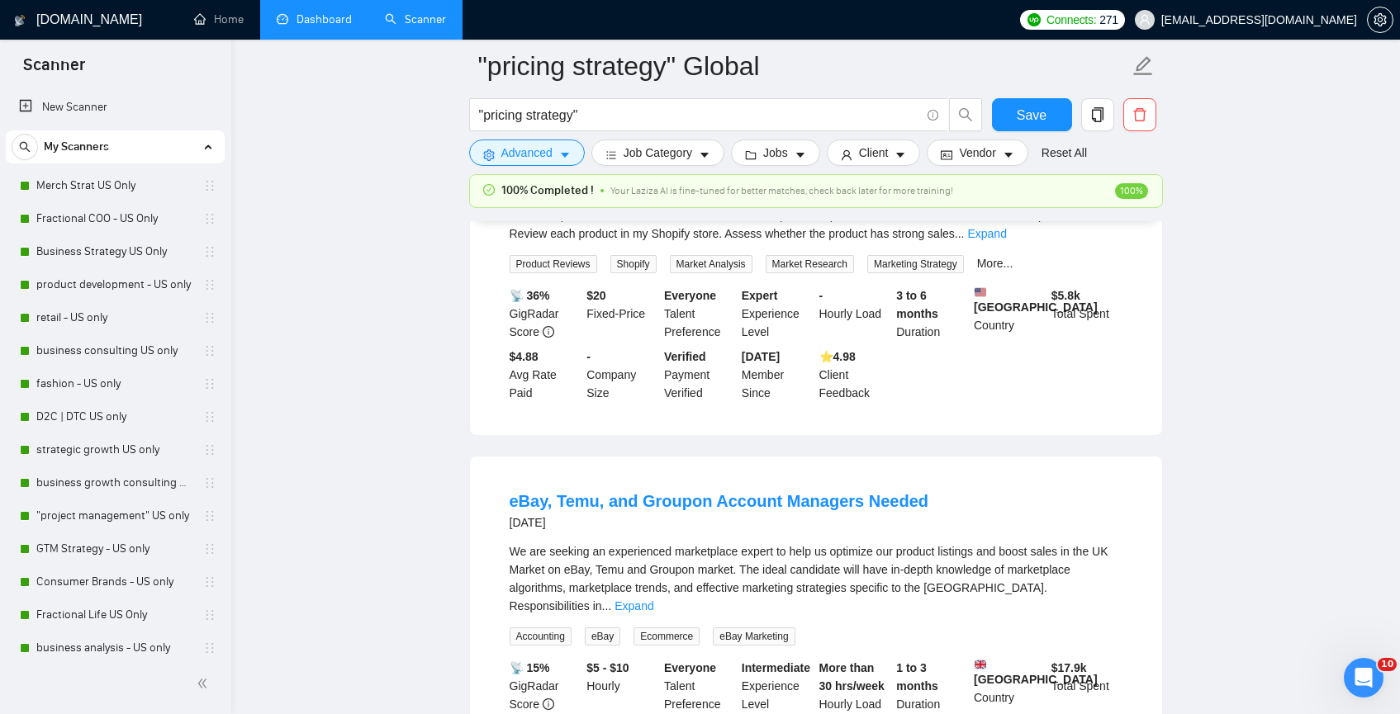
scroll to position [6239, 0]
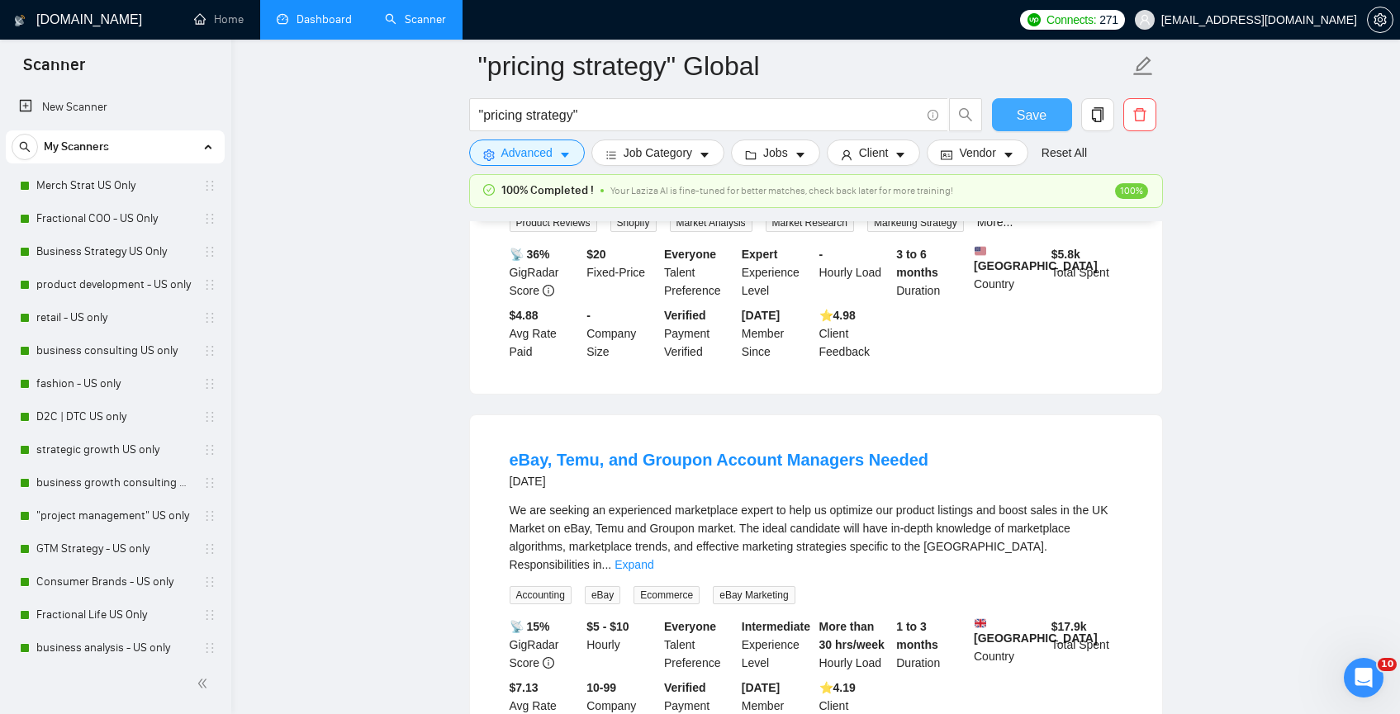
click at [1027, 117] on span "Save" at bounding box center [1032, 115] width 30 height 21
click at [315, 24] on link "Dashboard" at bounding box center [314, 19] width 75 height 14
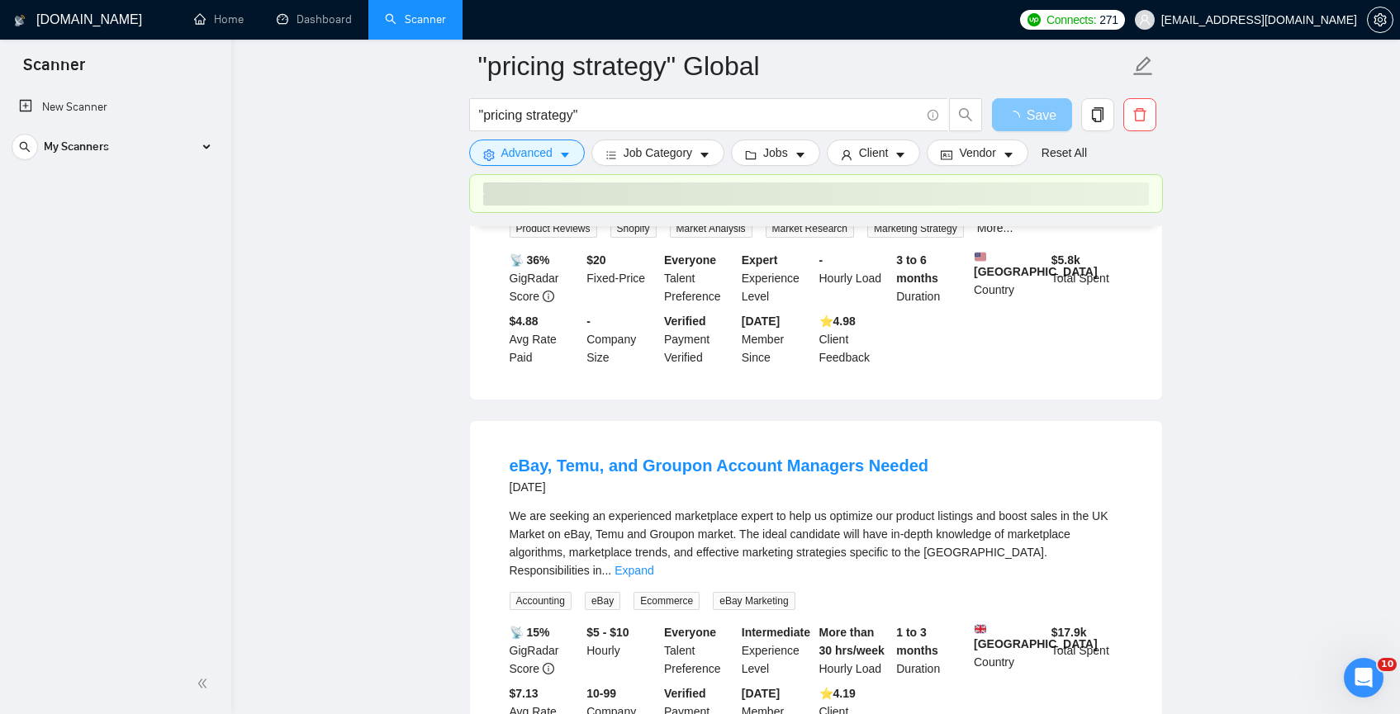
click at [1043, 110] on span "Save" at bounding box center [1042, 115] width 30 height 21
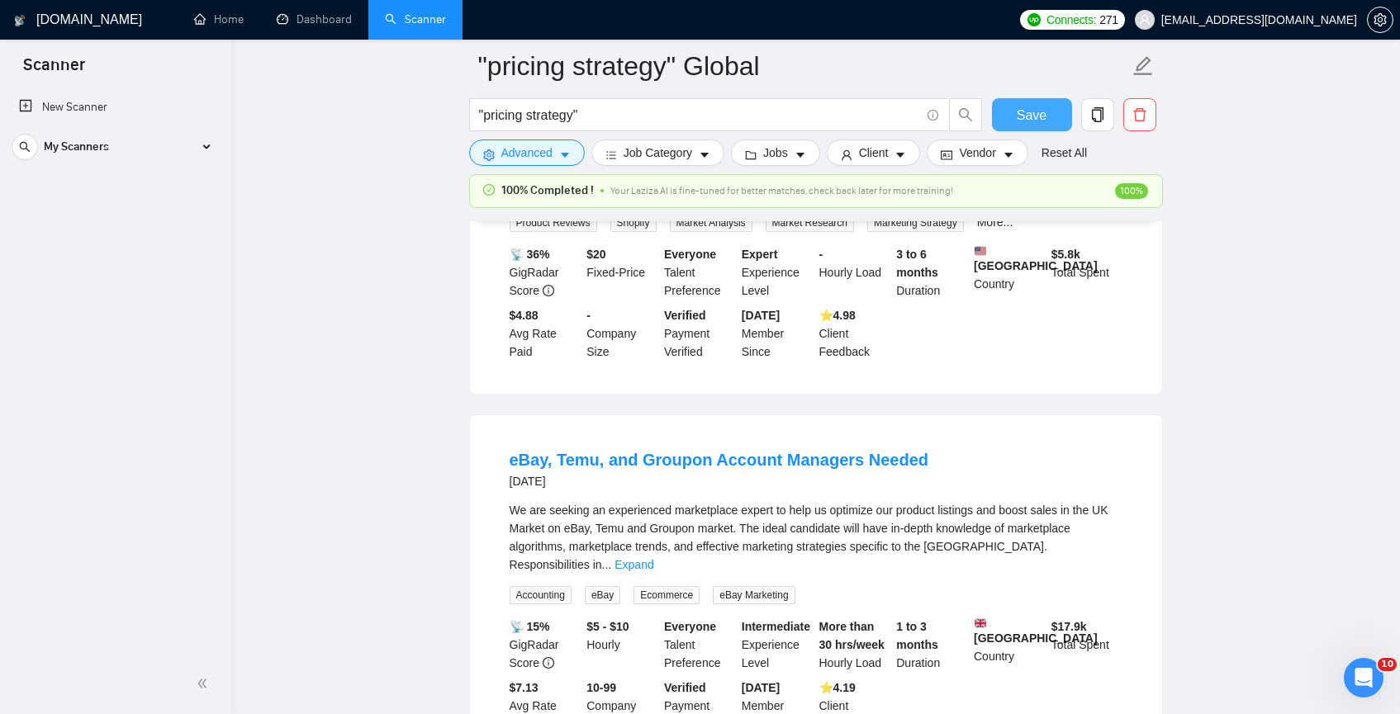
click at [1043, 110] on span "Save" at bounding box center [1032, 115] width 30 height 21
click at [346, 26] on link "Dashboard" at bounding box center [314, 19] width 75 height 14
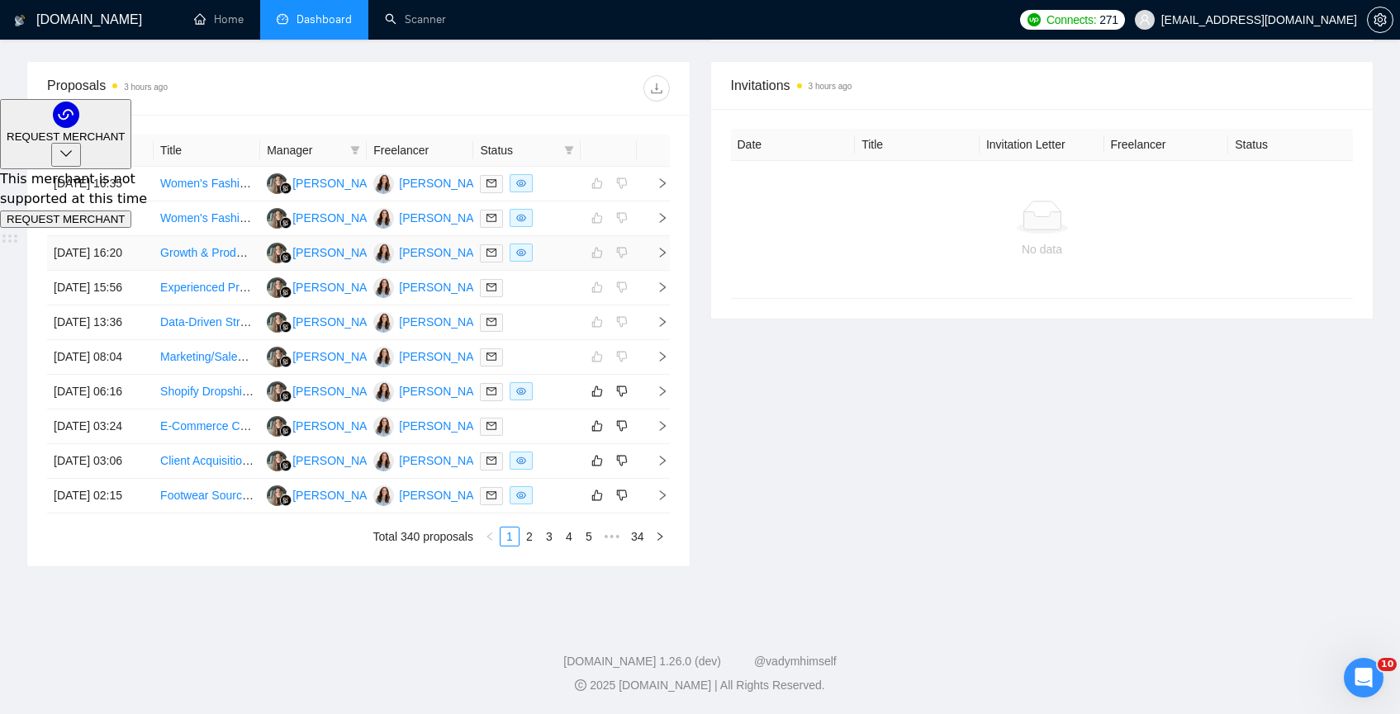
scroll to position [692, 0]
click at [256, 410] on td "Shopify Dropshipping Manager (Ads, Product Research & Store Growth)" at bounding box center [207, 392] width 107 height 35
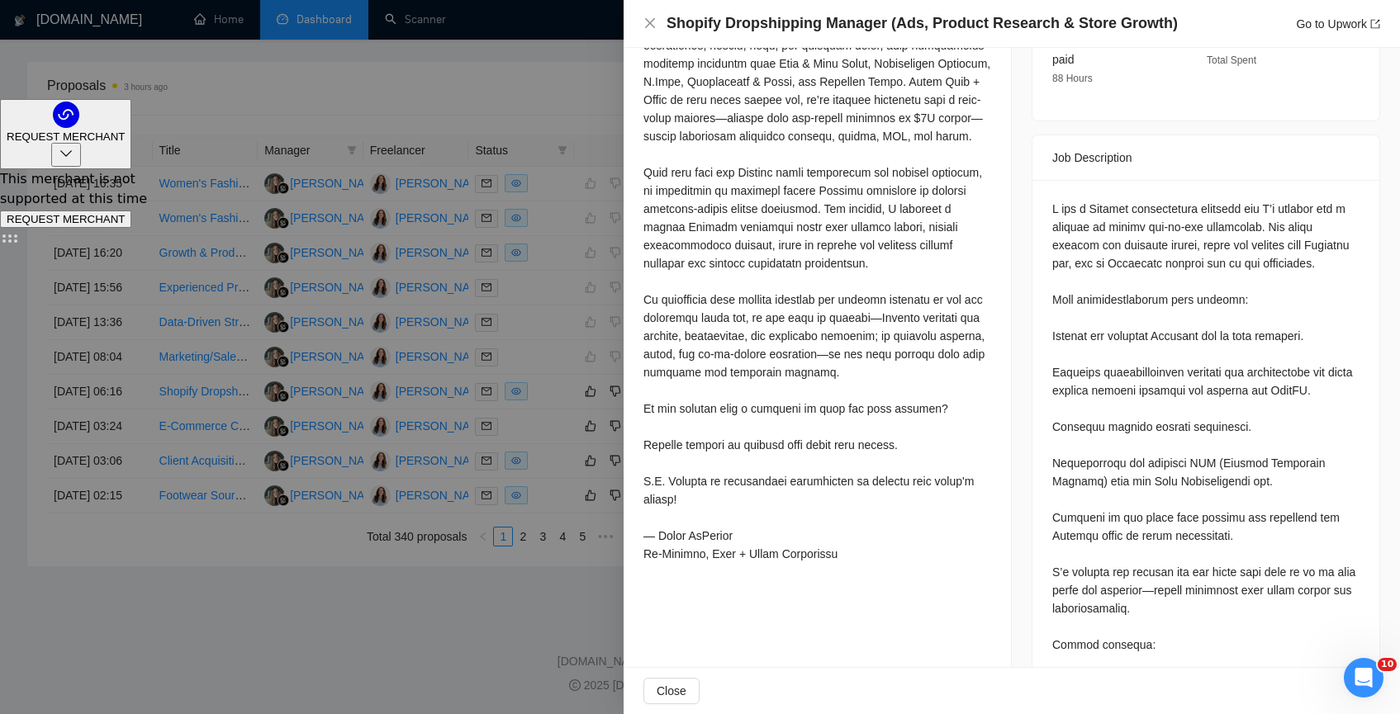
scroll to position [58, 0]
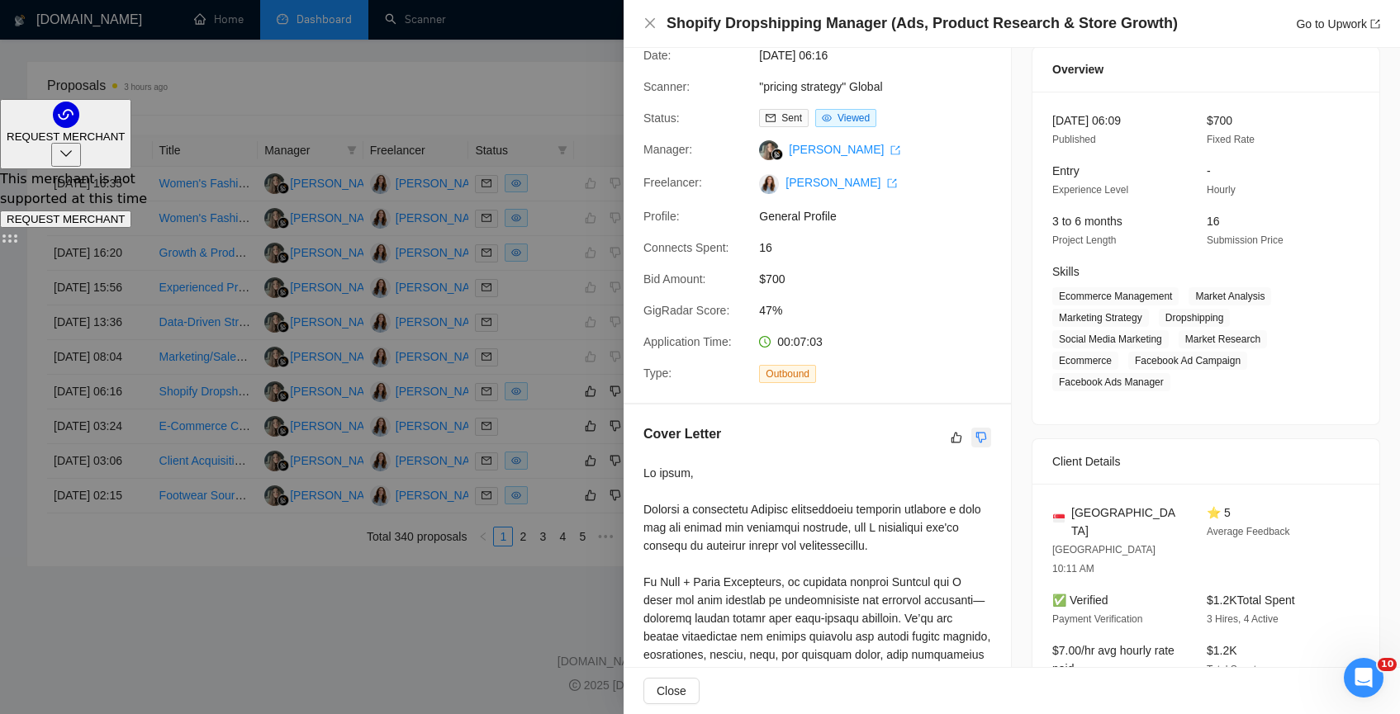
click at [976, 439] on icon "dislike" at bounding box center [981, 437] width 12 height 13
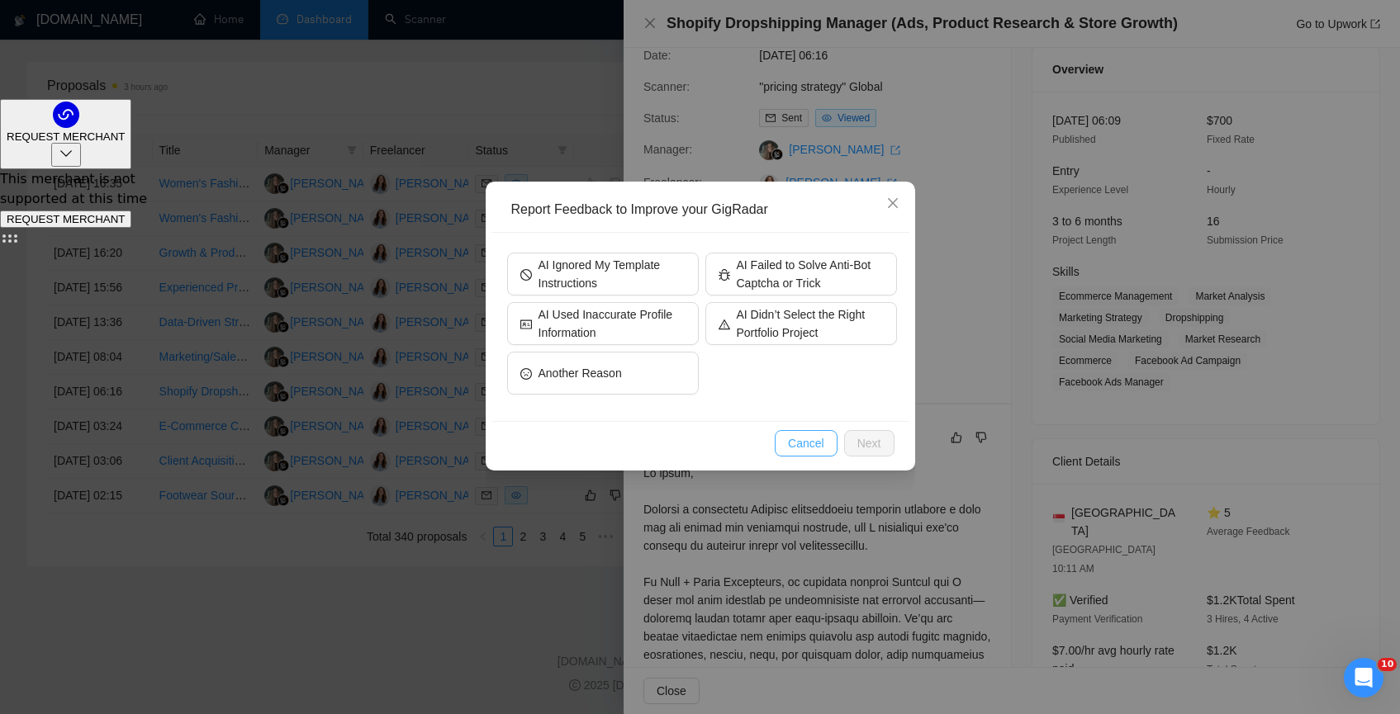
click at [811, 443] on span "Cancel" at bounding box center [806, 443] width 36 height 18
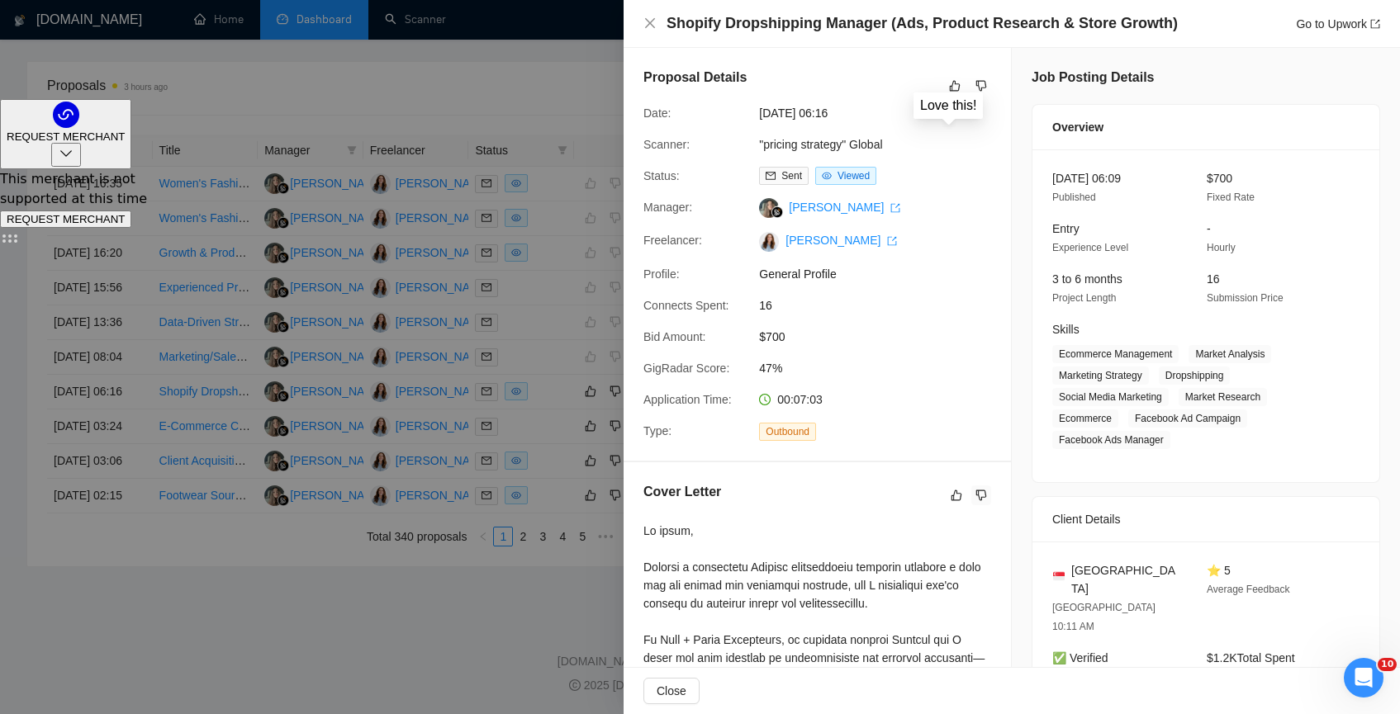
scroll to position [626, 0]
click at [975, 89] on icon "dislike" at bounding box center [981, 85] width 12 height 13
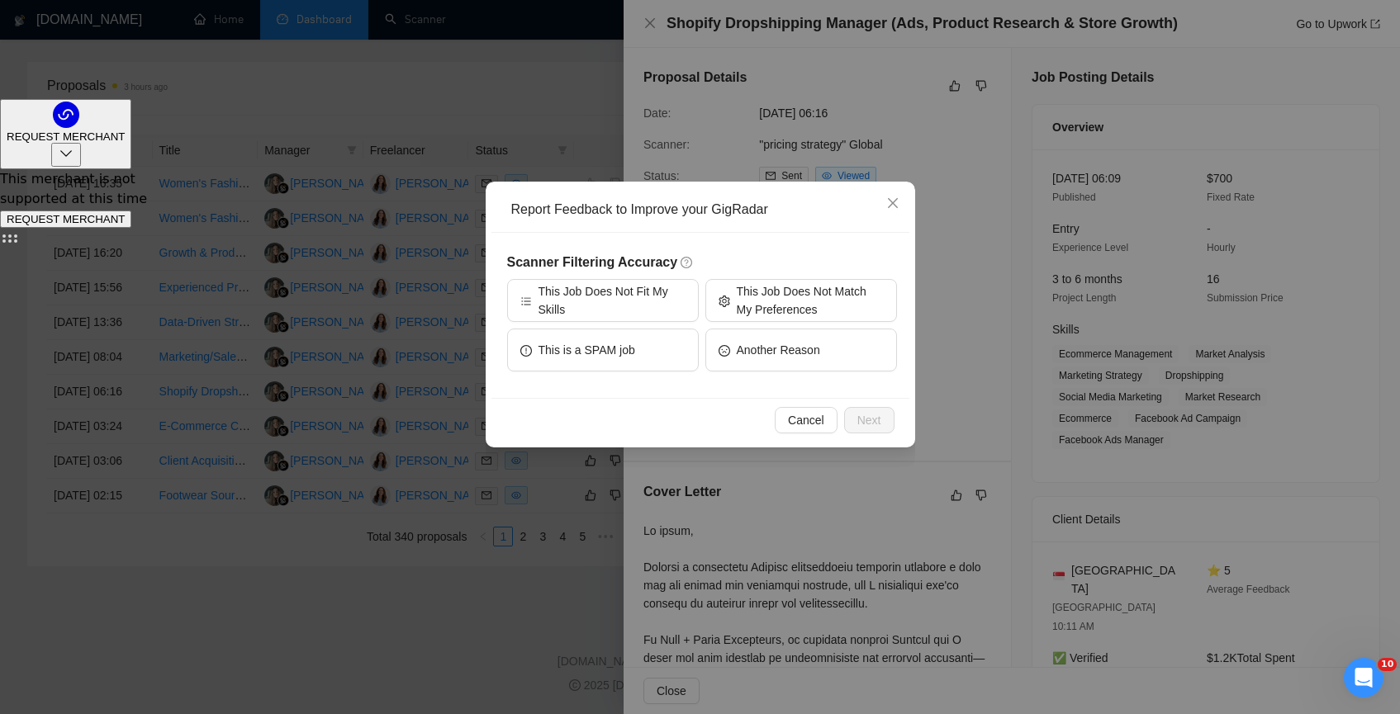
click at [647, 277] on div "Scanner Filtering Accuracy This Job Does Not Fit My Skills This Job Does Not Ma…" at bounding box center [702, 316] width 390 height 126
click at [647, 293] on span "This Job Does Not Fit My Skills" at bounding box center [611, 300] width 147 height 36
click at [860, 413] on span "Next" at bounding box center [869, 420] width 24 height 18
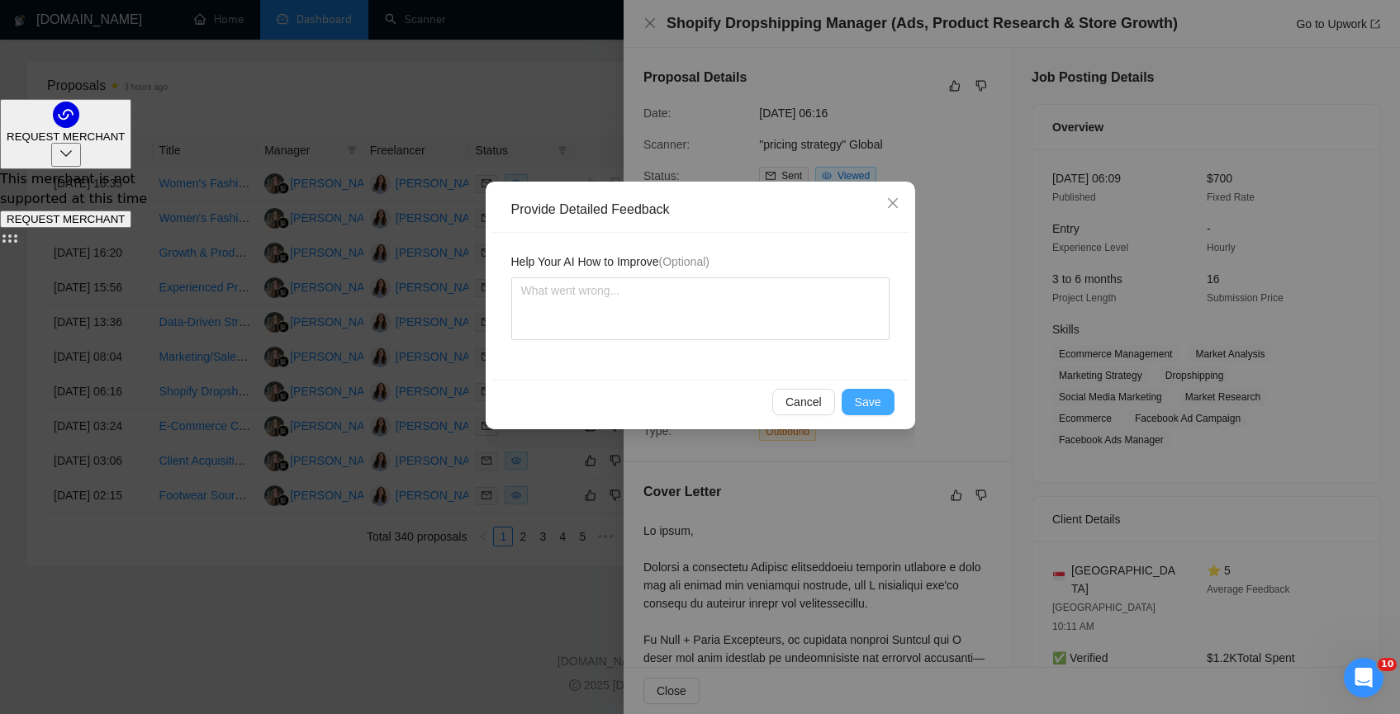
click at [863, 391] on button "Save" at bounding box center [868, 402] width 53 height 26
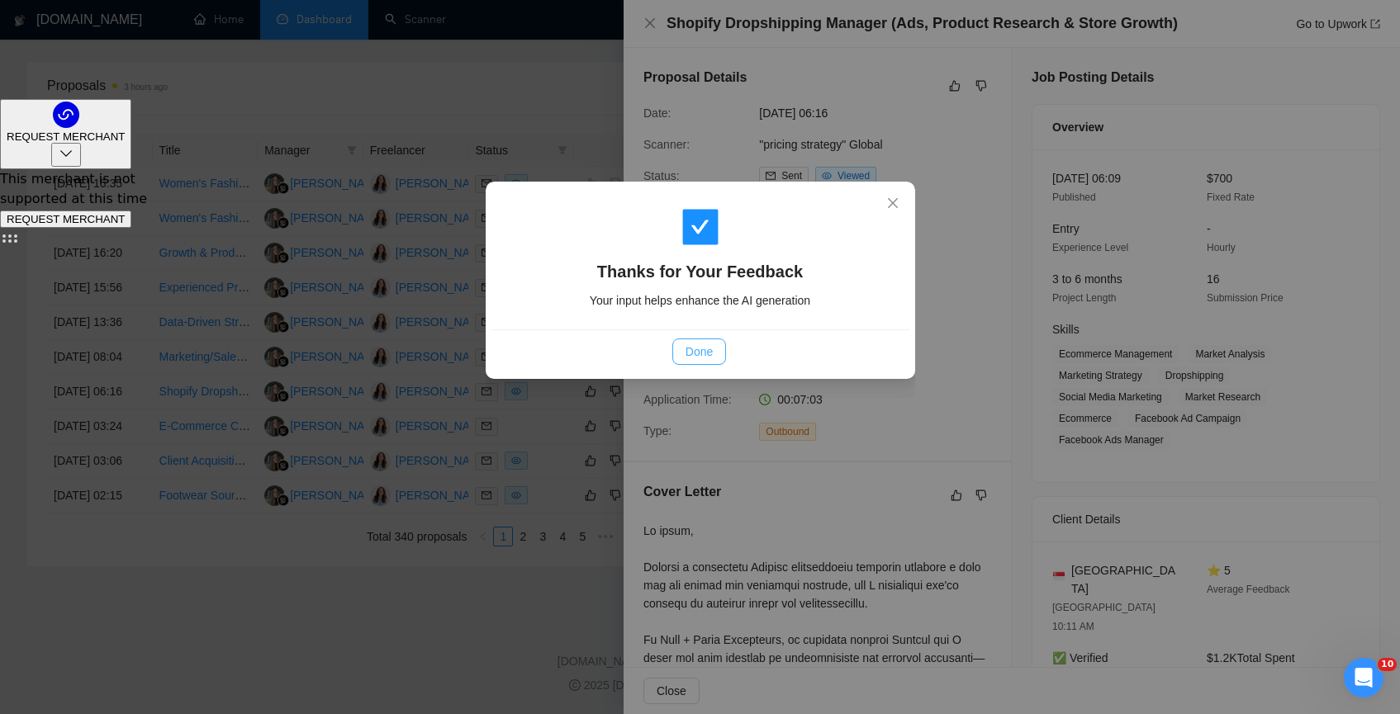
click at [707, 352] on span "Done" at bounding box center [698, 352] width 27 height 18
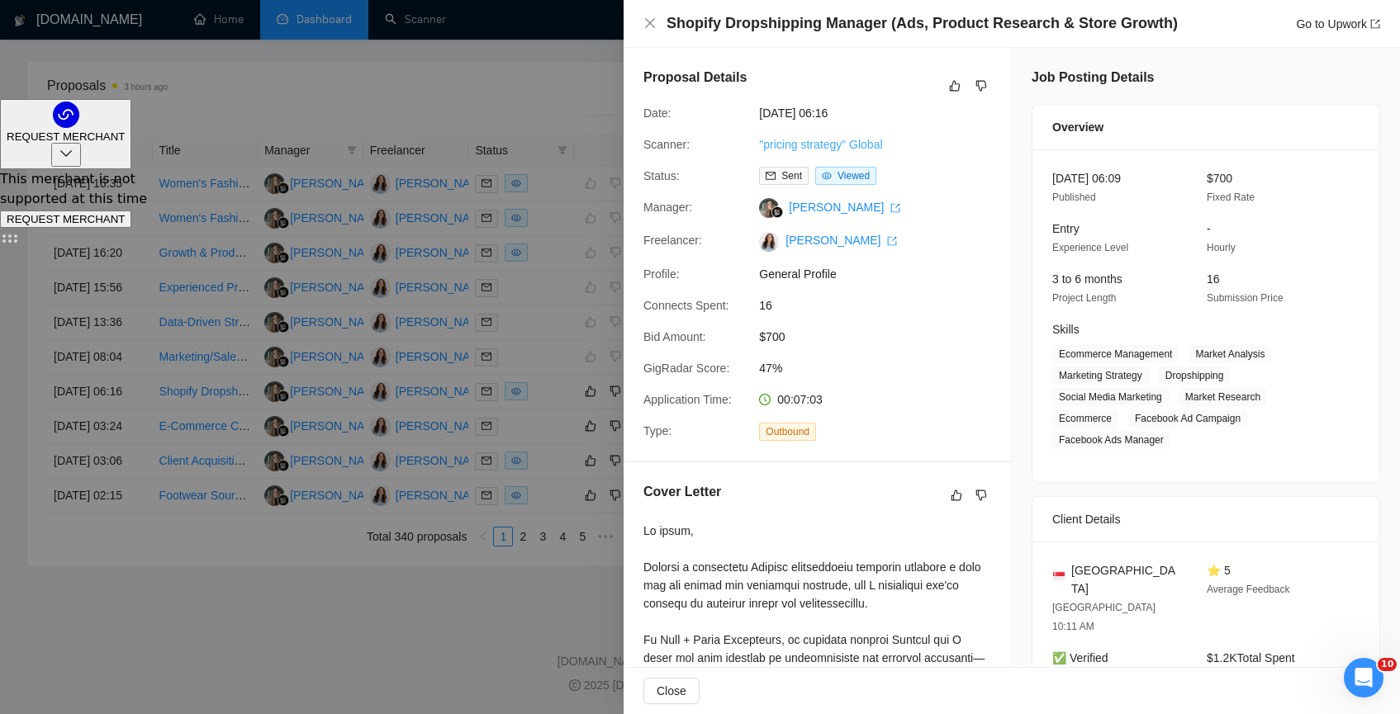
click at [872, 145] on link ""pricing strategy" Global" at bounding box center [820, 144] width 123 height 13
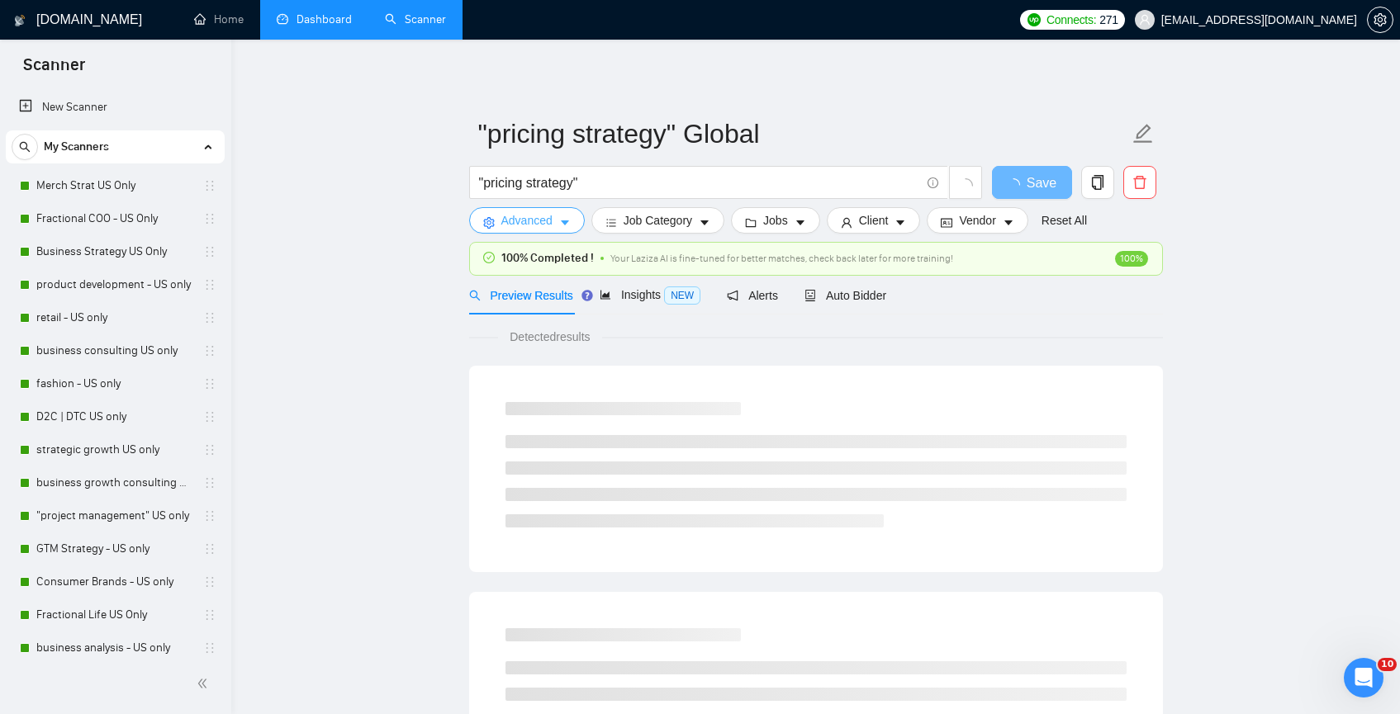
click at [524, 230] on button "Advanced" at bounding box center [527, 220] width 116 height 26
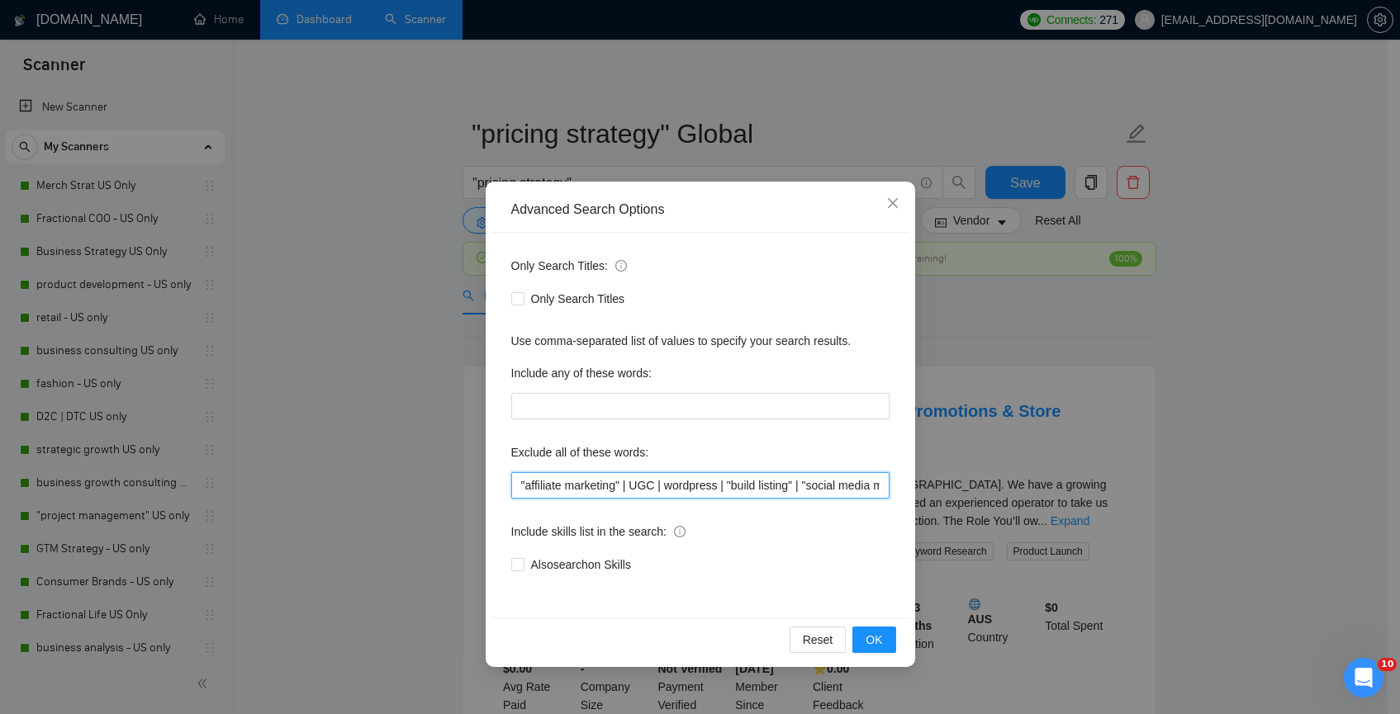
click at [520, 487] on input ""affiliate marketing" | UGC | wordpress | "build listing" | "social media marke…" at bounding box center [700, 485] width 378 height 26
type input ""ad manager" | "affiliate marketing" | UGC | wordpress | "build listing" | "soc…"
click at [881, 645] on span "OK" at bounding box center [873, 640] width 17 height 18
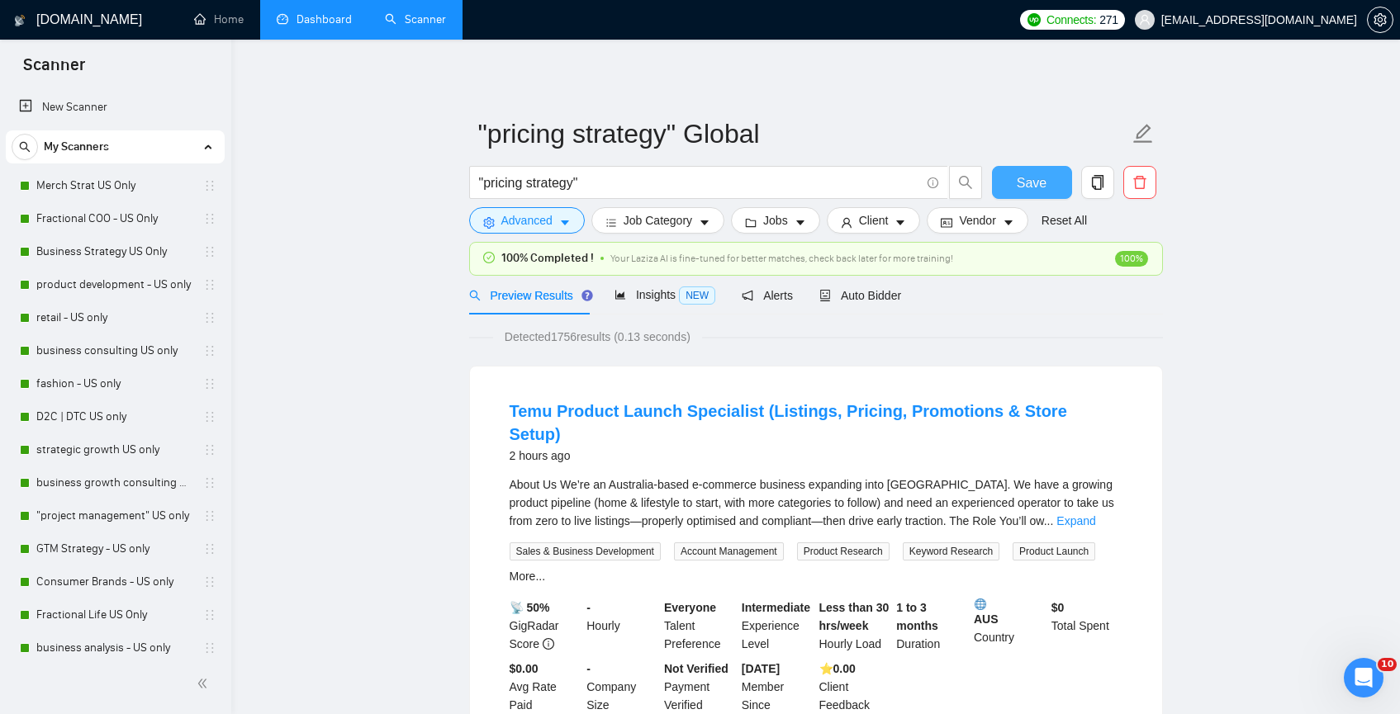
click at [1051, 179] on button "Save" at bounding box center [1032, 182] width 80 height 33
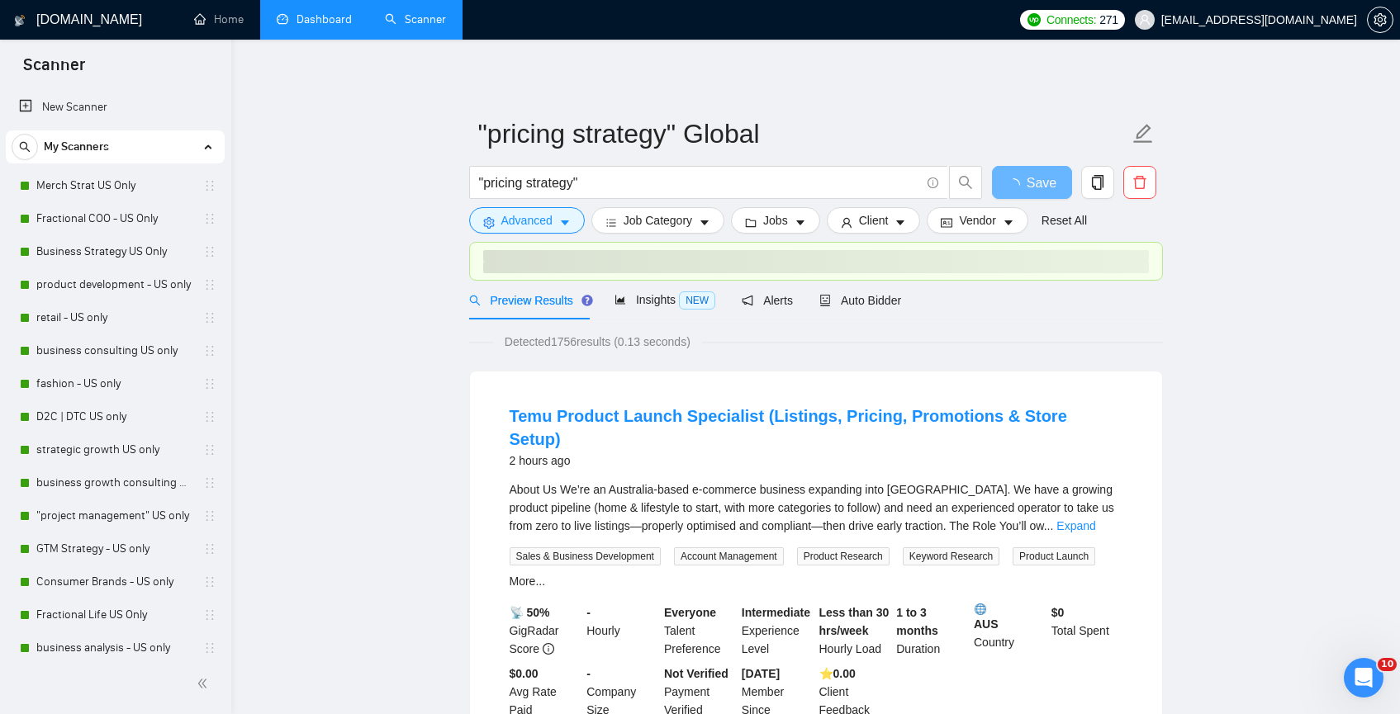
click at [292, 19] on link "Dashboard" at bounding box center [314, 19] width 75 height 14
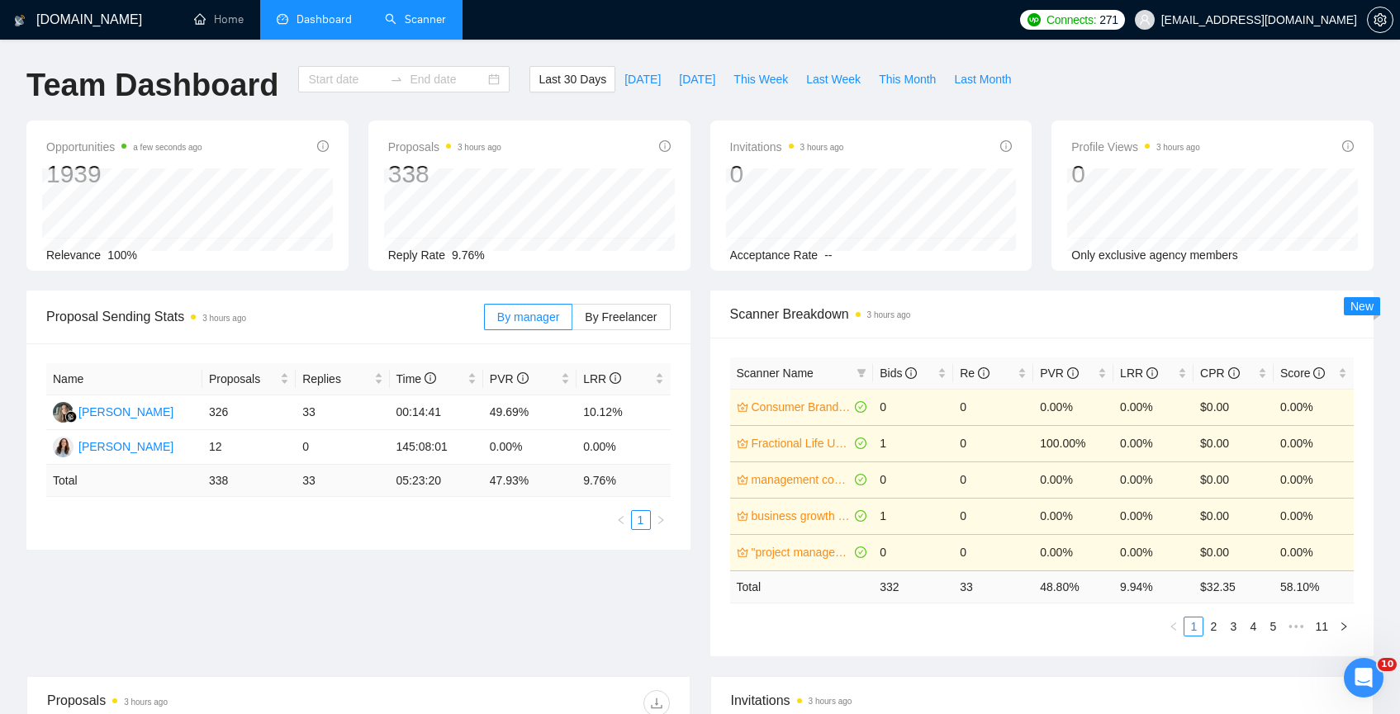
type input "[DATE]"
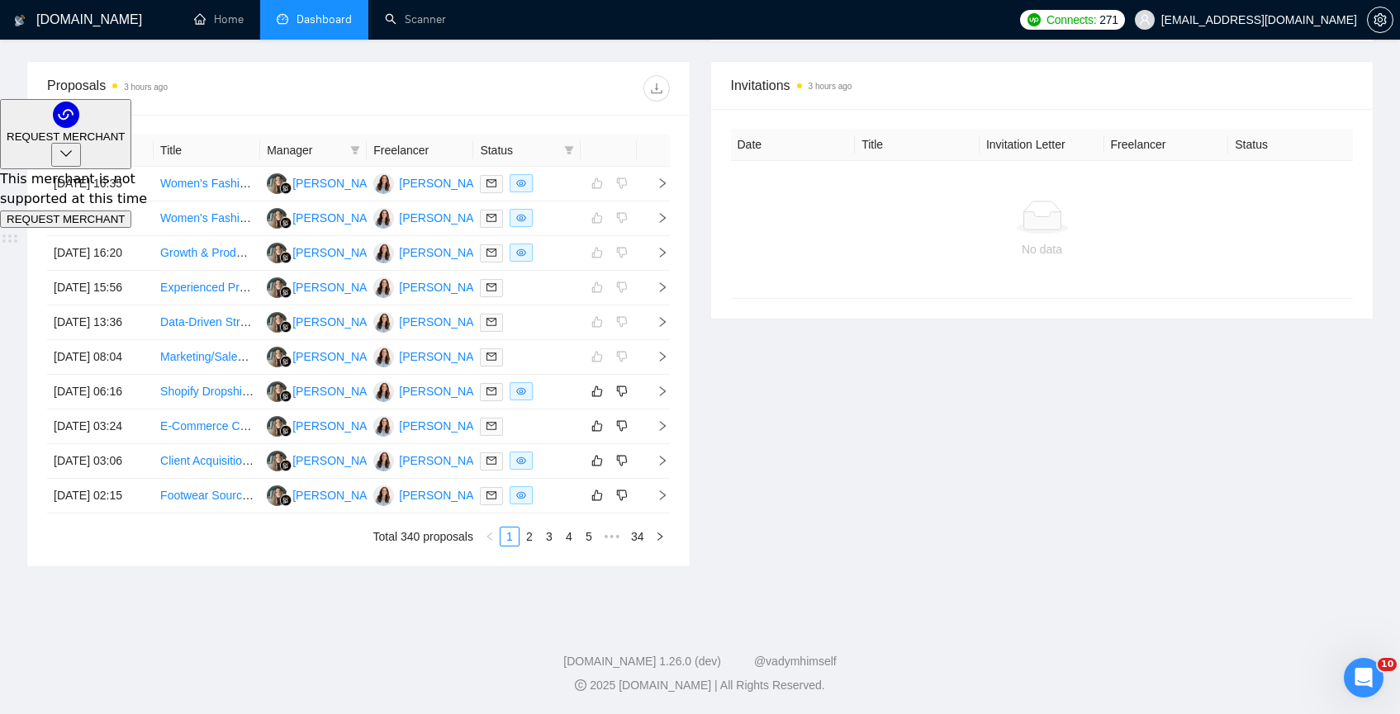
scroll to position [694, 0]
click at [235, 410] on td "Shopify Dropshipping Manager (Ads, Product Research & Store Growth)" at bounding box center [207, 392] width 107 height 35
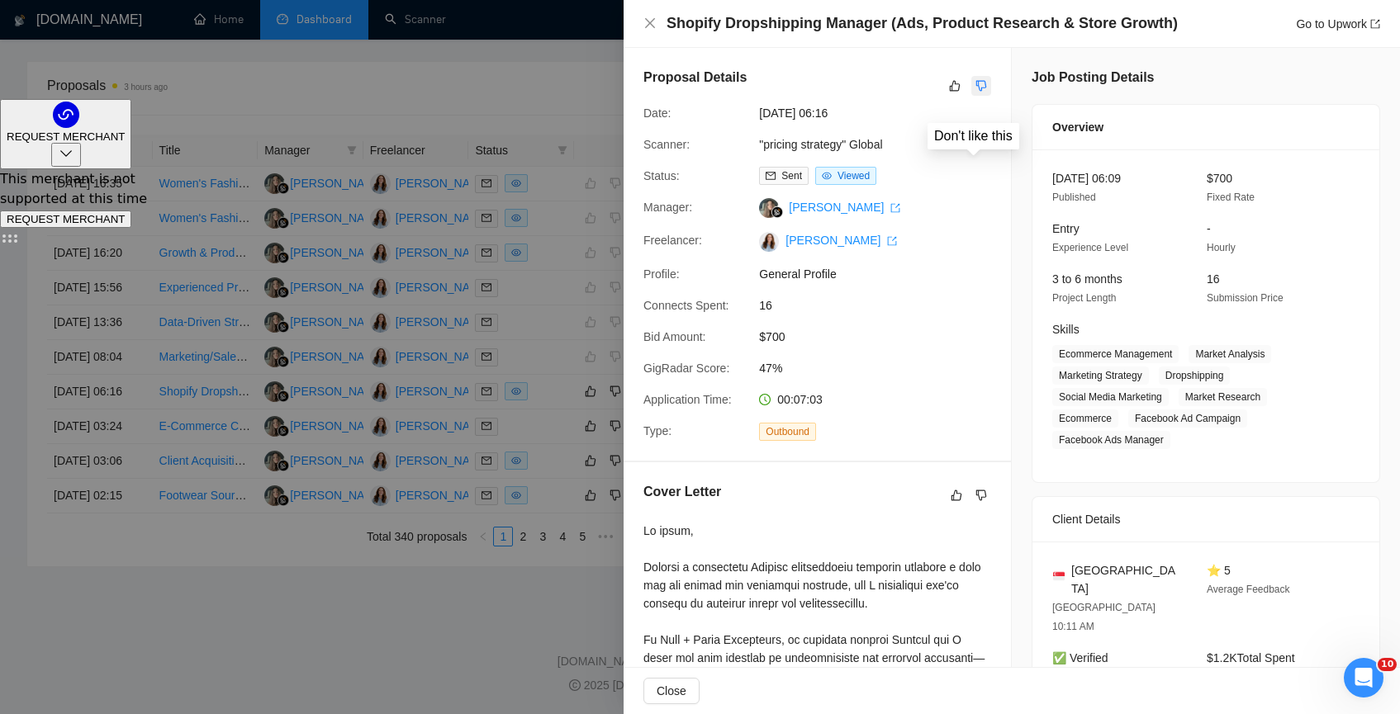
click at [976, 84] on icon "dislike" at bounding box center [981, 86] width 11 height 11
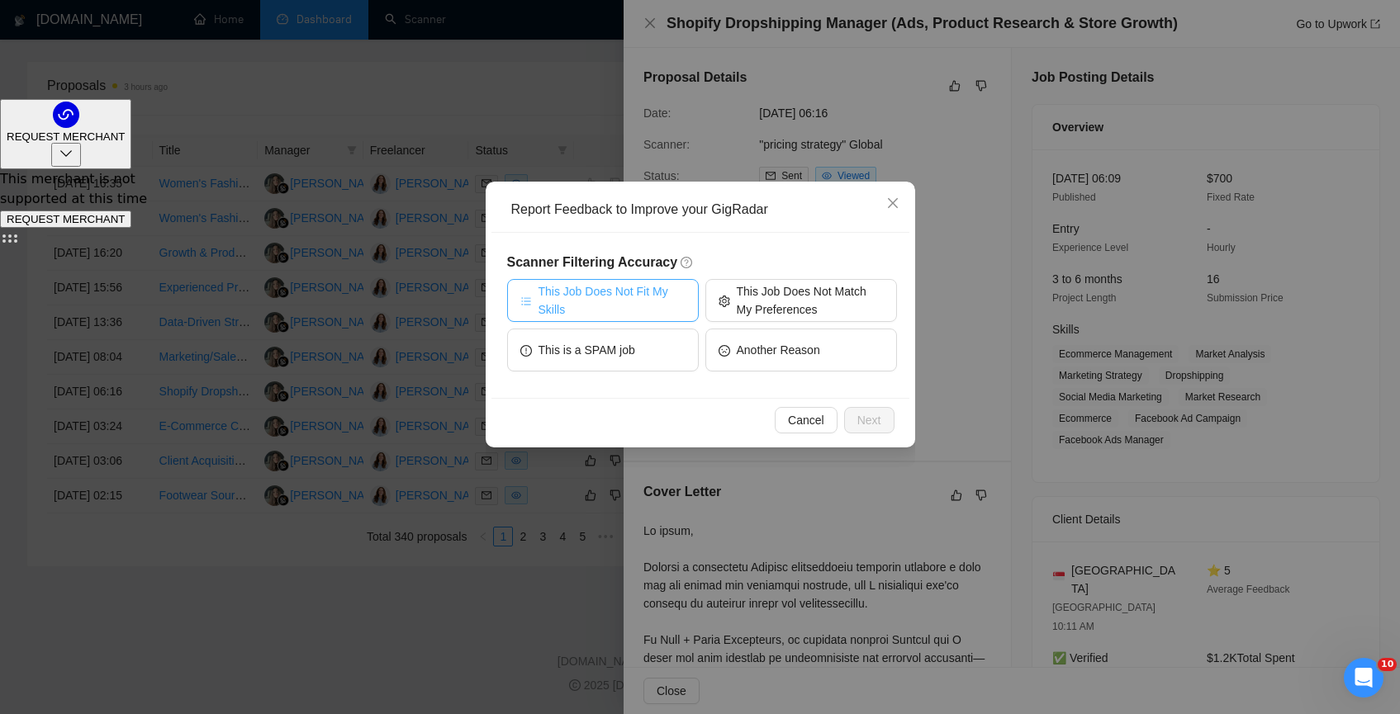
click at [607, 301] on span "This Job Does Not Fit My Skills" at bounding box center [611, 300] width 147 height 36
click at [879, 418] on span "Next" at bounding box center [869, 420] width 24 height 18
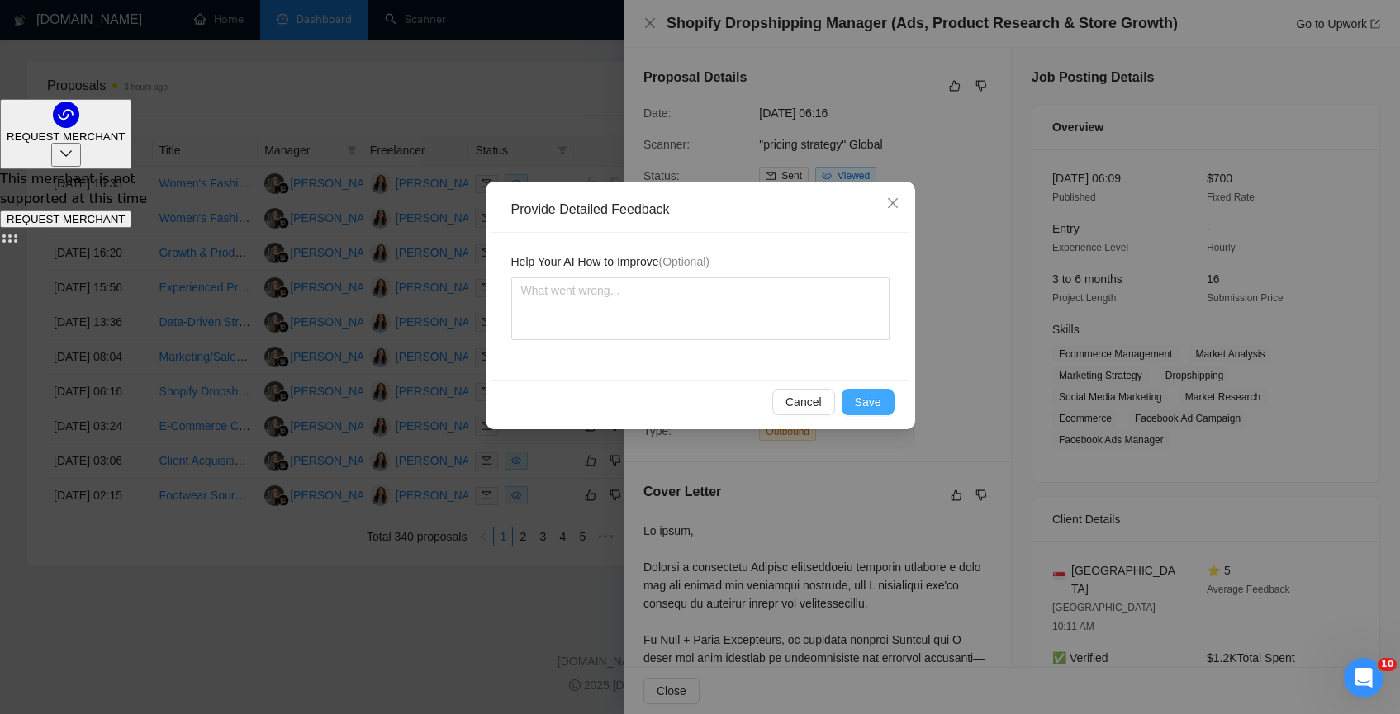
click at [852, 397] on button "Save" at bounding box center [868, 402] width 53 height 26
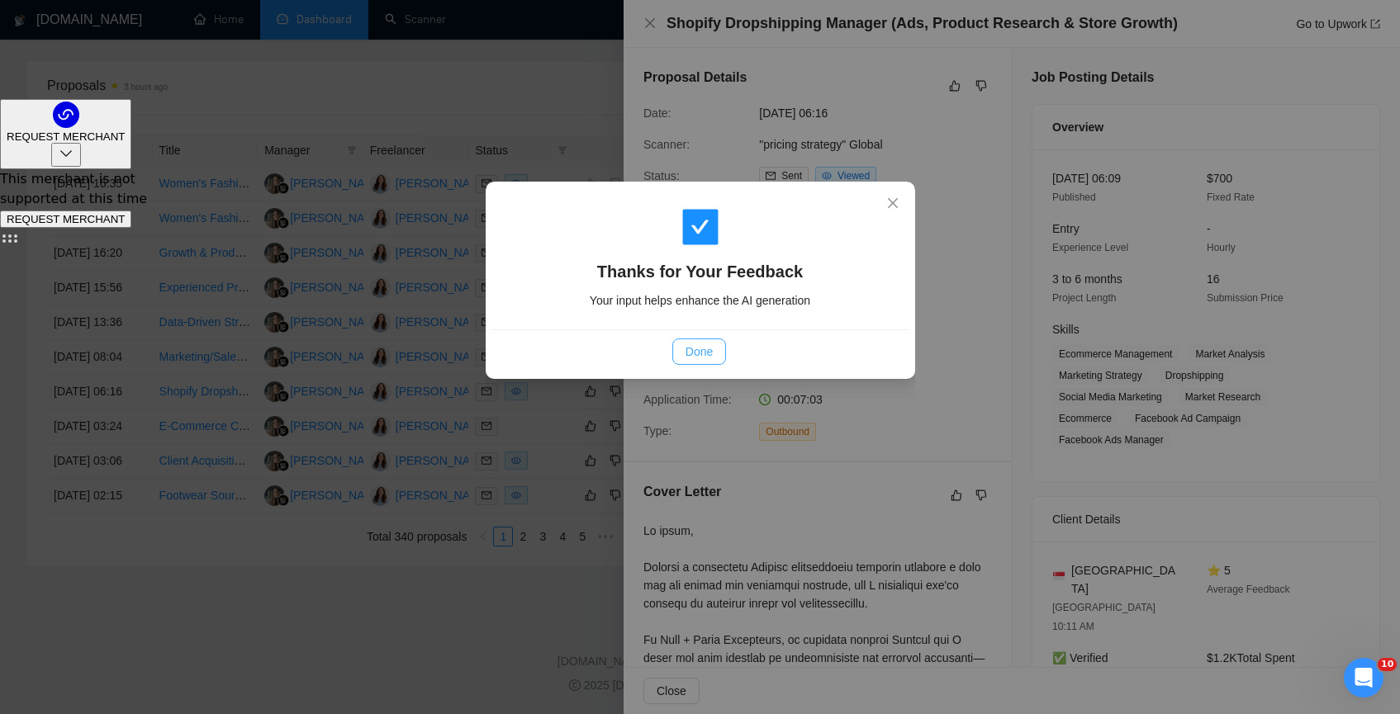
click at [690, 357] on span "Done" at bounding box center [698, 352] width 27 height 18
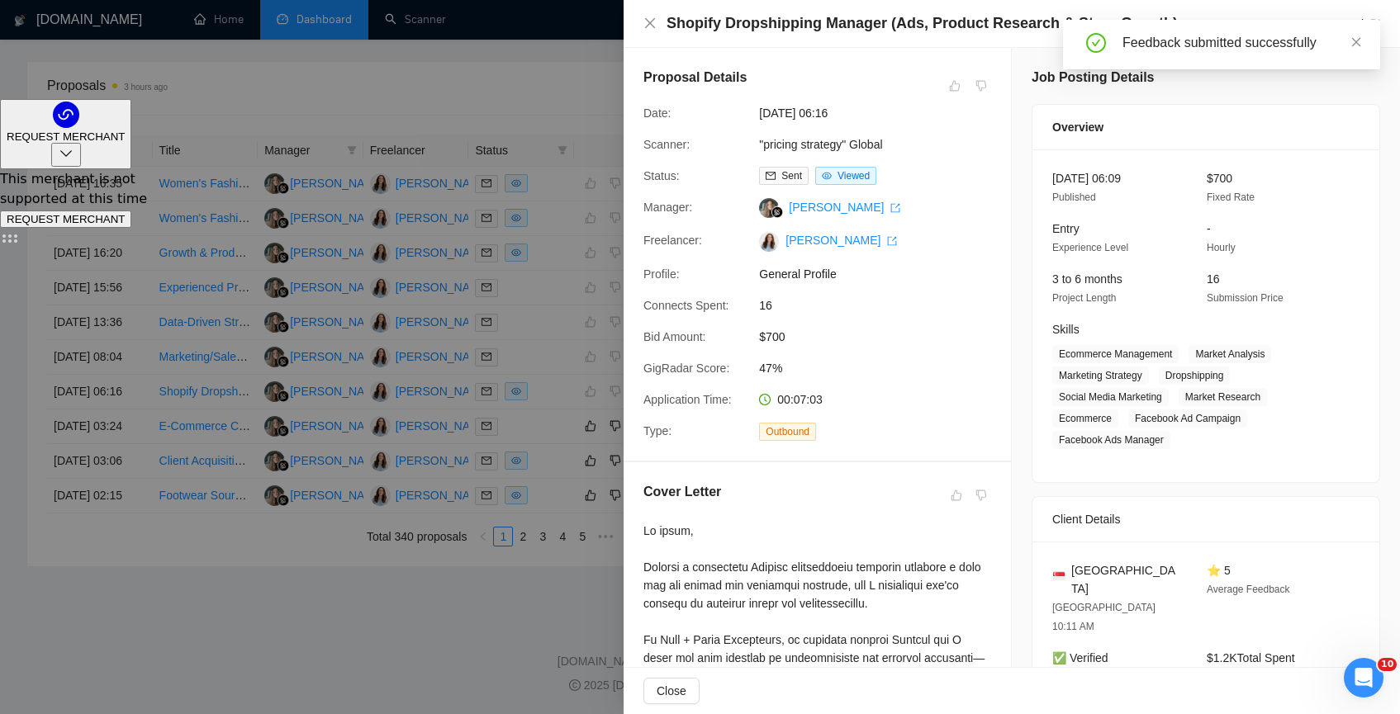
click at [266, 630] on div at bounding box center [700, 357] width 1400 height 714
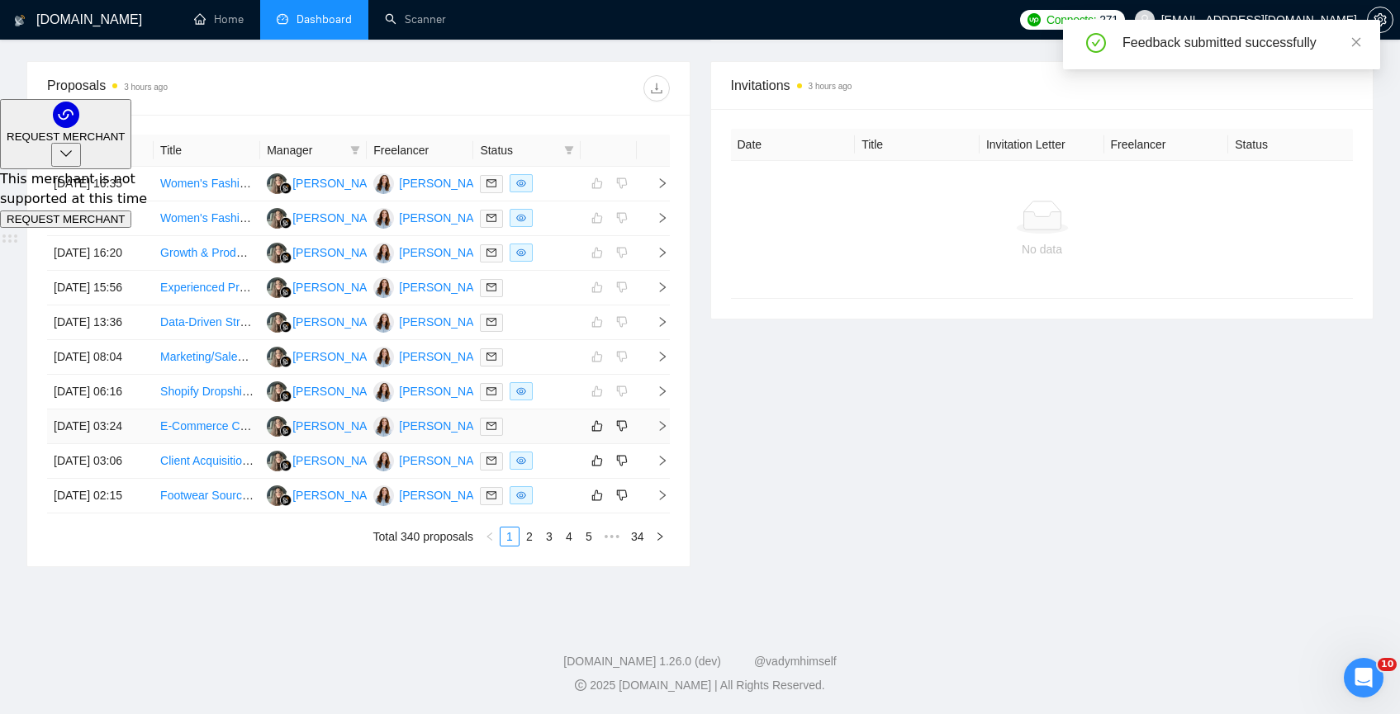
click at [246, 444] on td "E-Commerce Content & Pricing Manager" at bounding box center [207, 427] width 107 height 35
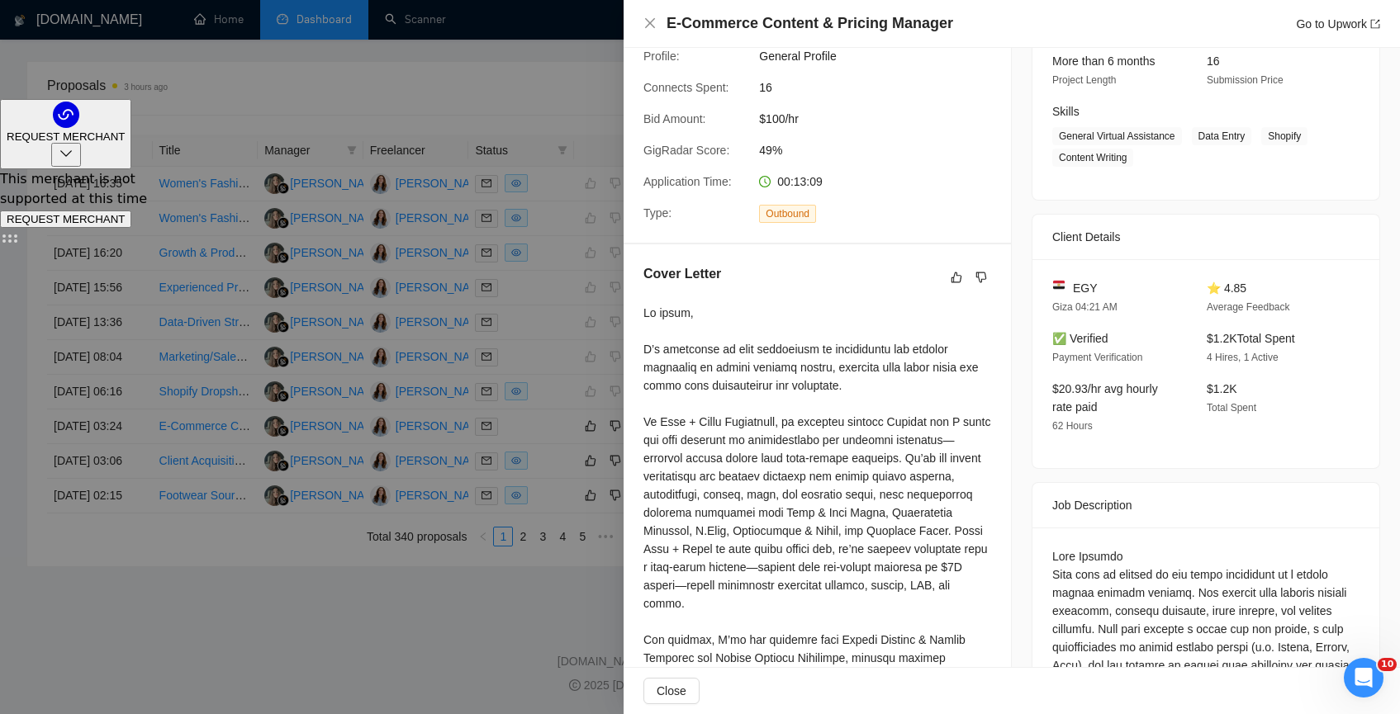
scroll to position [0, 0]
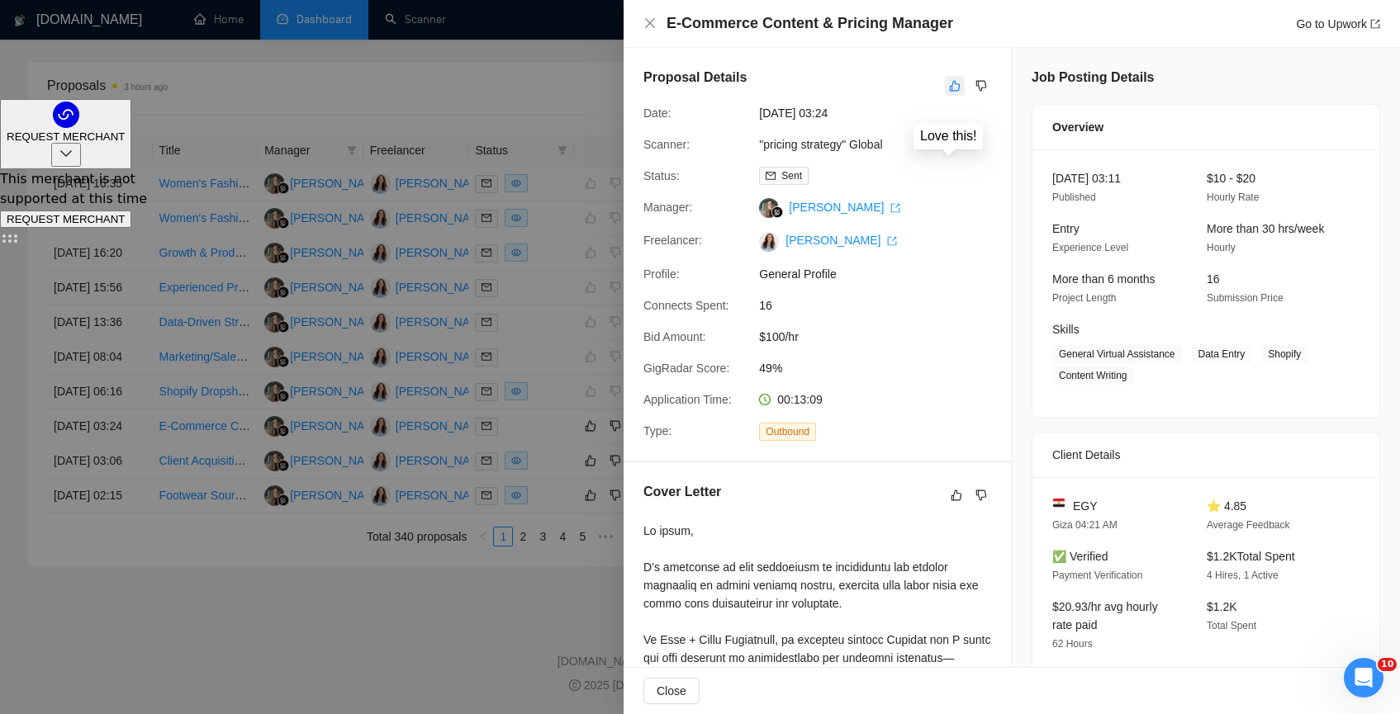
click at [953, 82] on icon "like" at bounding box center [955, 85] width 12 height 13
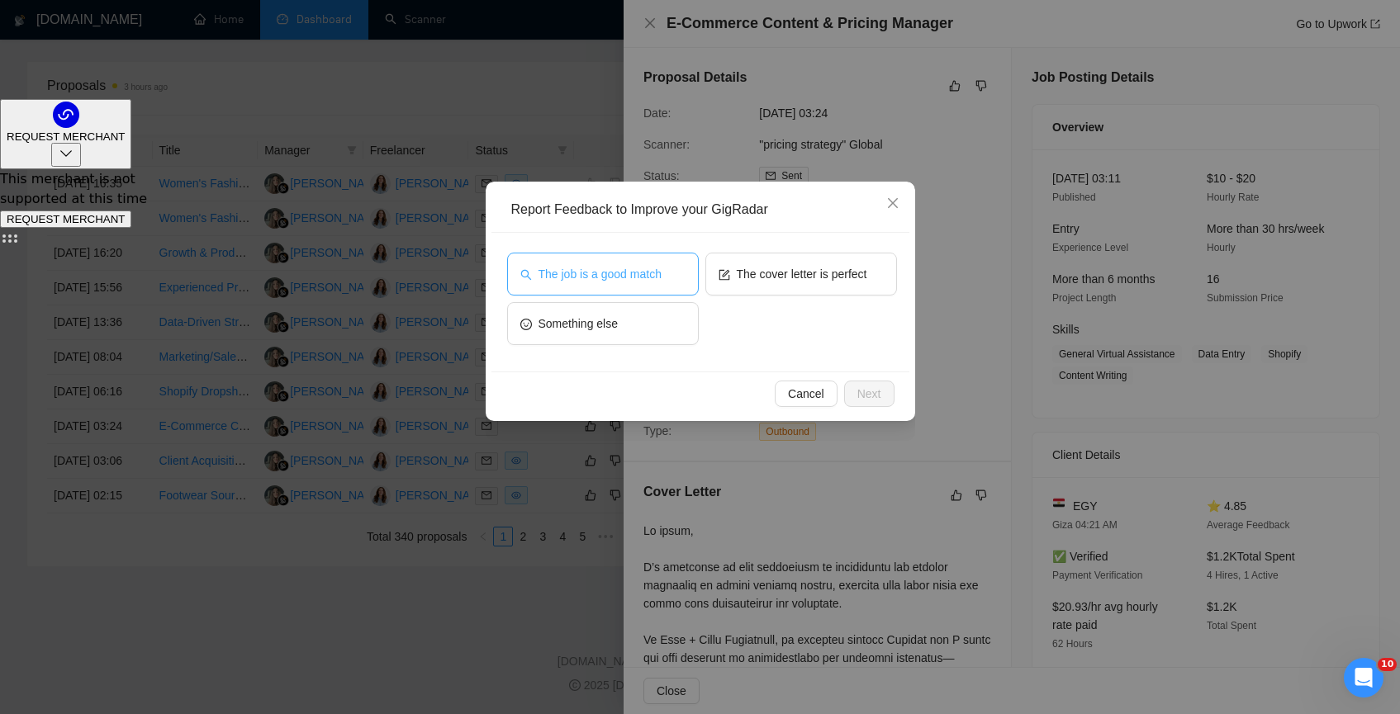
click at [605, 281] on span "The job is a good match" at bounding box center [599, 274] width 123 height 18
click at [864, 400] on span "Next" at bounding box center [869, 394] width 24 height 18
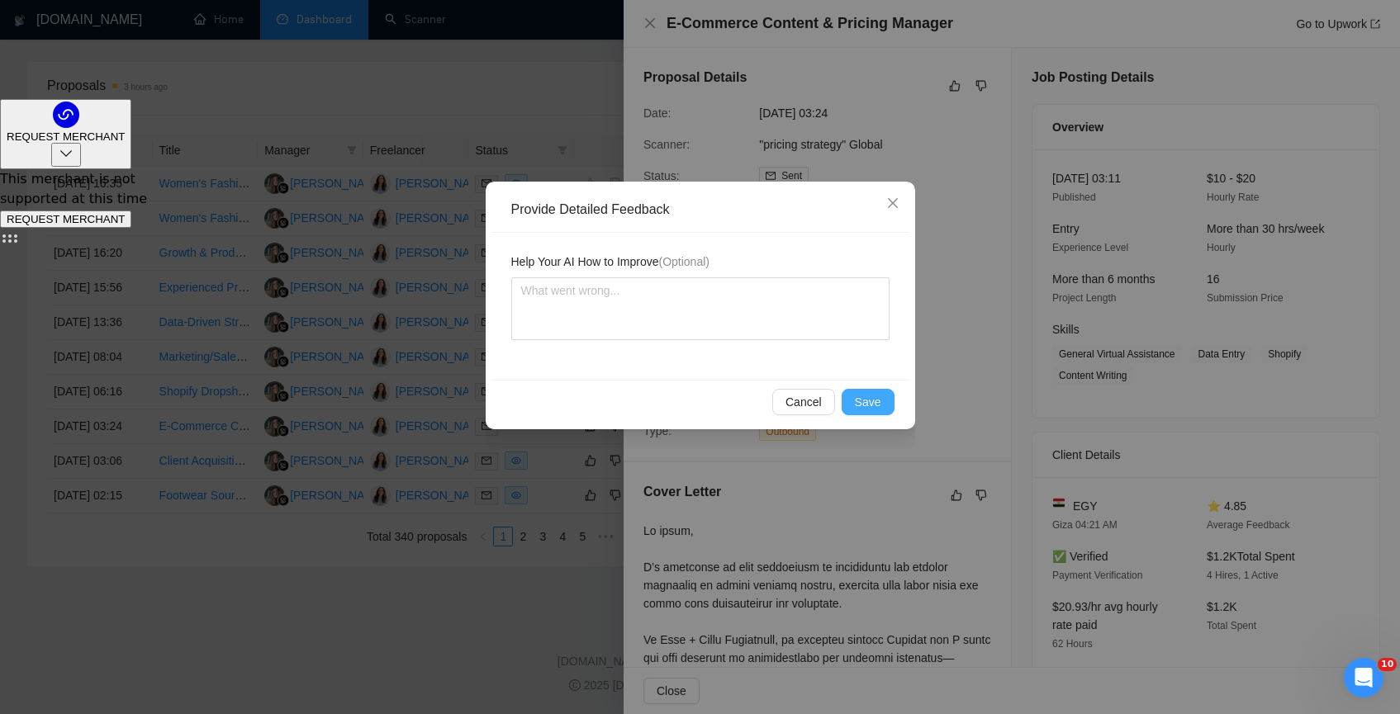
click at [873, 412] on button "Save" at bounding box center [868, 402] width 53 height 26
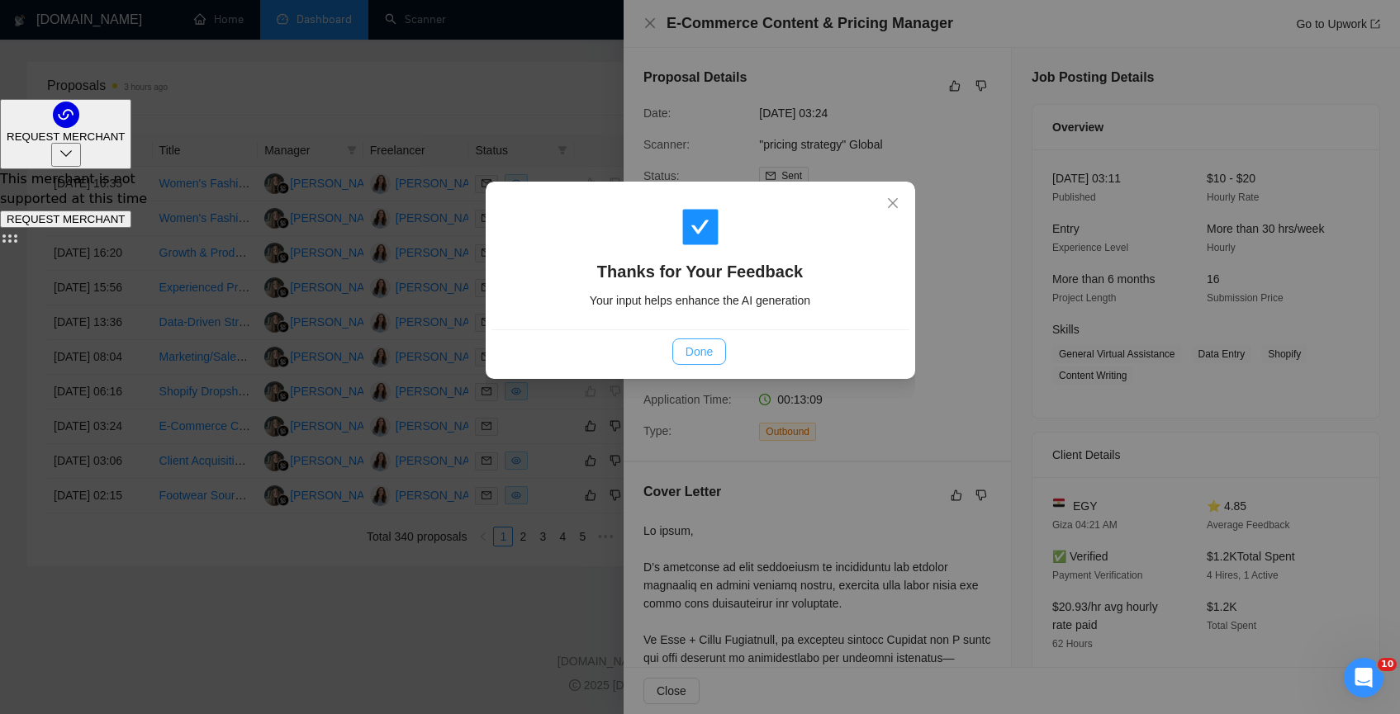
click at [671, 342] on div "Done" at bounding box center [700, 352] width 390 height 26
click at [690, 357] on span "Done" at bounding box center [698, 352] width 27 height 18
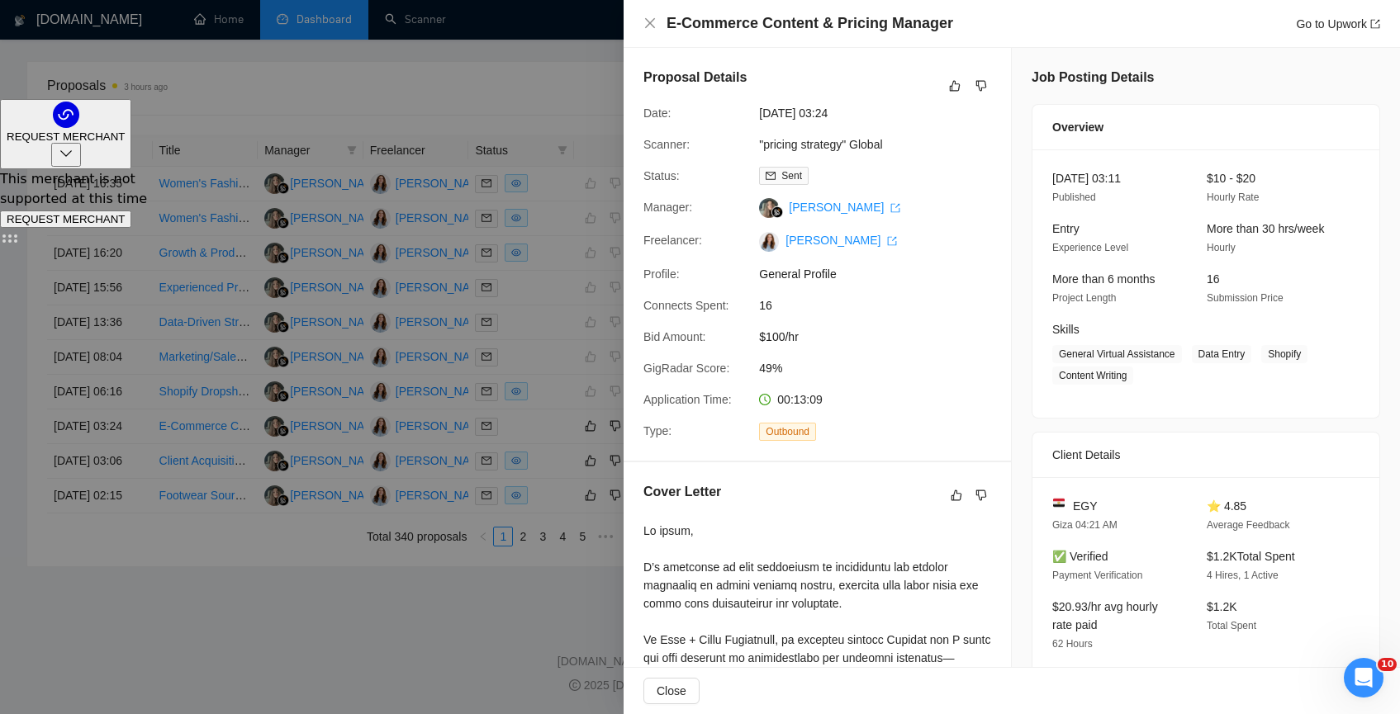
click at [236, 533] on div at bounding box center [700, 357] width 1400 height 714
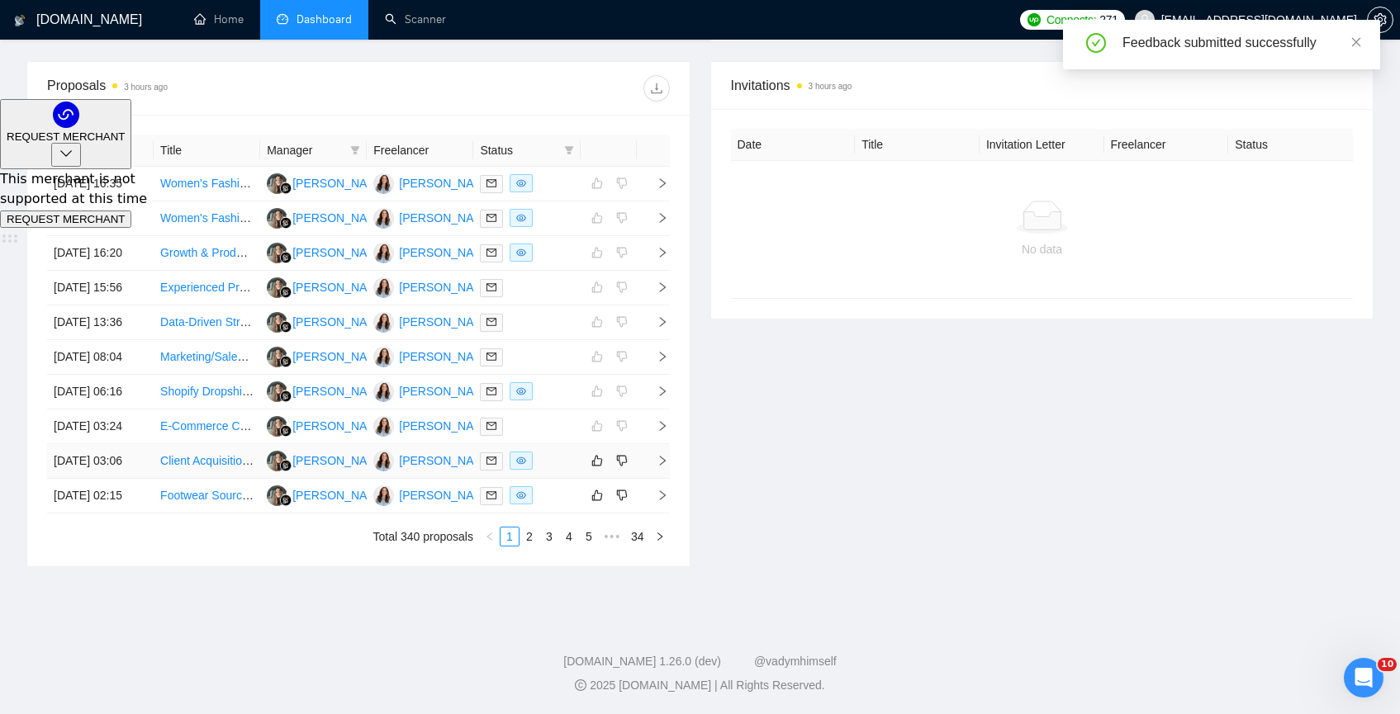
click at [246, 479] on td "Client Acquisition & Lead Generation Specialist for Fractional COO Services (Co…" at bounding box center [207, 461] width 107 height 35
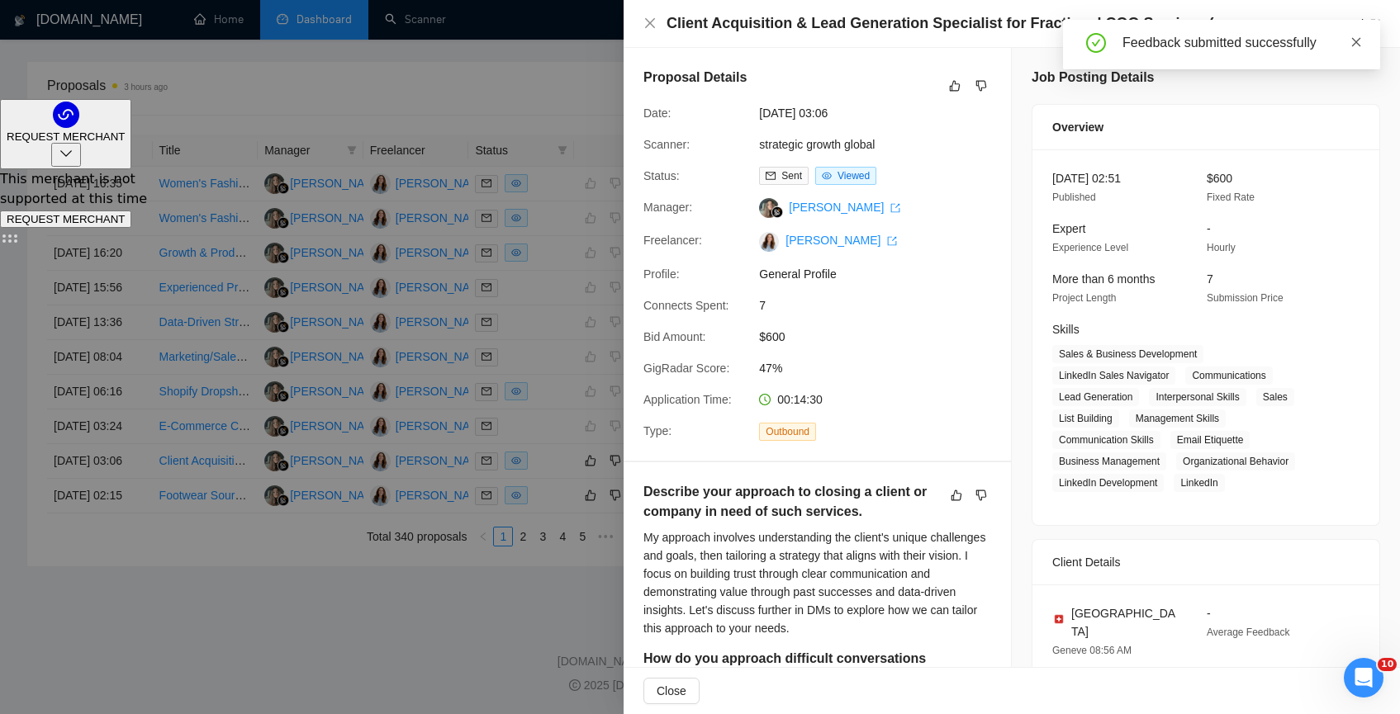
click at [1356, 41] on icon "close" at bounding box center [1356, 41] width 9 height 9
click at [981, 82] on button "button" at bounding box center [981, 86] width 20 height 20
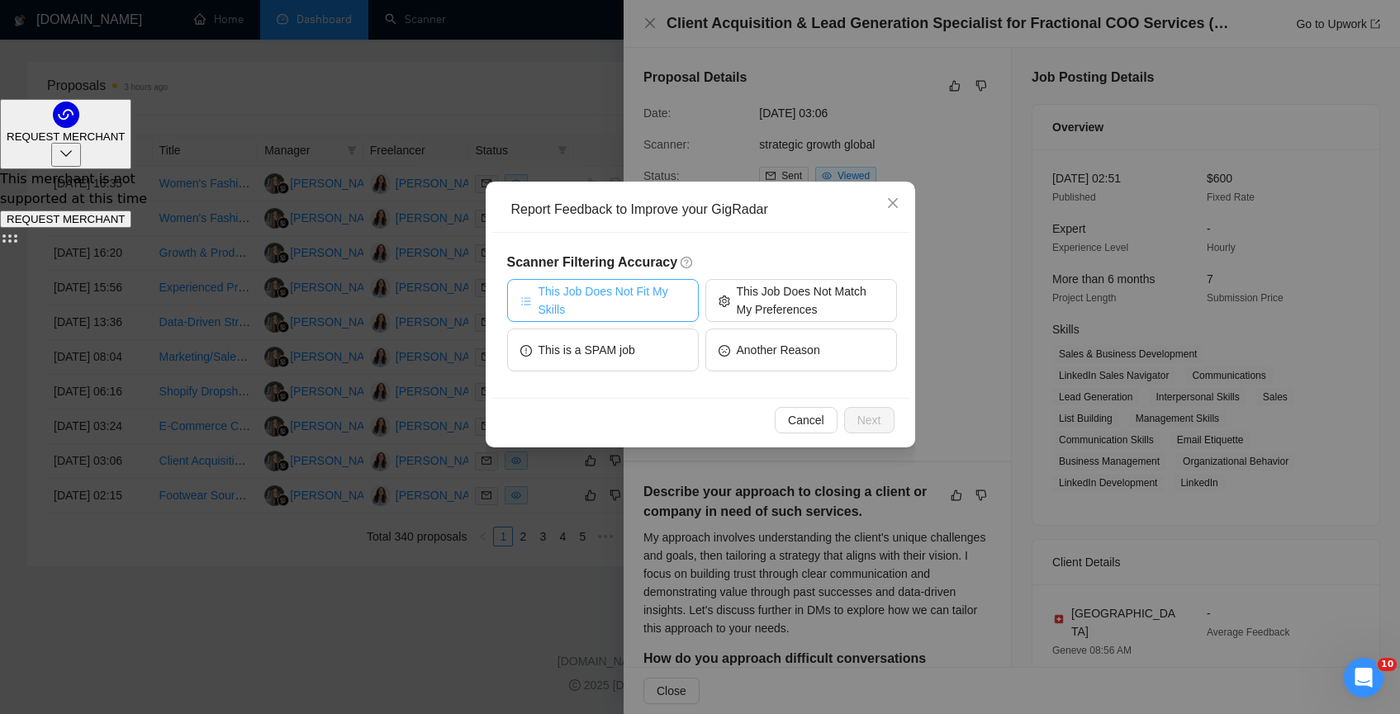
click at [633, 290] on span "This Job Does Not Fit My Skills" at bounding box center [611, 300] width 147 height 36
click at [870, 420] on span "Next" at bounding box center [869, 420] width 24 height 18
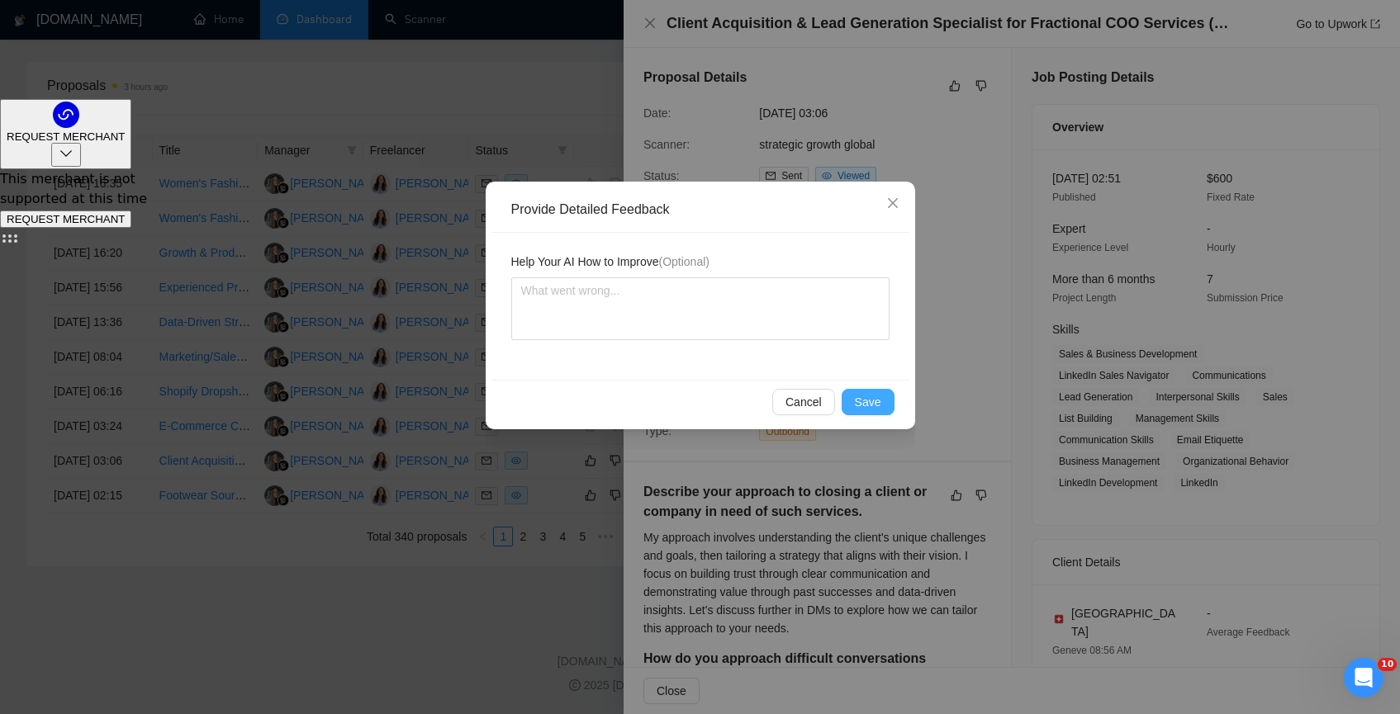
click at [855, 400] on span "Save" at bounding box center [868, 402] width 26 height 18
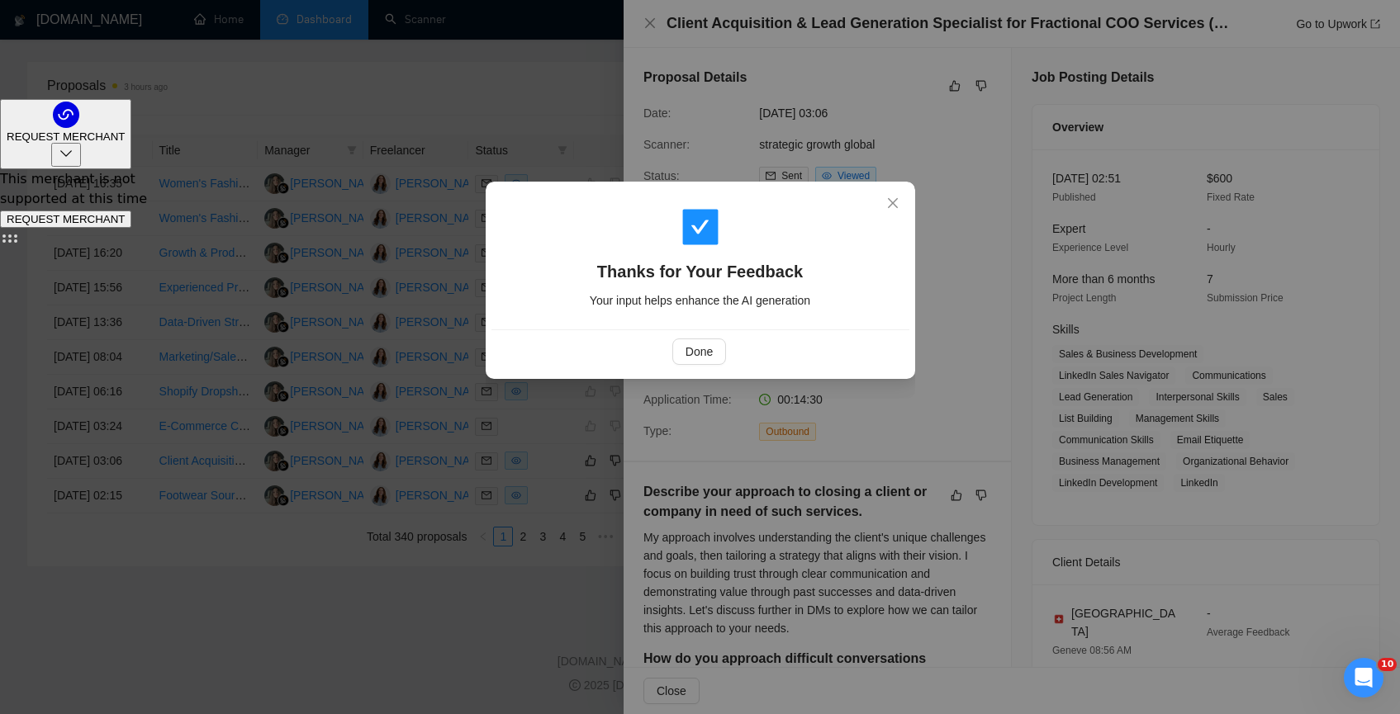
click at [708, 366] on div "Done" at bounding box center [700, 352] width 418 height 44
click at [714, 348] on button "Done" at bounding box center [699, 352] width 54 height 26
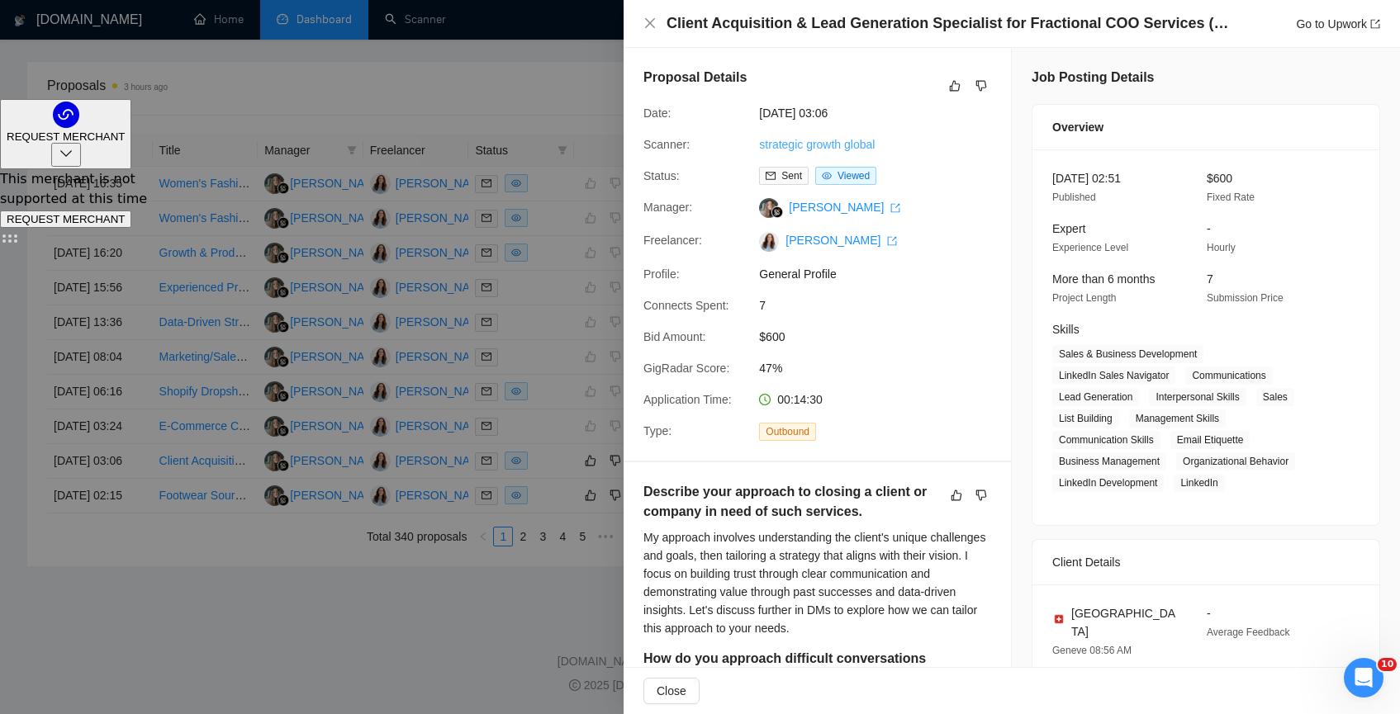
click at [827, 141] on link "strategic growth global" at bounding box center [817, 144] width 116 height 13
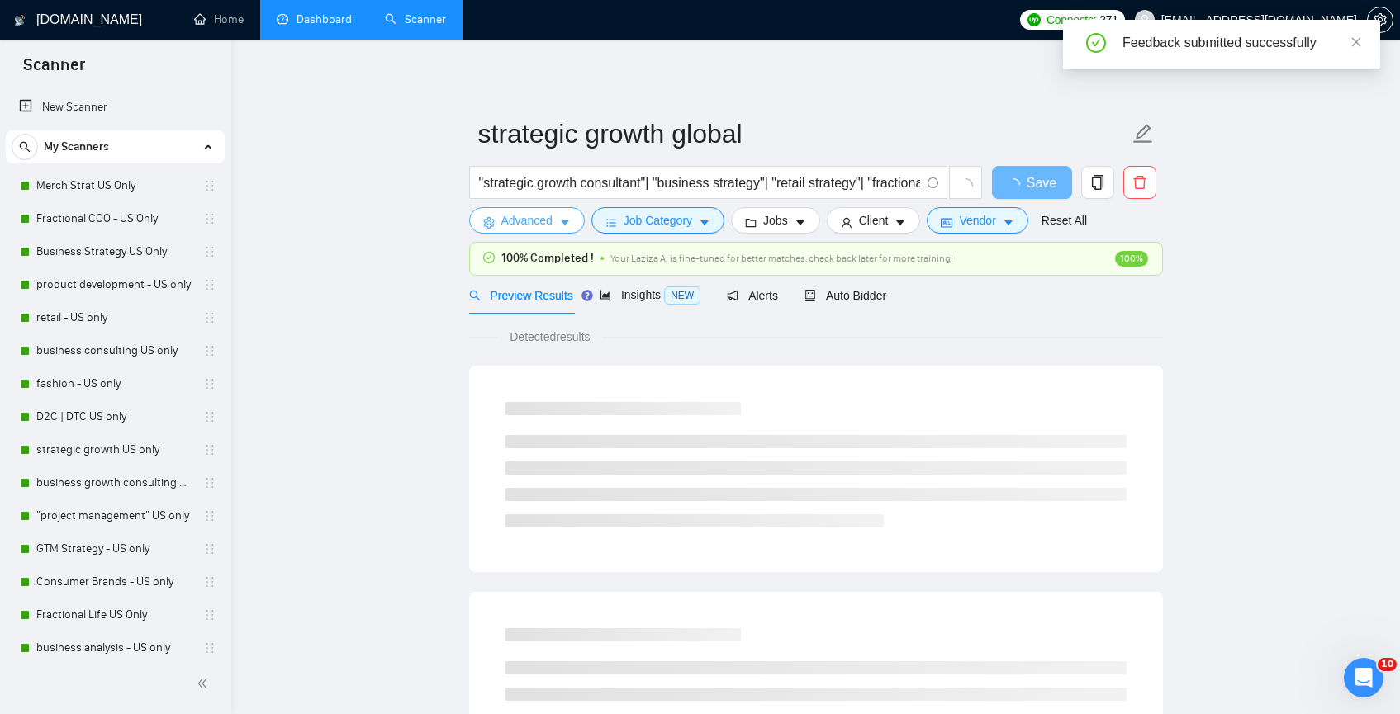
click at [535, 221] on span "Advanced" at bounding box center [526, 220] width 51 height 18
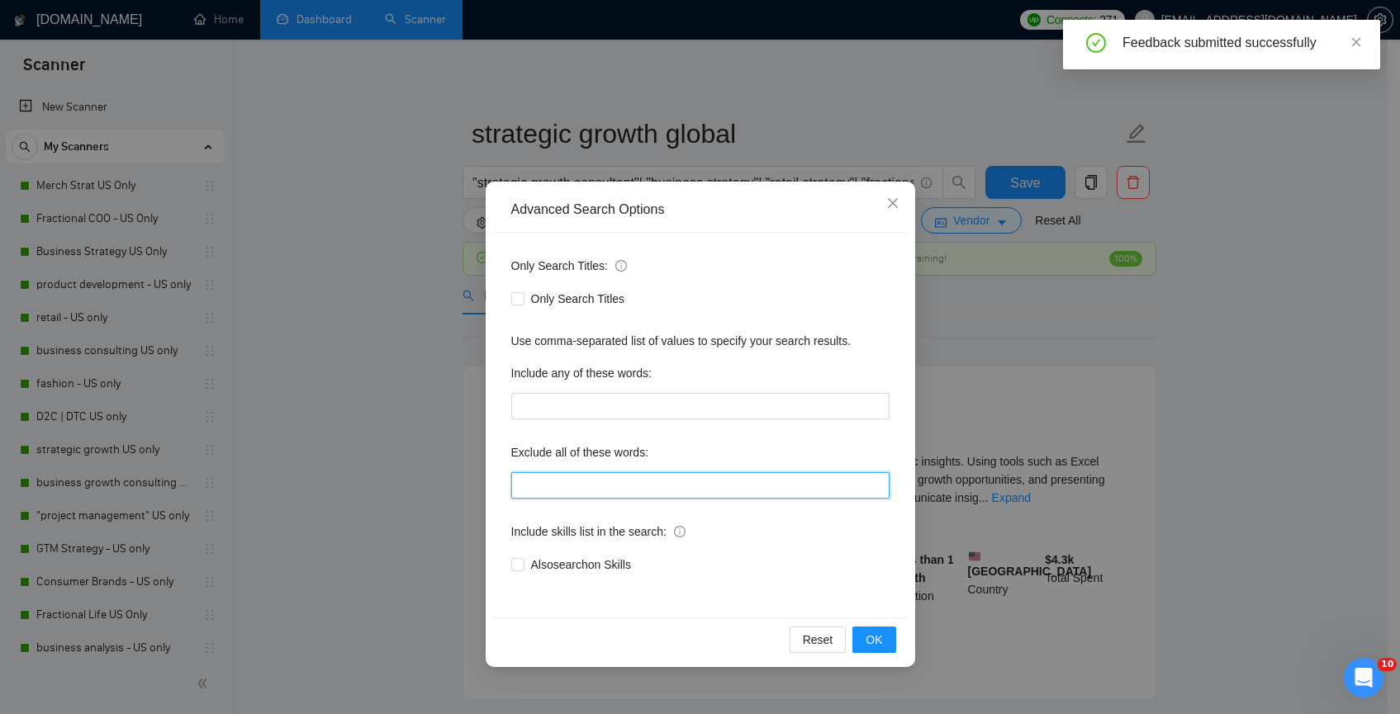
click at [547, 496] on input "text" at bounding box center [700, 485] width 378 height 26
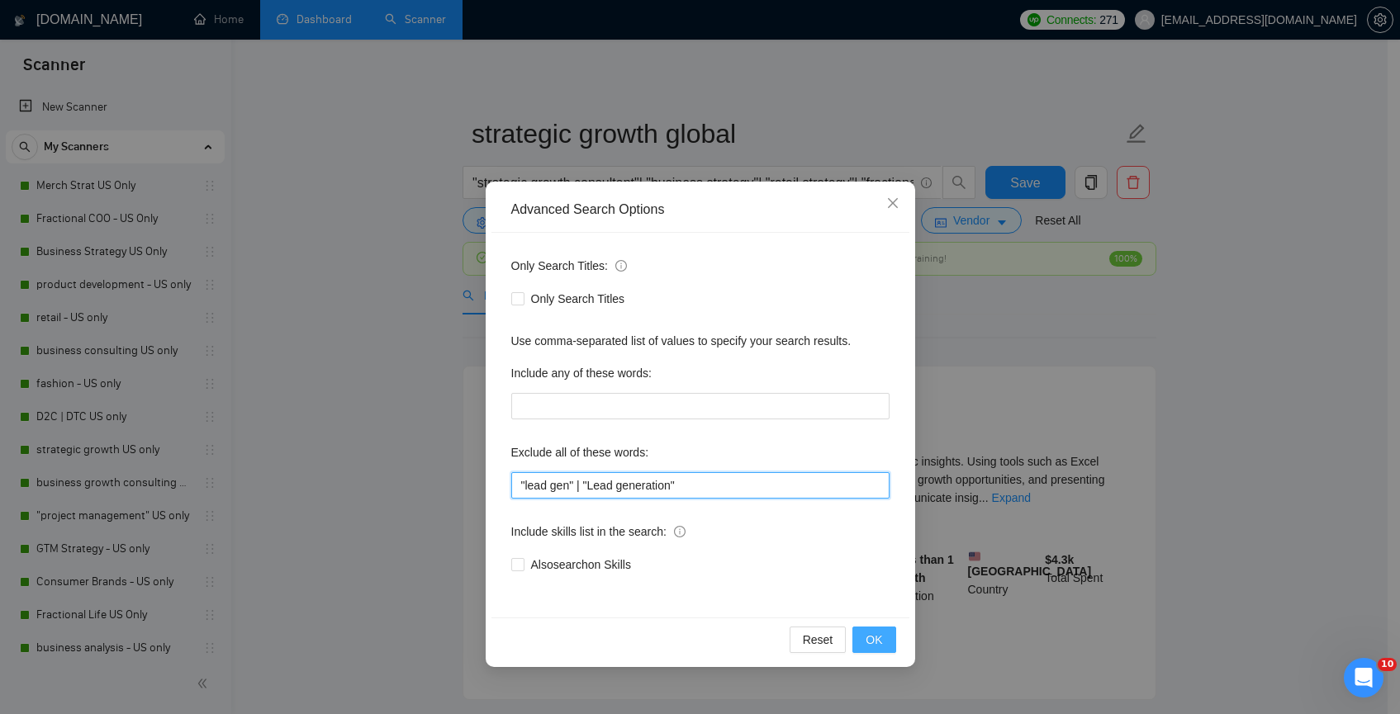
type input ""lead gen" | "Lead generation""
click at [870, 641] on span "OK" at bounding box center [873, 640] width 17 height 18
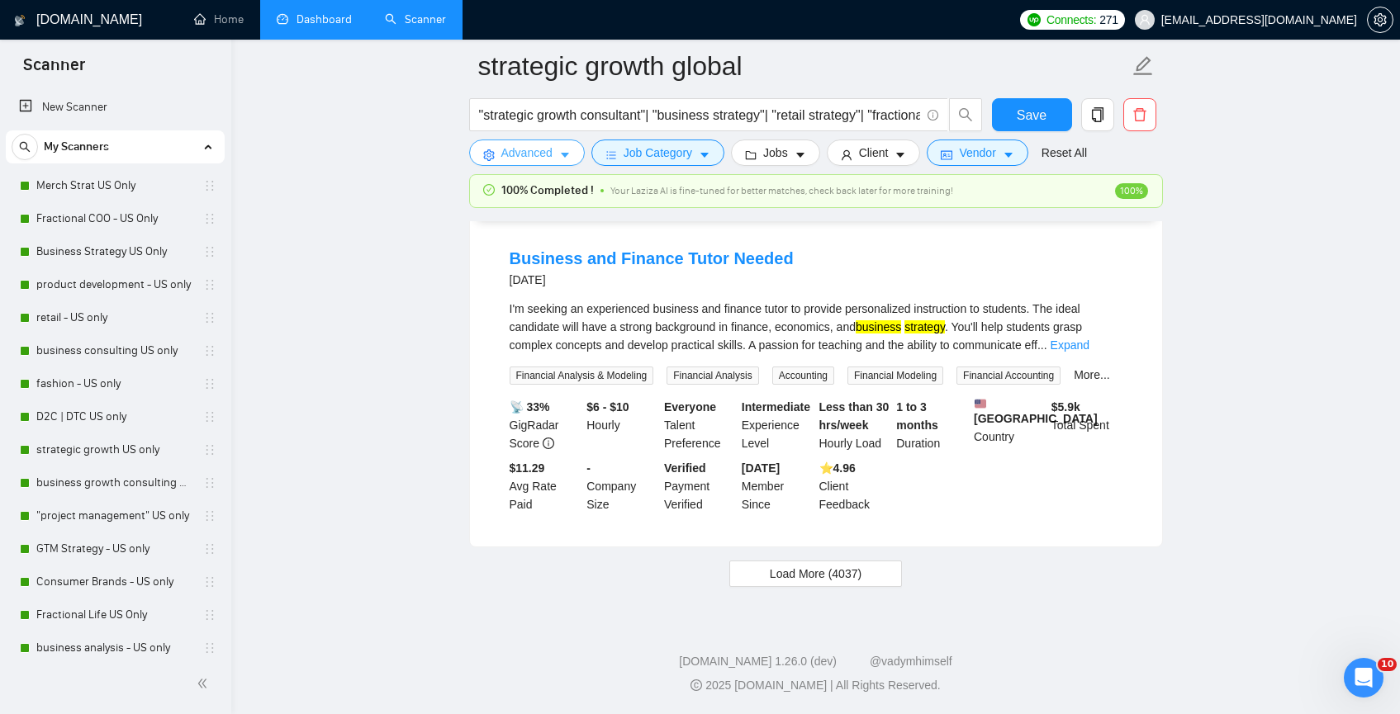
scroll to position [3494, 0]
click at [284, 15] on link "Dashboard" at bounding box center [314, 19] width 75 height 14
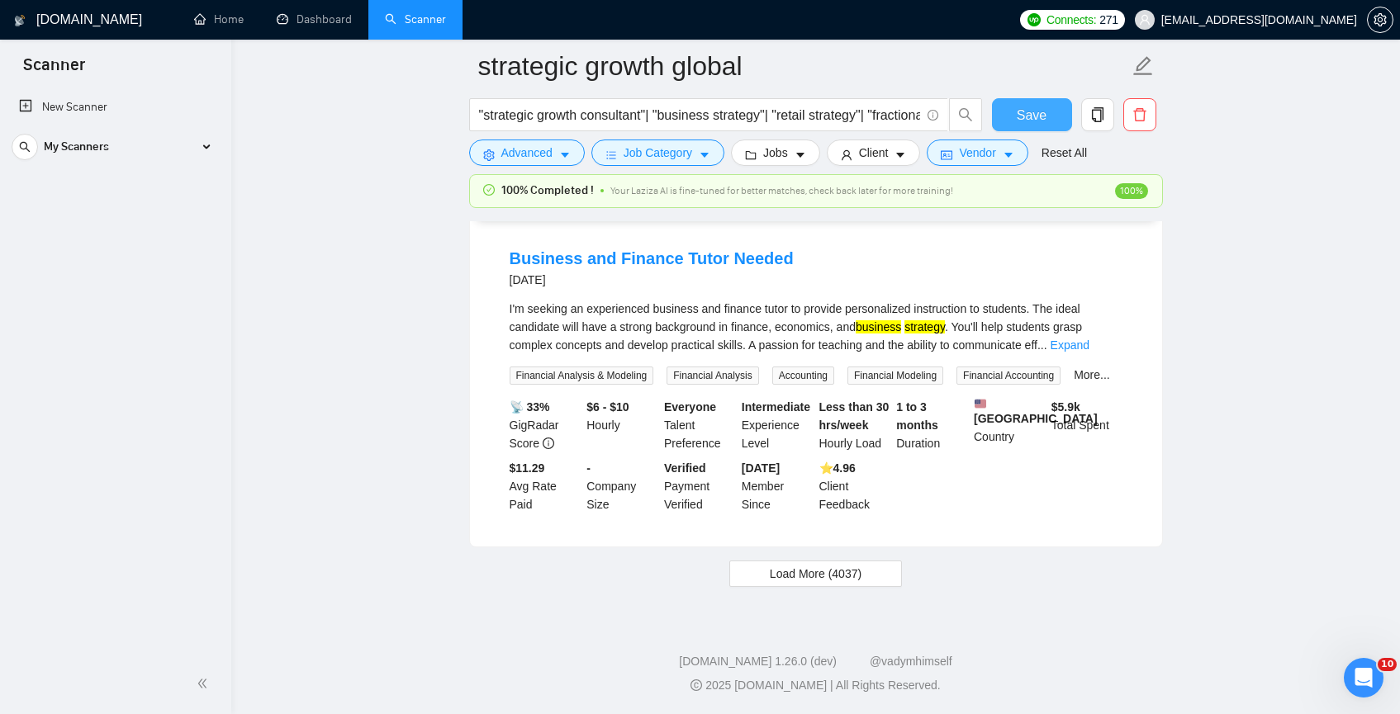
click at [1024, 116] on span "Save" at bounding box center [1032, 115] width 30 height 21
click at [310, 23] on link "Dashboard" at bounding box center [314, 19] width 75 height 14
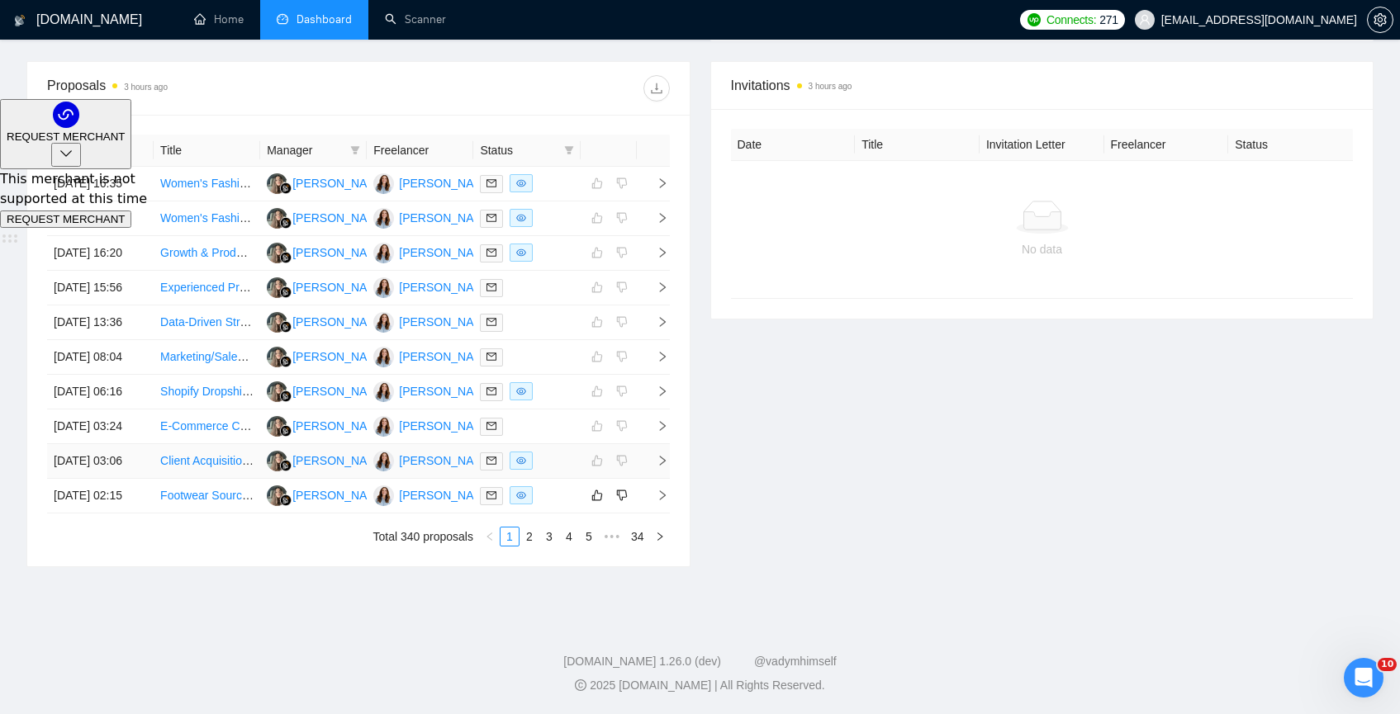
scroll to position [772, 0]
click at [211, 502] on td "Footwear Sourcing Agent/Product Development Consultant for New Sneaker Brand" at bounding box center [207, 496] width 107 height 35
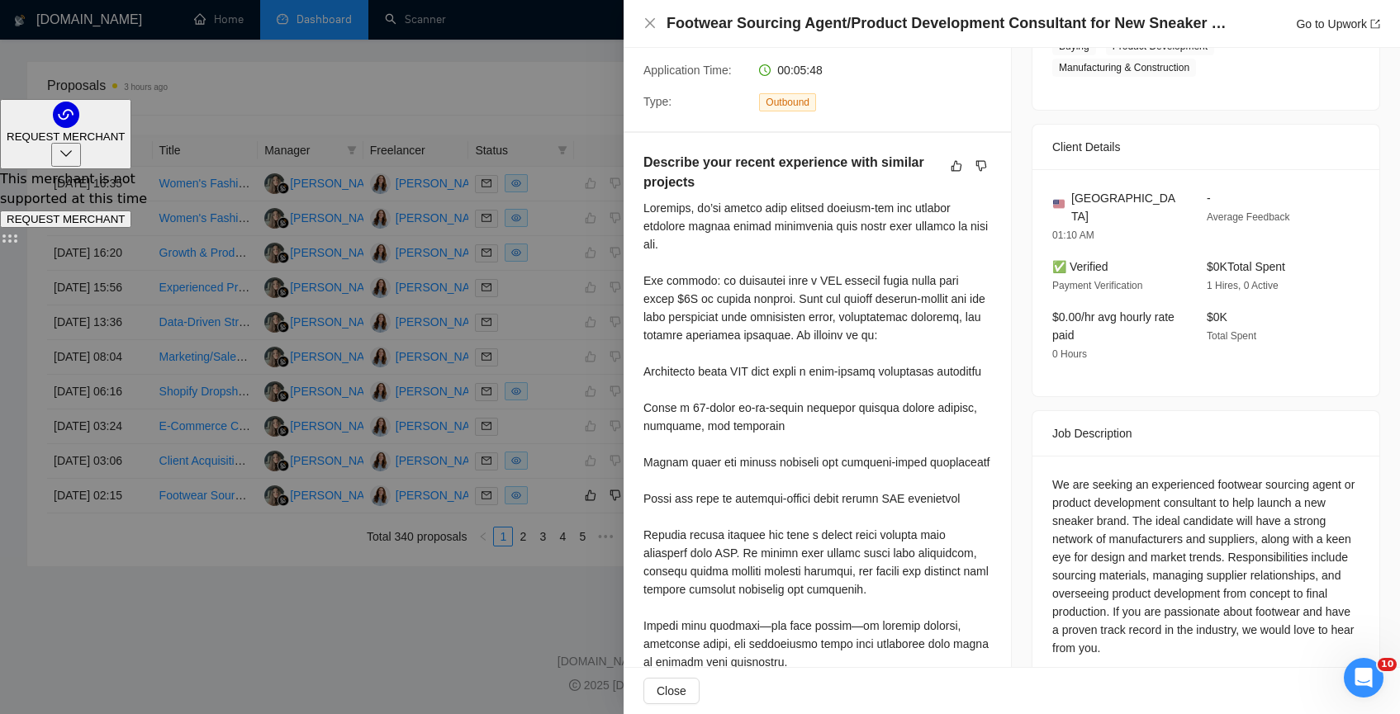
scroll to position [327, 0]
click at [1136, 220] on span "[GEOGRAPHIC_DATA]" at bounding box center [1125, 210] width 109 height 36
click at [1088, 247] on div "[GEOGRAPHIC_DATA] 01:10 AM" at bounding box center [1116, 219] width 141 height 55
click at [1003, 28] on h4 "Footwear Sourcing Agent/Product Development Consultant for New Sneaker Brand" at bounding box center [951, 23] width 570 height 21
click at [1397, 17] on div "Footwear Sourcing Agent/Product Development Consultant for New Sneaker Brand Go…" at bounding box center [1012, 24] width 776 height 48
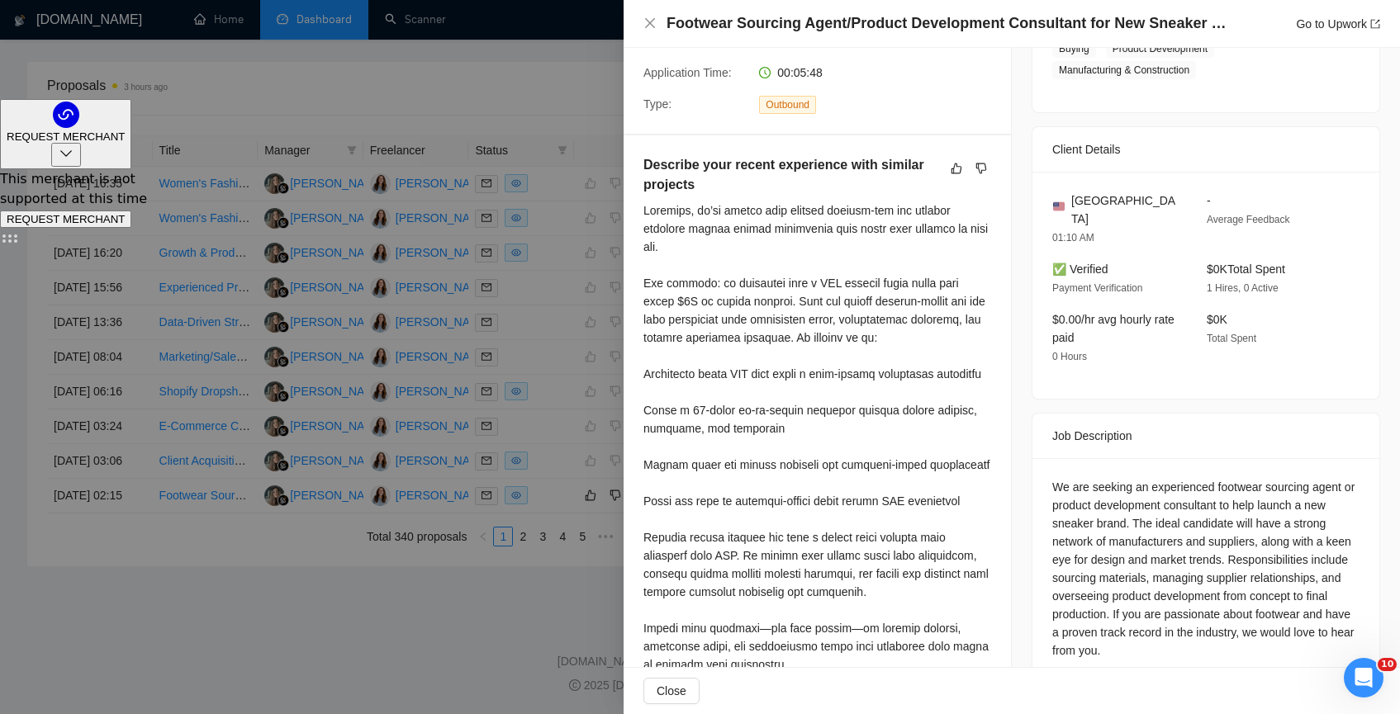
scroll to position [0, 0]
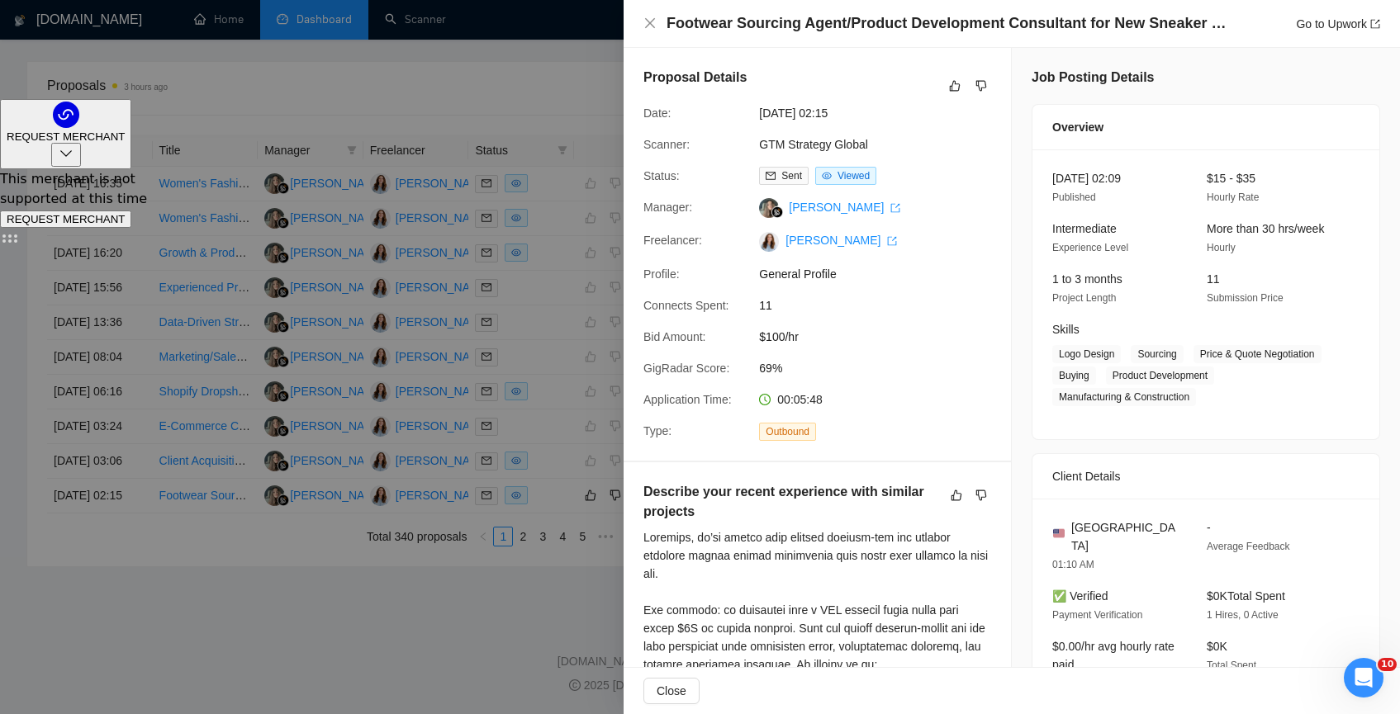
click at [157, 495] on div at bounding box center [700, 357] width 1400 height 714
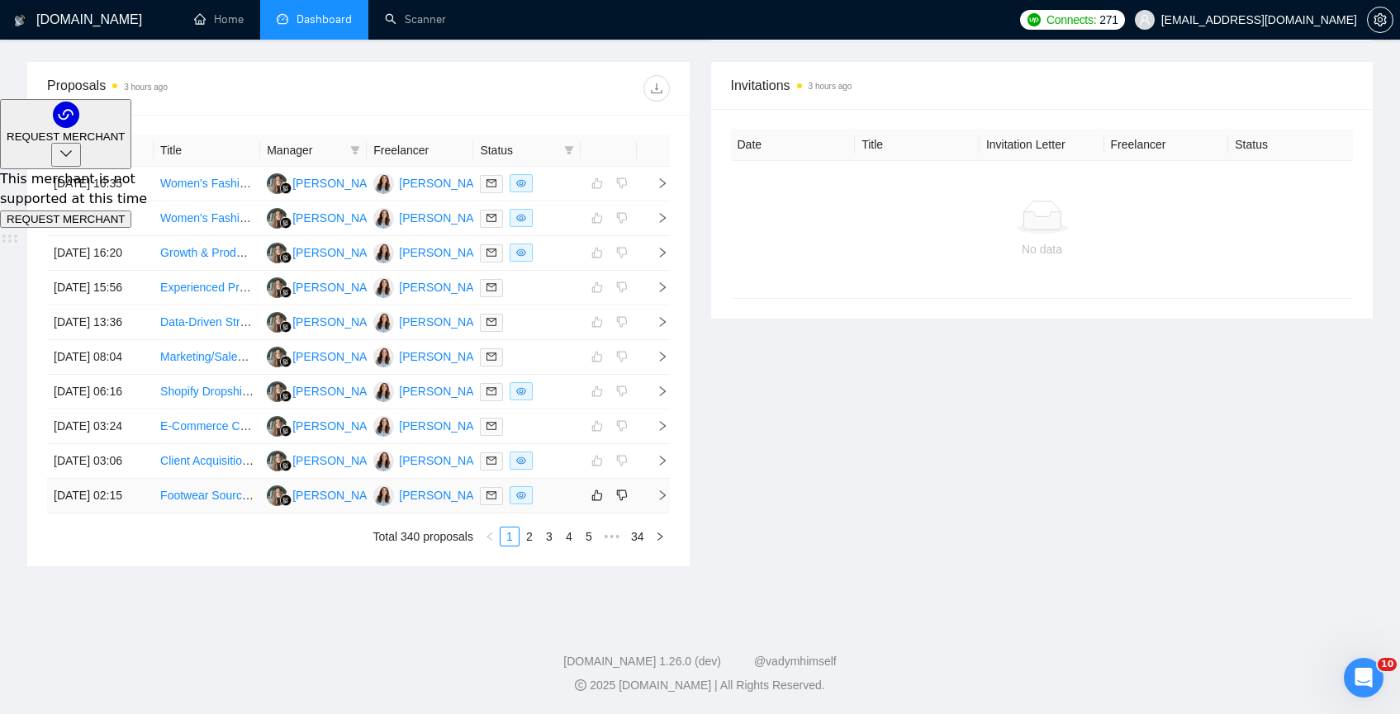
click at [178, 489] on link "Footwear Sourcing Agent/Product Development Consultant for New Sneaker Brand" at bounding box center [373, 495] width 426 height 13
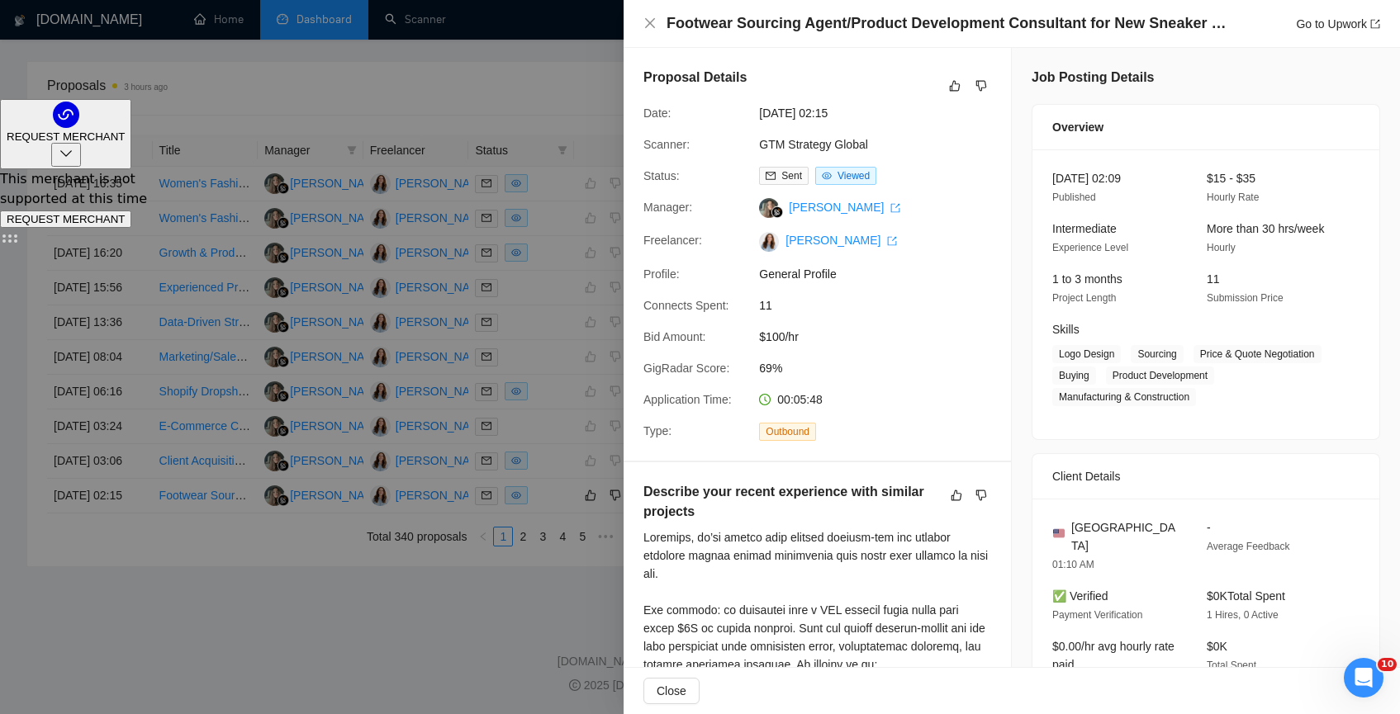
click at [370, 659] on div at bounding box center [700, 357] width 1400 height 714
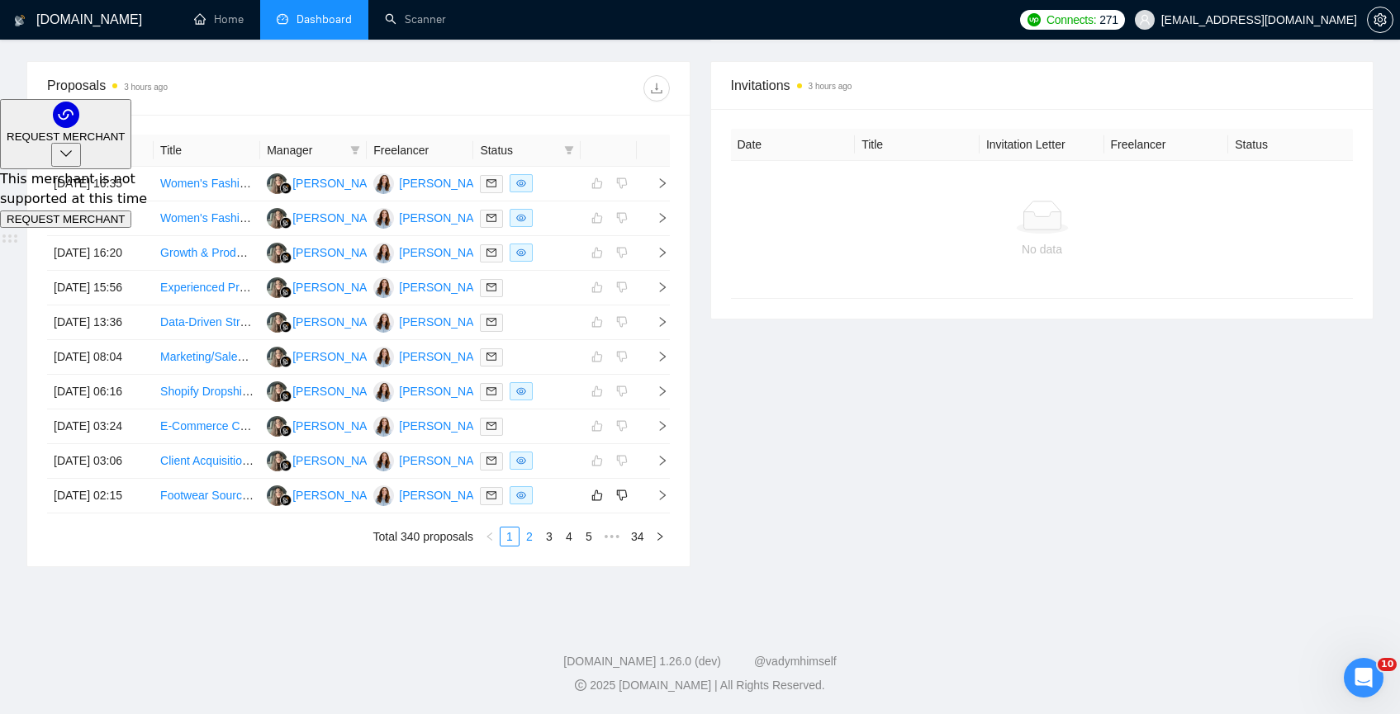
click at [523, 538] on link "2" at bounding box center [529, 537] width 18 height 18
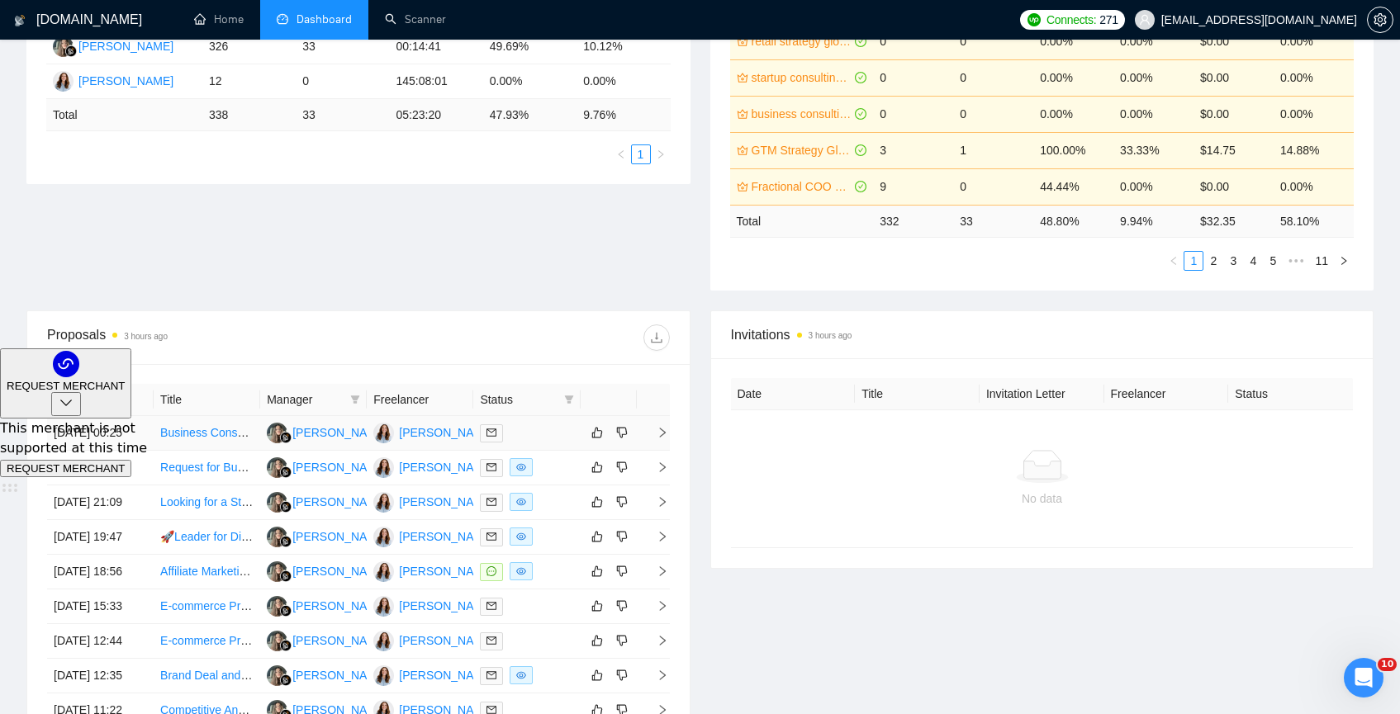
scroll to position [405, 0]
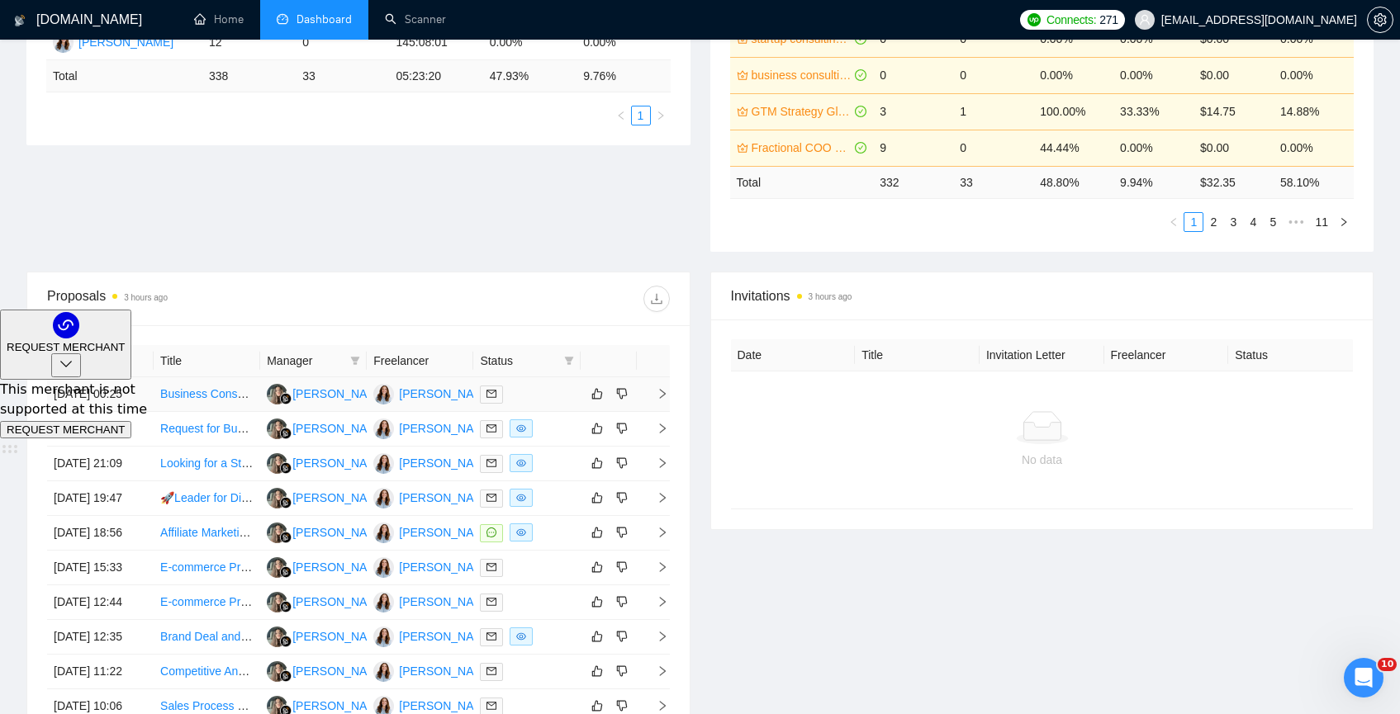
click at [231, 412] on td "Business Consultant for Fintech Consulting Firm (Hedge Fund space)" at bounding box center [207, 394] width 107 height 35
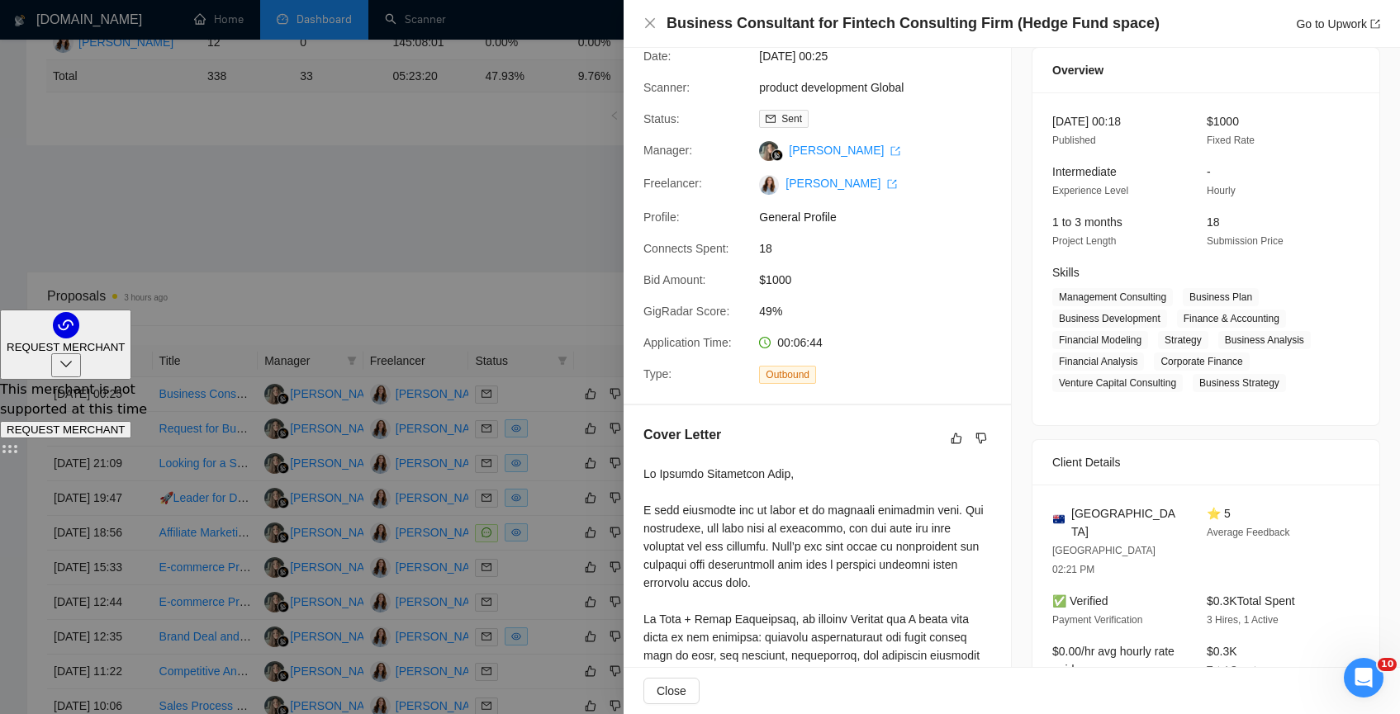
scroll to position [0, 0]
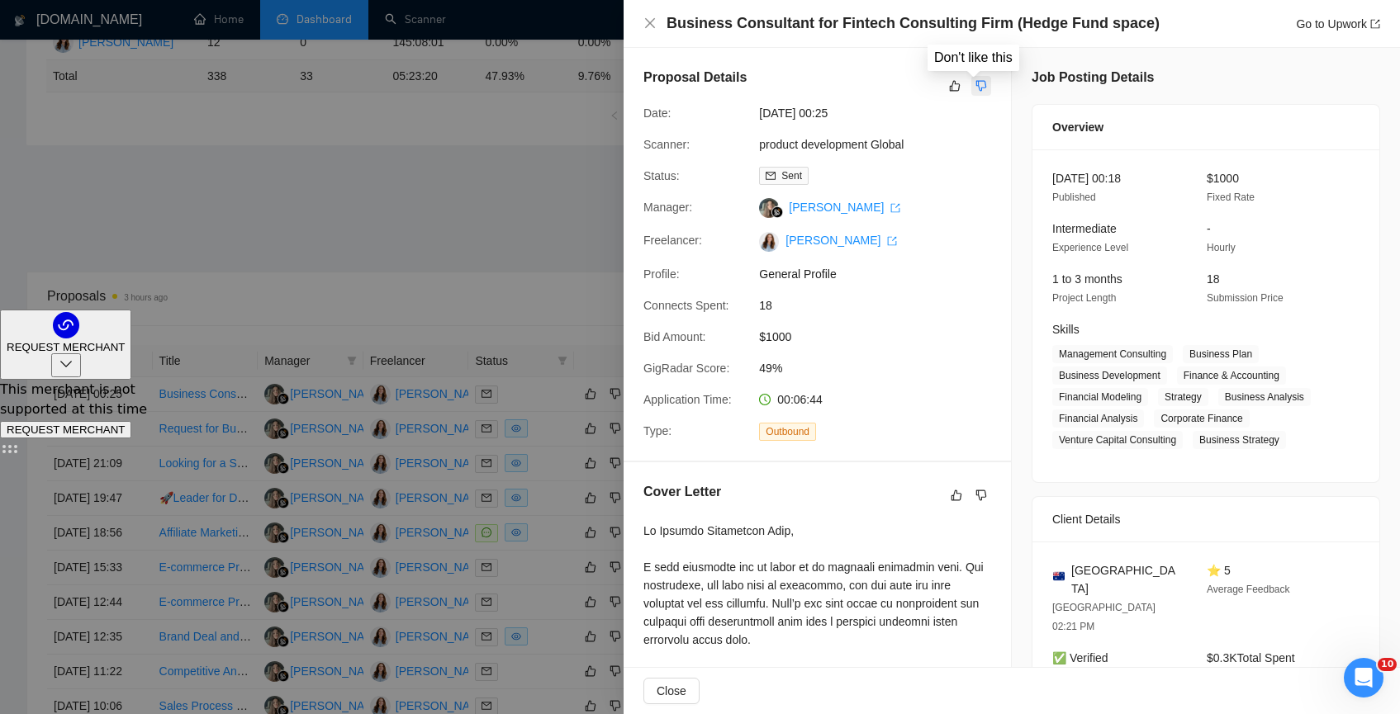
click at [975, 82] on icon "dislike" at bounding box center [981, 85] width 12 height 13
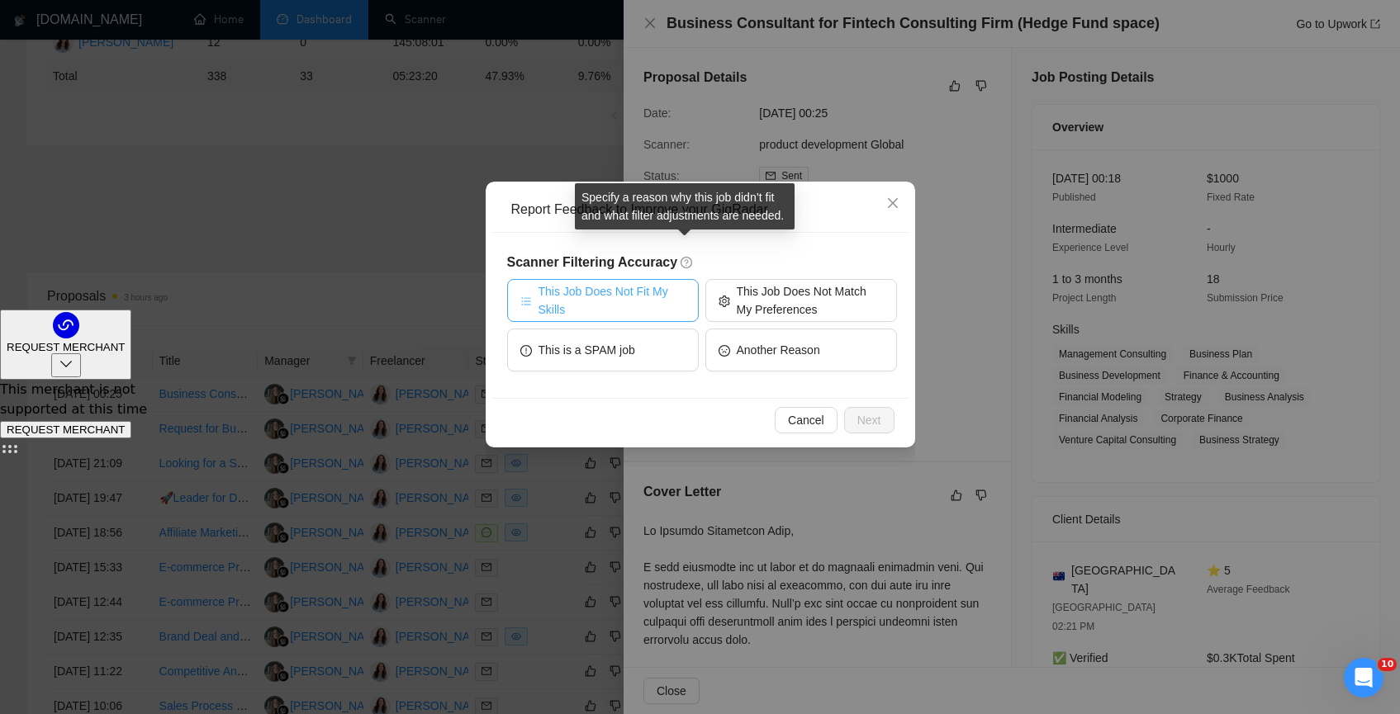
click at [630, 298] on span "This Job Does Not Fit My Skills" at bounding box center [611, 300] width 147 height 36
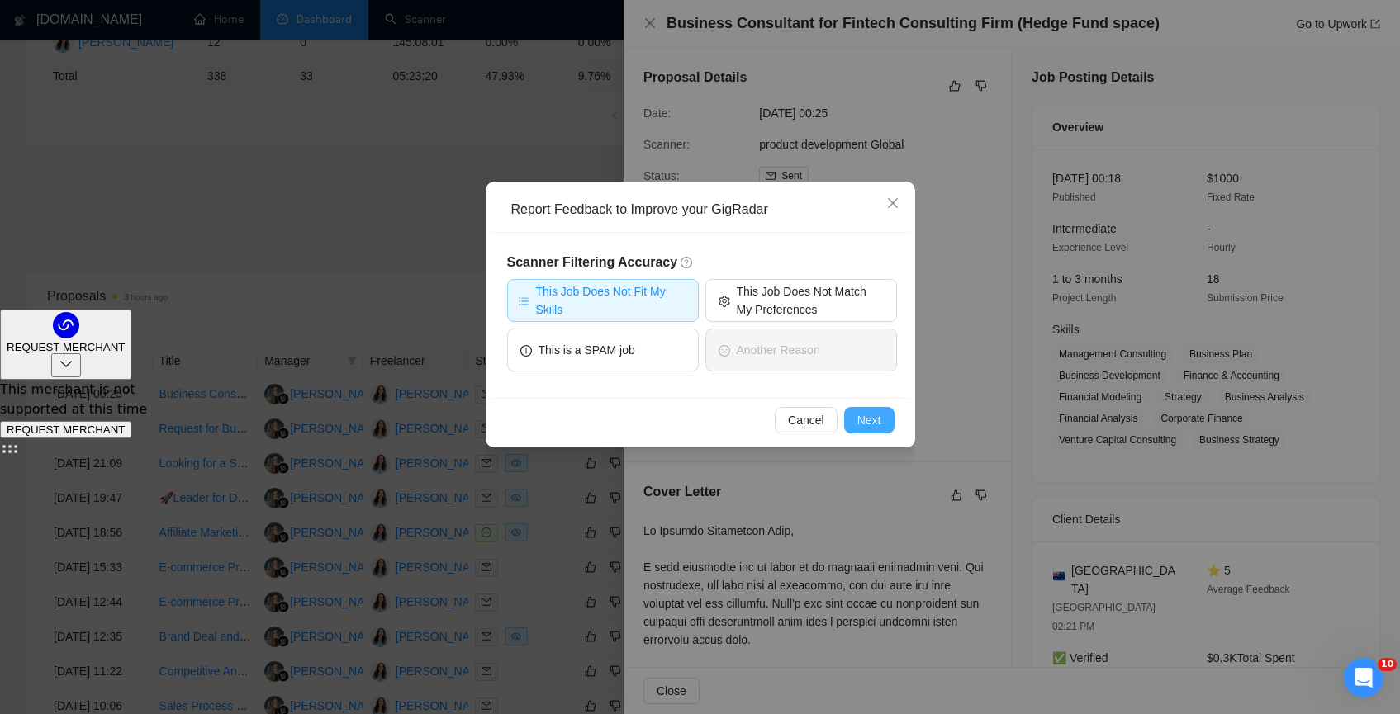
click at [884, 427] on button "Next" at bounding box center [869, 420] width 50 height 26
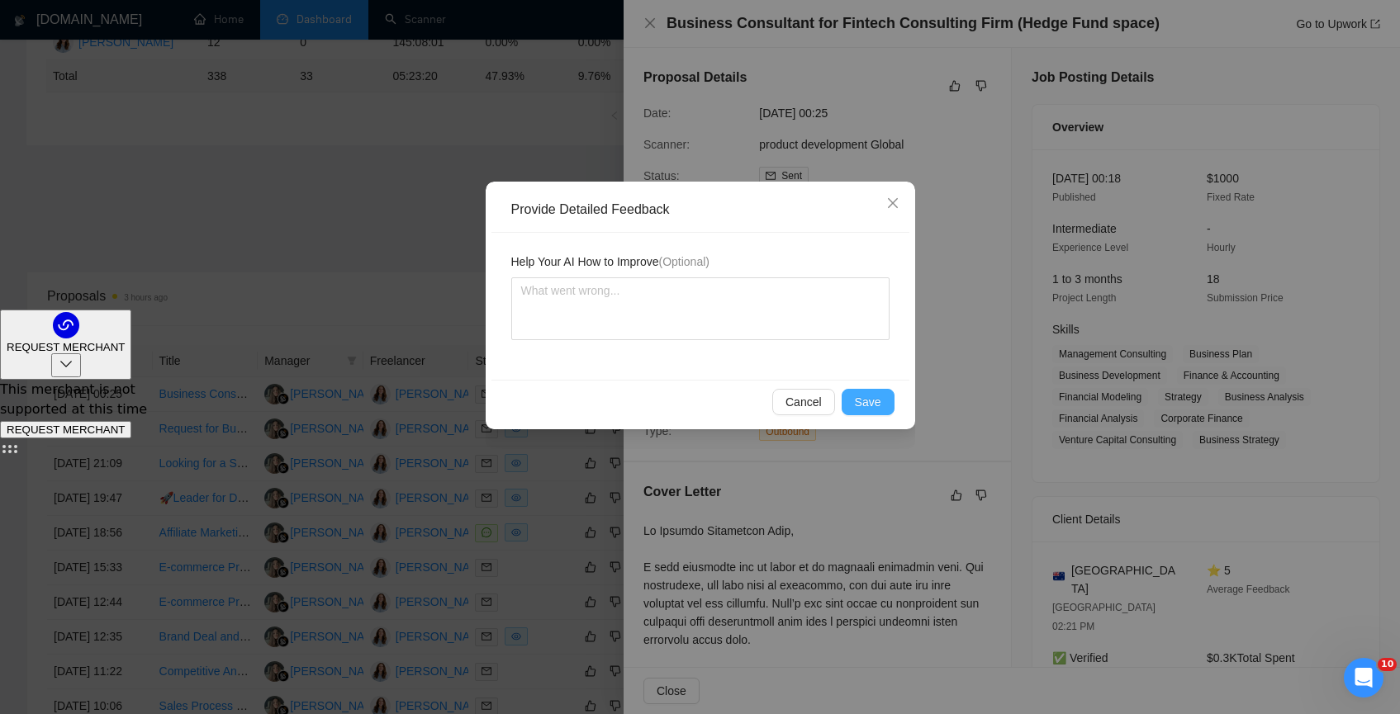
click at [871, 397] on span "Save" at bounding box center [868, 402] width 26 height 18
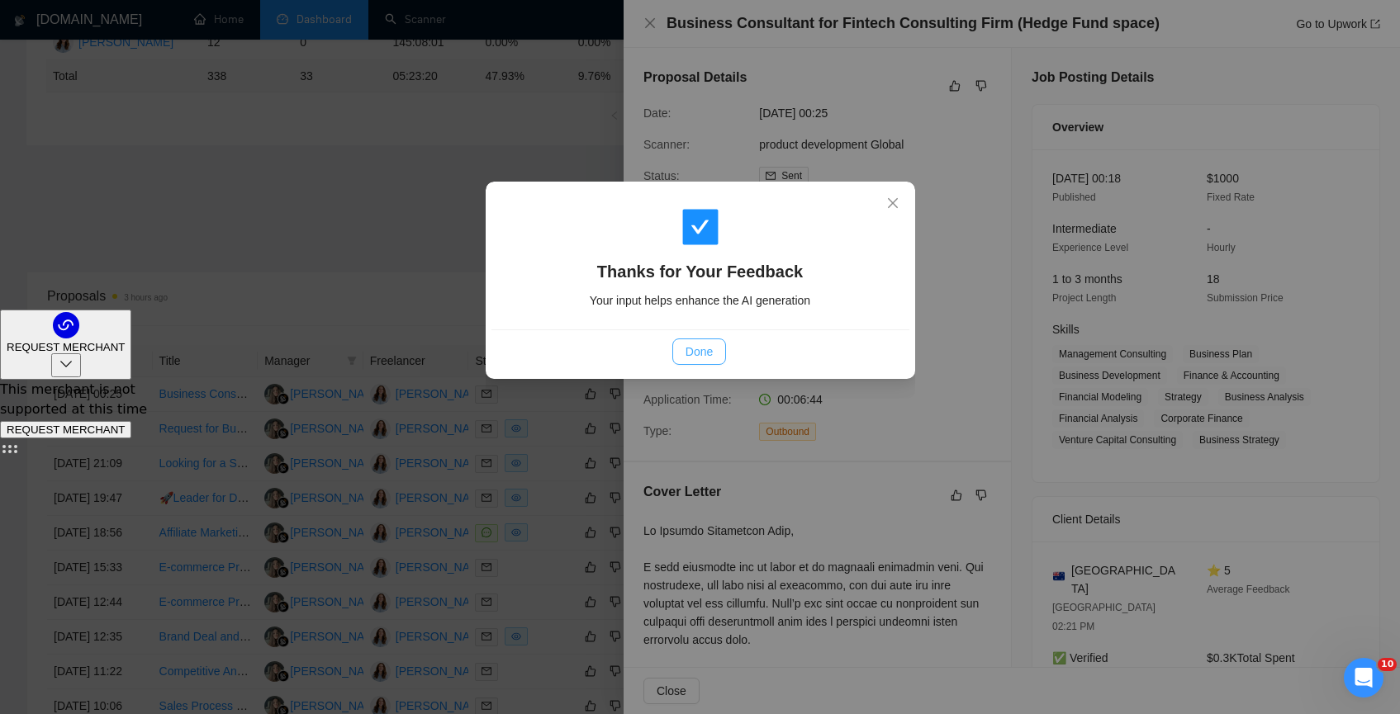
click at [703, 347] on span "Done" at bounding box center [698, 352] width 27 height 18
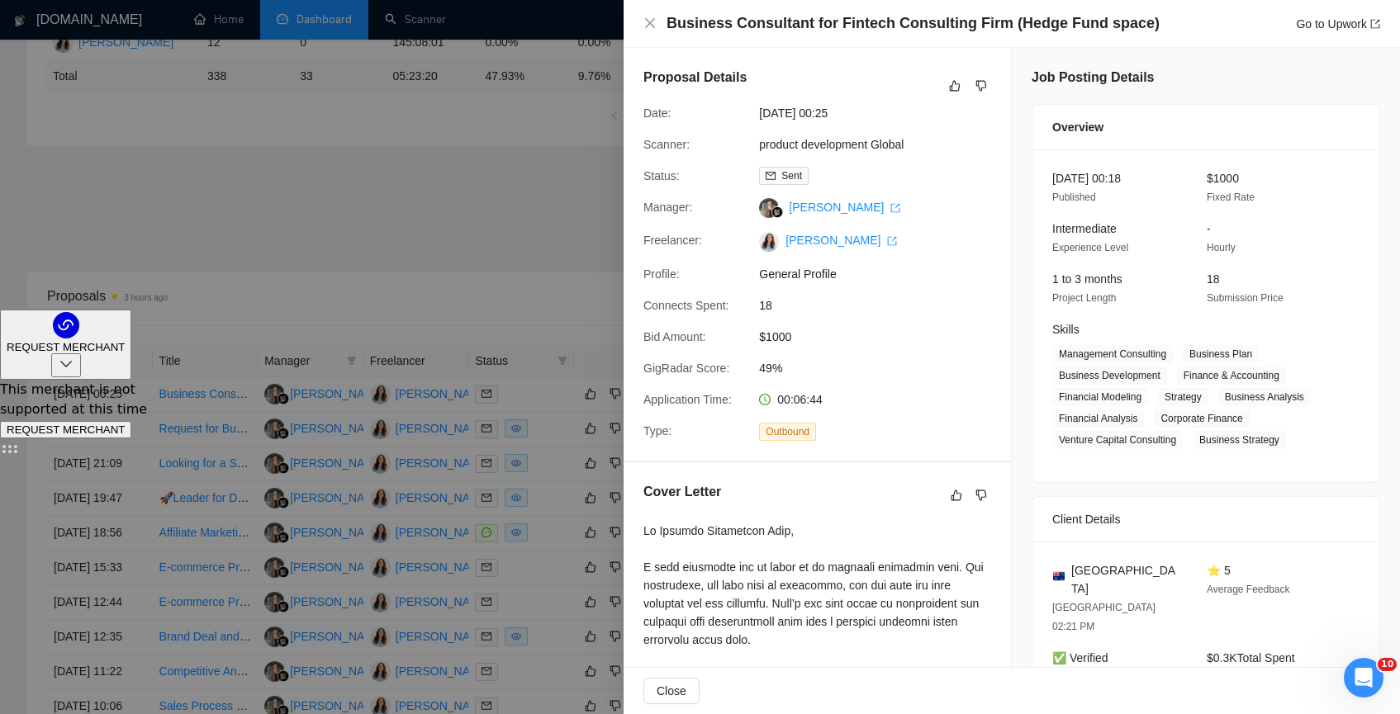
click at [383, 291] on div at bounding box center [700, 357] width 1400 height 714
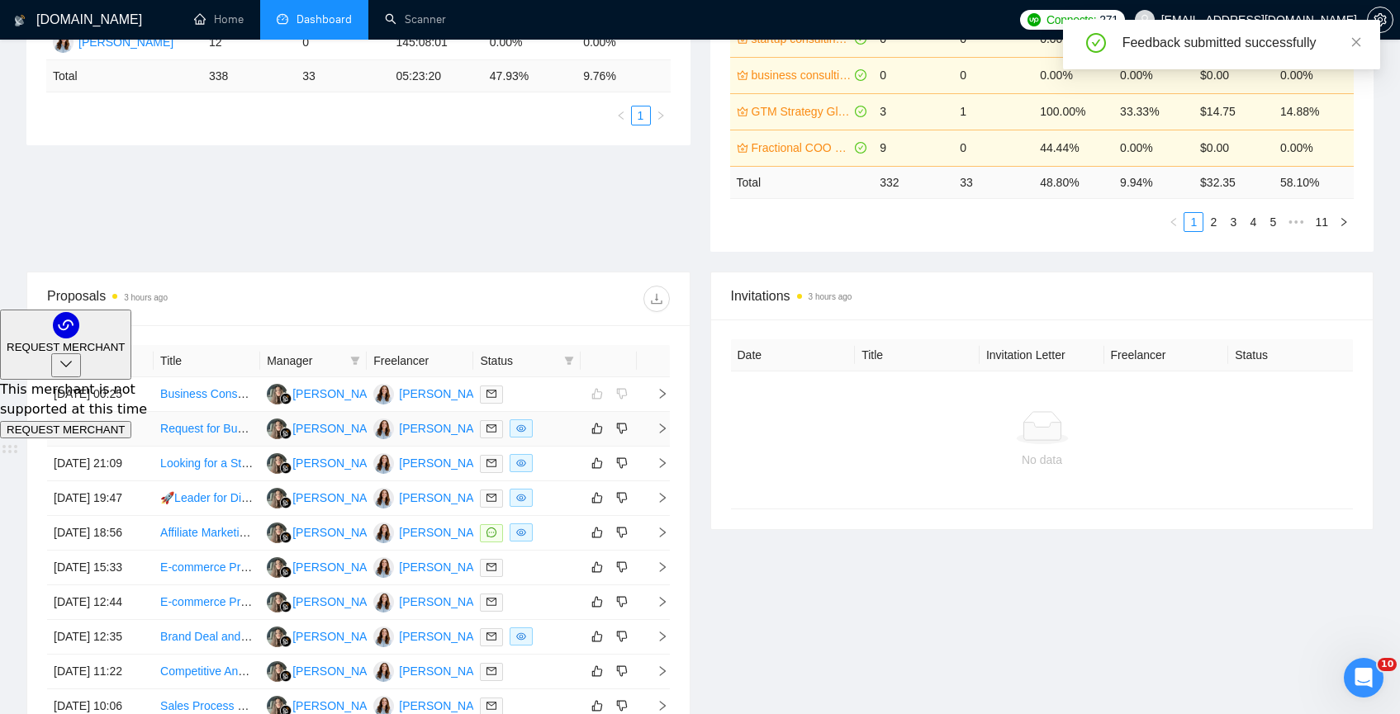
click at [202, 447] on td "Request for Business Plan Writer" at bounding box center [207, 429] width 107 height 35
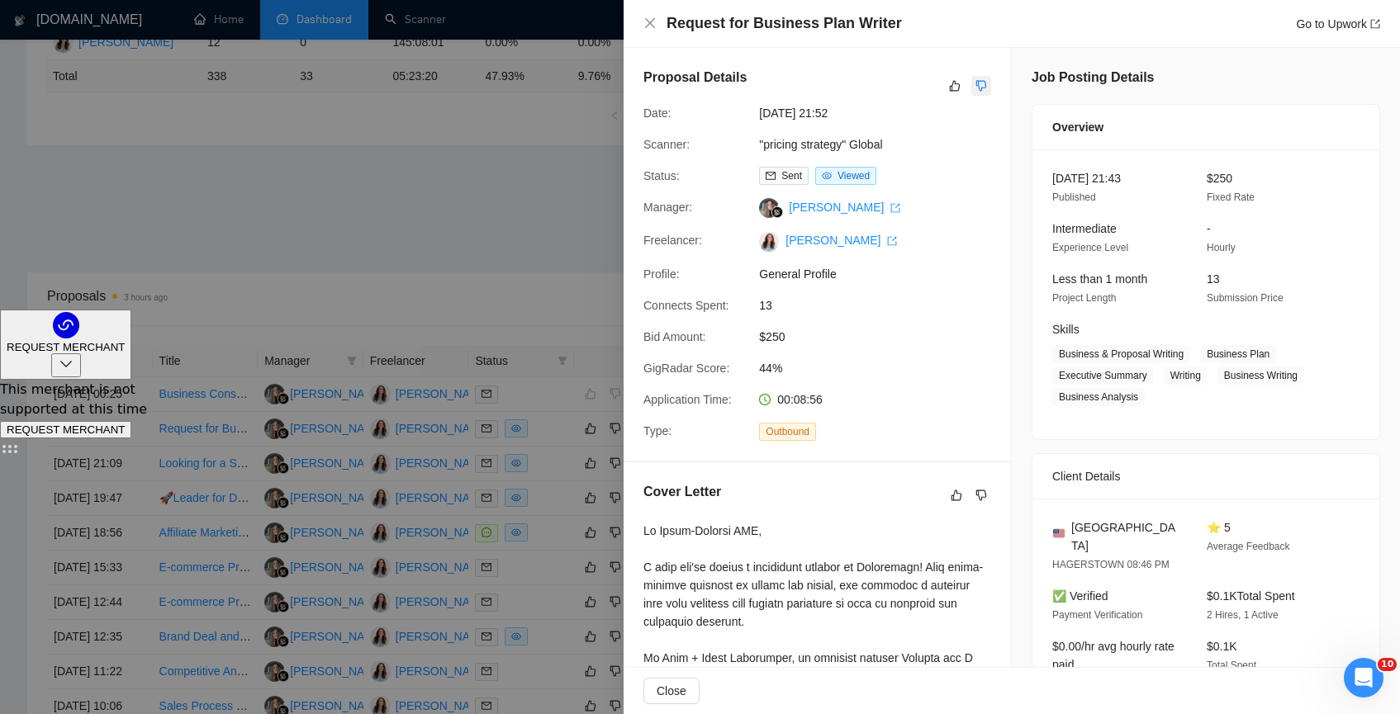
click at [974, 77] on button "button" at bounding box center [981, 86] width 20 height 20
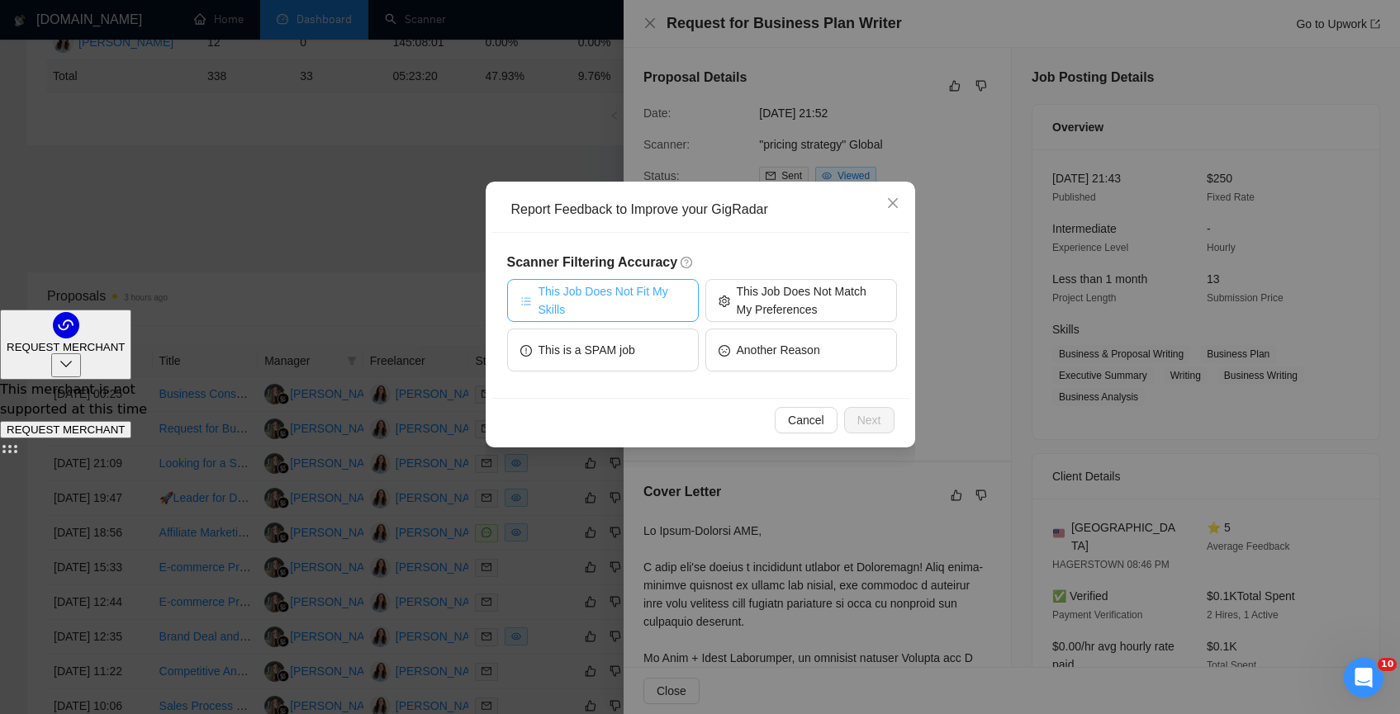
click at [631, 299] on span "This Job Does Not Fit My Skills" at bounding box center [611, 300] width 147 height 36
click at [864, 424] on span "Next" at bounding box center [869, 420] width 24 height 18
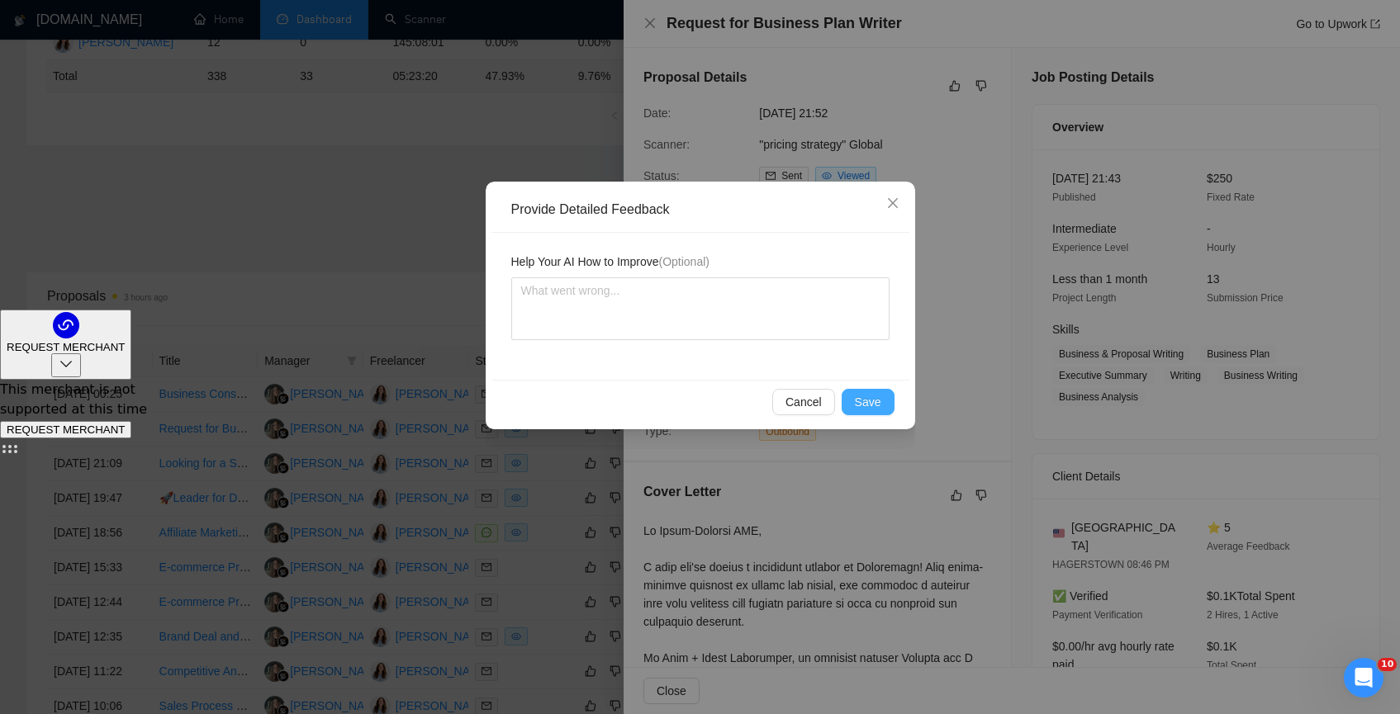
click at [861, 409] on span "Save" at bounding box center [868, 402] width 26 height 18
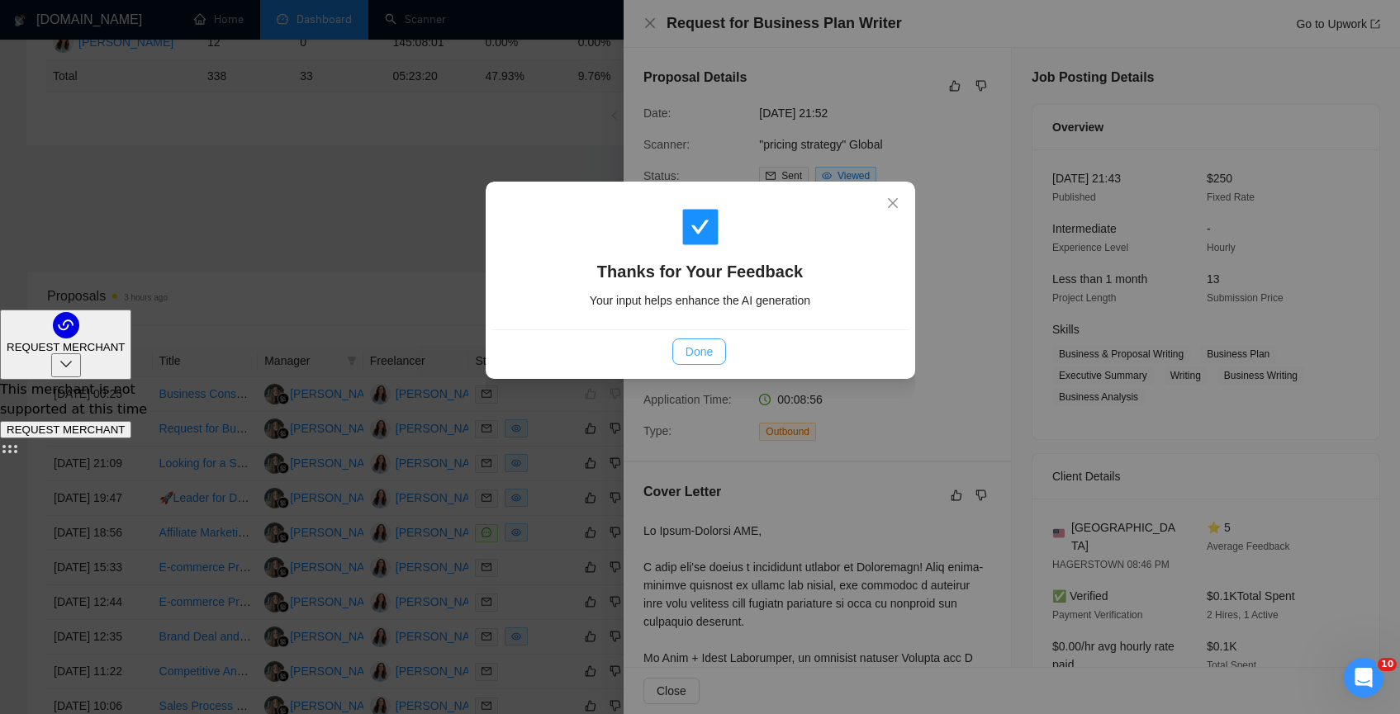
click at [685, 360] on button "Done" at bounding box center [699, 352] width 54 height 26
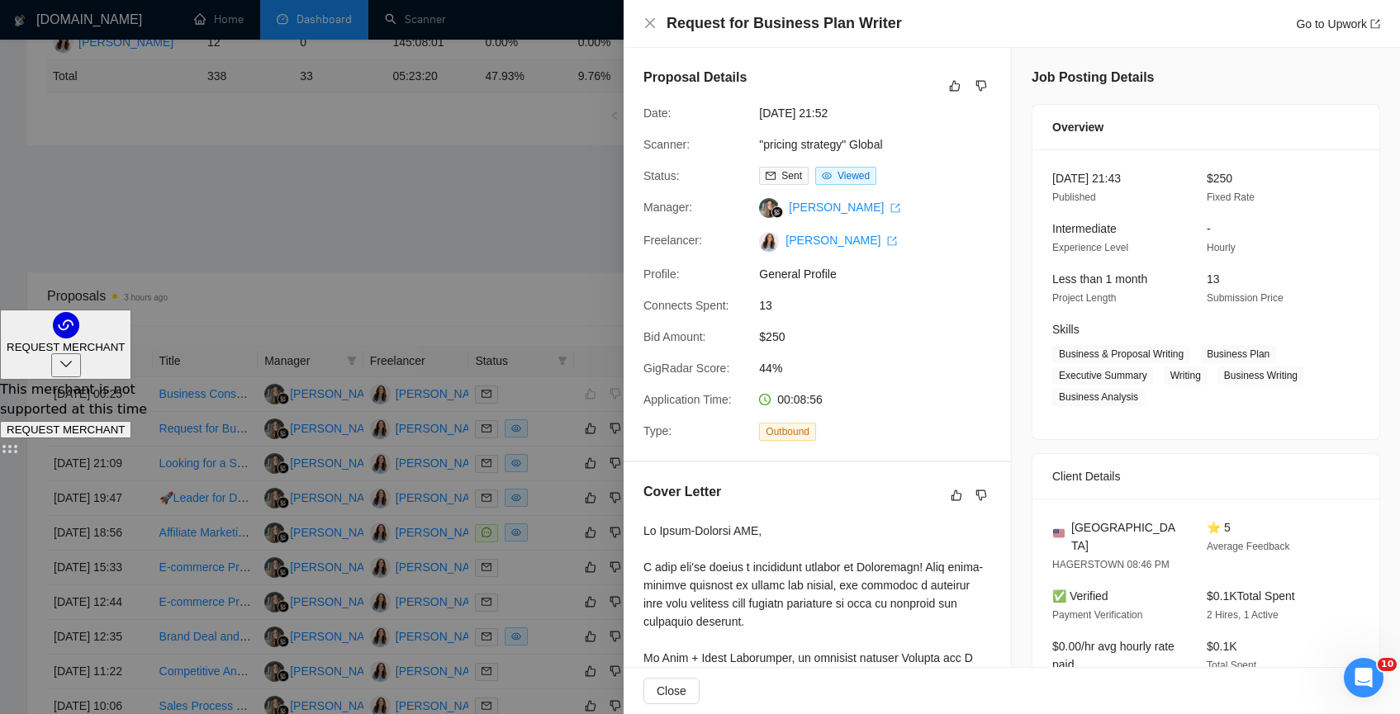
click at [436, 310] on div at bounding box center [700, 357] width 1400 height 714
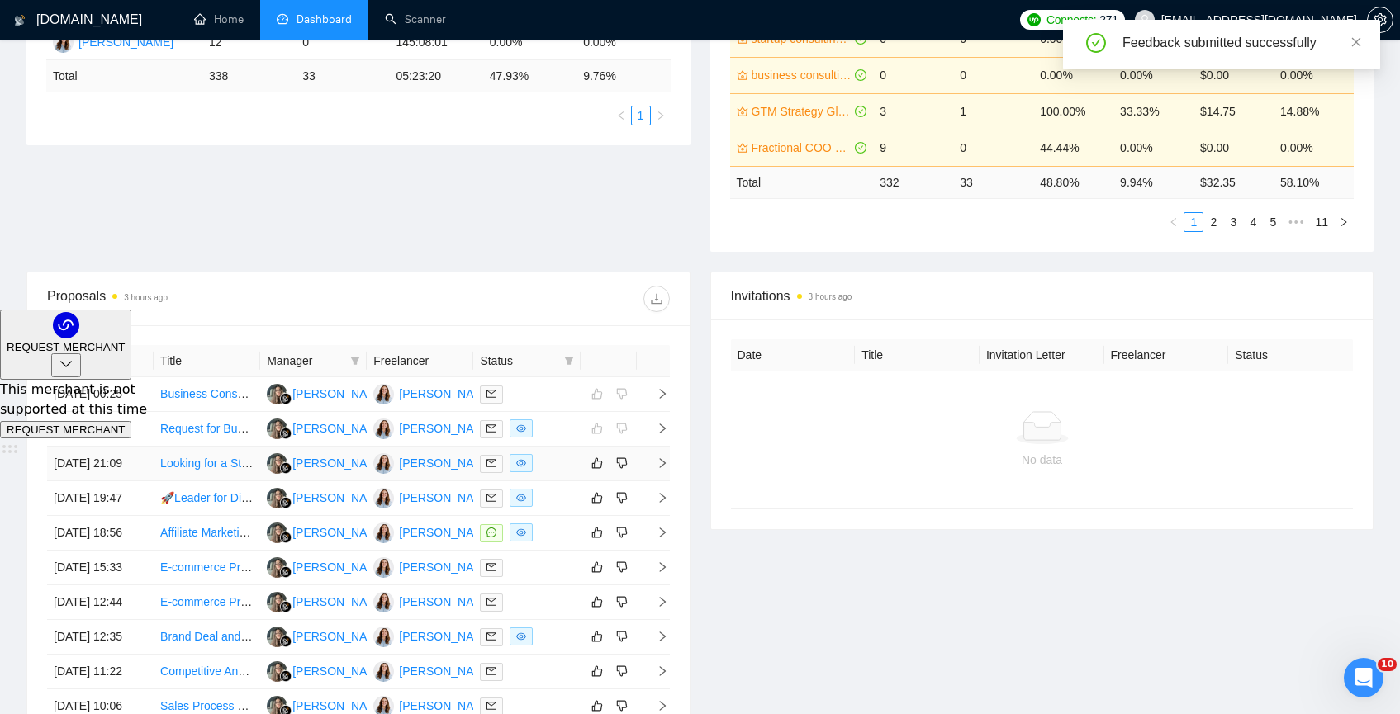
click at [212, 470] on link "Looking for a Strategic Growth Partner (Performance-Based) to Scale an E-Commer…" at bounding box center [398, 463] width 477 height 13
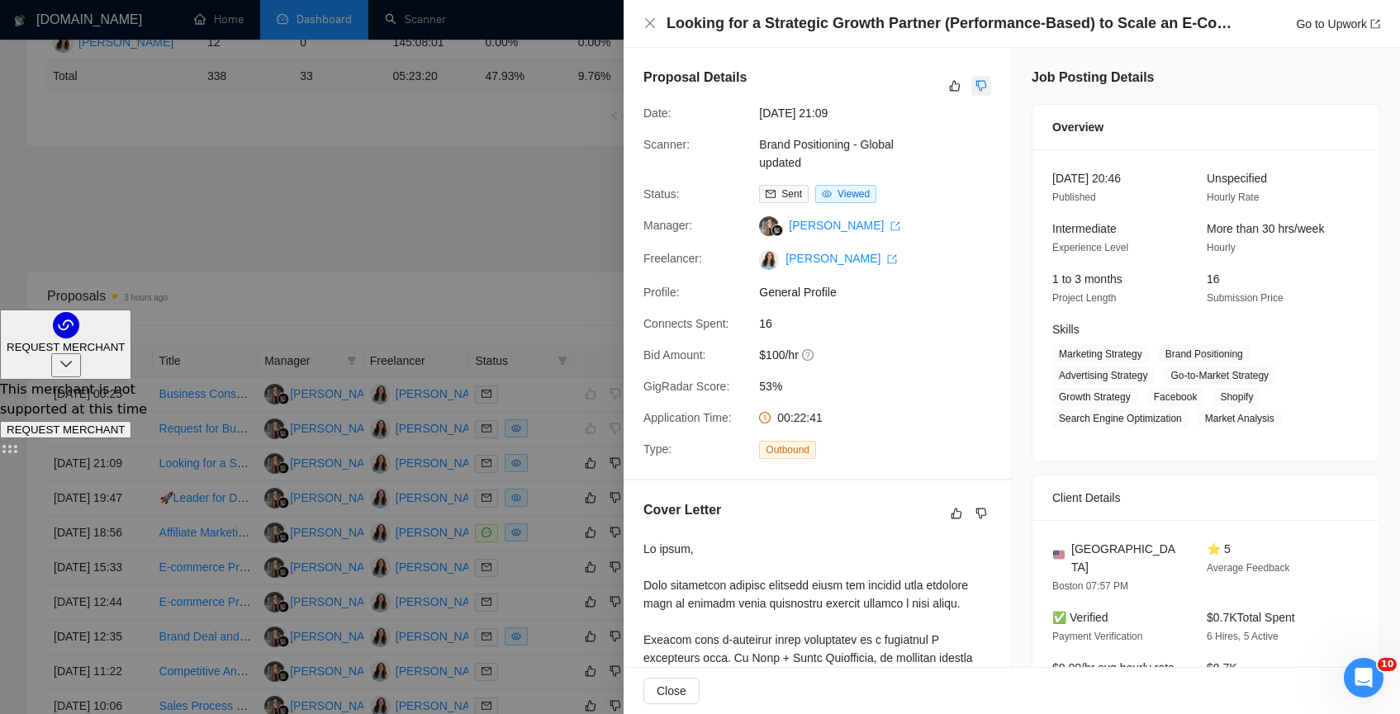
click at [976, 84] on icon "dislike" at bounding box center [981, 85] width 12 height 13
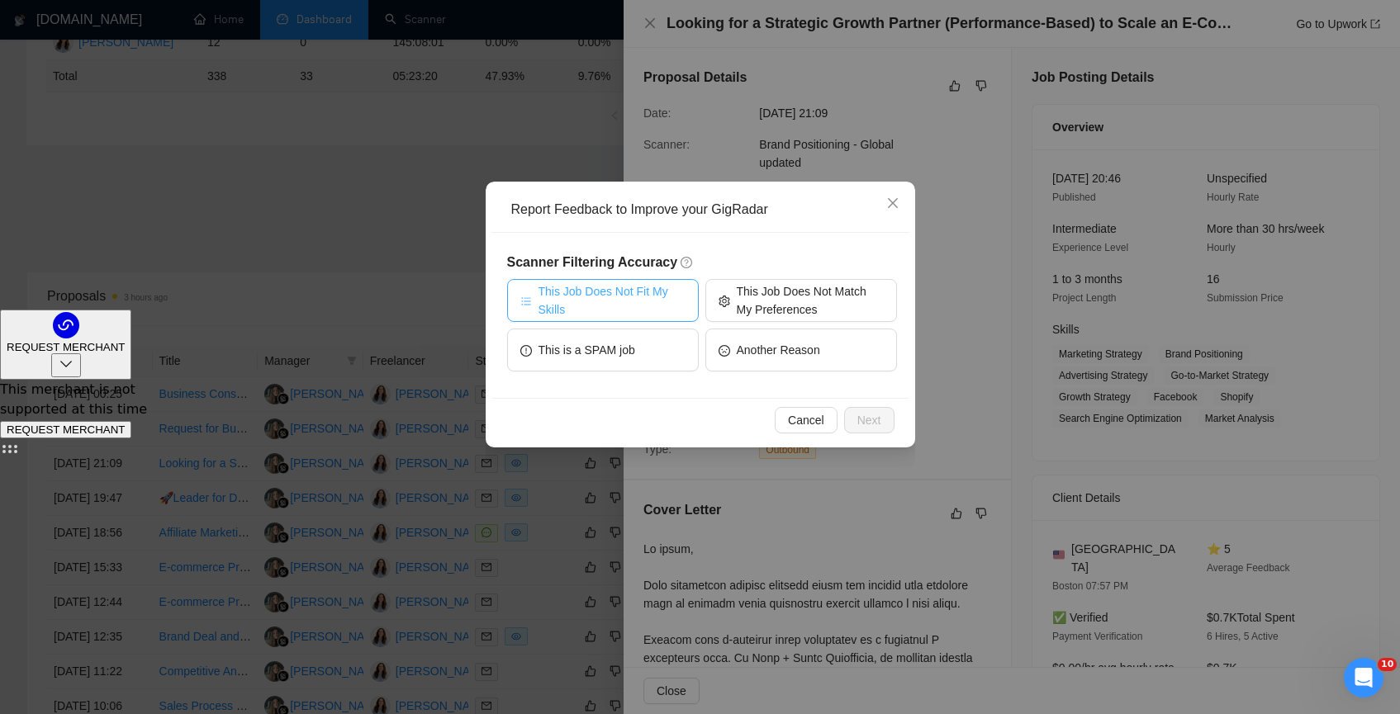
click at [635, 296] on span "This Job Does Not Fit My Skills" at bounding box center [611, 300] width 147 height 36
click at [878, 417] on span "Next" at bounding box center [869, 420] width 24 height 18
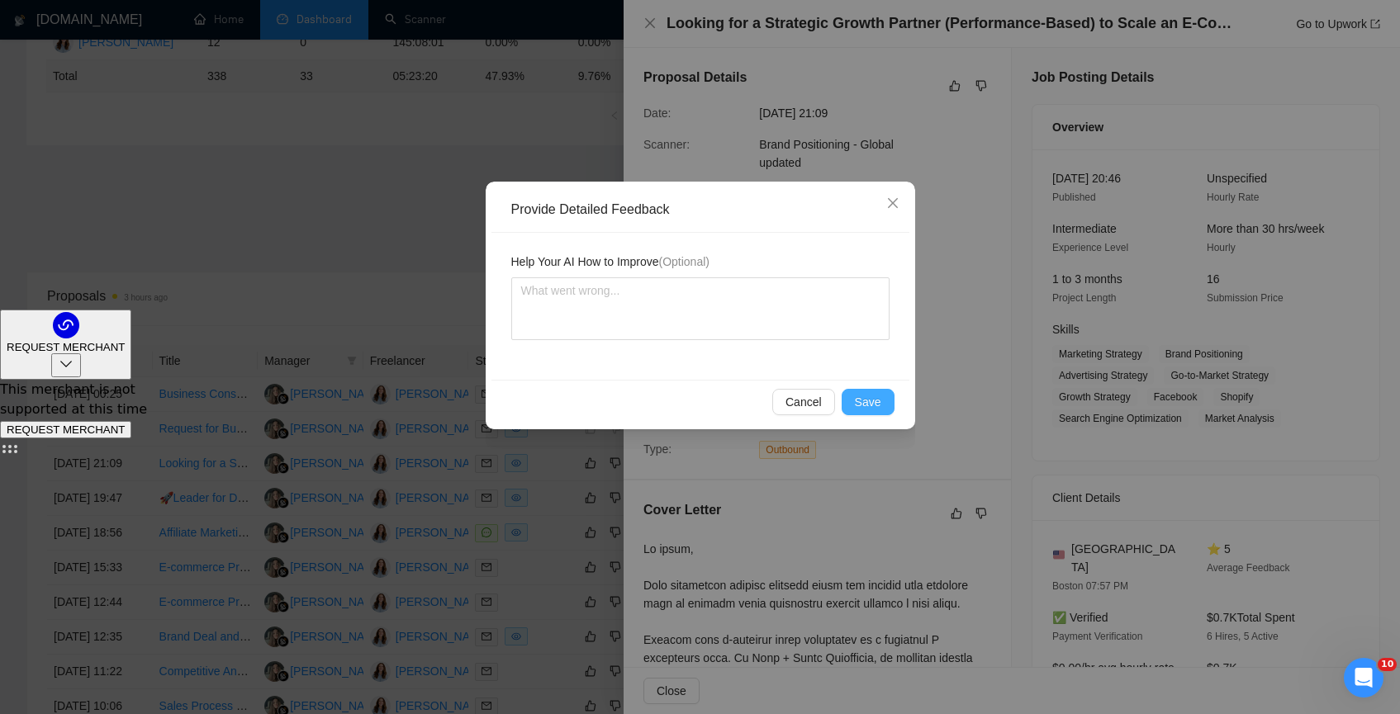
click at [870, 396] on span "Save" at bounding box center [868, 402] width 26 height 18
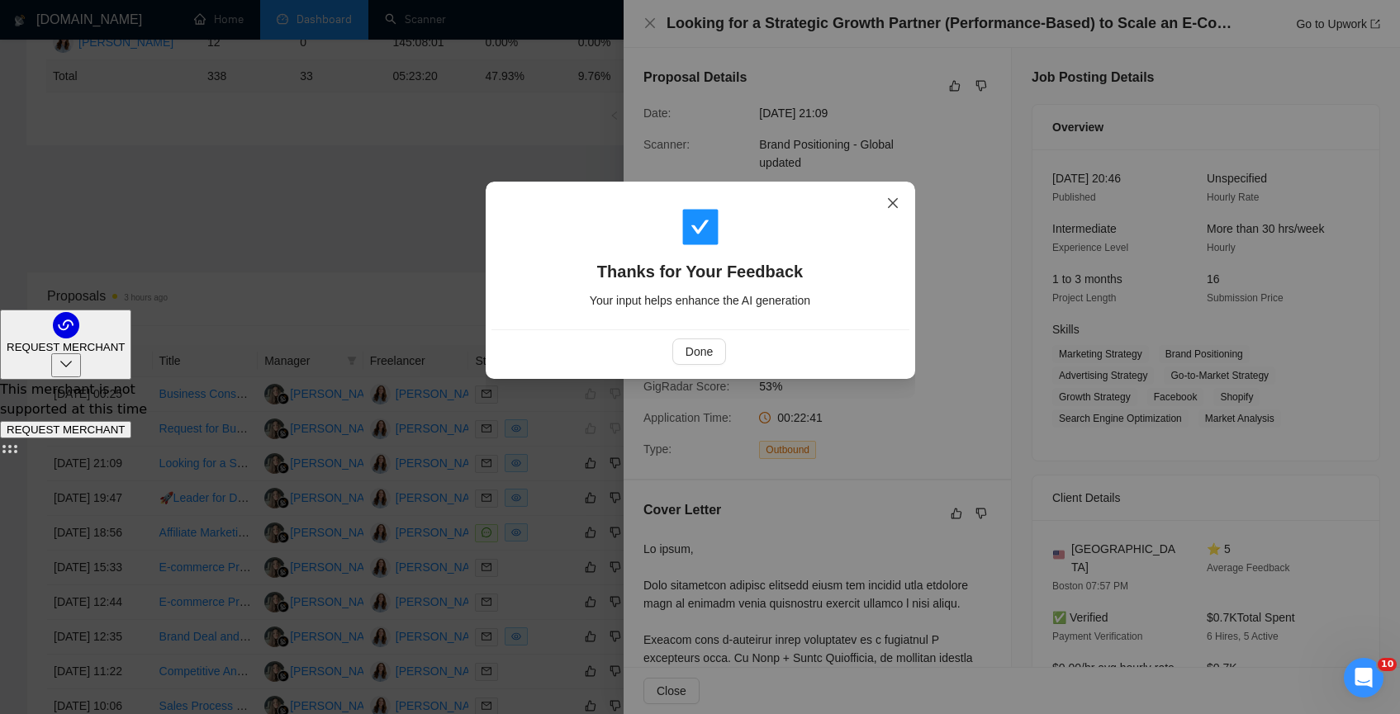
click at [892, 202] on icon "close" at bounding box center [892, 203] width 13 height 13
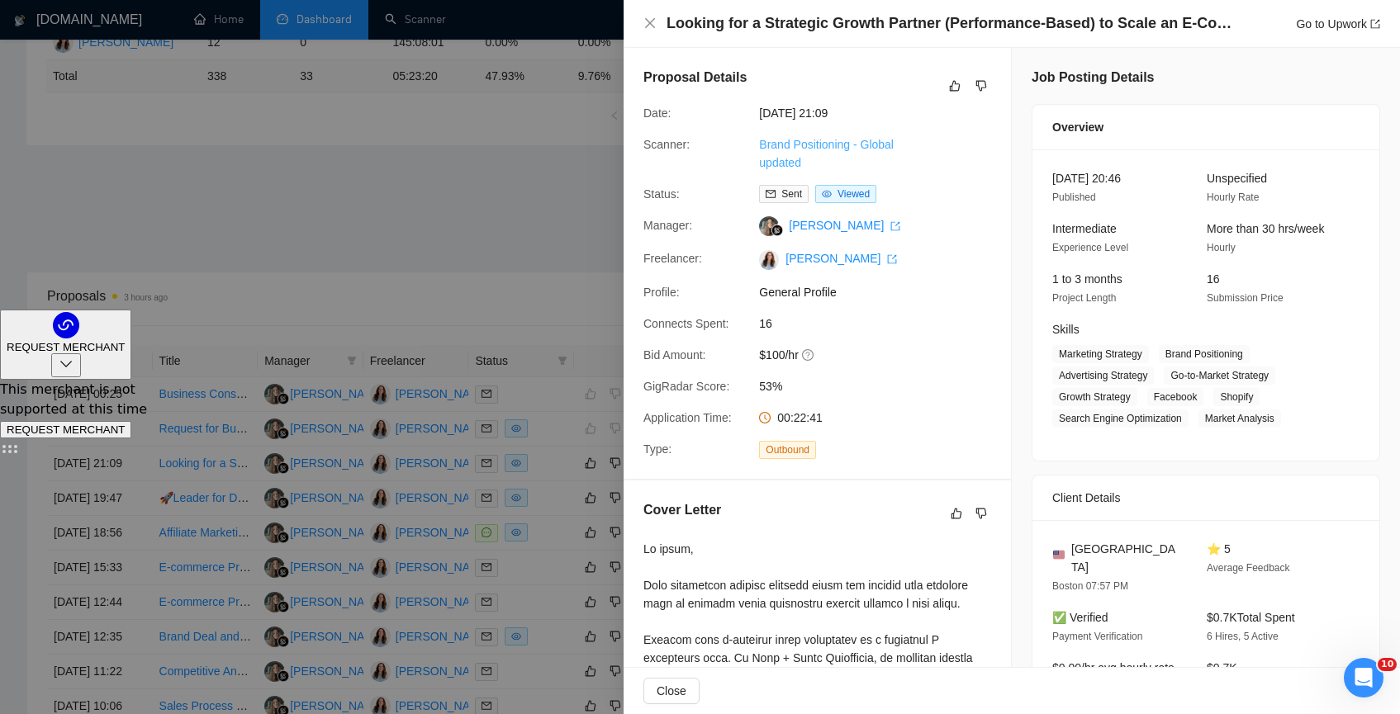
click at [860, 151] on link "Brand Positioning - Global updated" at bounding box center [826, 153] width 135 height 31
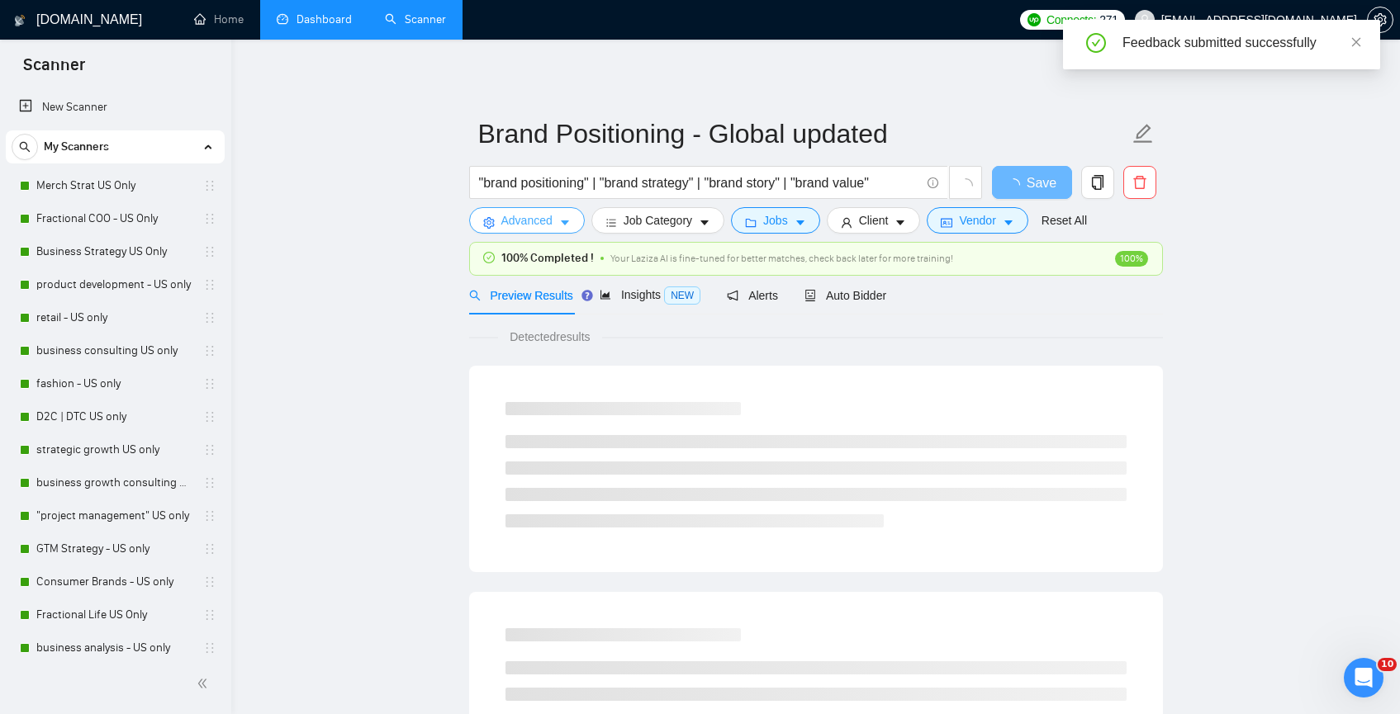
click at [533, 231] on button "Advanced" at bounding box center [527, 220] width 116 height 26
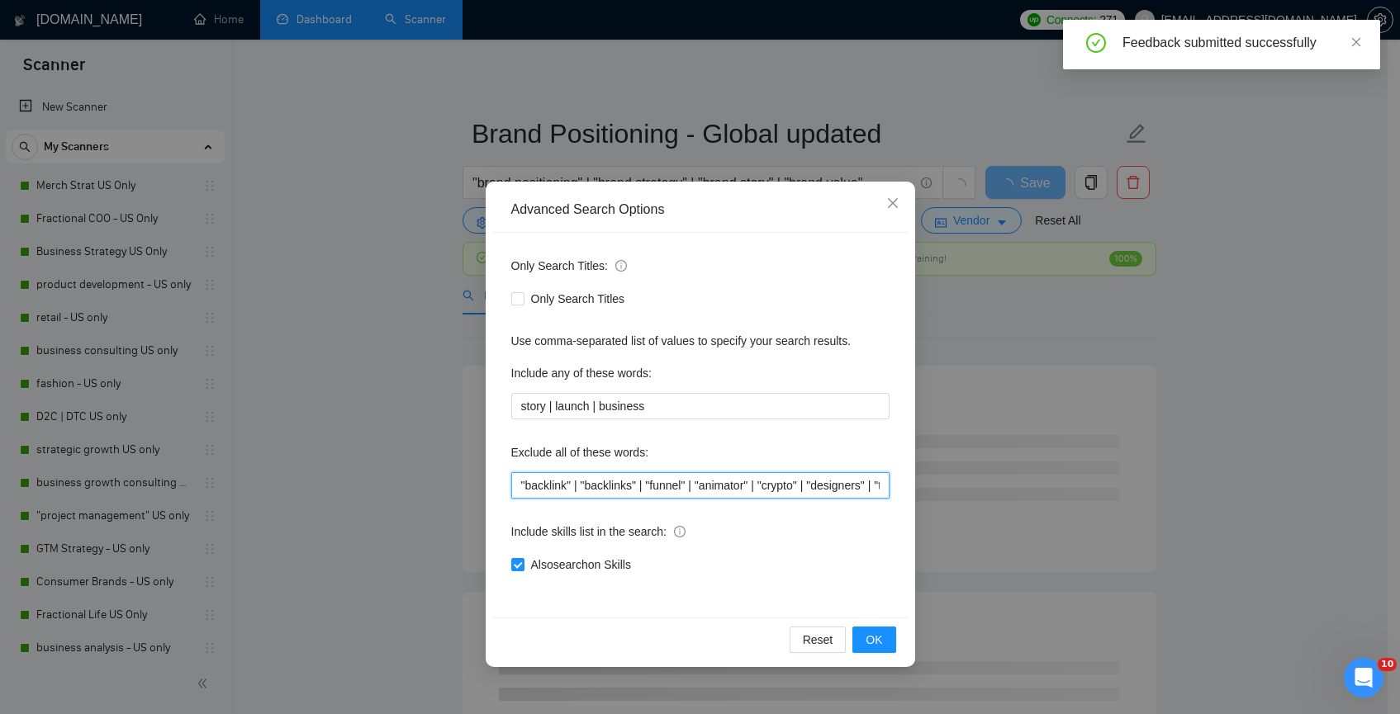
click at [514, 486] on input ""backlink" | "backlinks" | "funnel" | "animator" | "crypto" | "designers" | "ty…" at bounding box center [700, 485] width 378 height 26
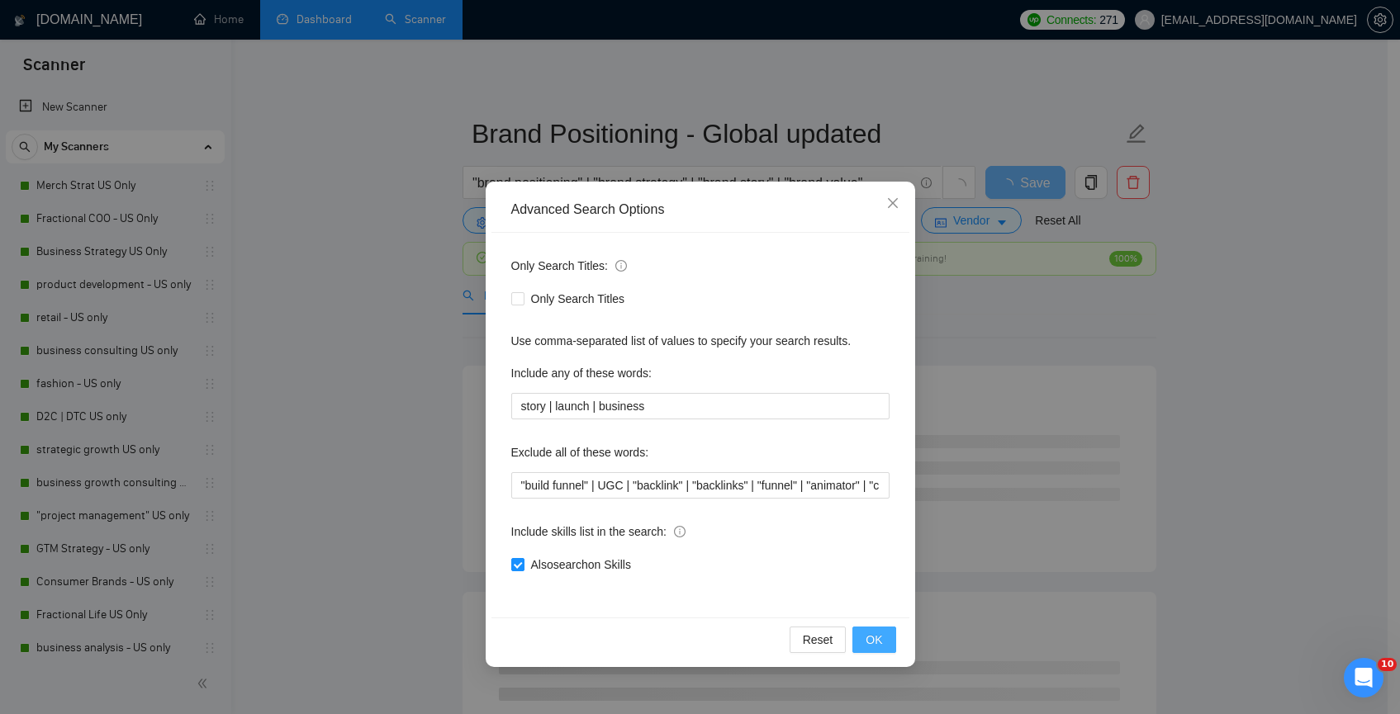
click at [880, 638] on span "OK" at bounding box center [873, 640] width 17 height 18
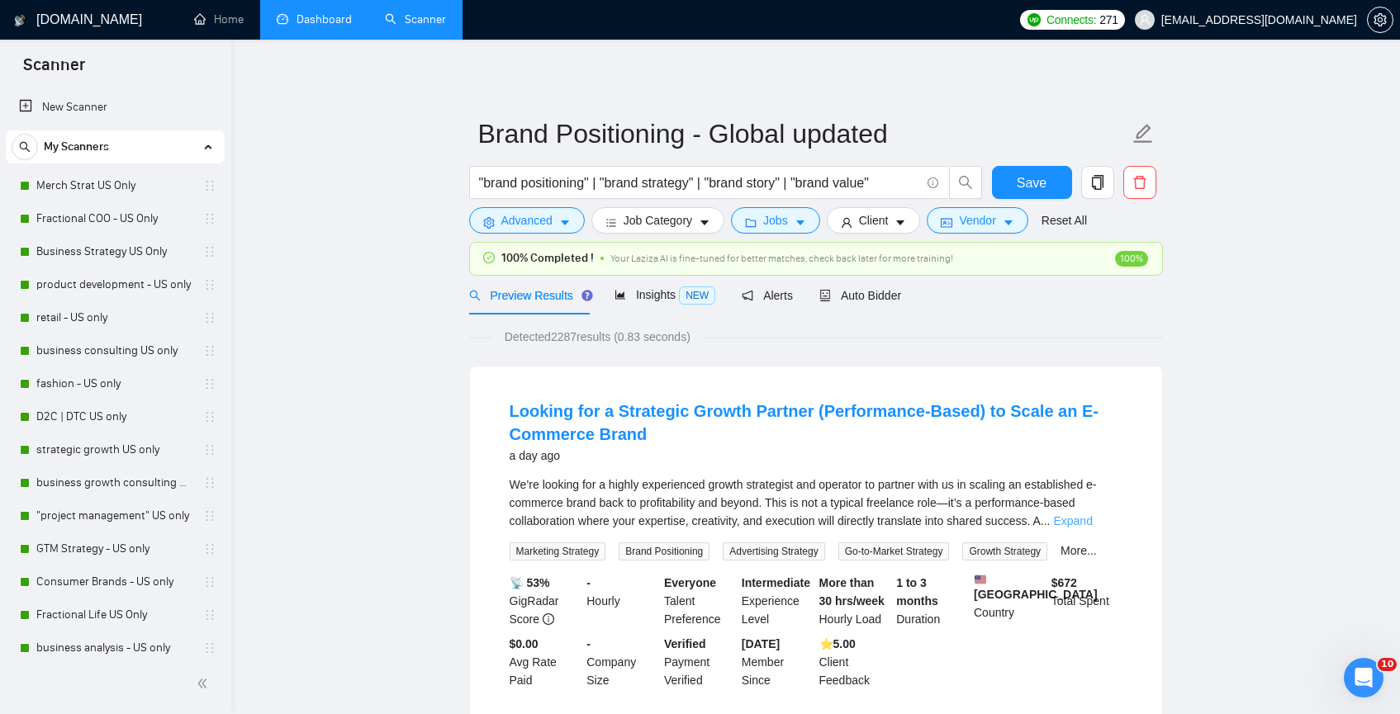
click at [1090, 519] on link "Expand" at bounding box center [1072, 520] width 39 height 13
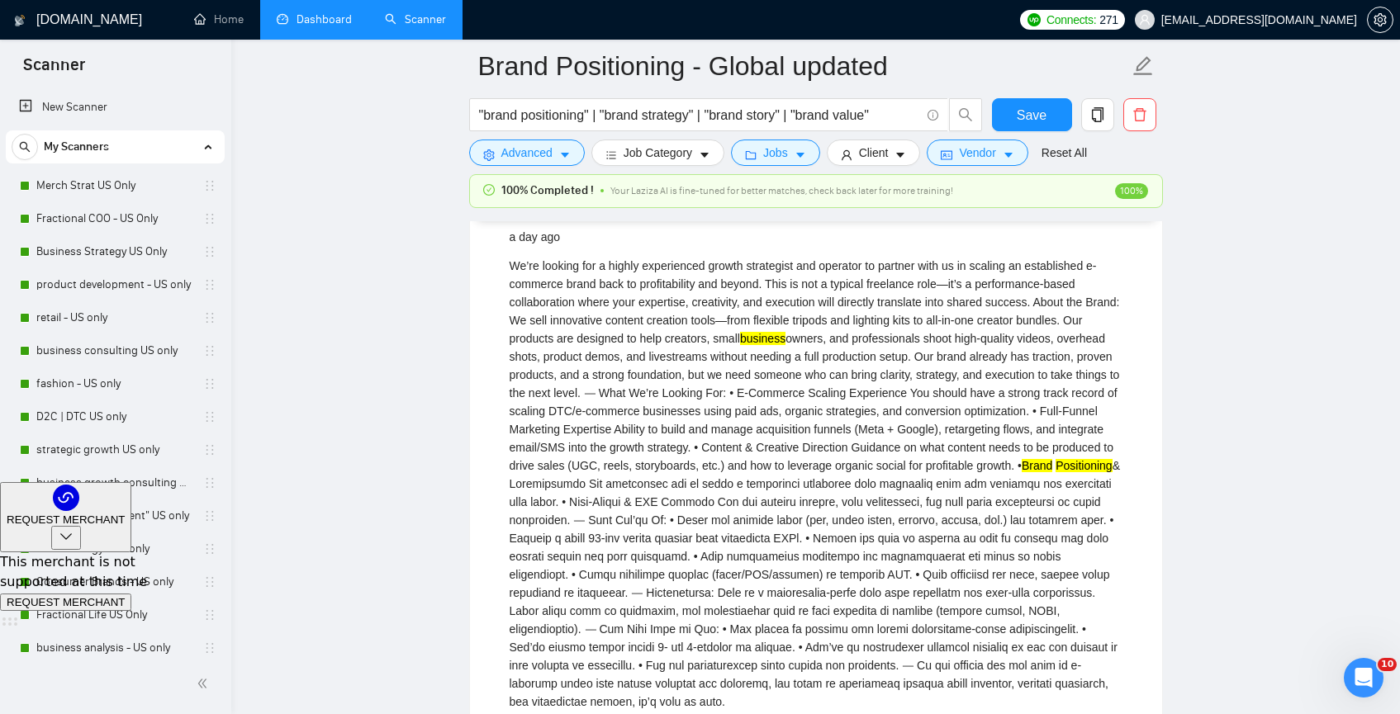
scroll to position [264, 0]
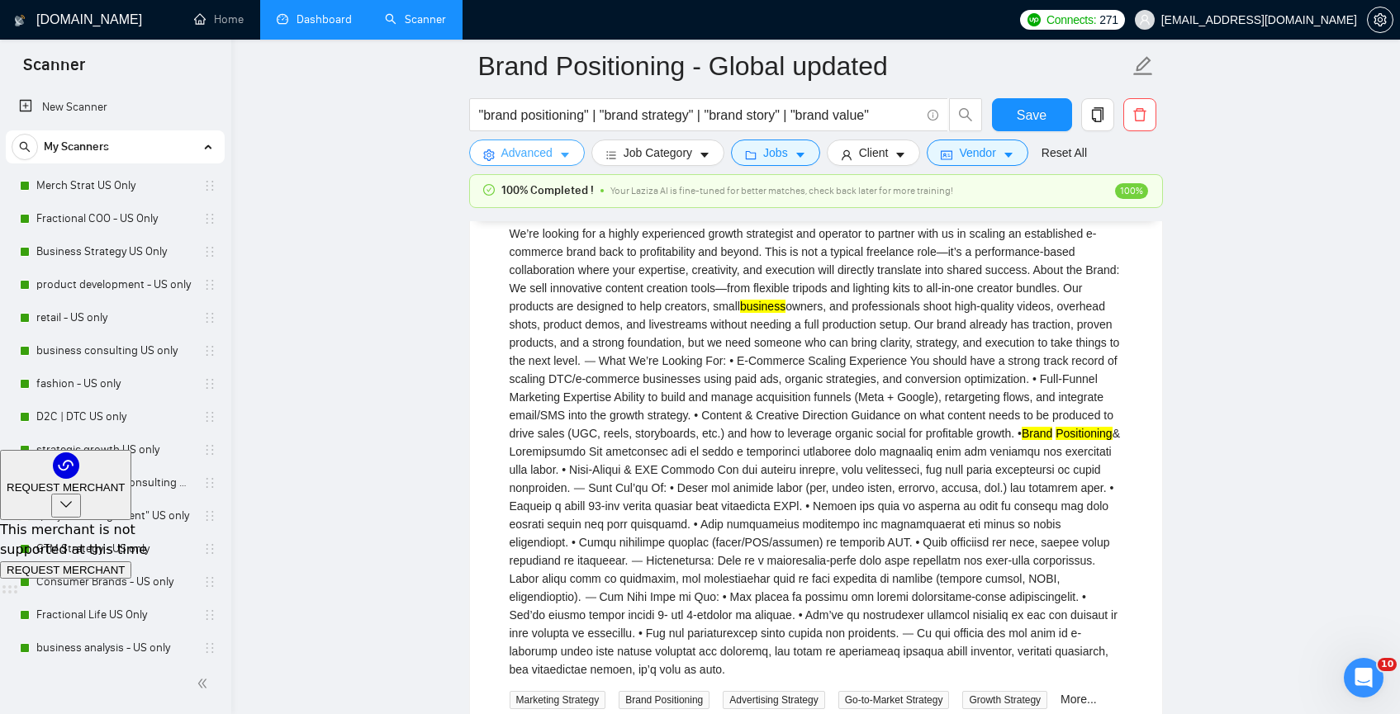
click at [535, 155] on span "Advanced" at bounding box center [526, 153] width 51 height 18
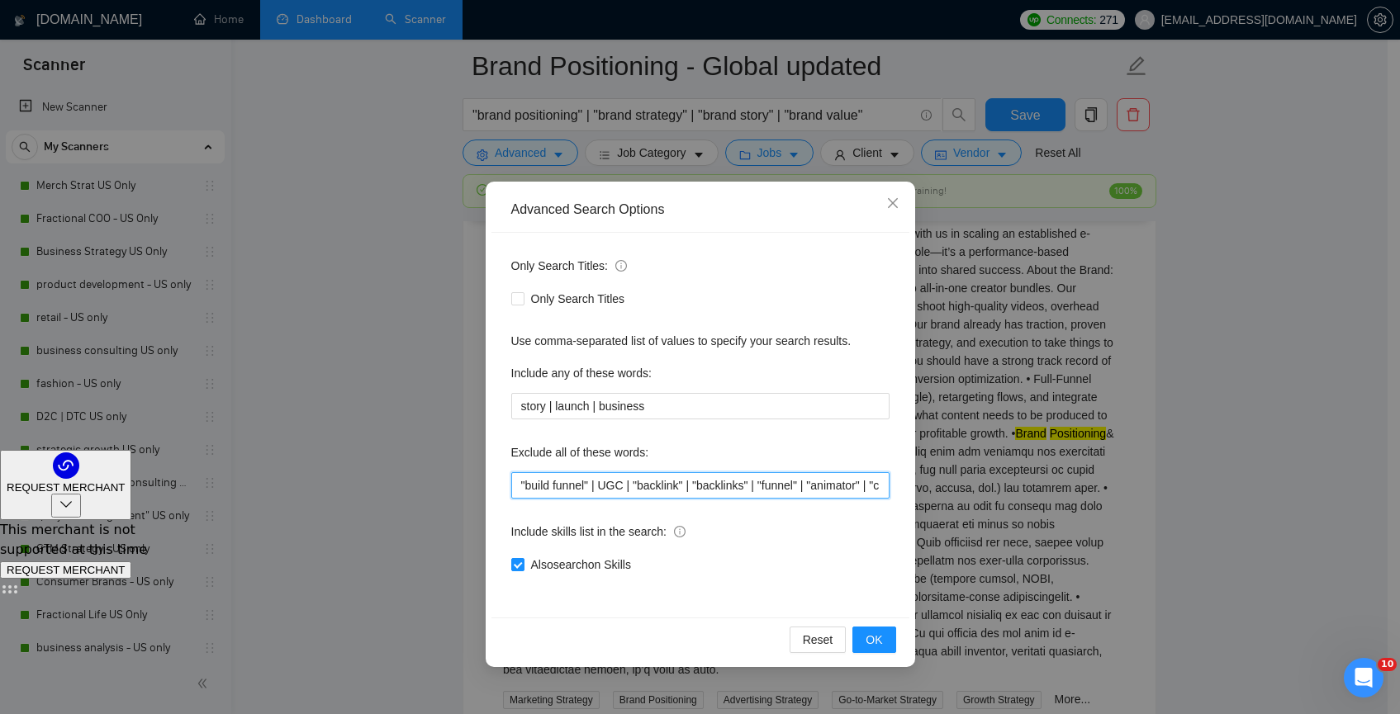
click at [519, 487] on input ""build funnel" | UGC | "backlink" | "backlinks" | "funnel" | "animator" | "cryp…" at bounding box center [700, 485] width 378 height 26
type input "funnels | "build funnel" | UGC | "backlink" | "backlinks" | "funnel" | "animato…"
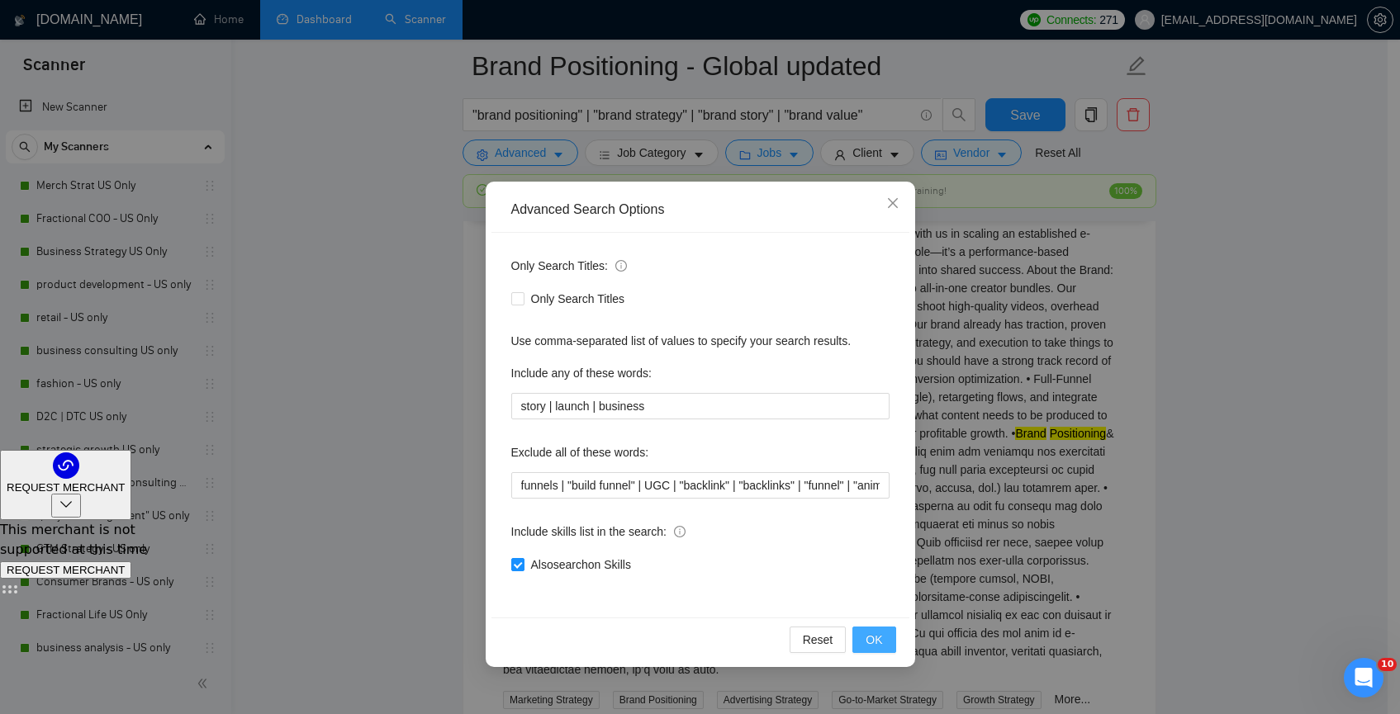
click at [873, 631] on span "OK" at bounding box center [873, 640] width 17 height 18
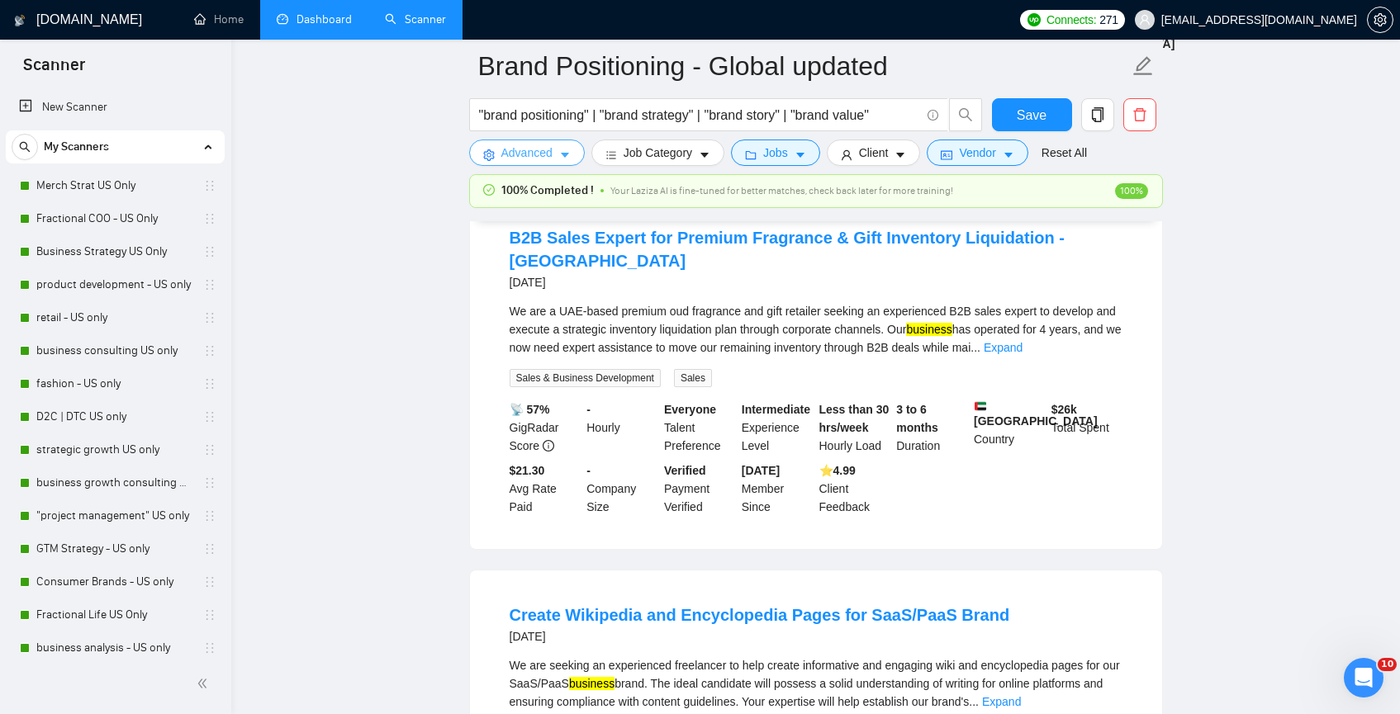
scroll to position [1852, 0]
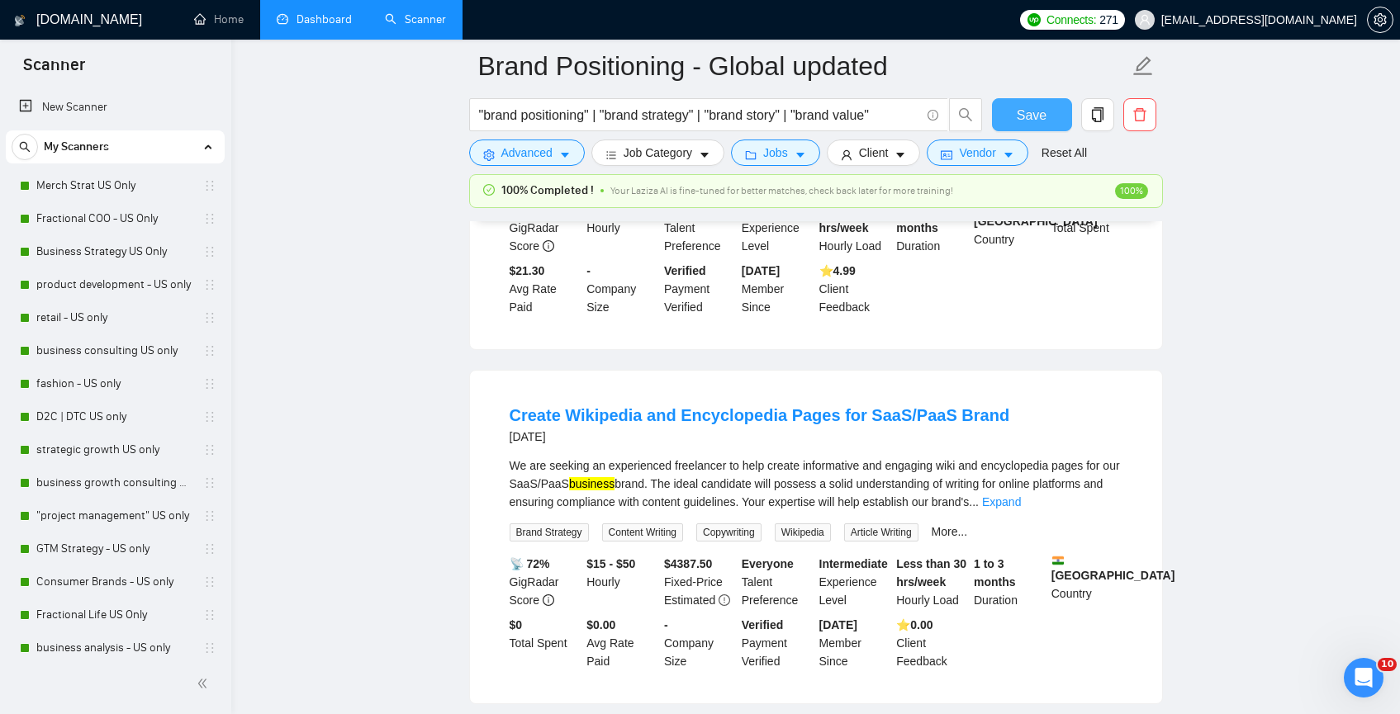
click at [1049, 119] on button "Save" at bounding box center [1032, 114] width 80 height 33
click at [301, 15] on link "Dashboard" at bounding box center [314, 19] width 75 height 14
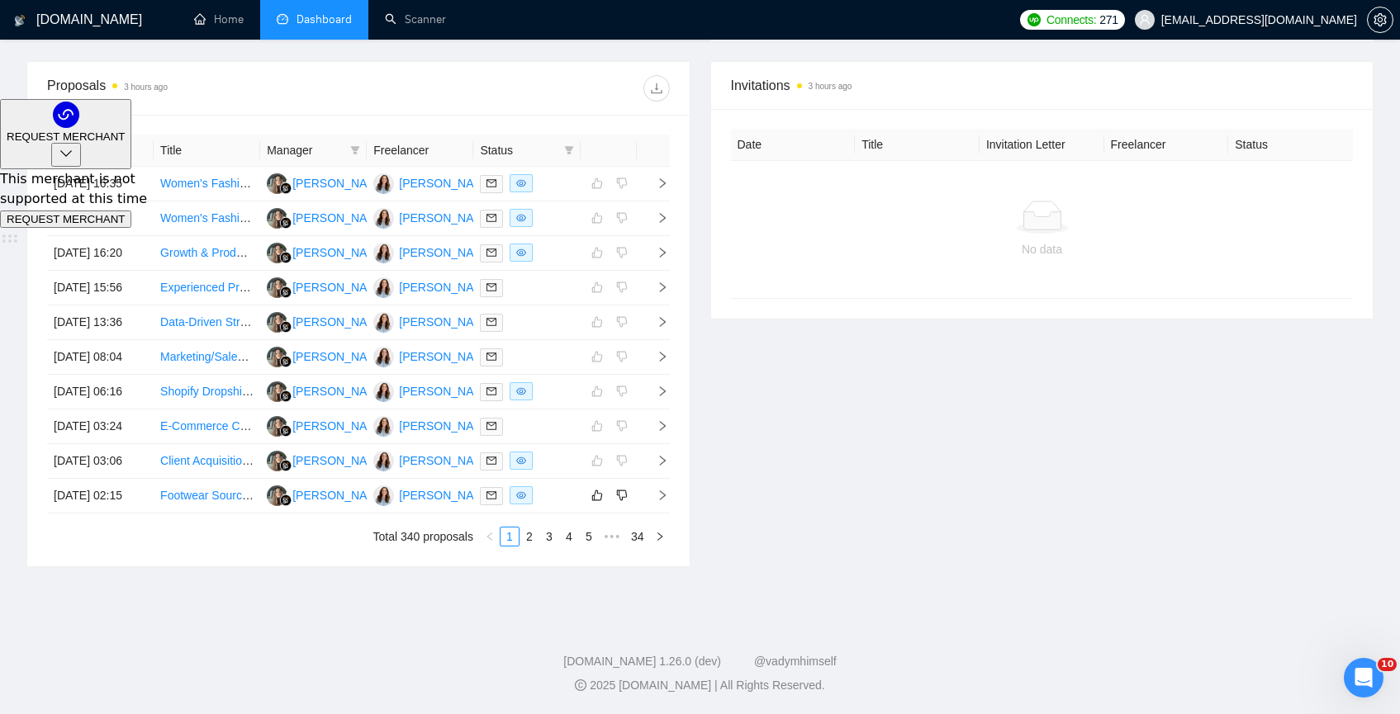
scroll to position [772, 0]
click at [534, 530] on link "2" at bounding box center [529, 537] width 18 height 18
click at [228, 271] on td "🚀Leader for Digital Marketing Team – Handcraft Brand" at bounding box center [207, 288] width 107 height 35
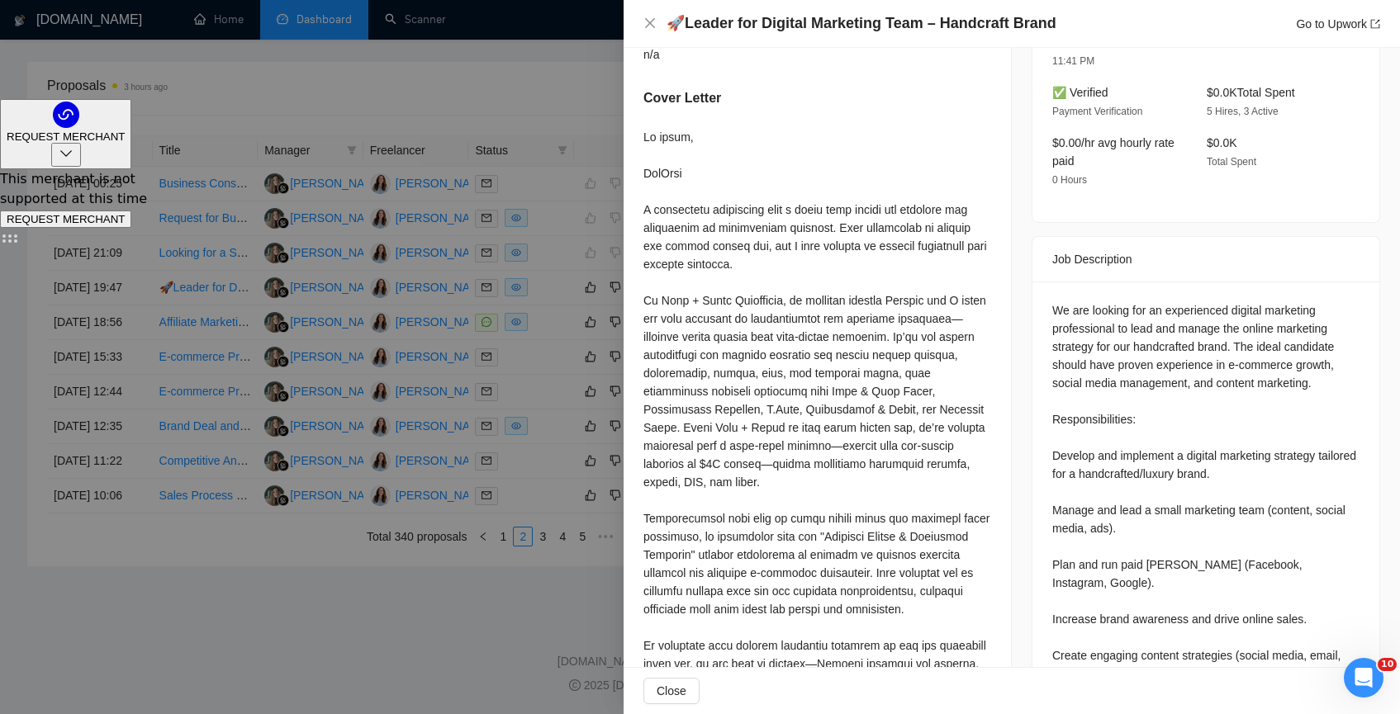
scroll to position [0, 0]
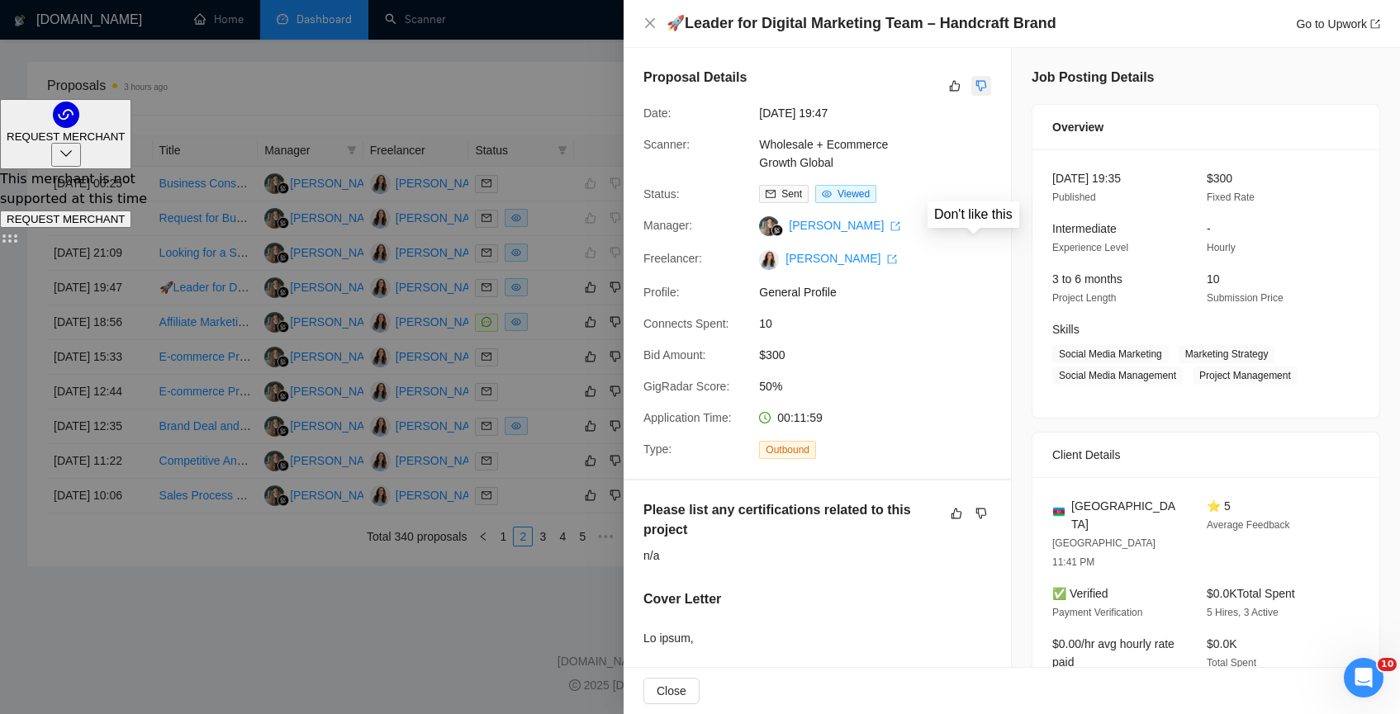
click at [976, 88] on icon "dislike" at bounding box center [981, 86] width 11 height 11
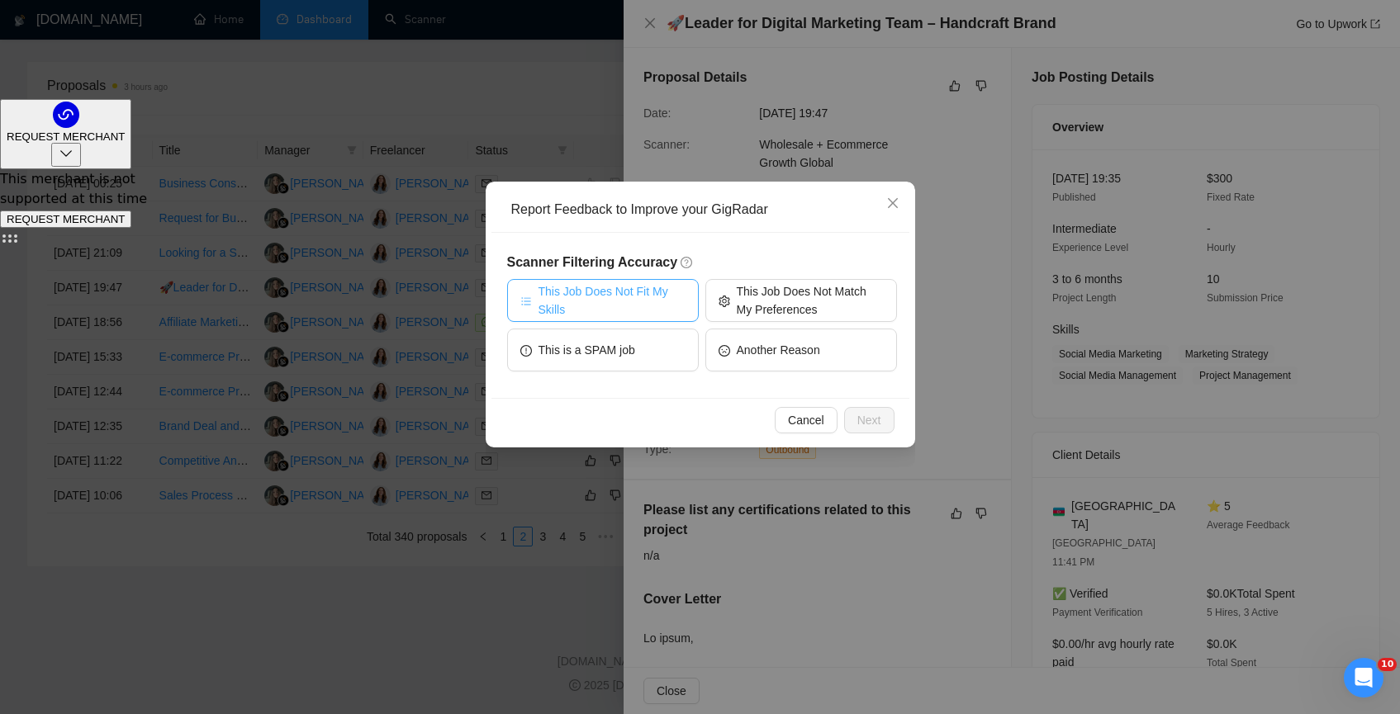
click at [630, 300] on span "This Job Does Not Fit My Skills" at bounding box center [611, 300] width 147 height 36
click at [863, 421] on span "Next" at bounding box center [869, 420] width 24 height 18
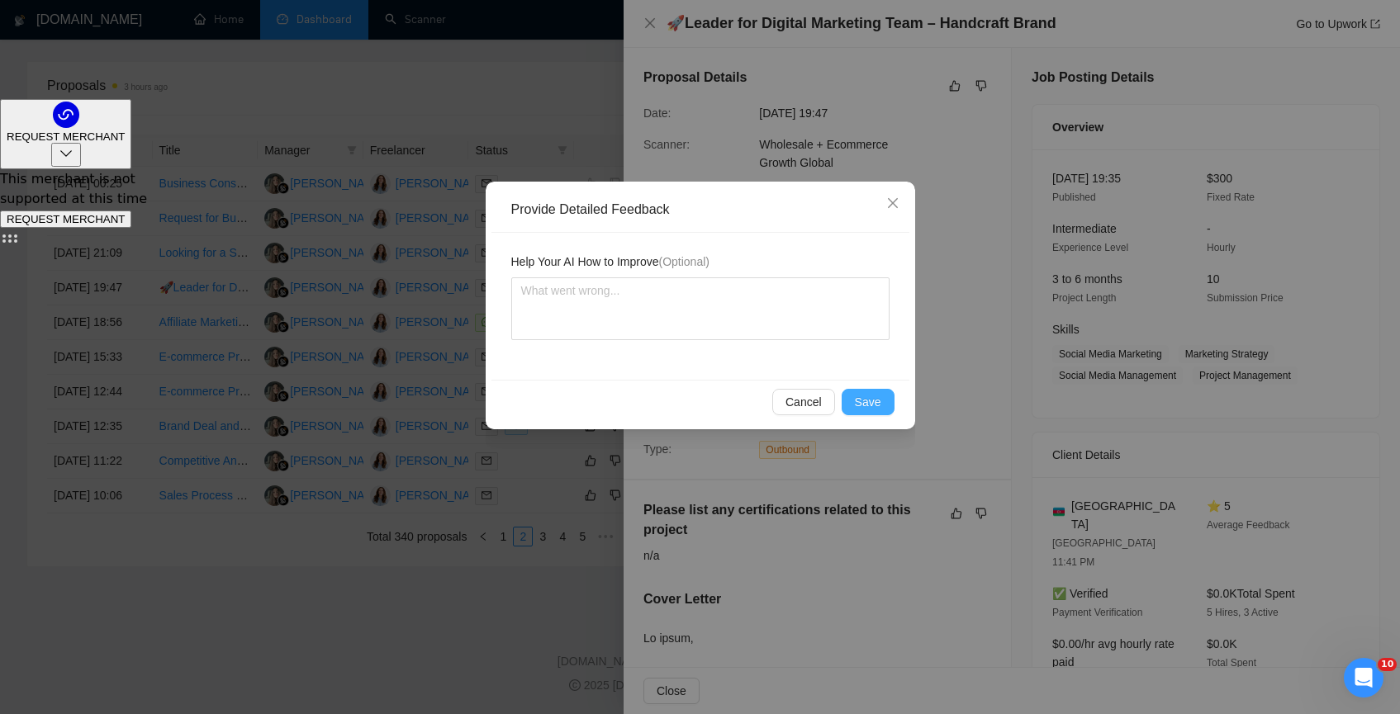
click at [868, 407] on span "Save" at bounding box center [868, 402] width 26 height 18
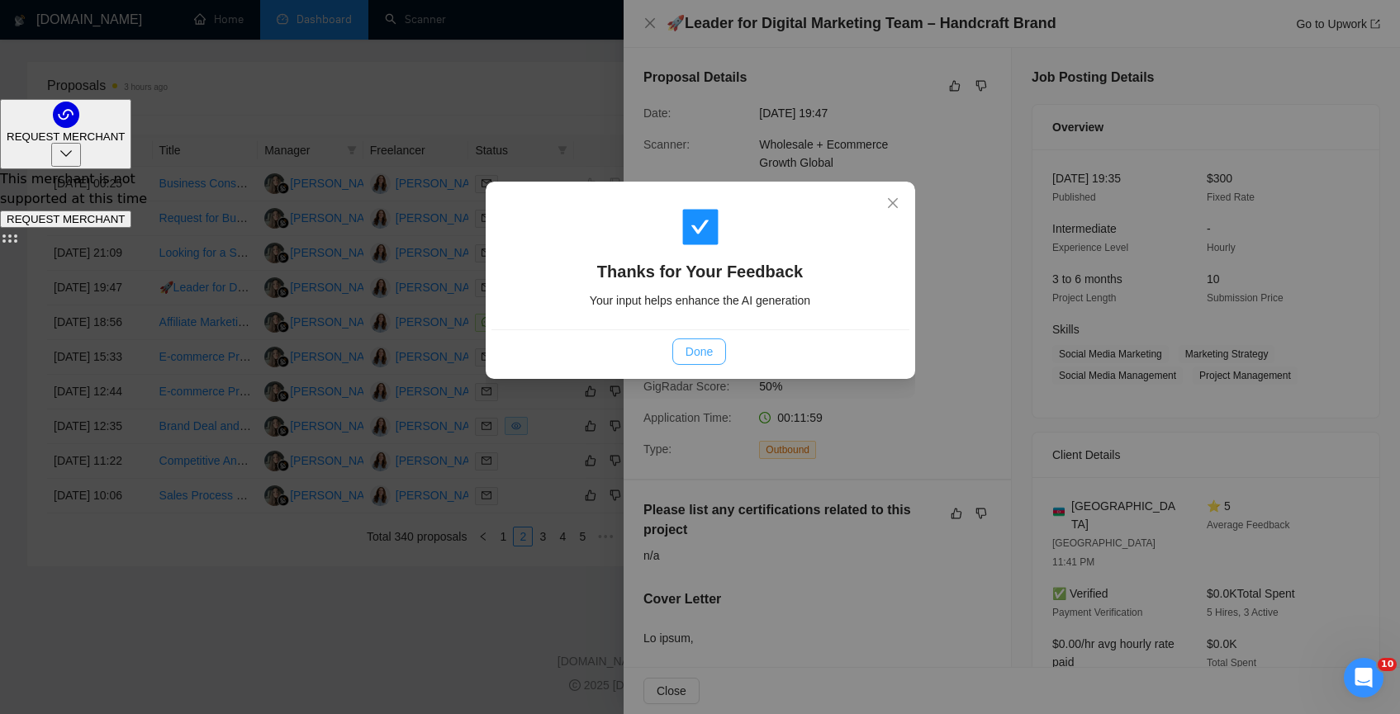
click at [714, 350] on button "Done" at bounding box center [699, 352] width 54 height 26
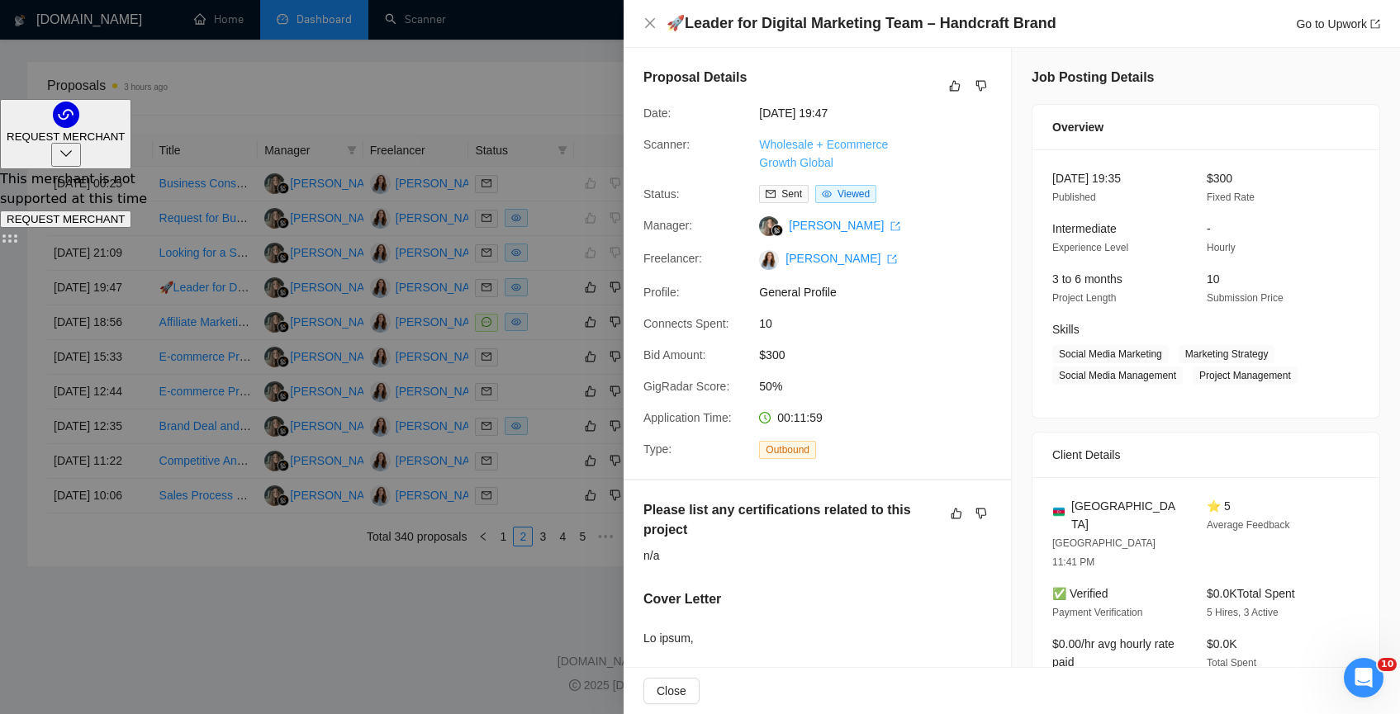
click at [780, 142] on link "Wholesale + Ecommerce Growth Global" at bounding box center [823, 153] width 129 height 31
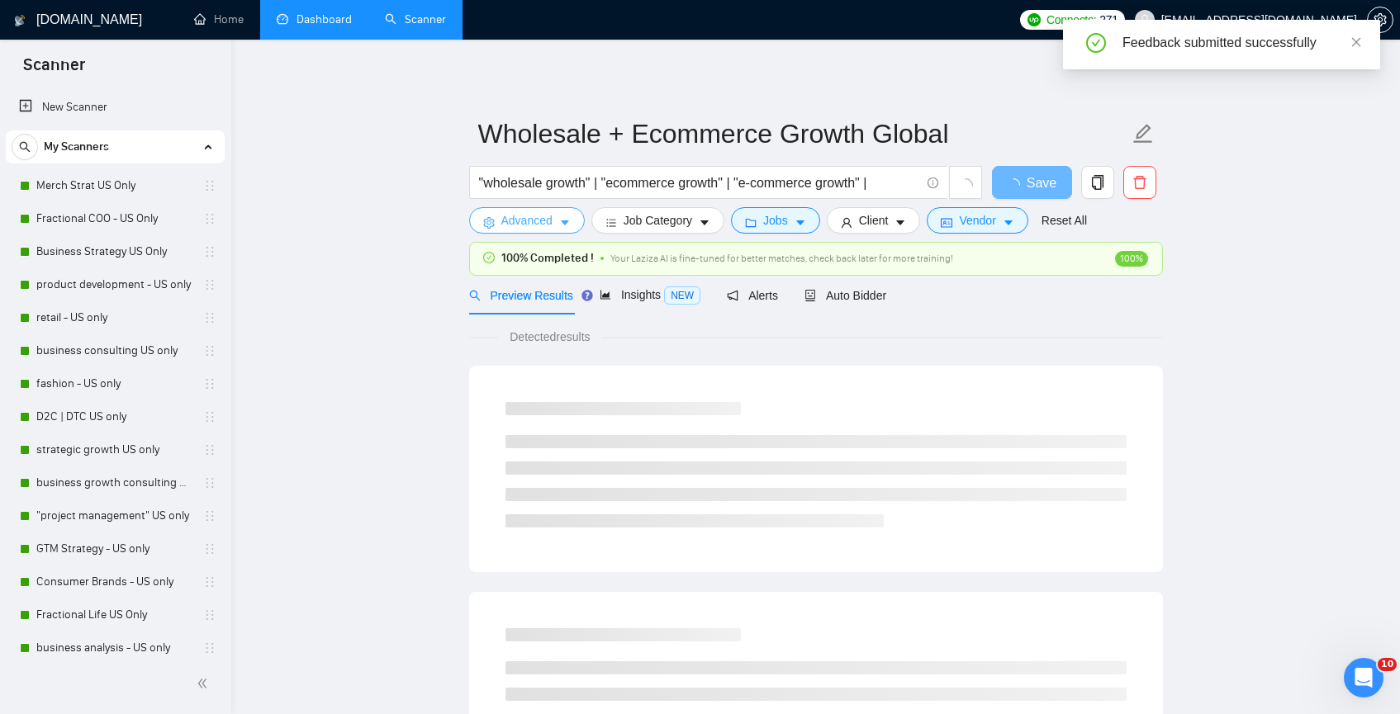
click at [569, 216] on button "Advanced" at bounding box center [527, 220] width 116 height 26
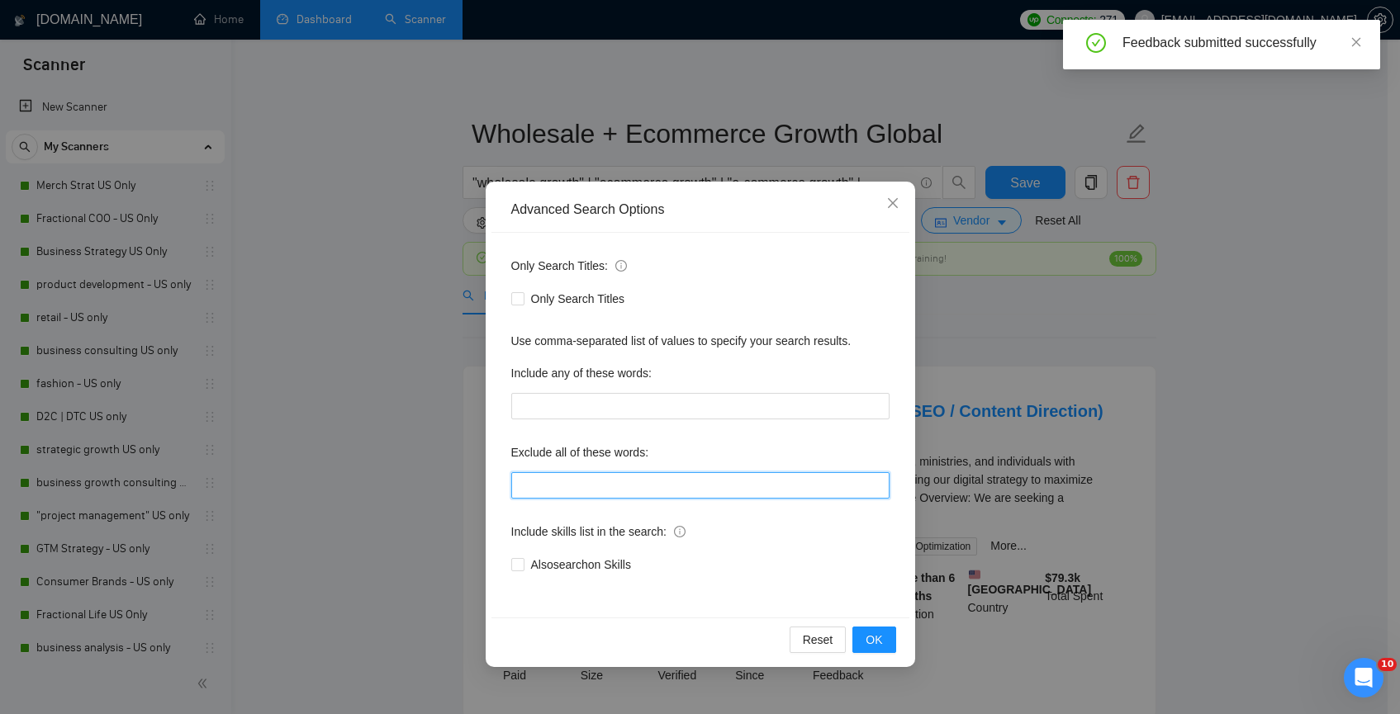
click at [557, 477] on input "text" at bounding box center [700, 485] width 378 height 26
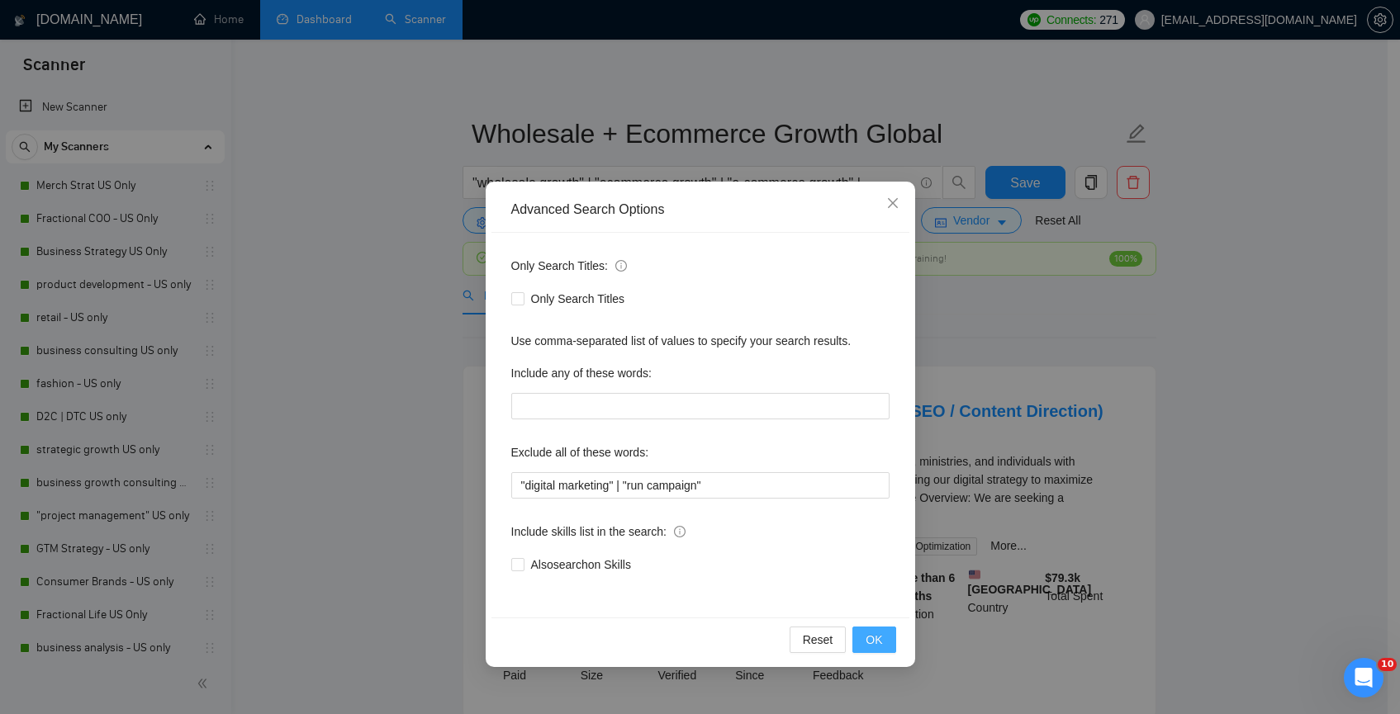
click at [861, 634] on button "OK" at bounding box center [873, 640] width 43 height 26
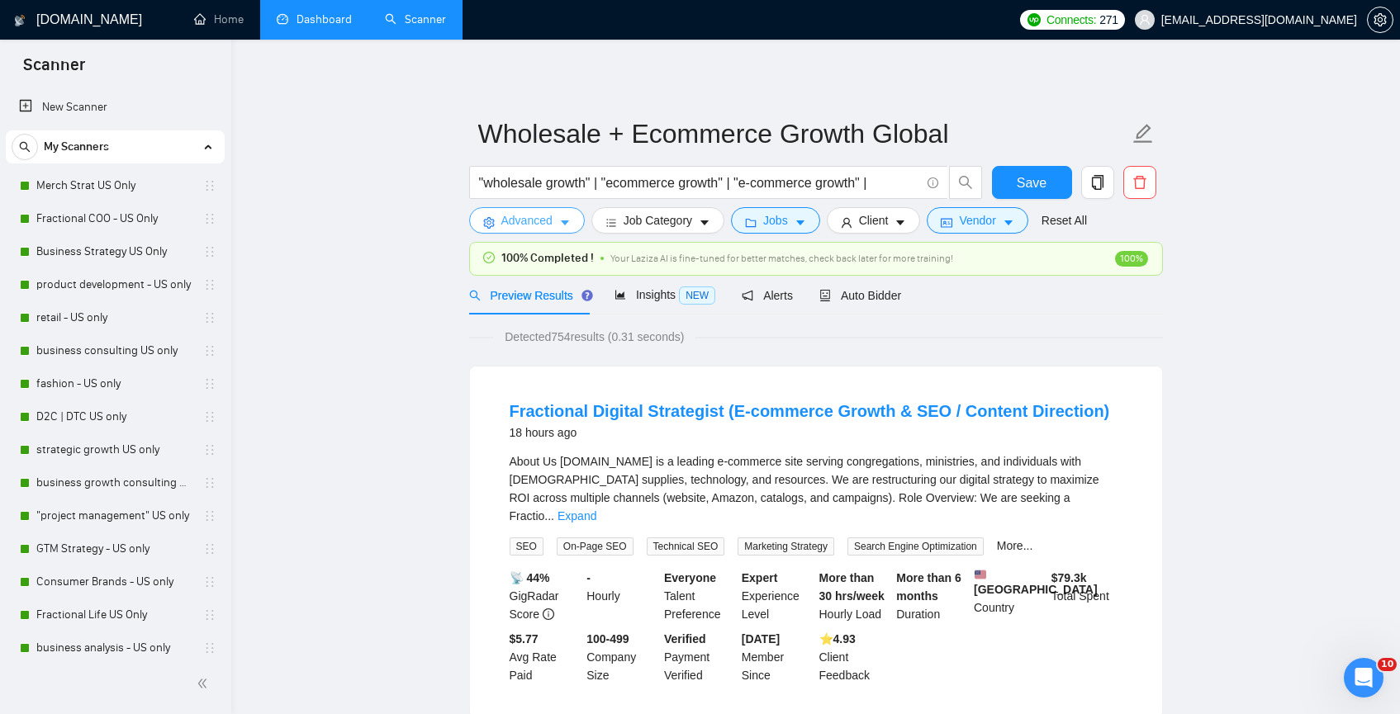
click at [545, 224] on span "Advanced" at bounding box center [526, 220] width 51 height 18
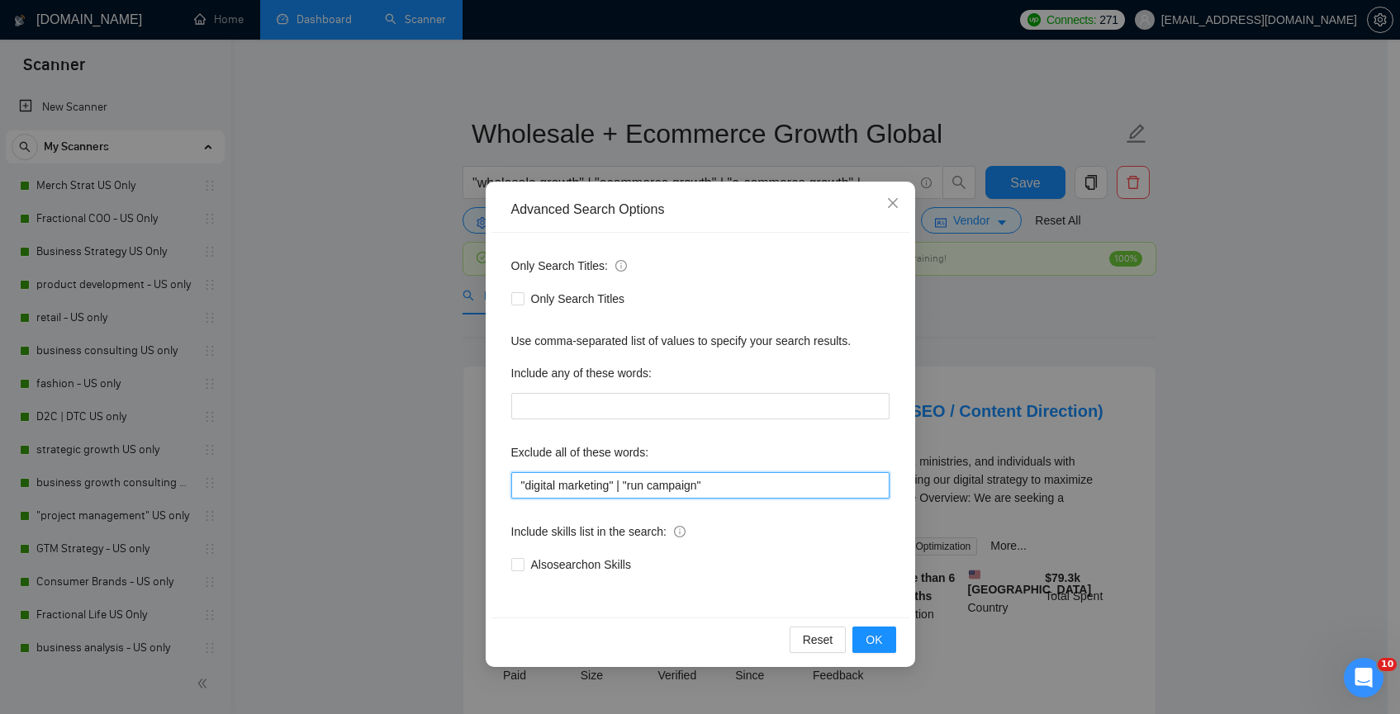
click at [774, 491] on input ""digital marketing" | "run campaign"" at bounding box center [700, 485] width 378 height 26
click at [868, 647] on span "OK" at bounding box center [873, 640] width 17 height 18
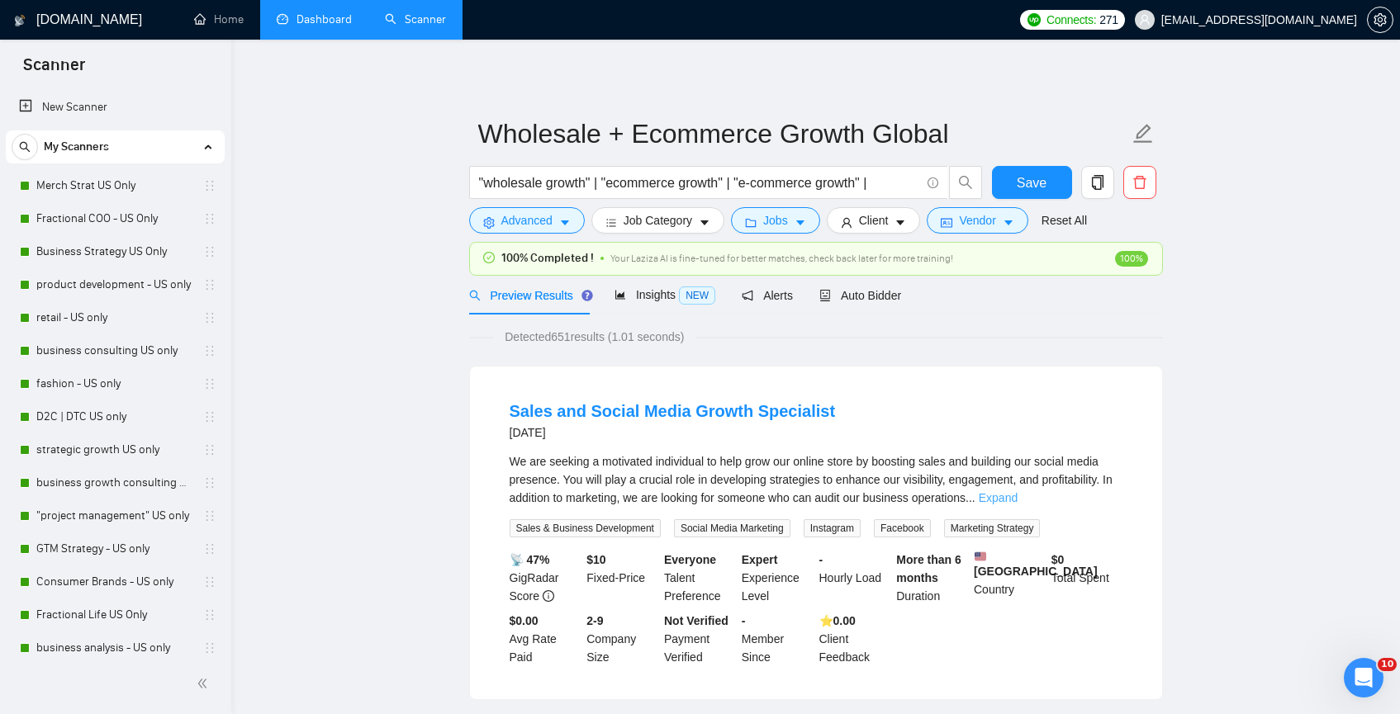
click at [1017, 494] on link "Expand" at bounding box center [998, 497] width 39 height 13
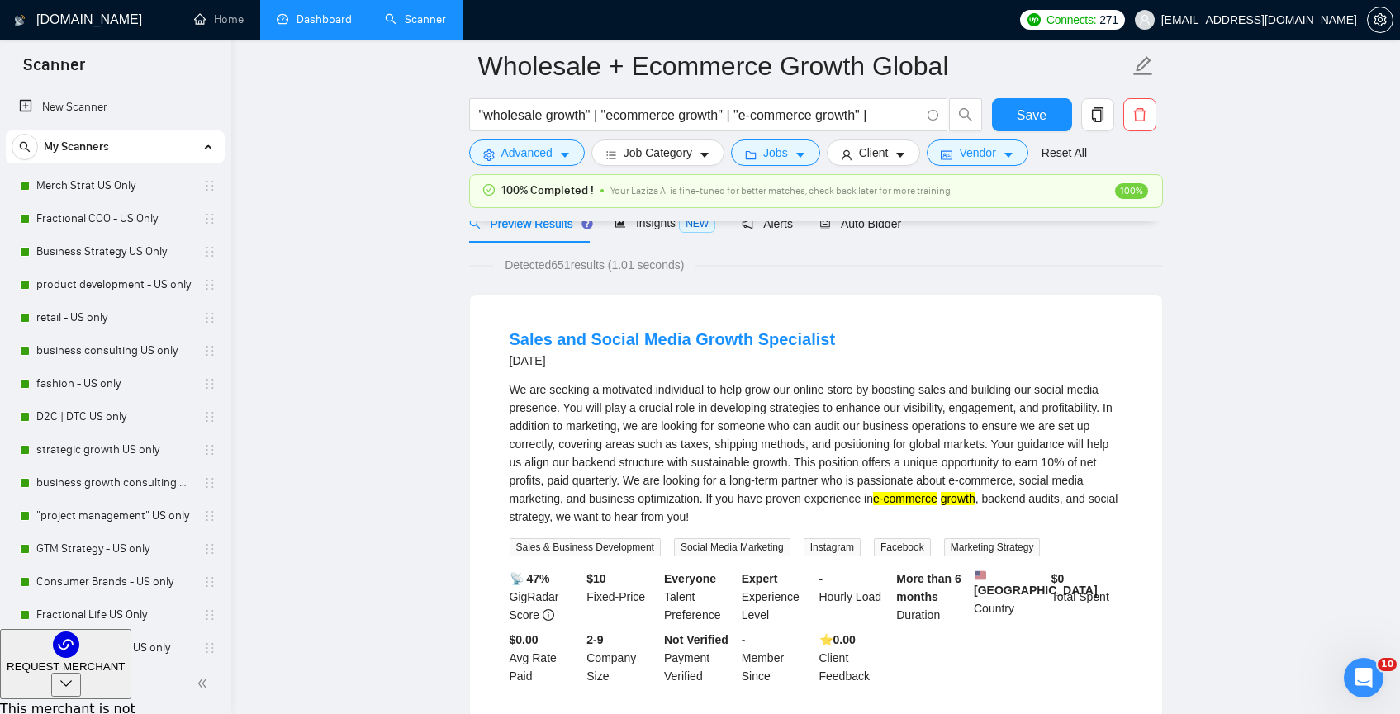
scroll to position [99, 0]
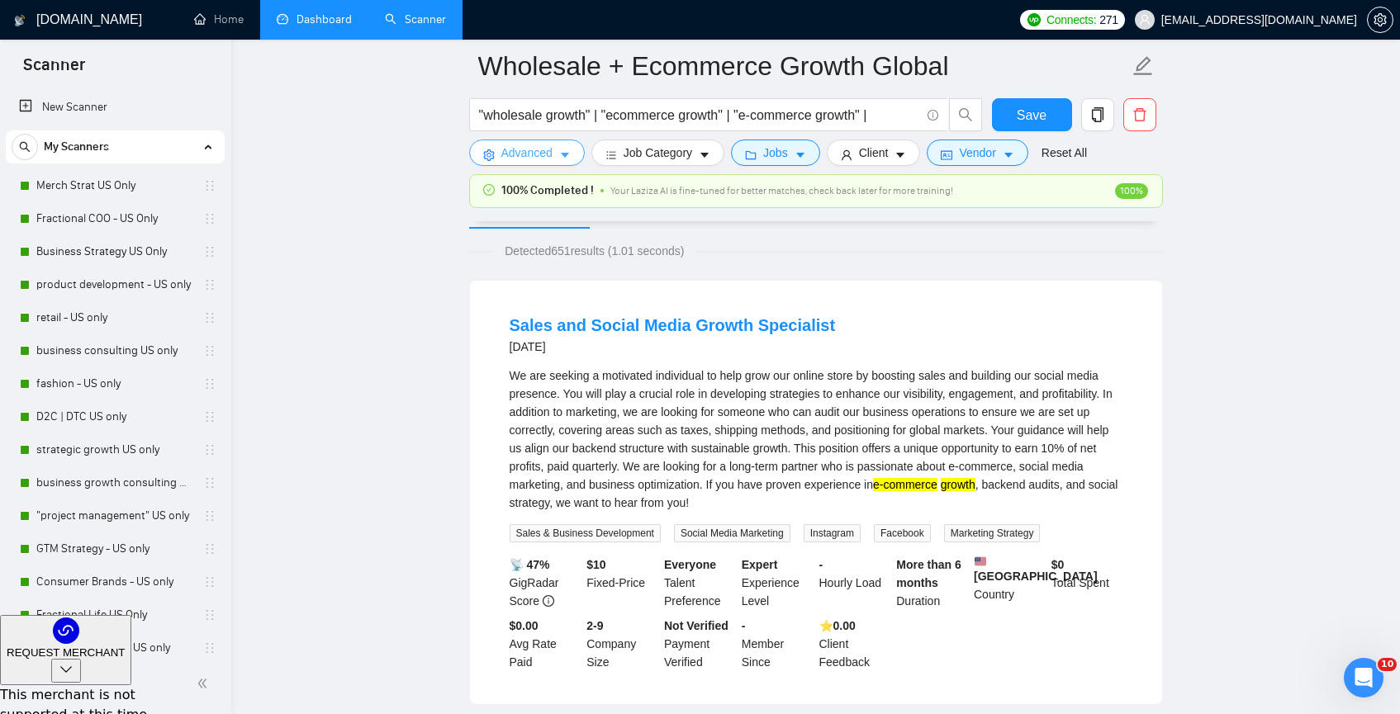
click at [513, 140] on button "Advanced" at bounding box center [527, 153] width 116 height 26
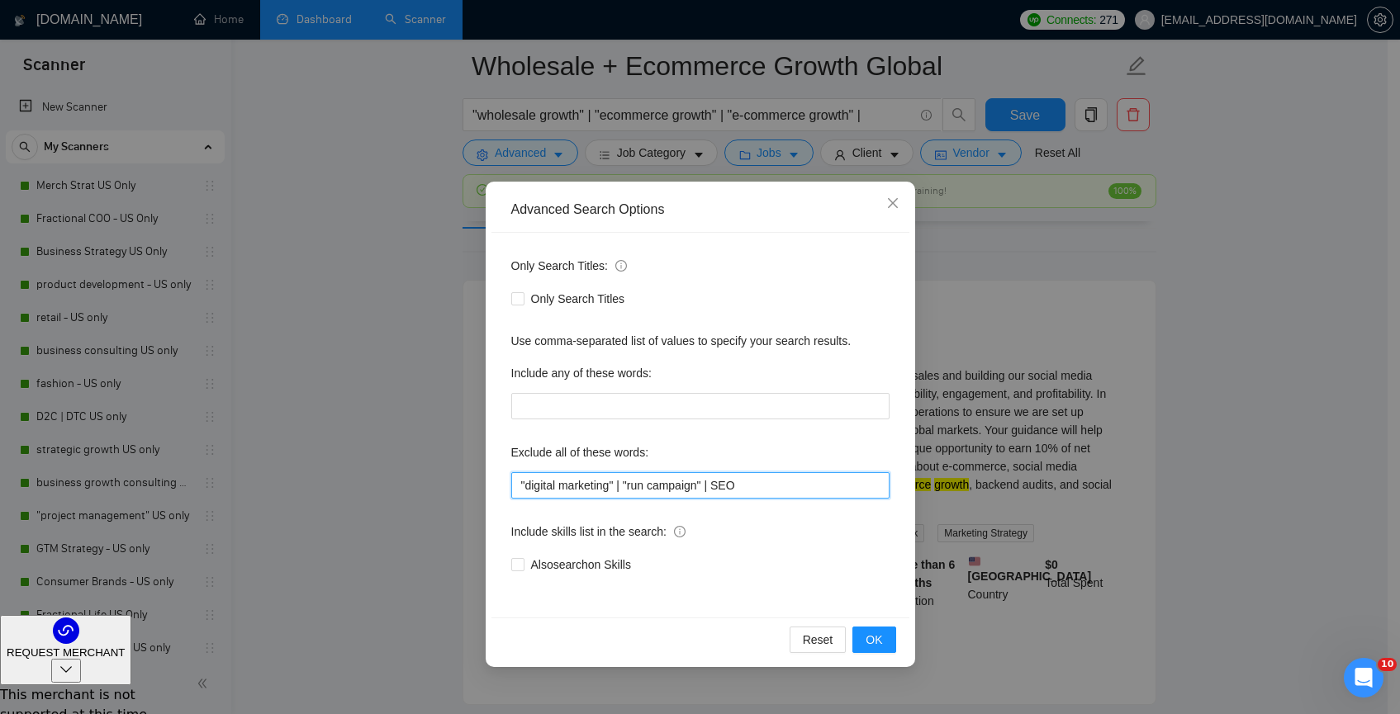
click at [802, 485] on input ""digital marketing" | "run campaign" | SEO" at bounding box center [700, 485] width 378 height 26
type input ""digital marketing" | "run campaign" | SEO | "social media marketing""
click at [875, 641] on span "OK" at bounding box center [873, 640] width 17 height 18
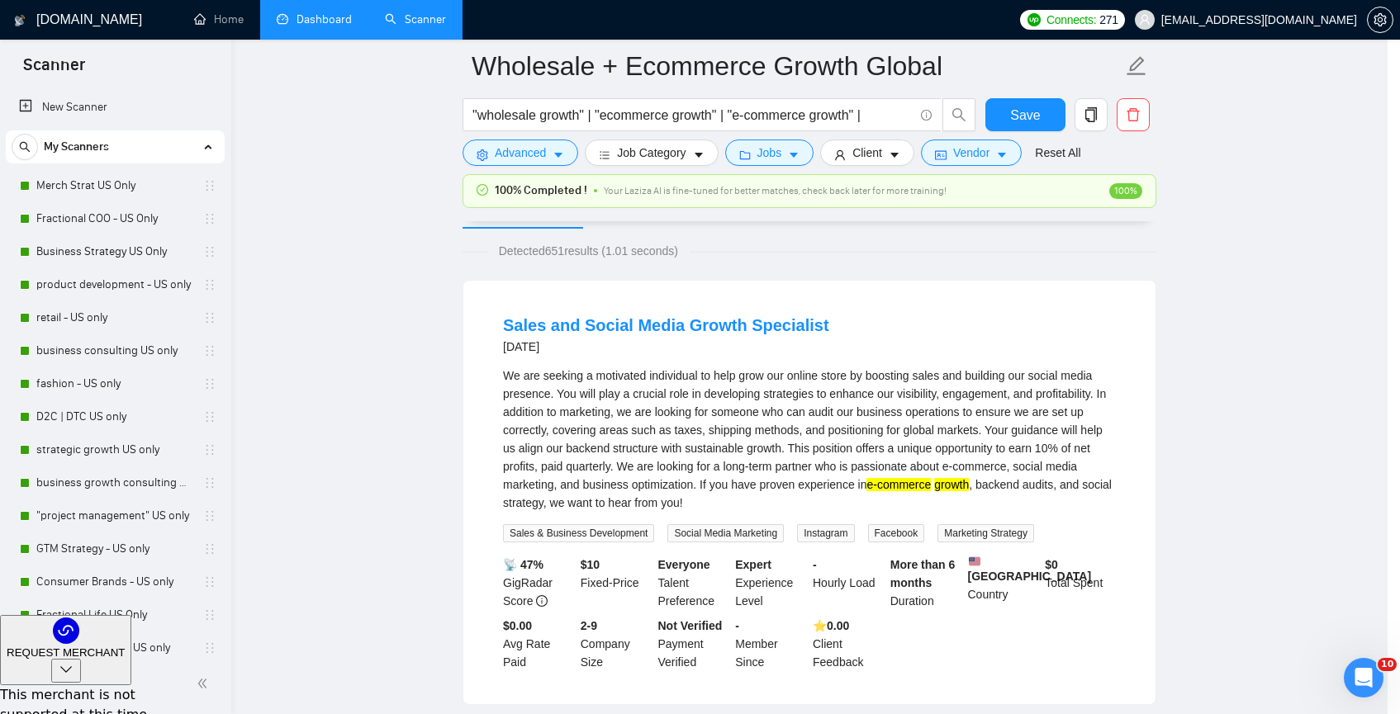
scroll to position [0, 0]
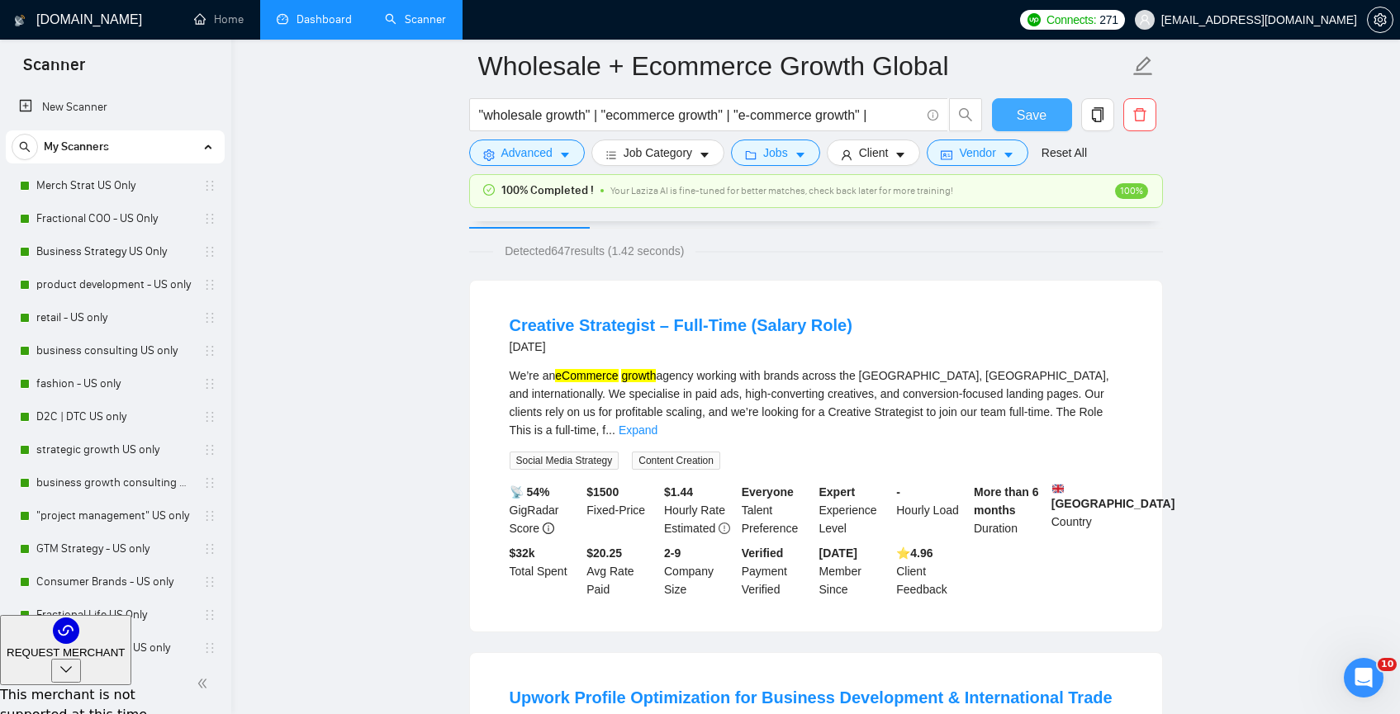
click at [1027, 125] on span "Save" at bounding box center [1032, 115] width 30 height 21
click at [313, 26] on link "Dashboard" at bounding box center [314, 19] width 75 height 14
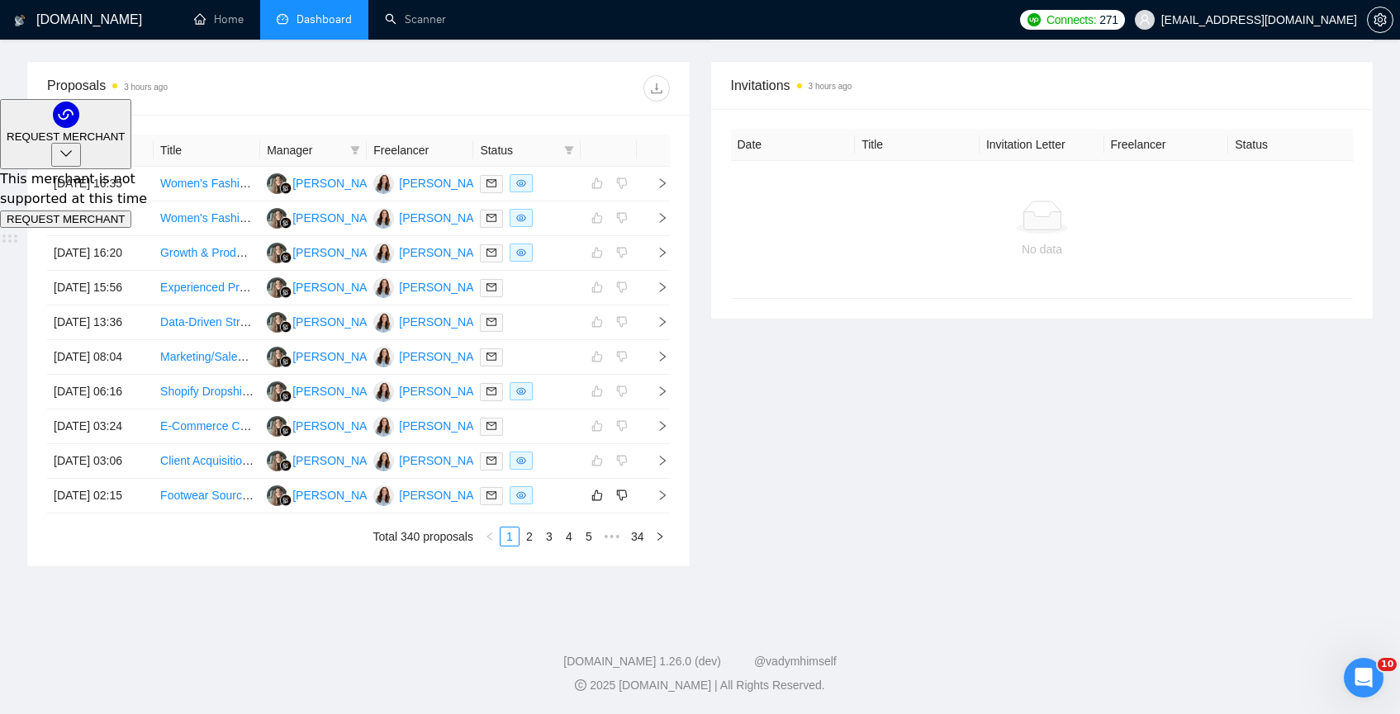
scroll to position [772, 0]
click at [528, 538] on link "2" at bounding box center [529, 537] width 18 height 18
click at [240, 306] on td "Affiliate Marketing Manager to Recruit new Affiliates" at bounding box center [207, 323] width 107 height 35
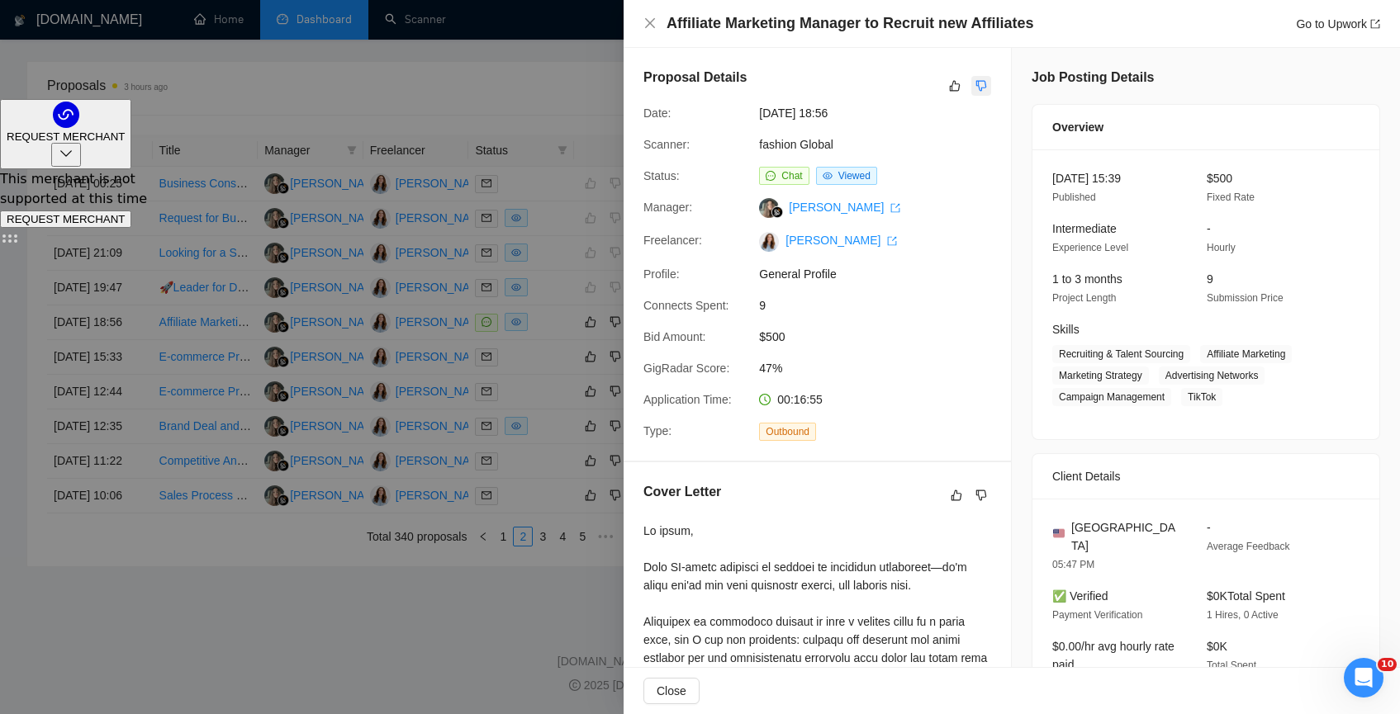
click at [980, 82] on button "button" at bounding box center [981, 86] width 20 height 20
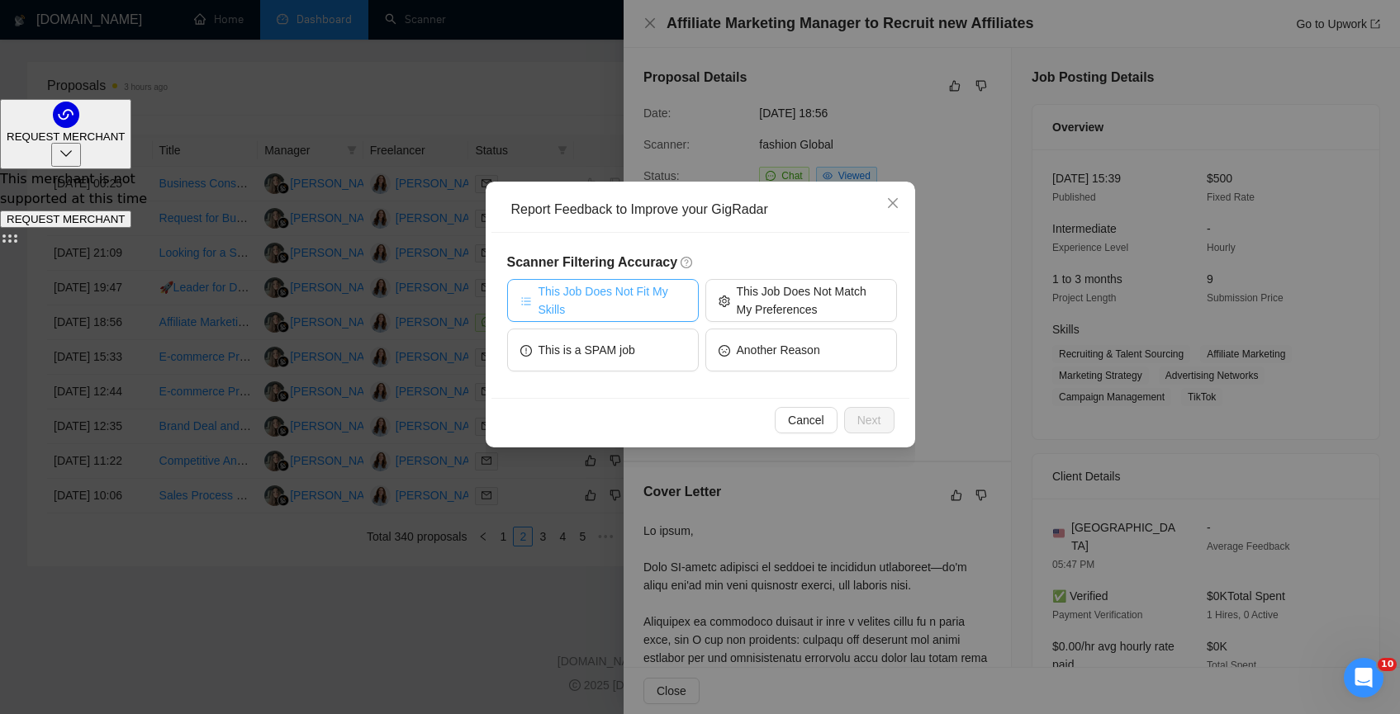
click at [649, 303] on span "This Job Does Not Fit My Skills" at bounding box center [611, 300] width 147 height 36
click at [875, 412] on span "Next" at bounding box center [869, 420] width 24 height 18
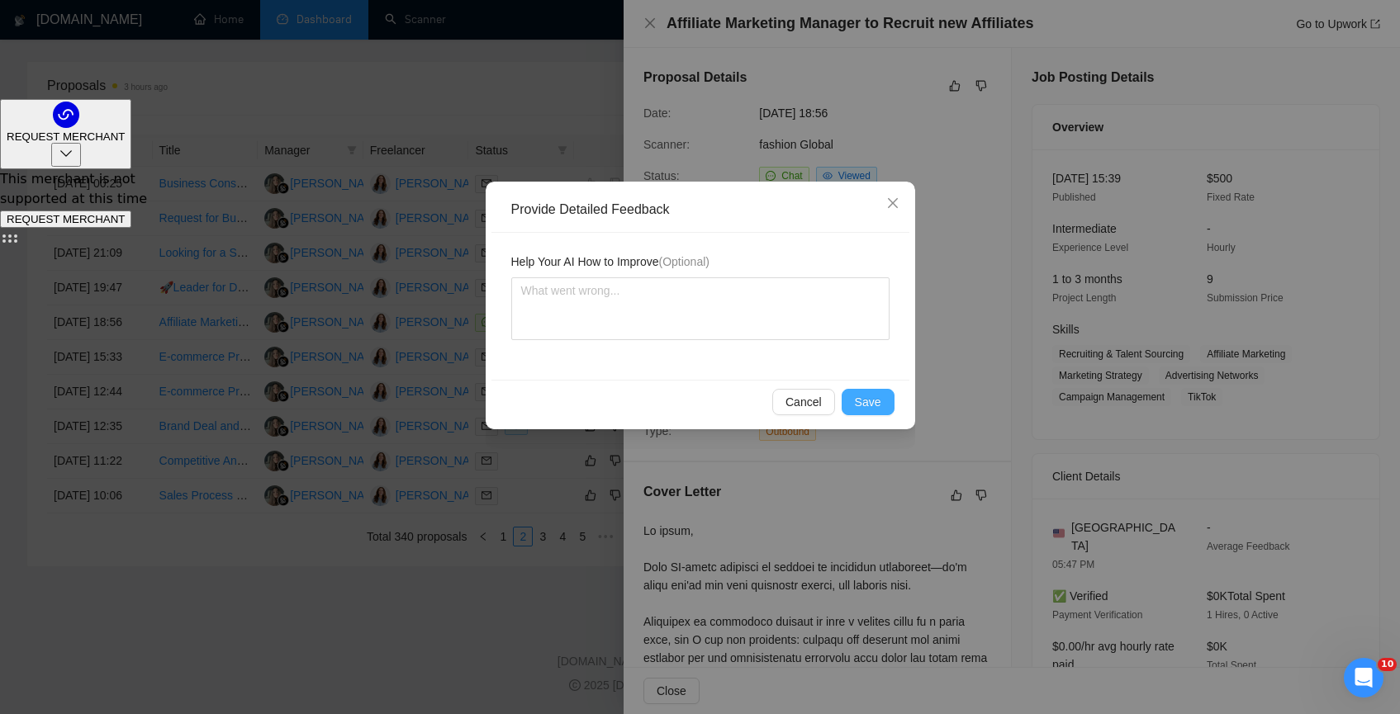
click at [875, 412] on button "Save" at bounding box center [868, 402] width 53 height 26
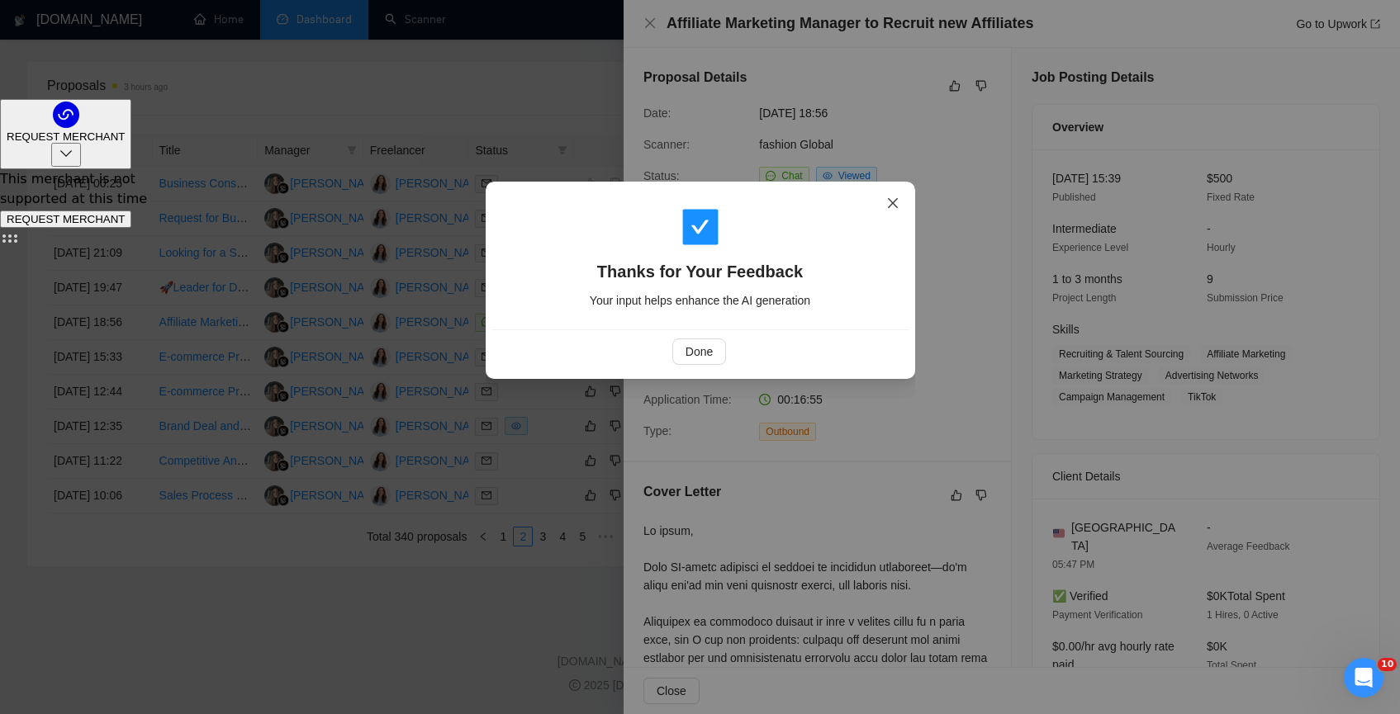
click at [893, 202] on icon "close" at bounding box center [892, 203] width 10 height 10
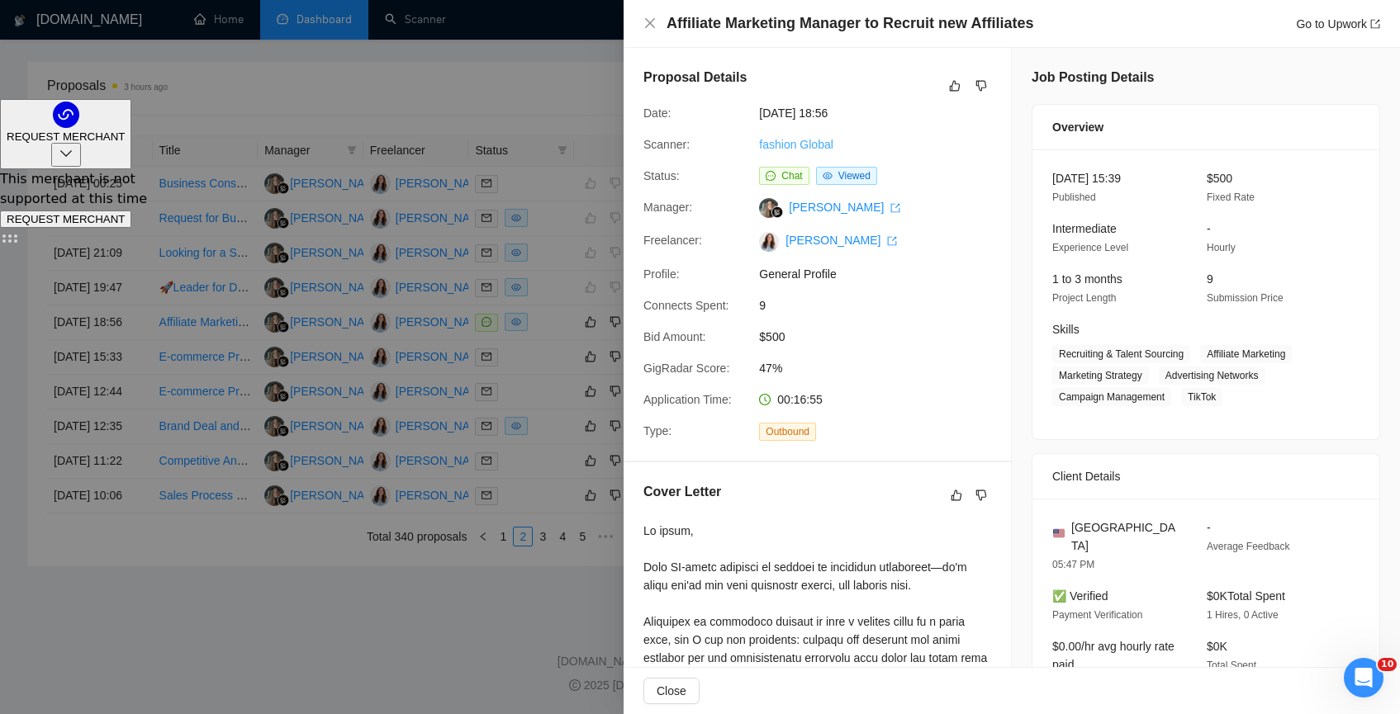
click at [814, 143] on link "fashion Global" at bounding box center [796, 144] width 74 height 13
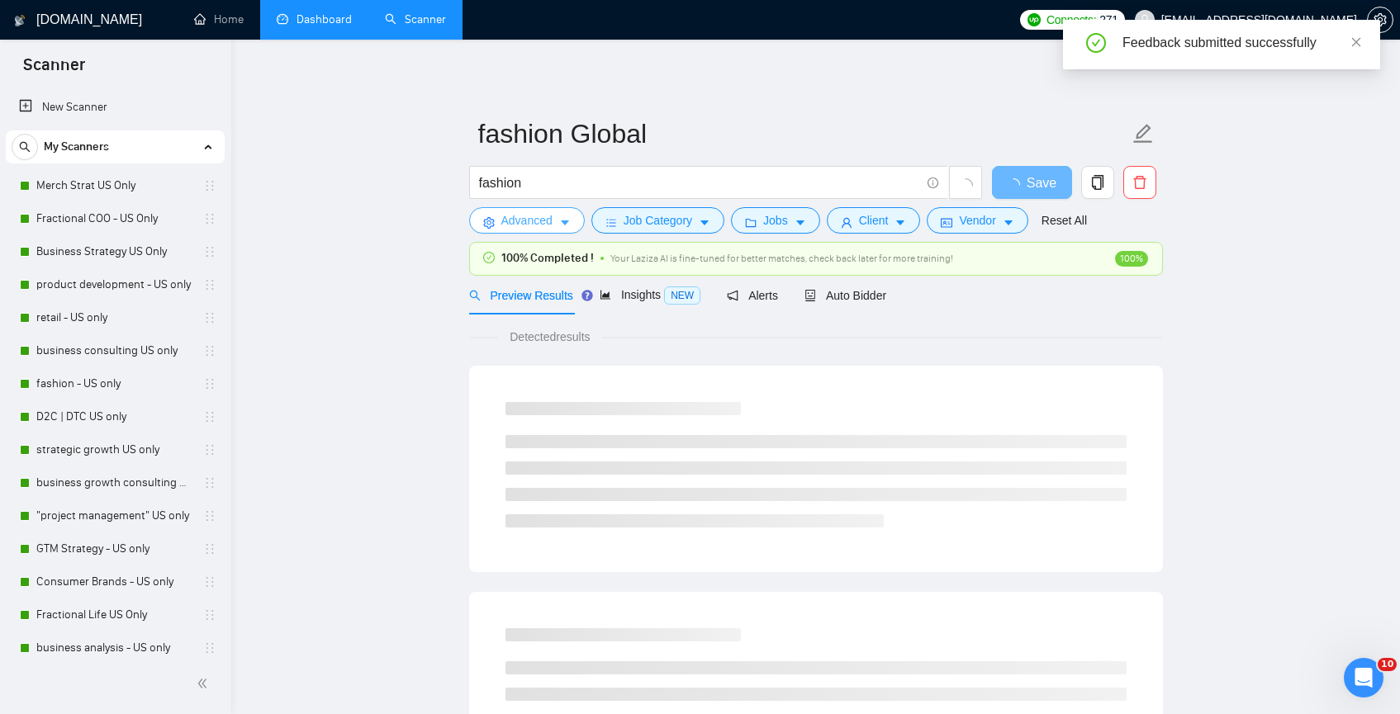
click at [545, 220] on span "Advanced" at bounding box center [526, 220] width 51 height 18
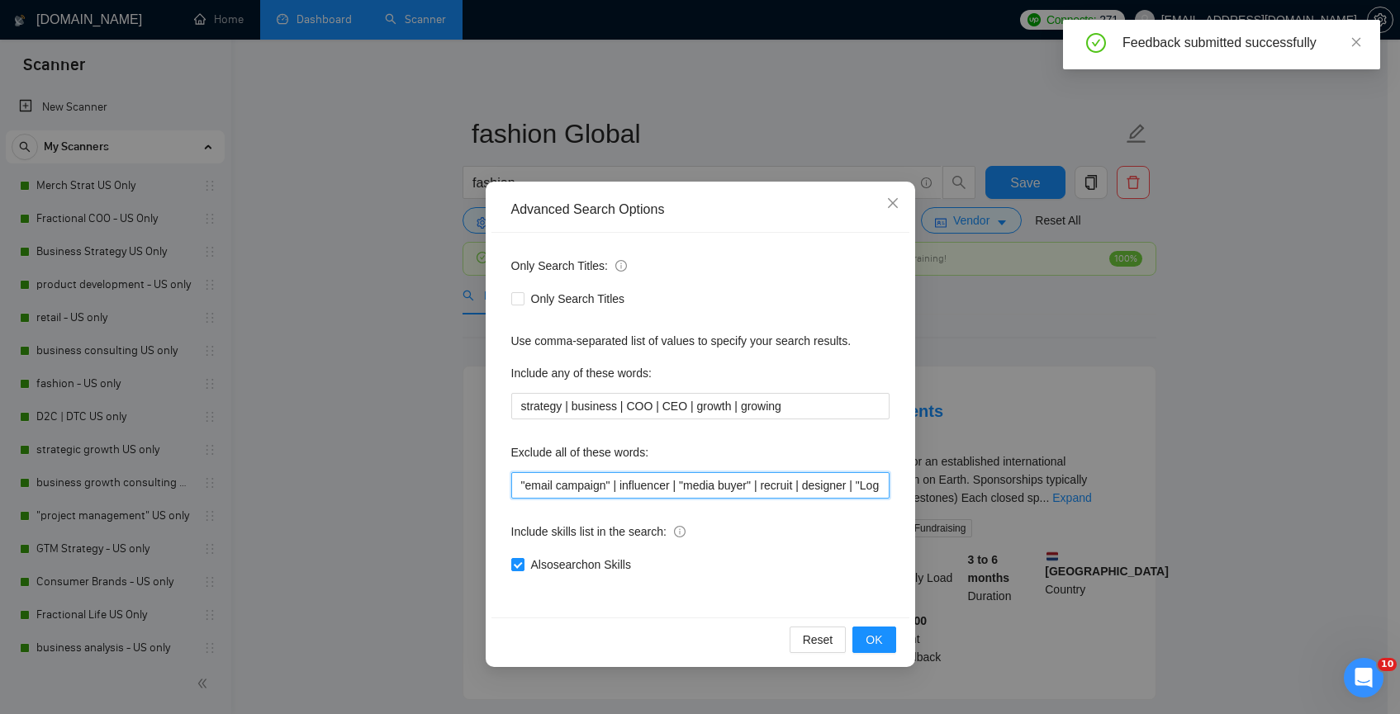
click at [519, 486] on input ""email campaign" | influencer | "media buyer" | recruit | designer | "Logo desi…" at bounding box center [700, 485] width 378 height 26
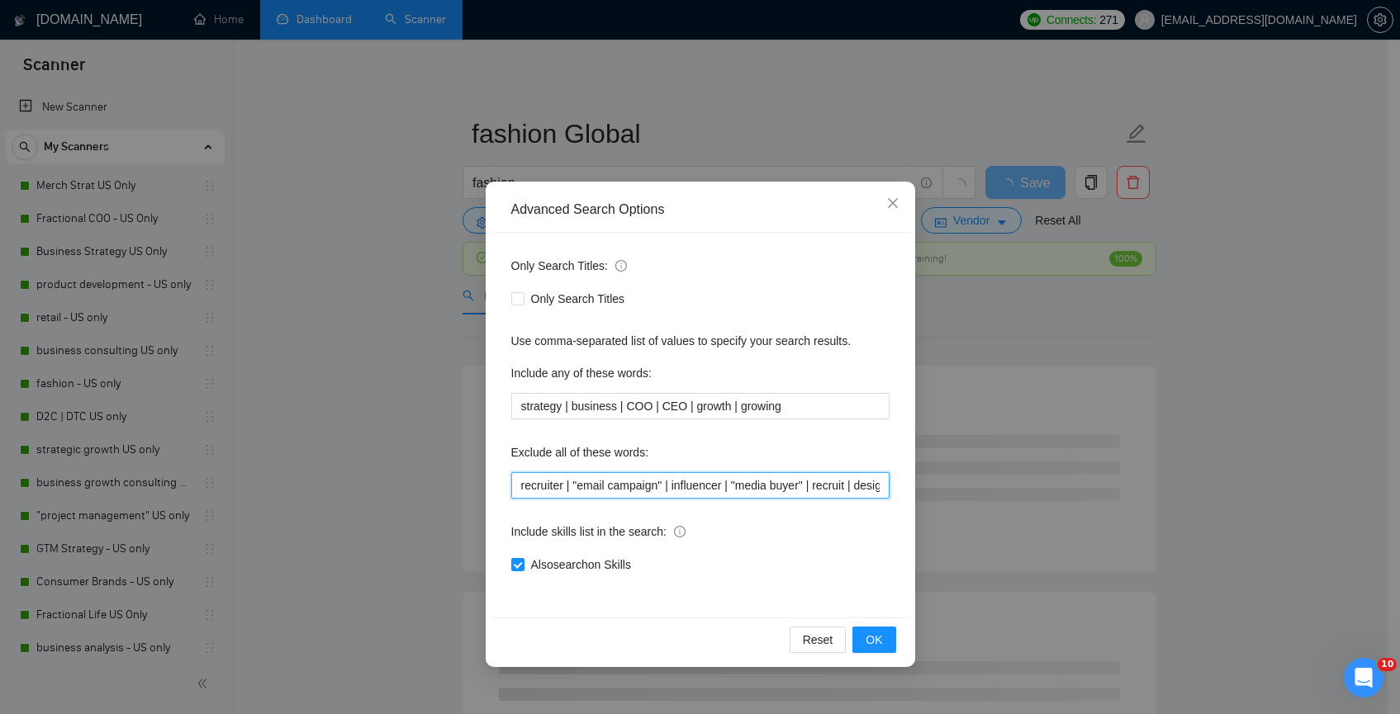
click at [517, 483] on input "recruiter | "email campaign" | influencer | "media buyer" | recruit | designer …" at bounding box center [700, 485] width 378 height 26
type input "recruiter | "email campaign" | influencer | "media buyer" | recruit | designer …"
click at [899, 644] on div "Reset OK" at bounding box center [700, 640] width 418 height 44
click at [881, 644] on span "OK" at bounding box center [873, 640] width 17 height 18
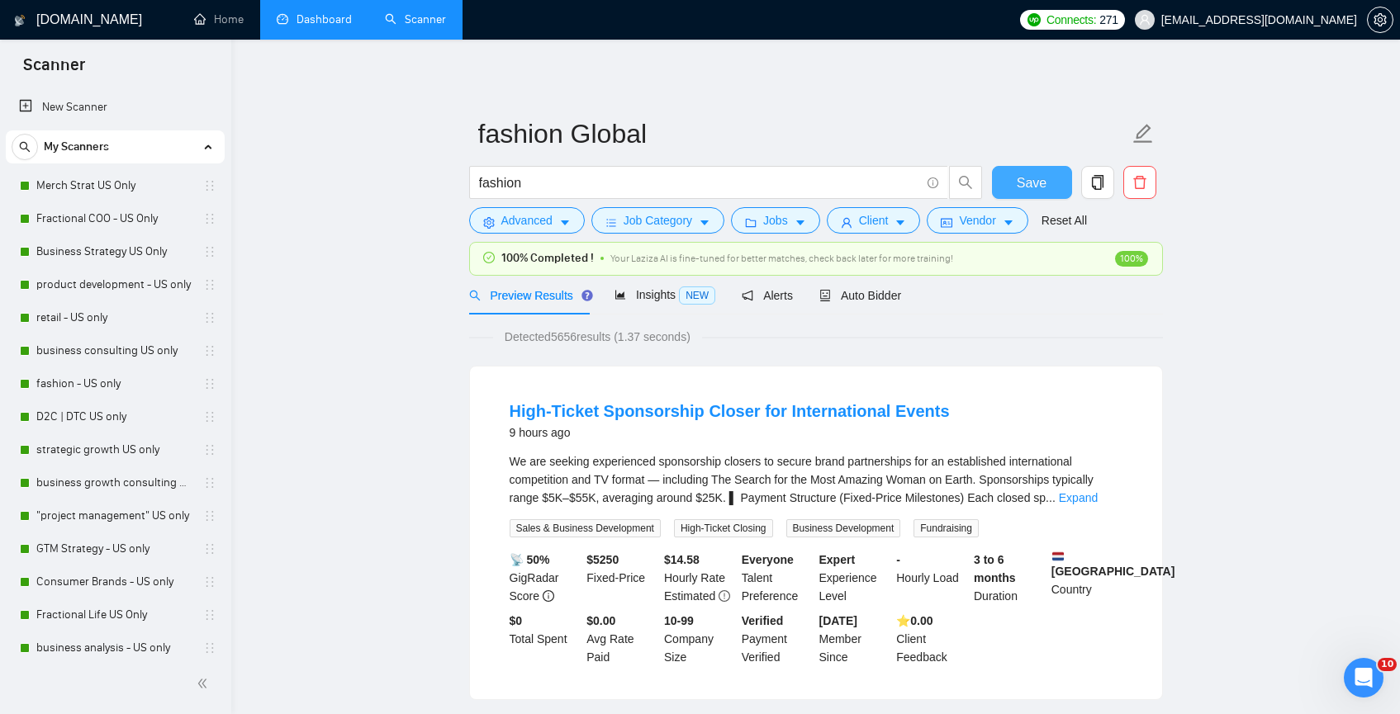
click at [1025, 166] on form "fashion Global fashion Save Advanced Job Category Jobs Client Vendor Reset All" at bounding box center [816, 174] width 694 height 135
click at [1025, 171] on button "Save" at bounding box center [1032, 182] width 80 height 33
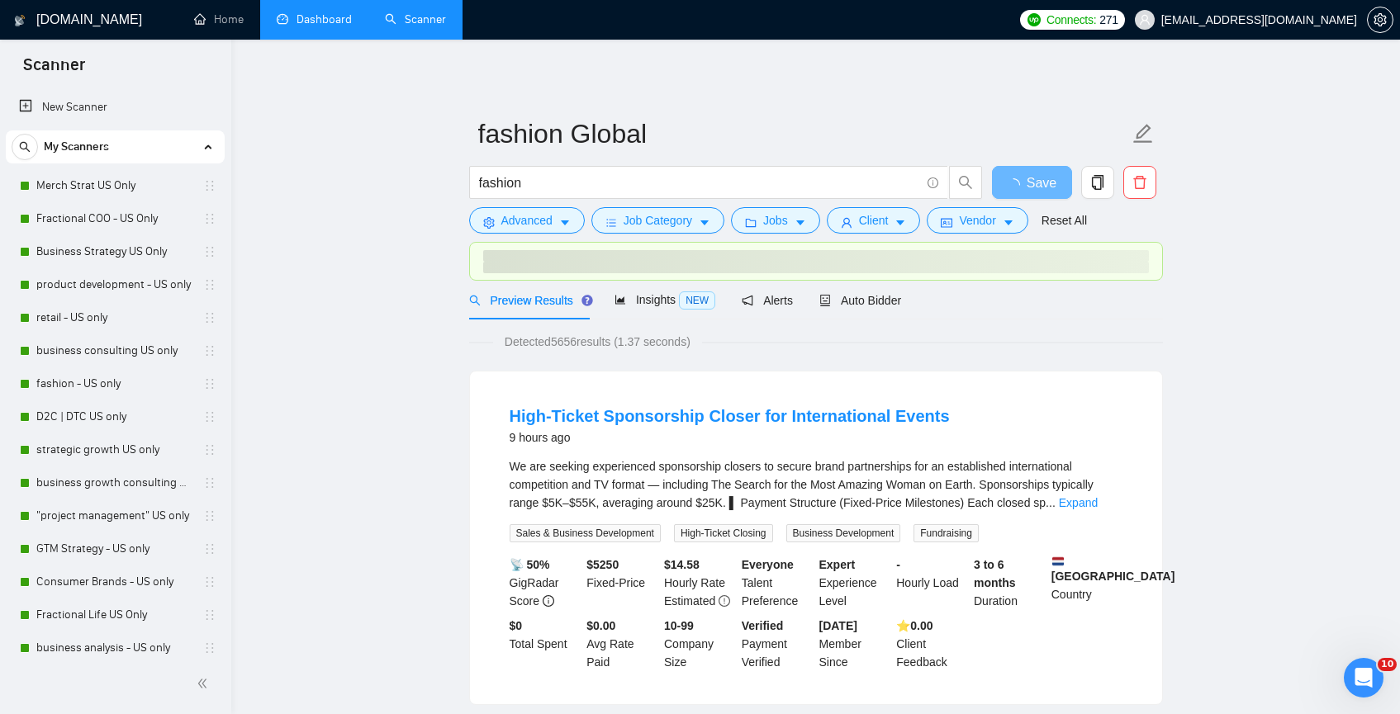
click at [325, 19] on link "Dashboard" at bounding box center [314, 19] width 75 height 14
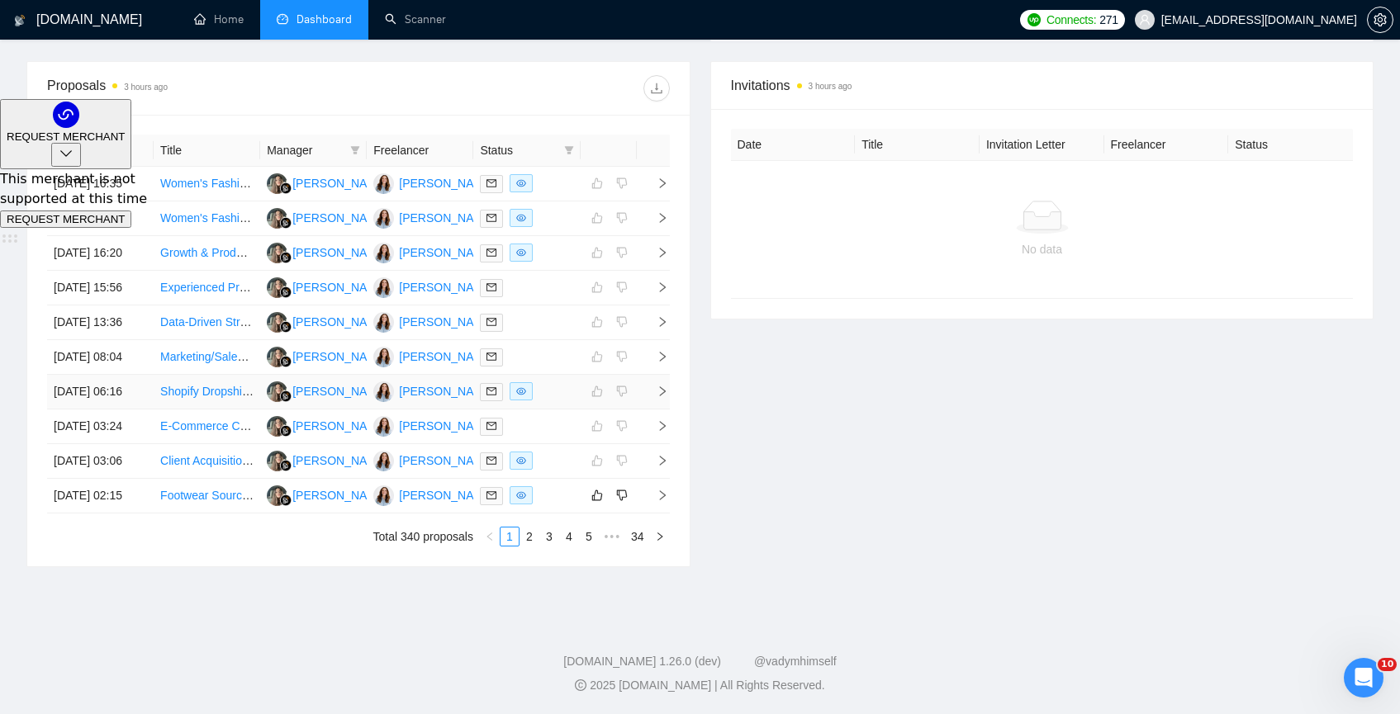
scroll to position [772, 0]
click at [532, 543] on link "2" at bounding box center [529, 537] width 18 height 18
click at [242, 340] on td "E-commerce Project & Operations Manager Needed ([DATE][DOMAIN_NAME] Expertise R…" at bounding box center [207, 357] width 107 height 35
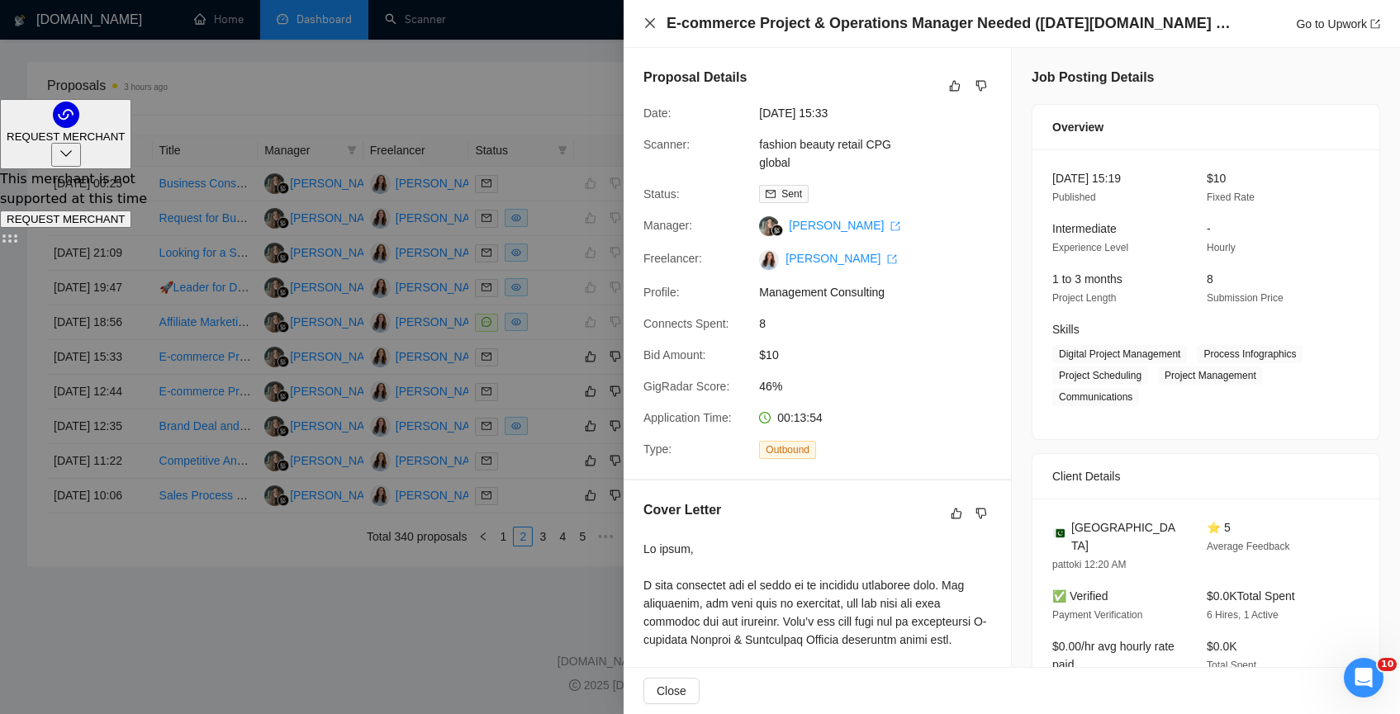
click at [646, 27] on icon "close" at bounding box center [650, 23] width 10 height 10
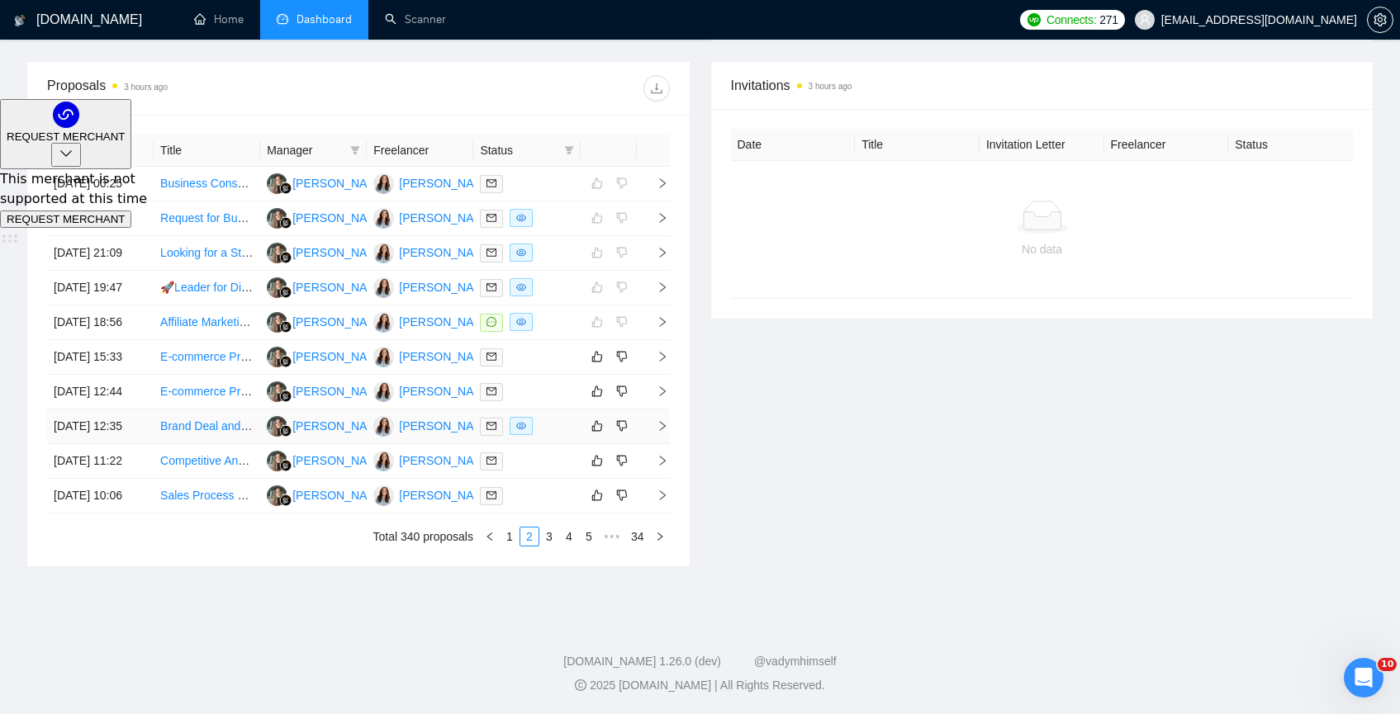
click at [207, 410] on td "Brand Deal and Sponsorship Manager (YouTube)" at bounding box center [207, 427] width 107 height 35
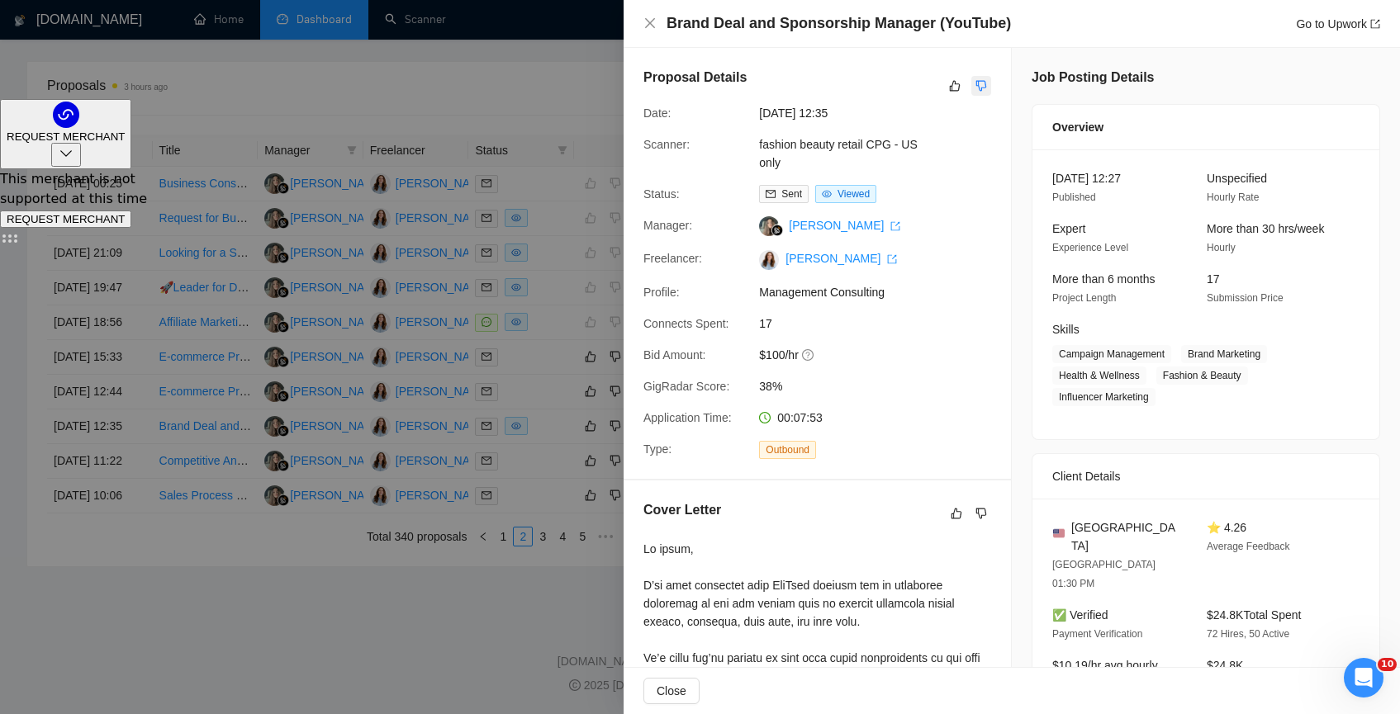
click at [975, 82] on icon "dislike" at bounding box center [981, 85] width 12 height 13
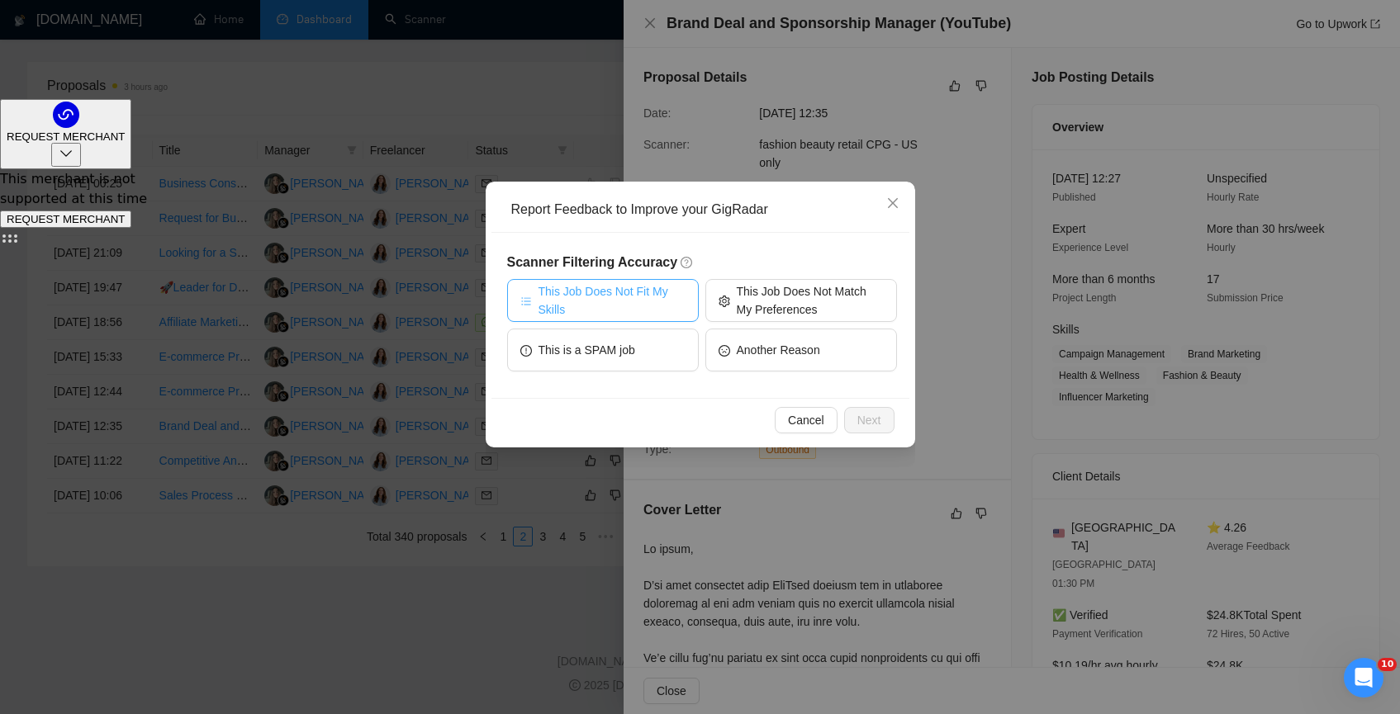
click at [587, 309] on span "This Job Does Not Fit My Skills" at bounding box center [611, 300] width 147 height 36
click at [870, 419] on span "Next" at bounding box center [869, 420] width 24 height 18
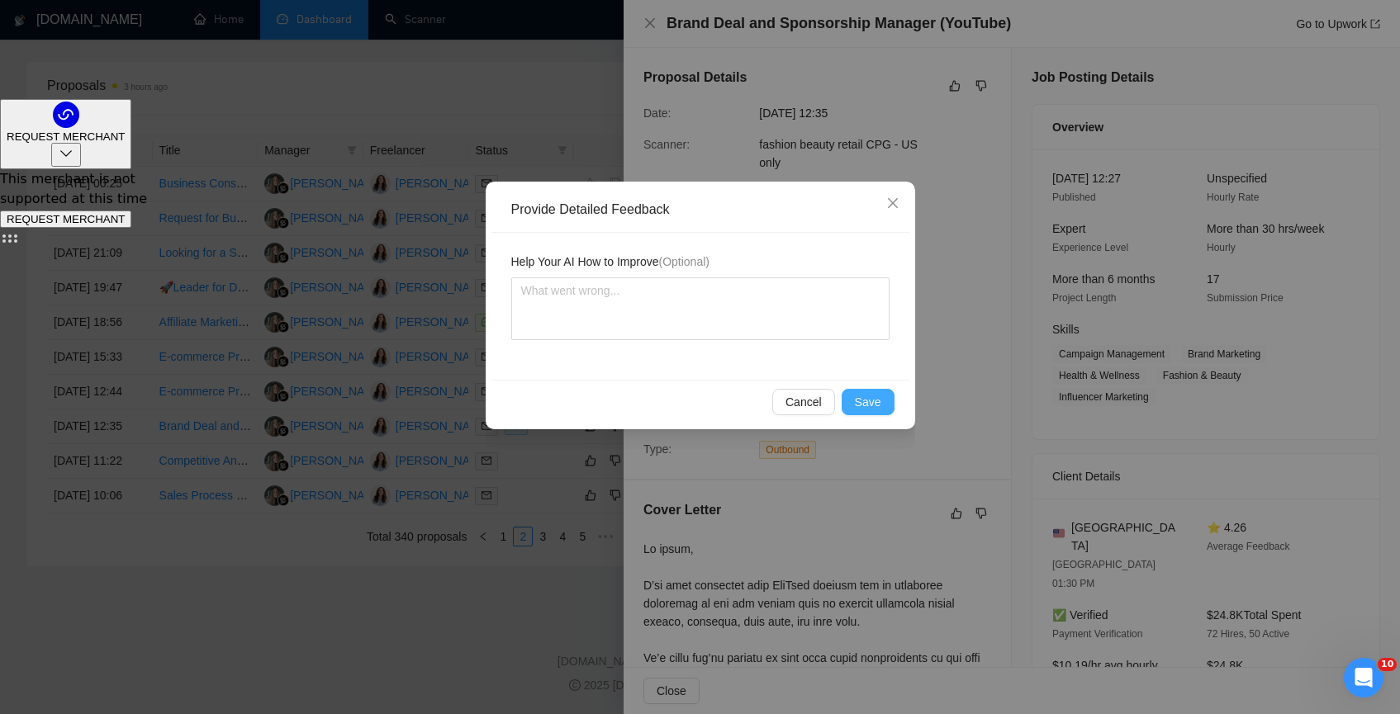
click at [859, 397] on span "Save" at bounding box center [868, 402] width 26 height 18
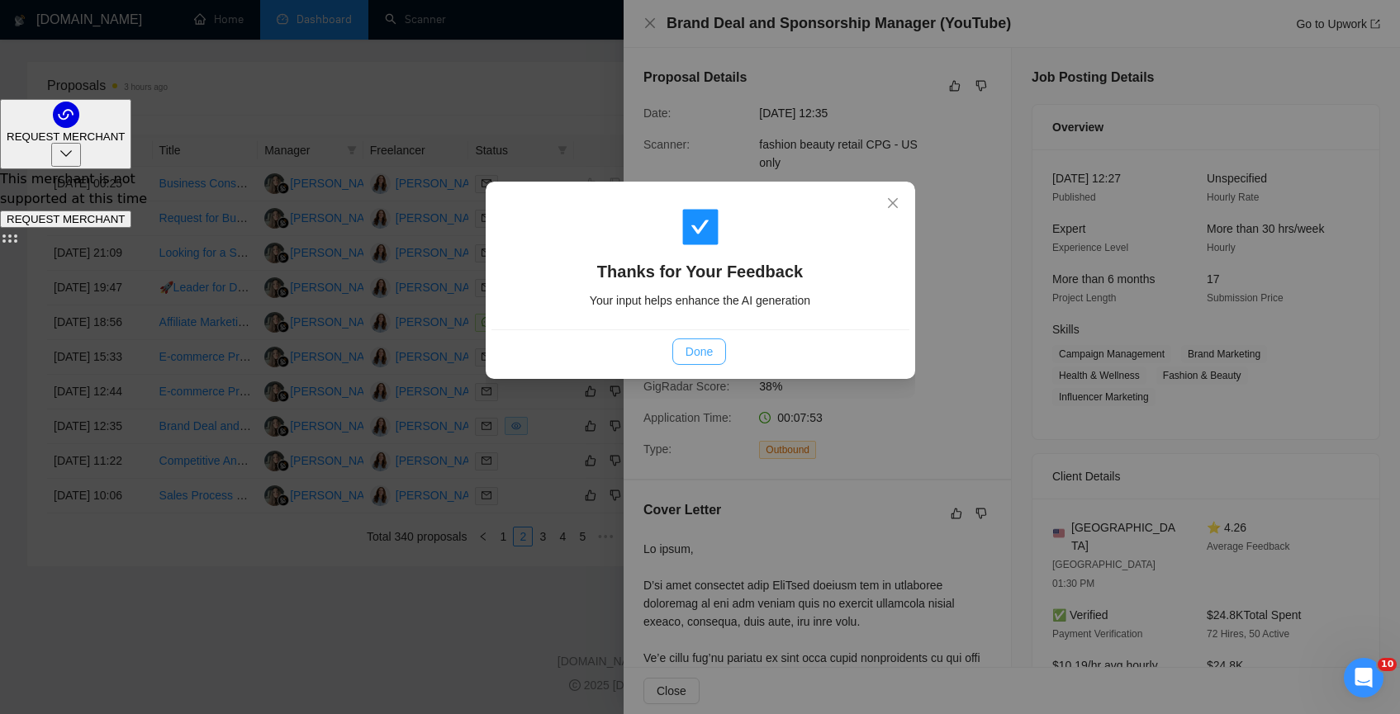
click at [702, 341] on button "Done" at bounding box center [699, 352] width 54 height 26
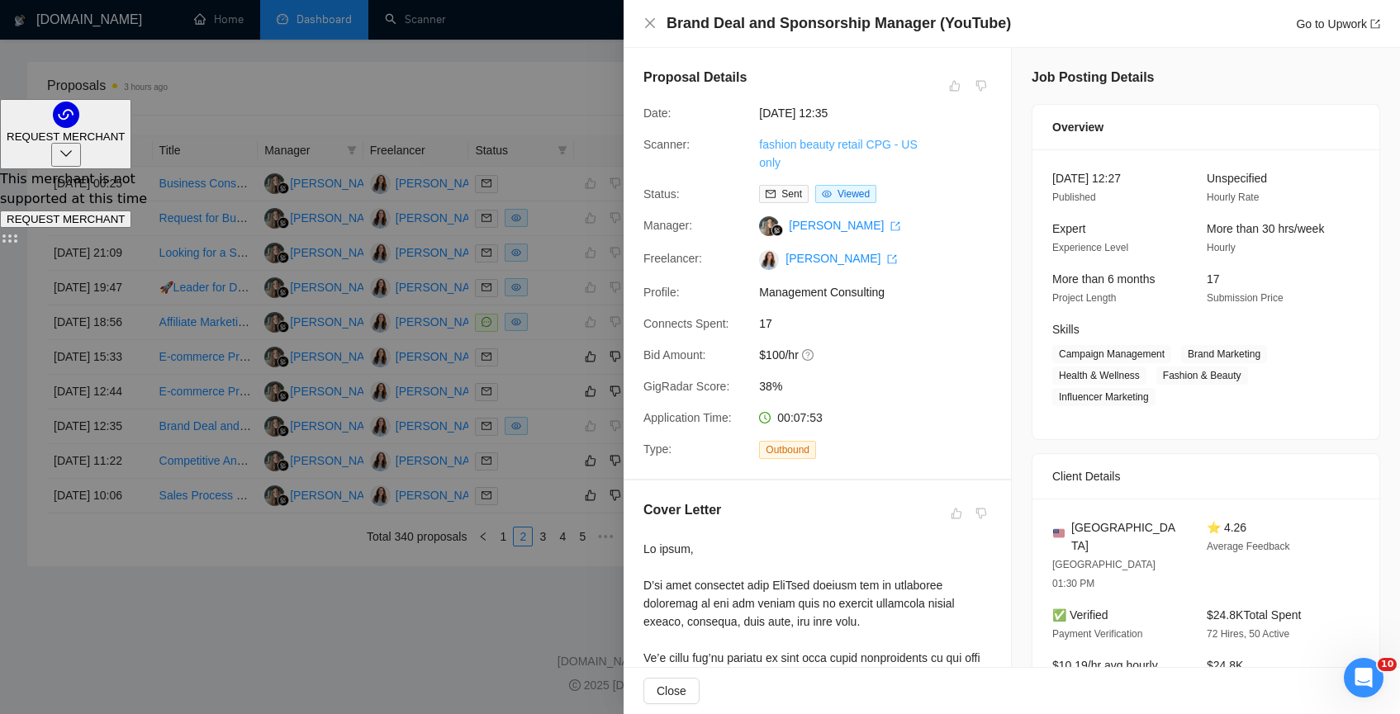
click at [821, 150] on link "fashion beauty retail CPG - US only" at bounding box center [838, 153] width 158 height 31
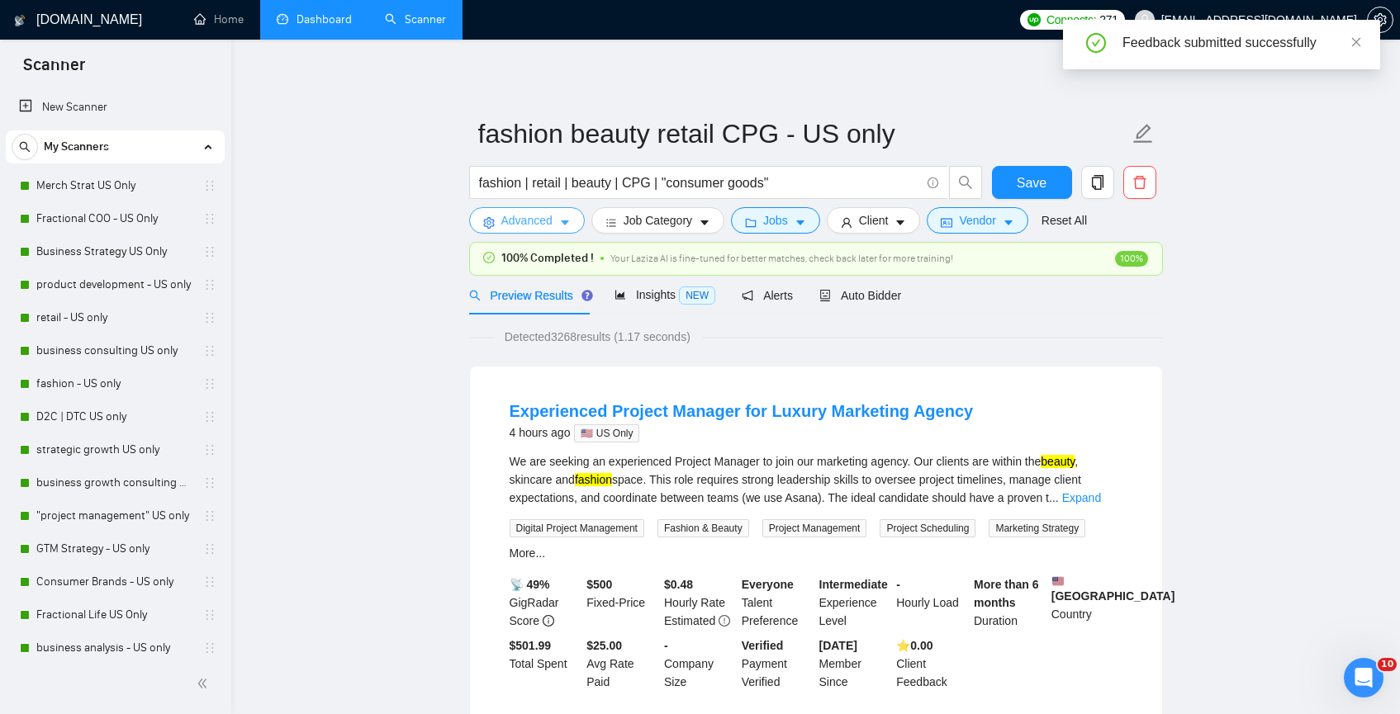
click at [552, 230] on span "Advanced" at bounding box center [526, 220] width 51 height 18
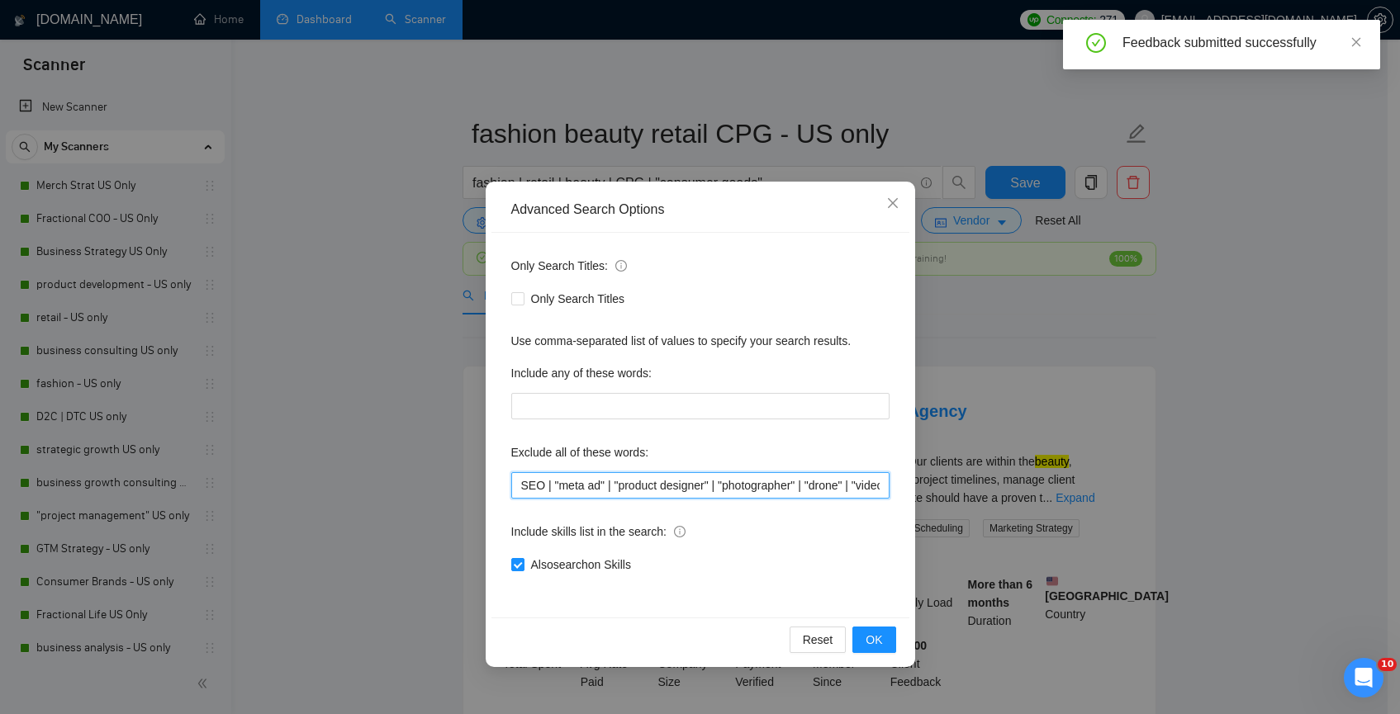
click at [524, 480] on input "SEO | "meta ad" | "product designer" | "photographer" | "drone" | "video" | "lo…" at bounding box center [700, 485] width 378 height 26
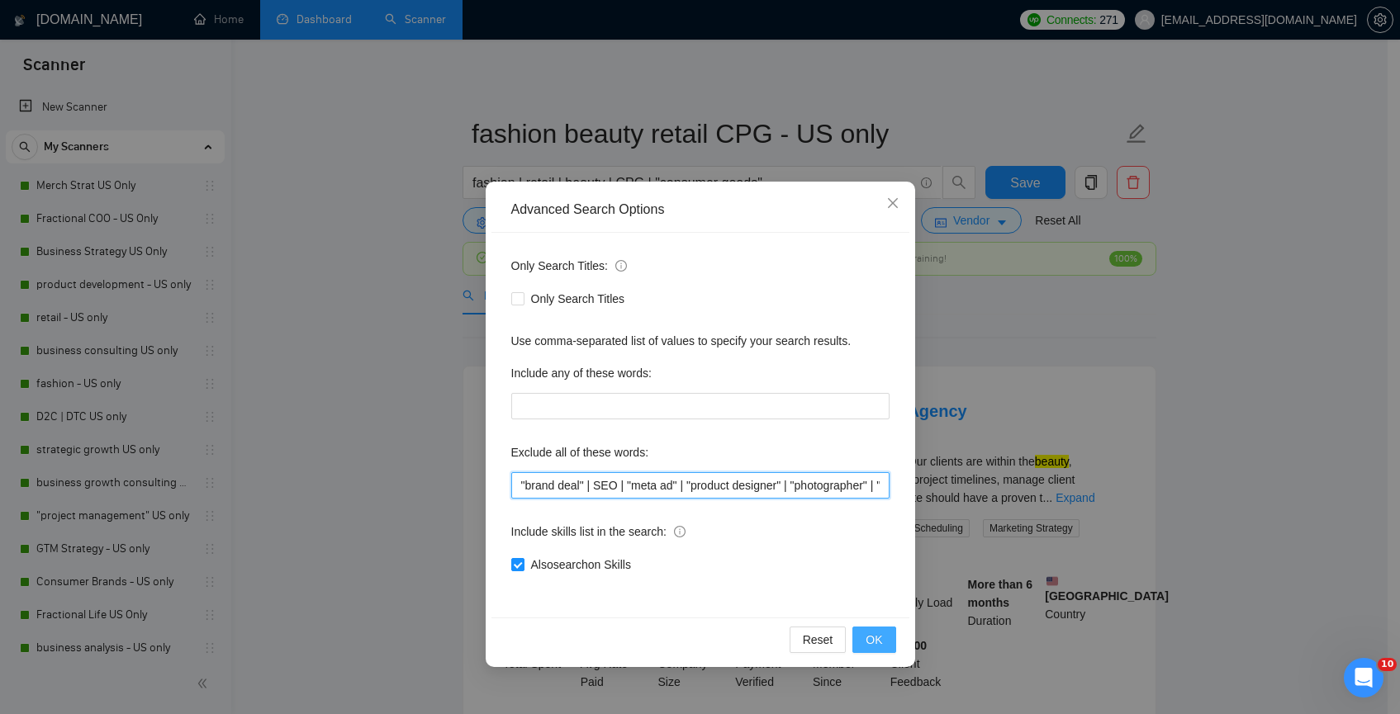
type input ""brand deal" | SEO | "meta ad" | "product designer" | "photographer" | "drone" …"
click at [875, 643] on span "OK" at bounding box center [873, 640] width 17 height 18
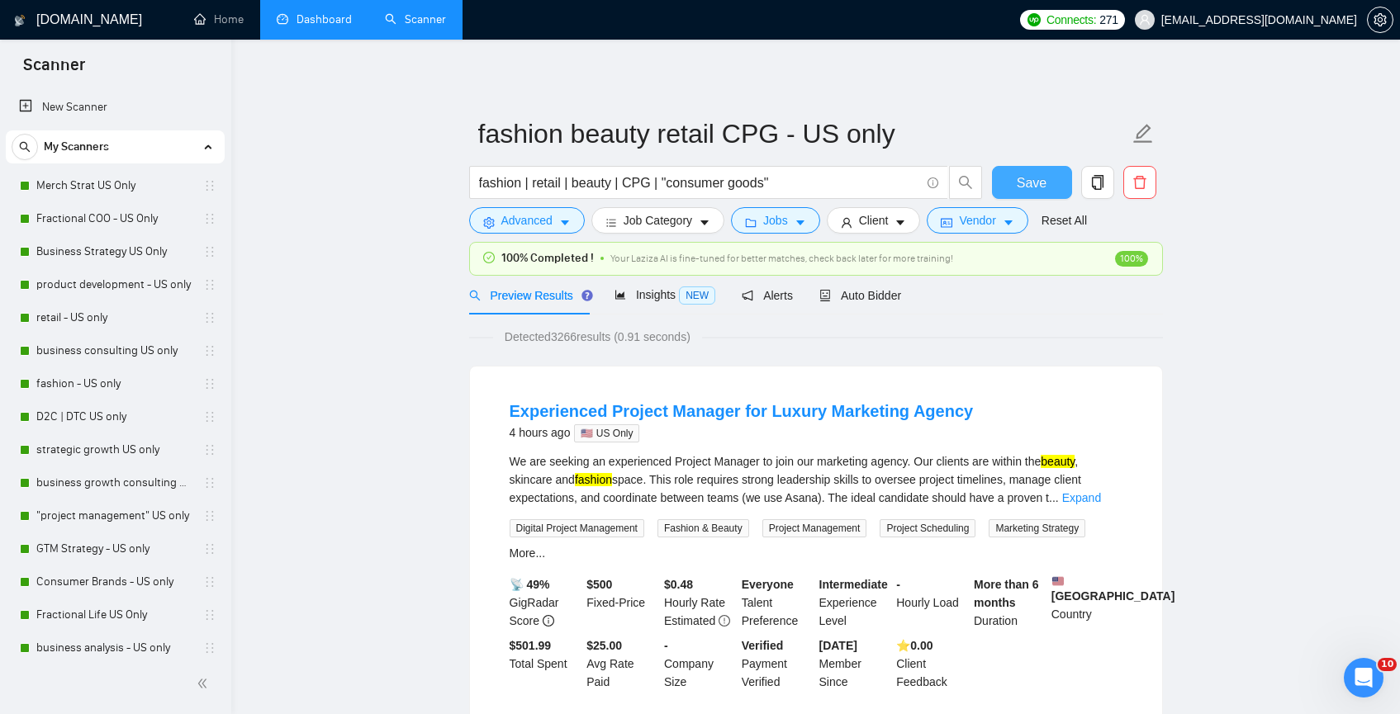
click at [1031, 186] on span "Save" at bounding box center [1032, 183] width 30 height 21
click at [83, 23] on h1 "[DOMAIN_NAME]" at bounding box center [89, 20] width 106 height 40
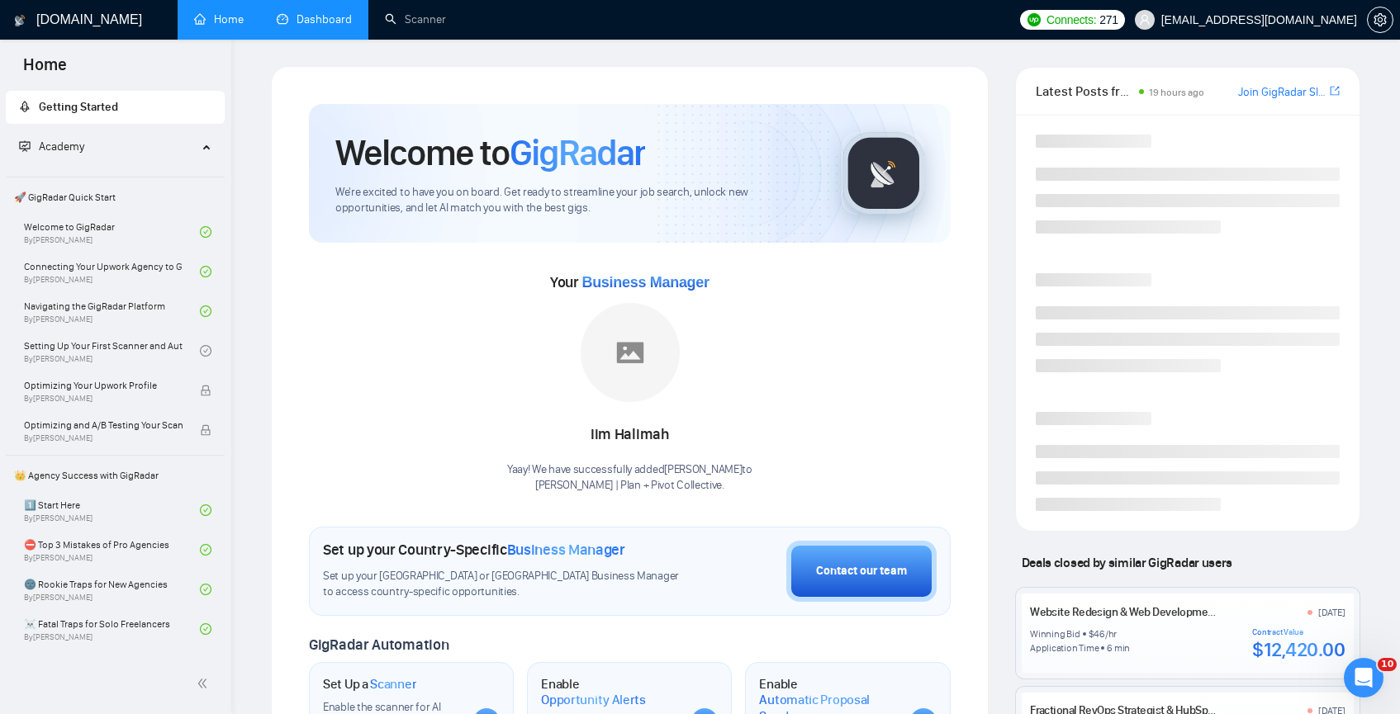
click at [315, 12] on link "Dashboard" at bounding box center [314, 19] width 75 height 14
